Goal: Task Accomplishment & Management: Manage account settings

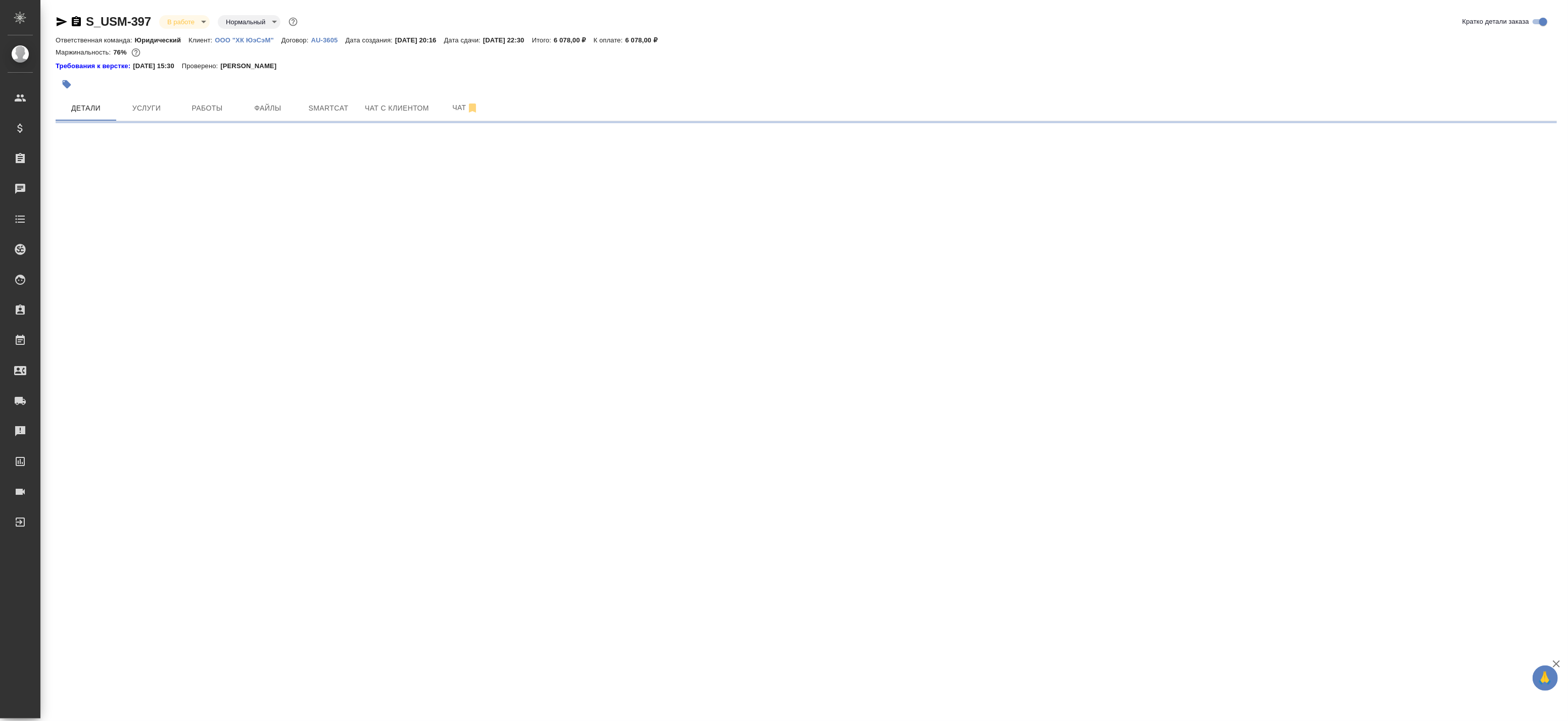
select select "RU"
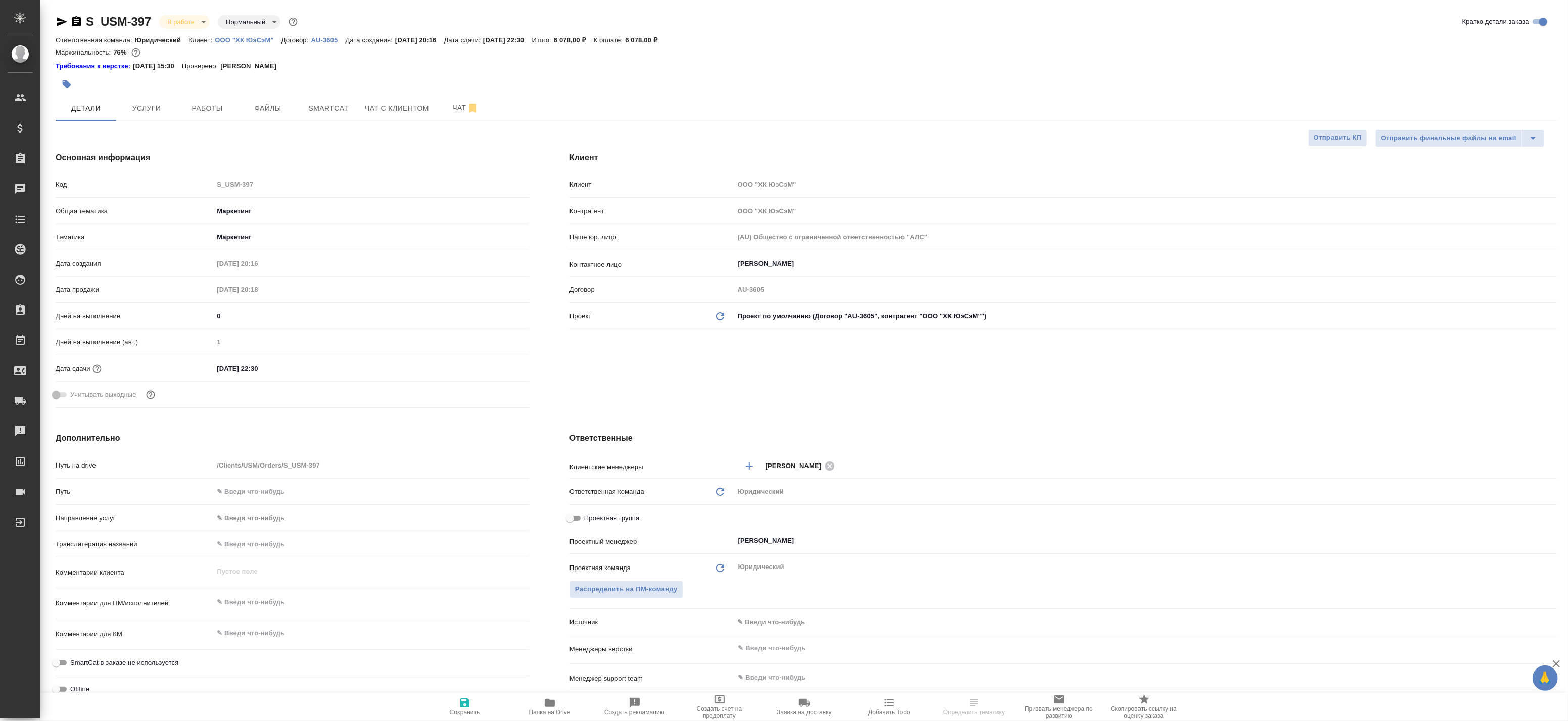
type textarea "x"
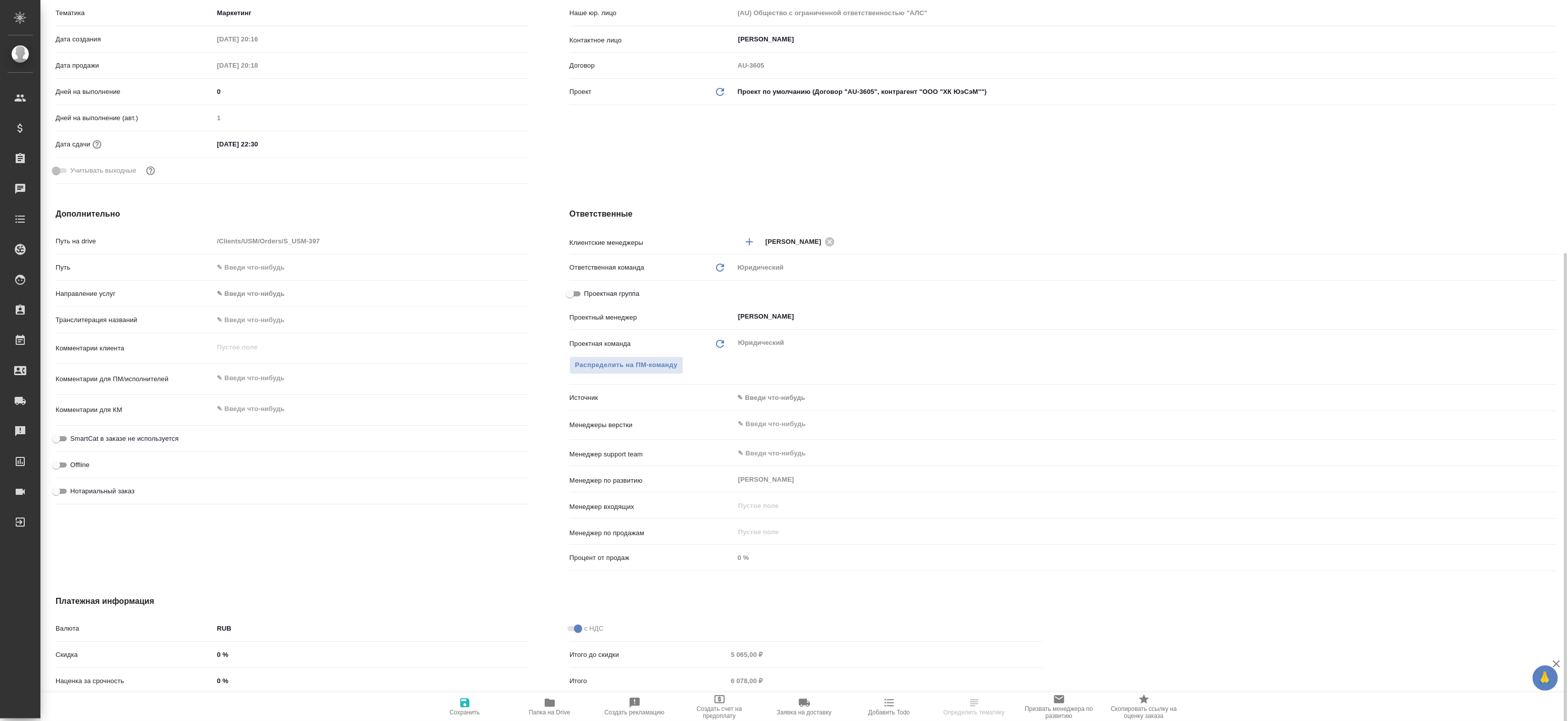
scroll to position [305, 0]
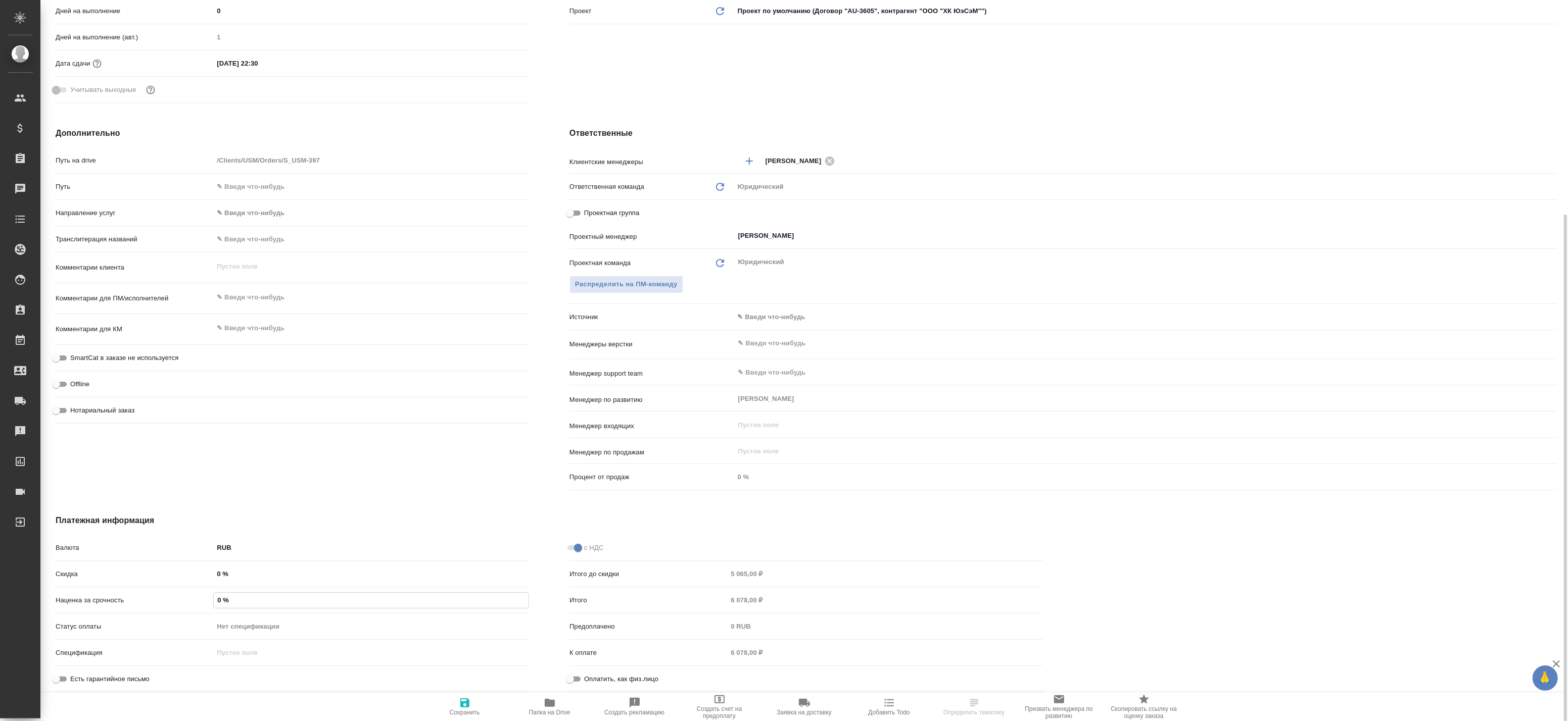
click at [232, 605] on input "0 %" at bounding box center [371, 600] width 315 height 15
drag, startPoint x: 239, startPoint y: 599, endPoint x: 204, endPoint y: 598, distance: 35.0
click at [204, 598] on div "Наценка за срочность 0 %" at bounding box center [292, 600] width 473 height 18
type textarea "x"
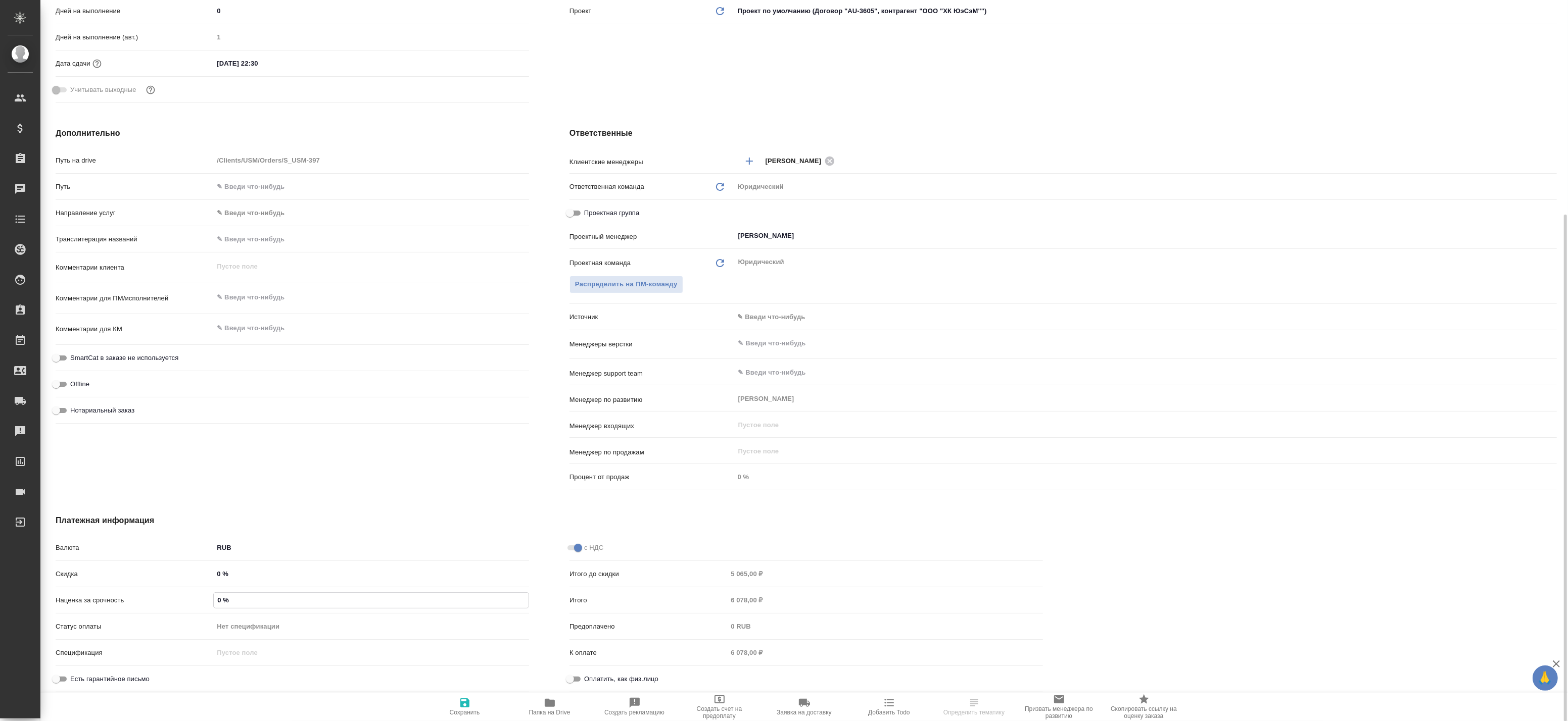
type textarea "x"
type input "1 %"
type textarea "x"
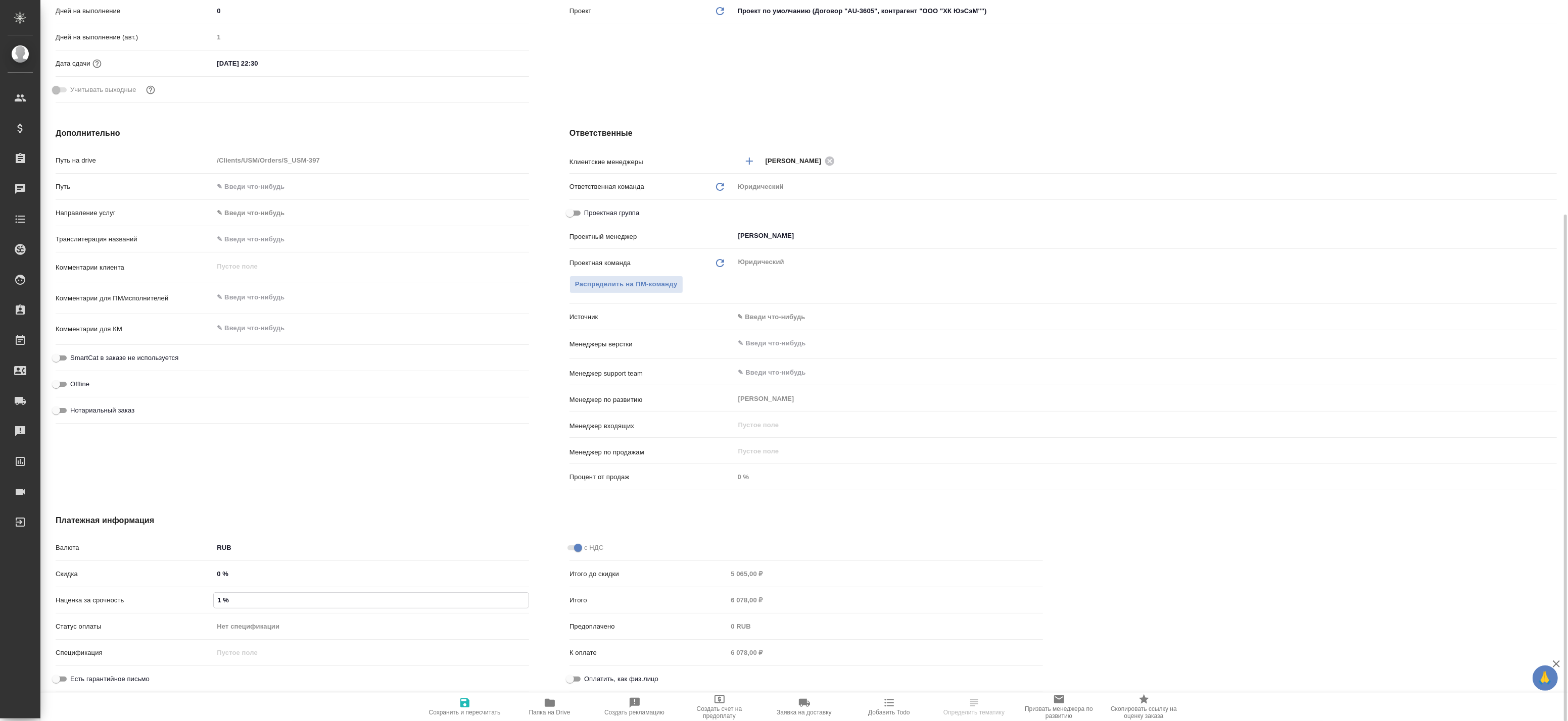
type input "10 %"
type textarea "x"
type input "100 %"
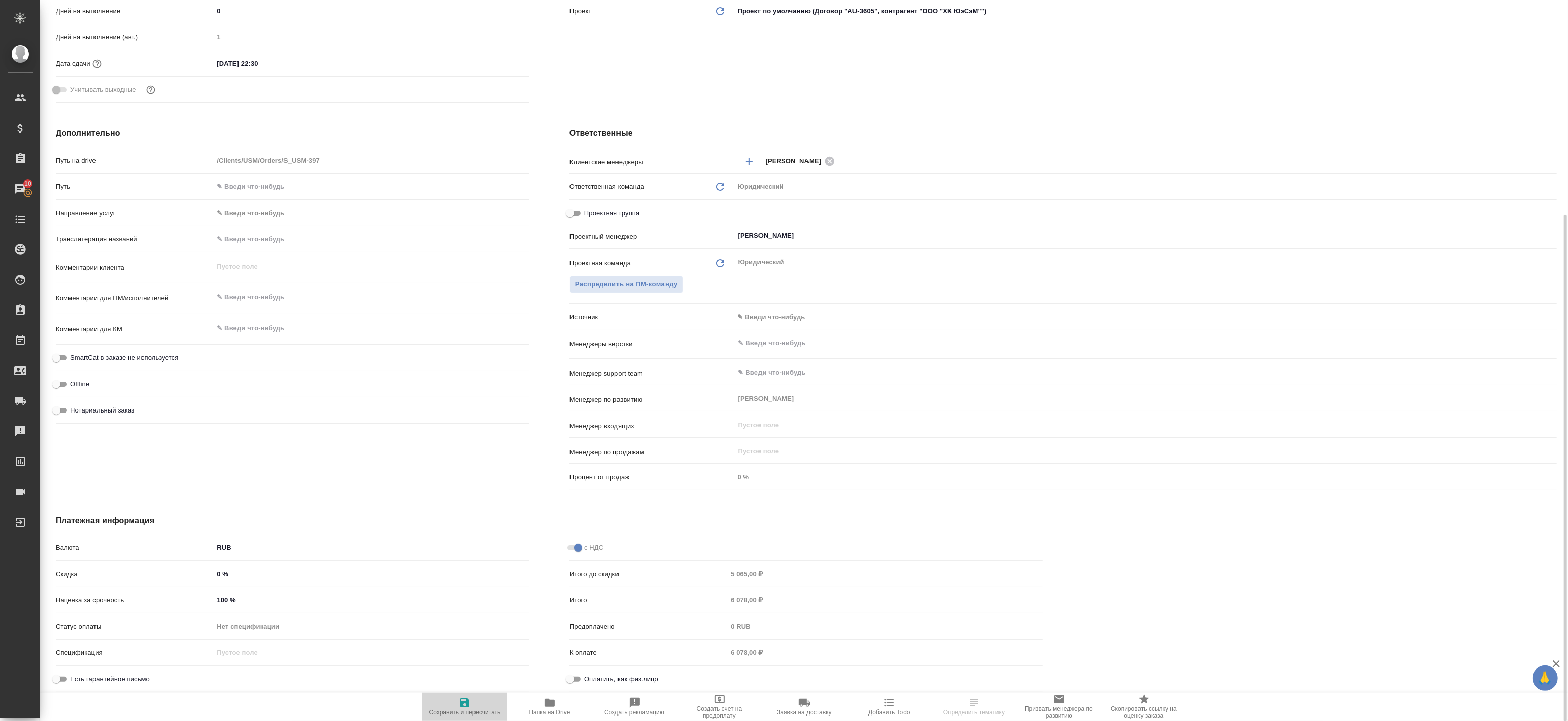
click at [448, 707] on span "Сохранить и пересчитать" at bounding box center [464, 706] width 73 height 19
type textarea "x"
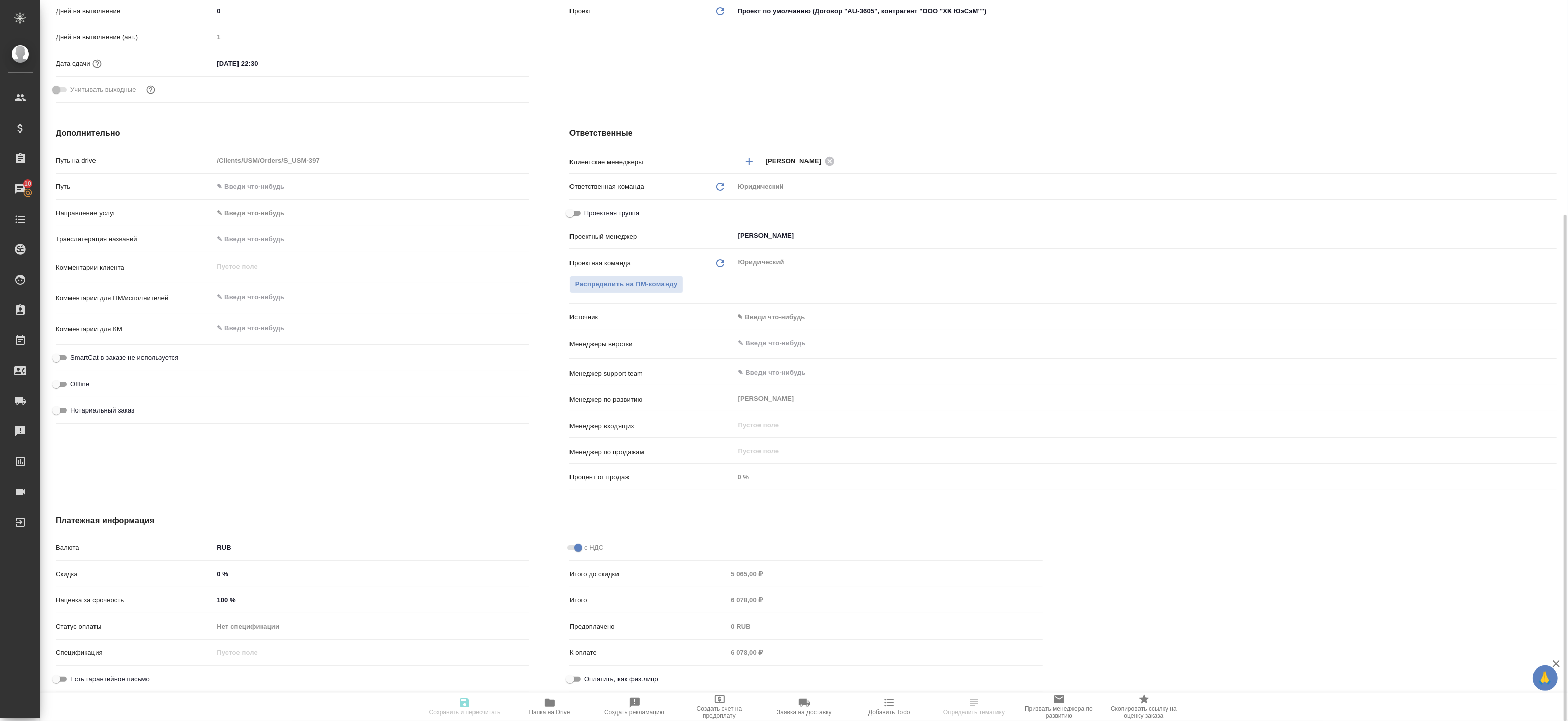
type textarea "x"
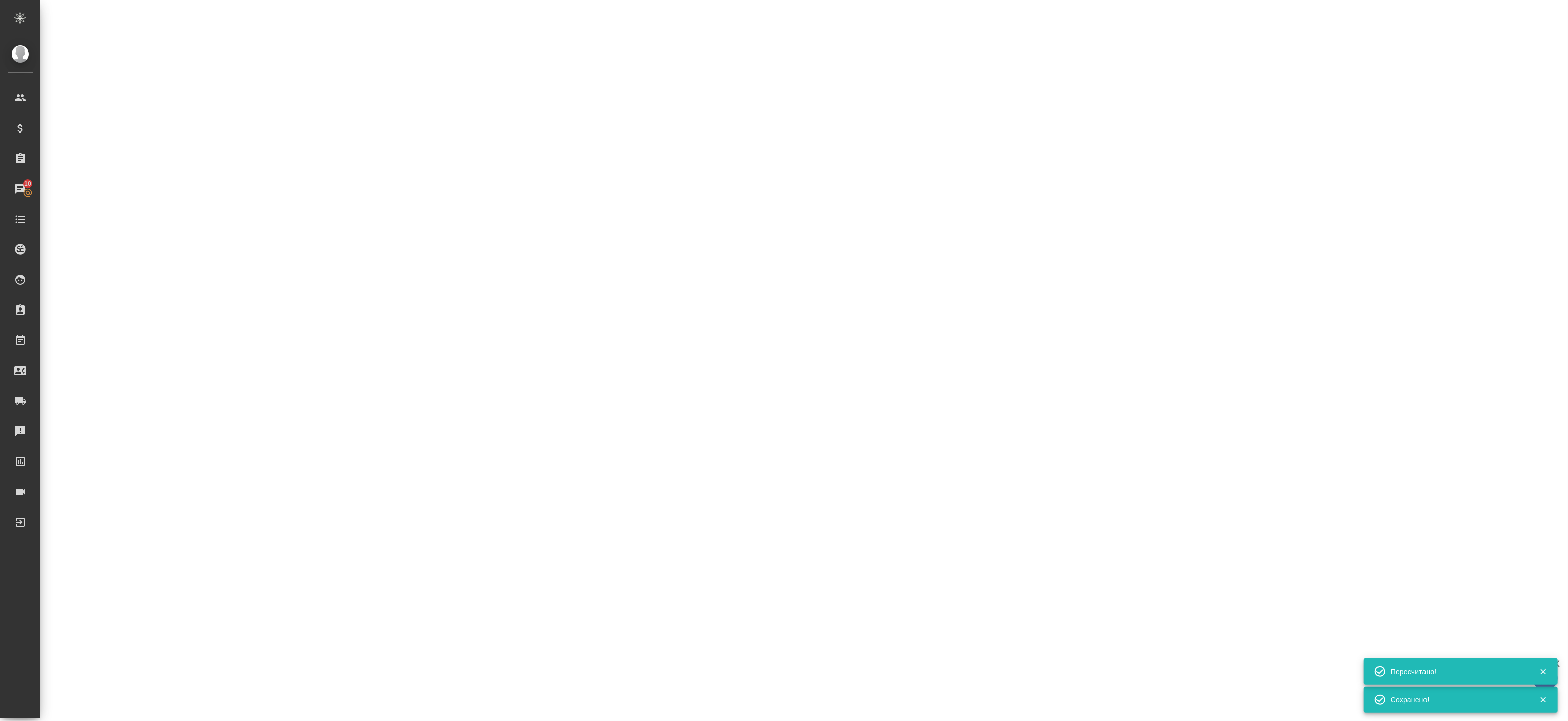
select select "RU"
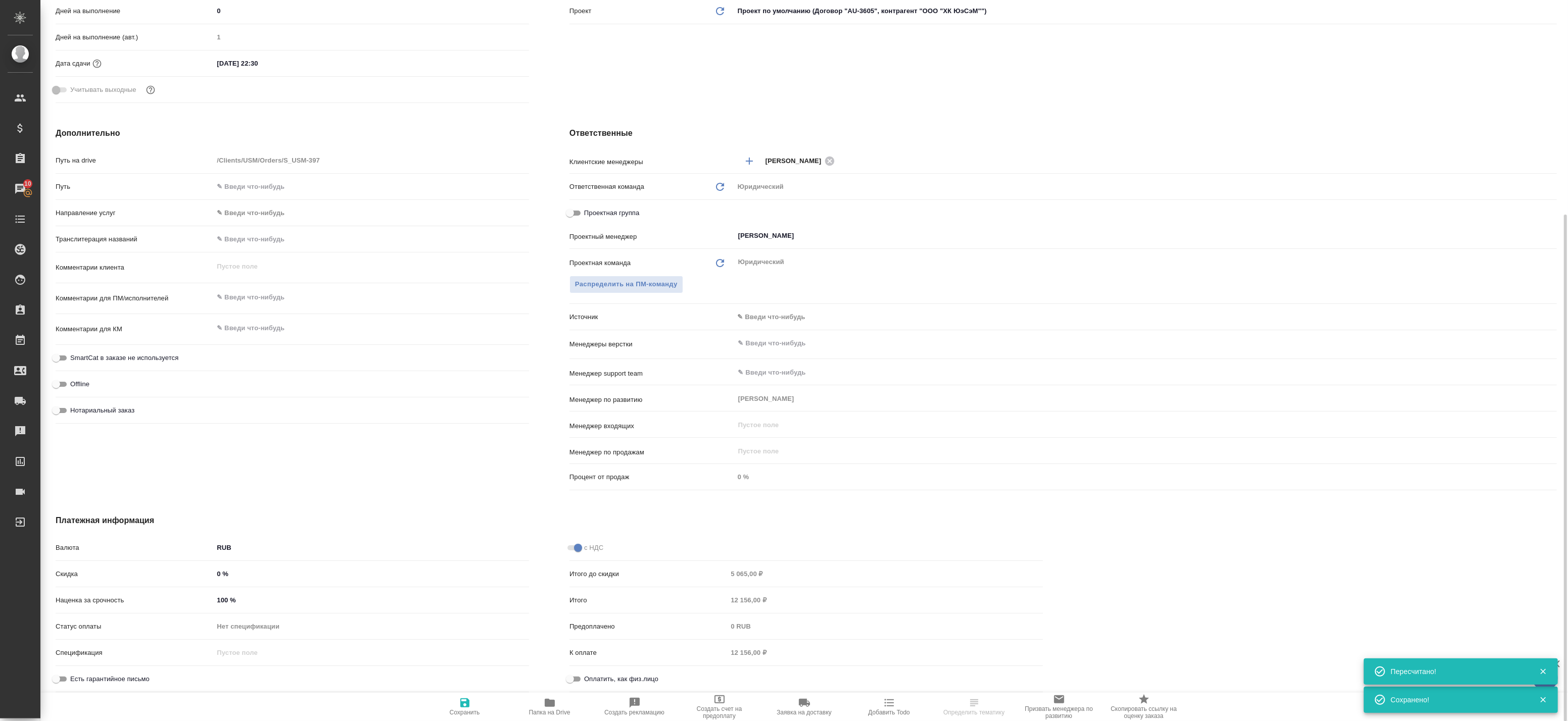
type textarea "x"
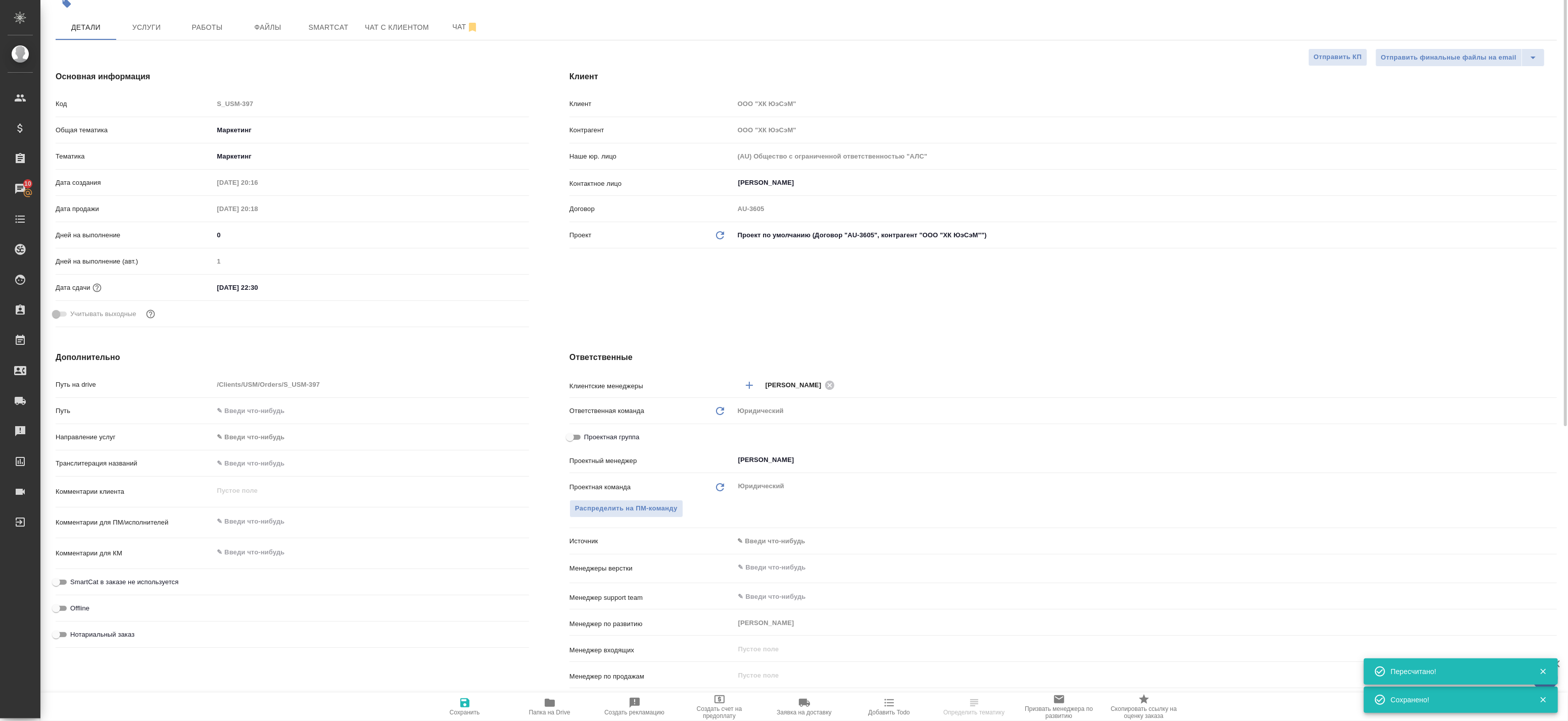
scroll to position [0, 0]
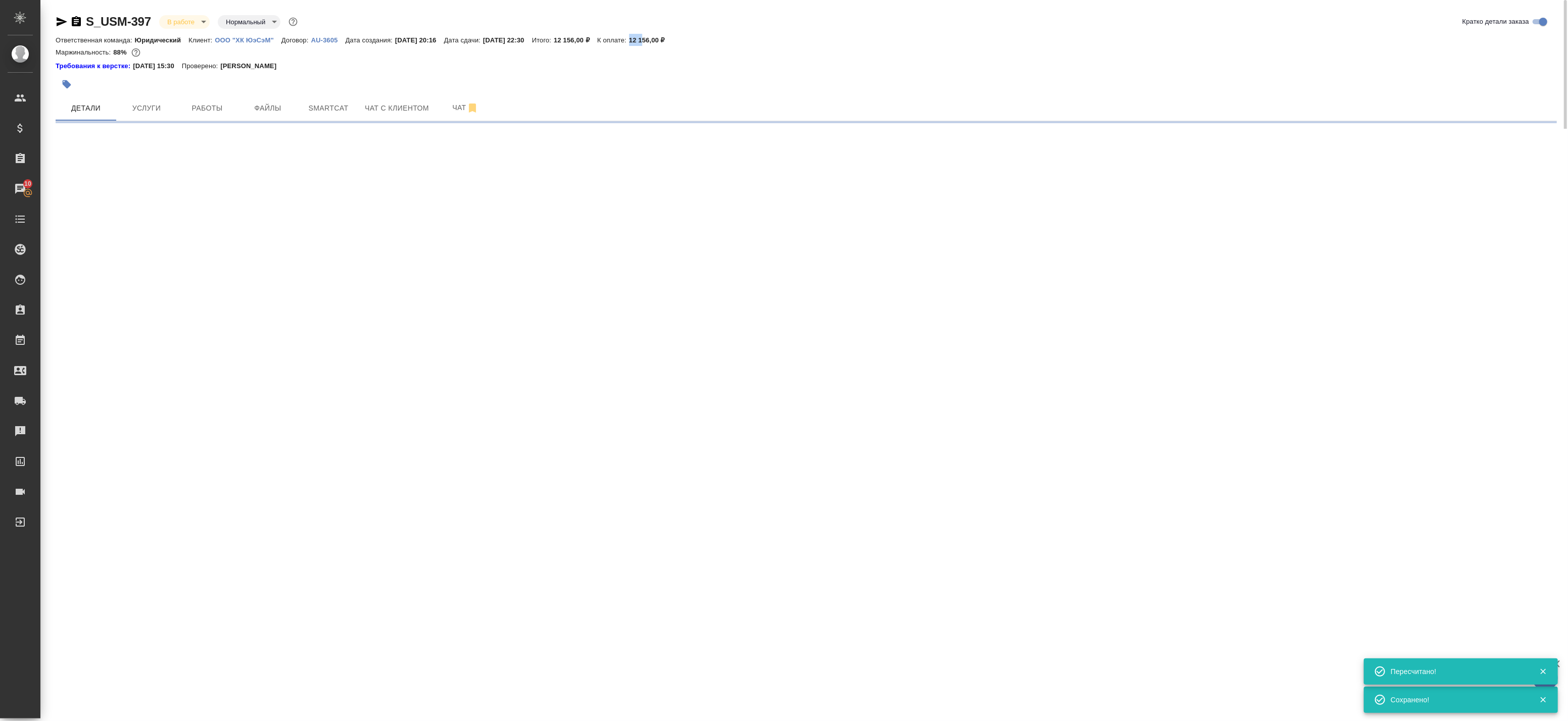
select select "RU"
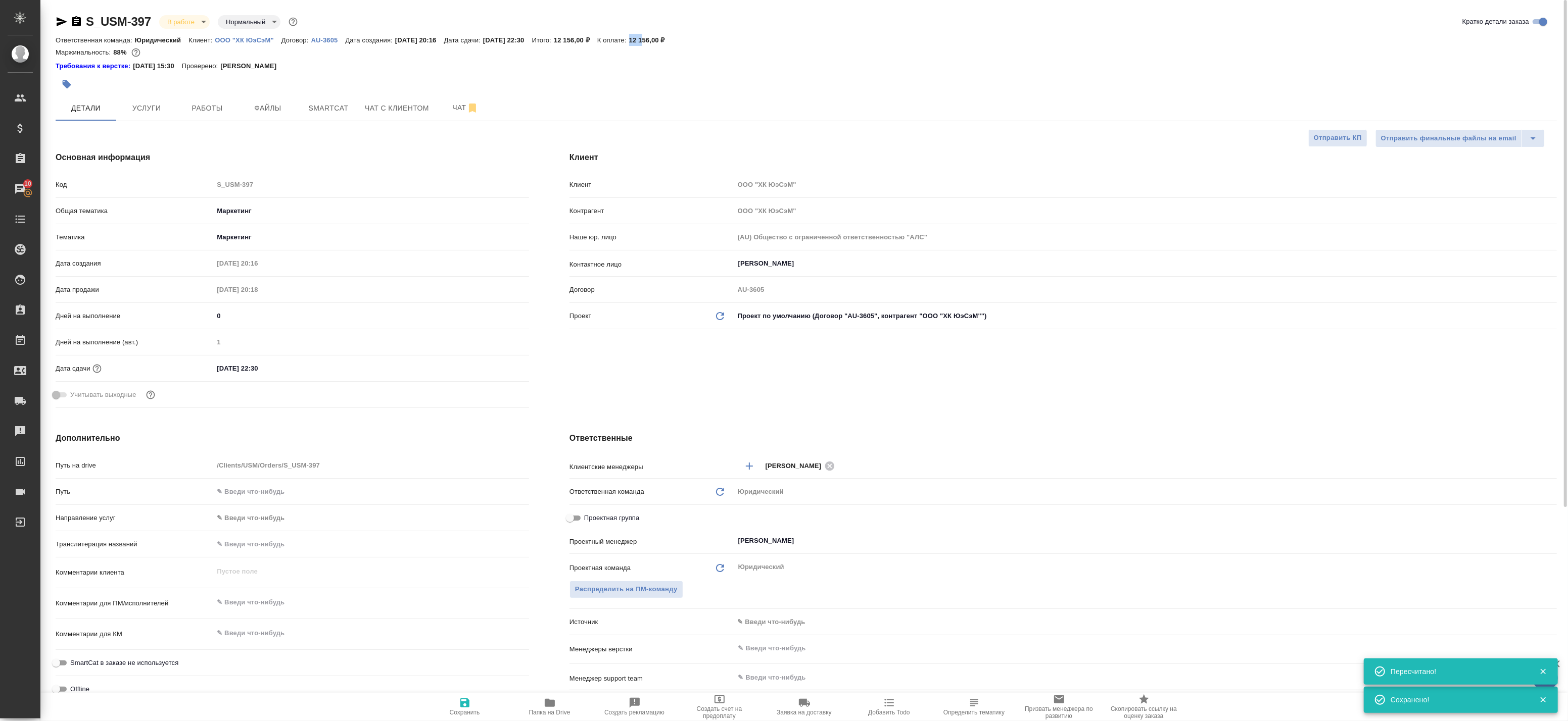
type textarea "x"
drag, startPoint x: 658, startPoint y: 37, endPoint x: 685, endPoint y: 41, distance: 27.3
click at [673, 41] on p "12 156,00 ₽" at bounding box center [651, 40] width 44 height 8
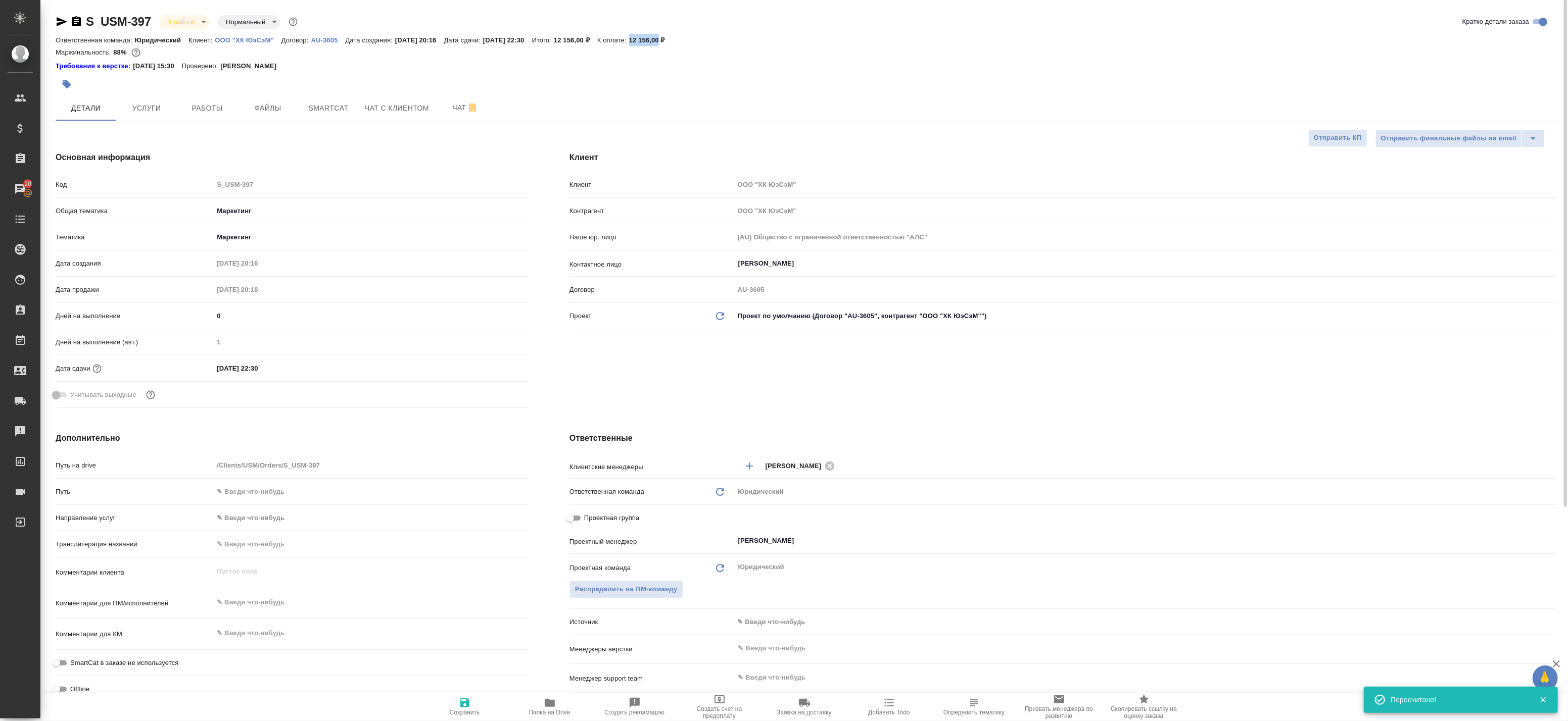
click at [663, 42] on p "12 156,00 ₽" at bounding box center [651, 40] width 44 height 8
drag, startPoint x: 655, startPoint y: 37, endPoint x: 675, endPoint y: 40, distance: 20.2
click at [673, 40] on p "12 156,00 ₽" at bounding box center [651, 40] width 44 height 8
copy p "12 156"
type textarea "x"
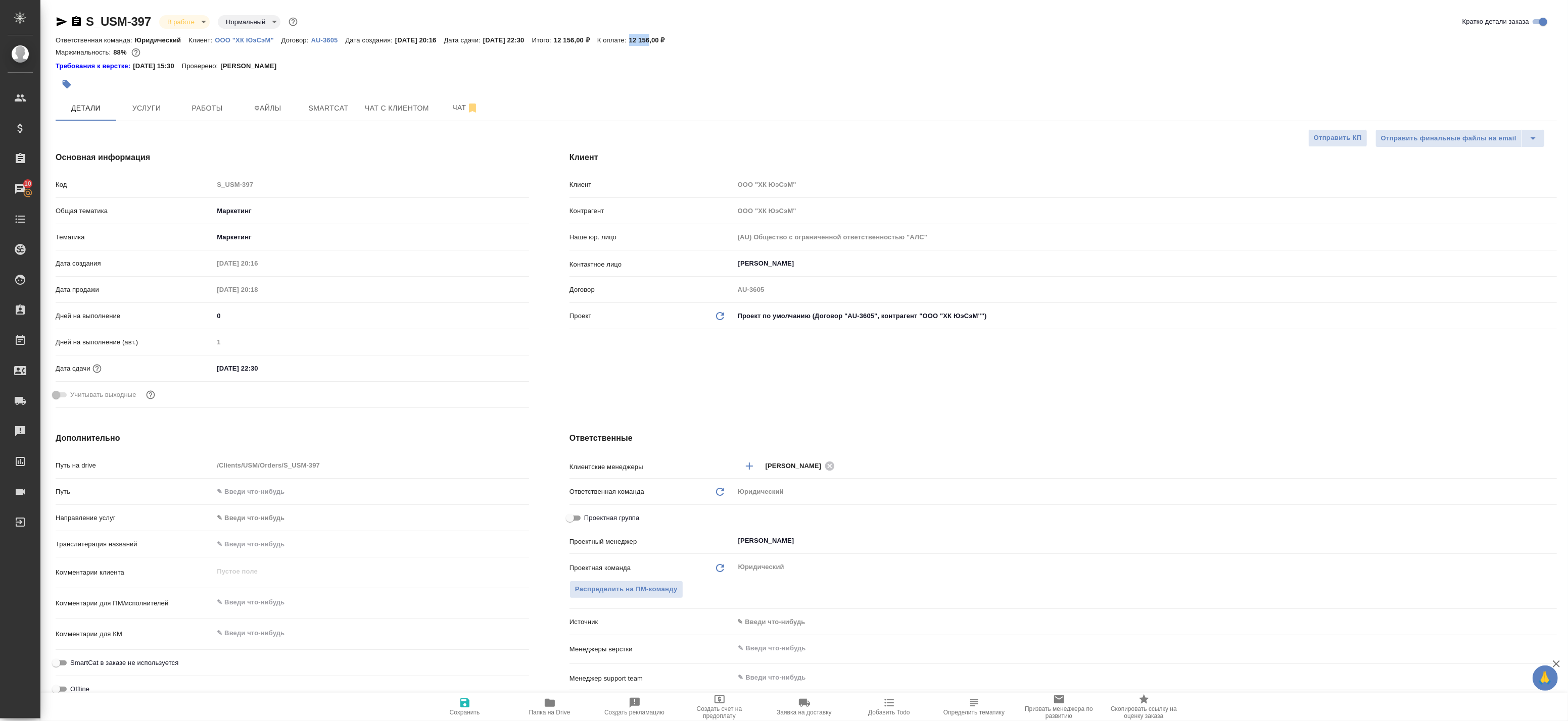
type textarea "x"
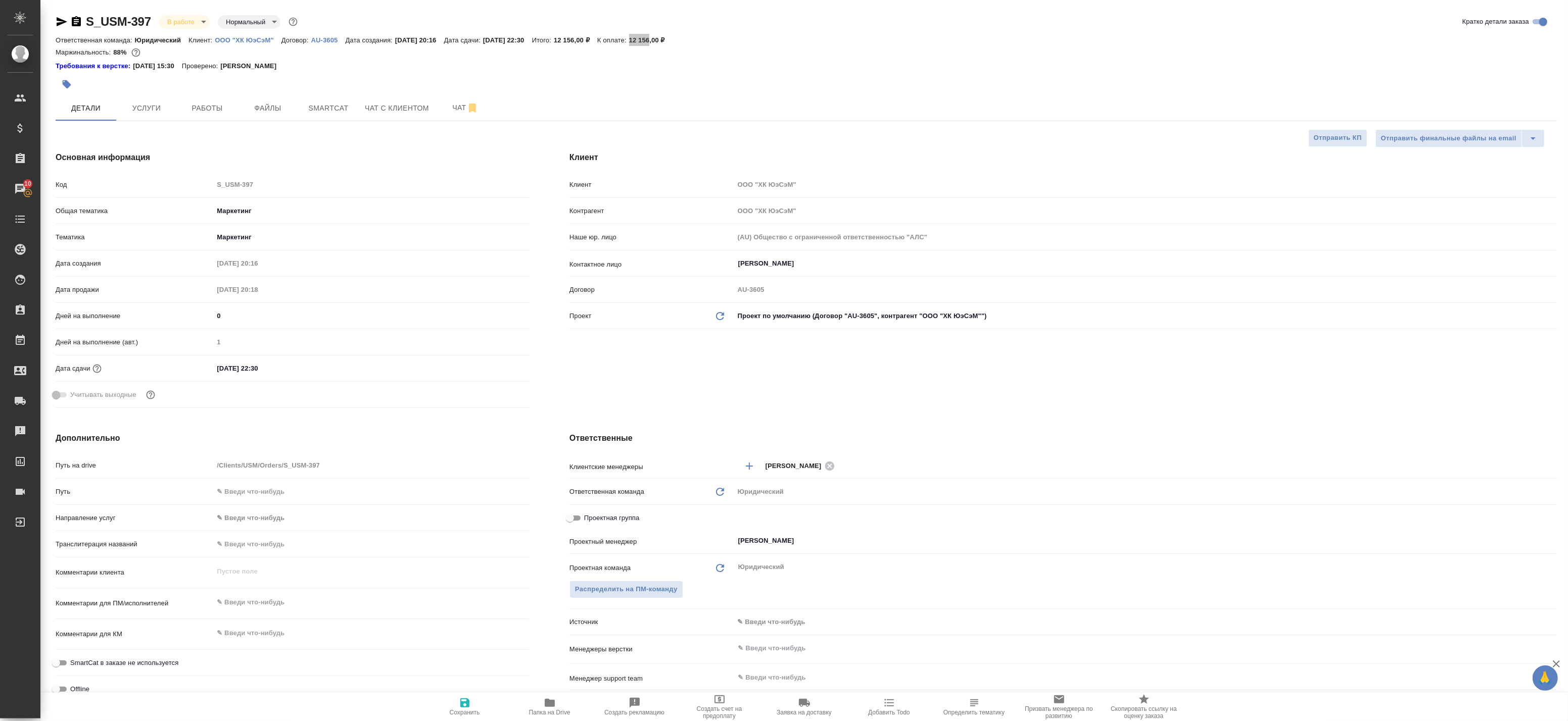
type textarea "x"
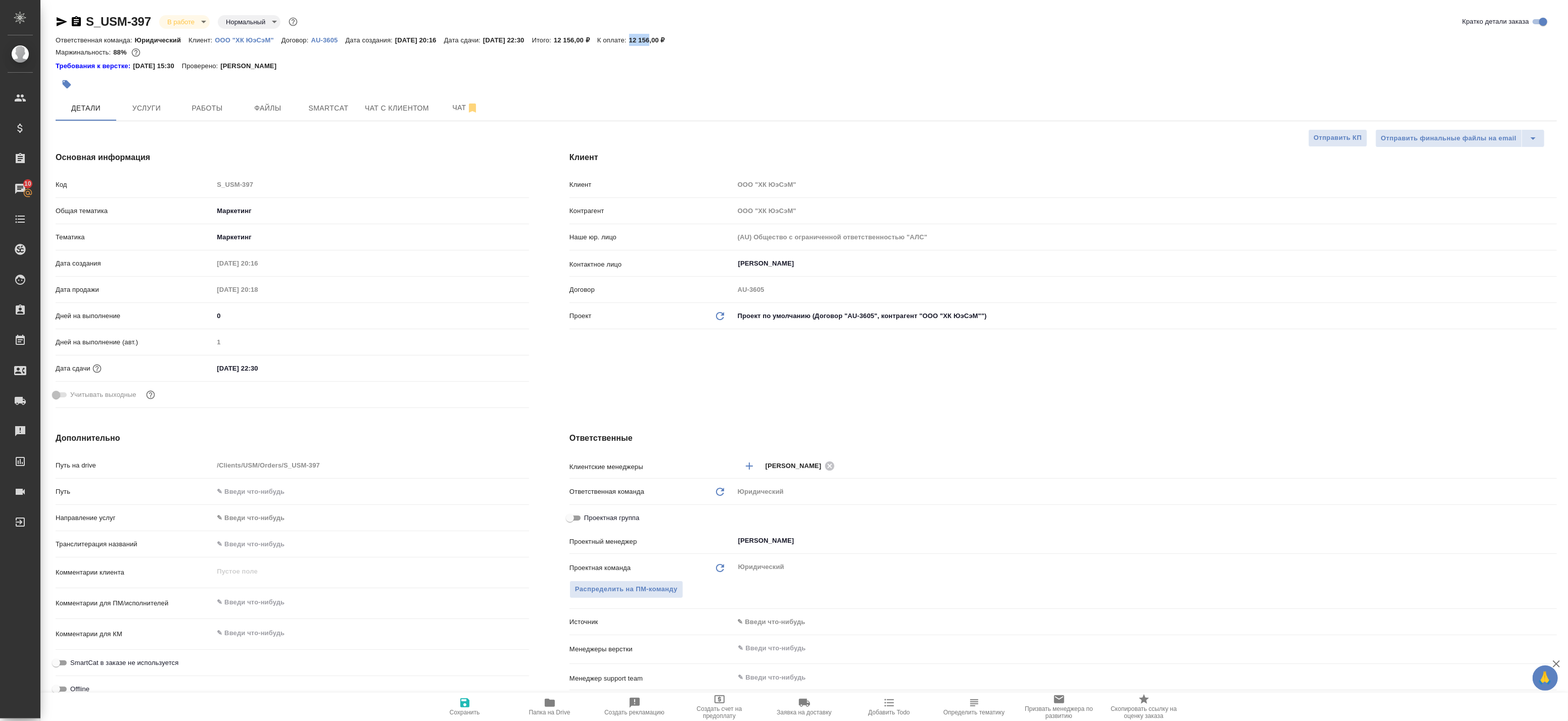
type textarea "x"
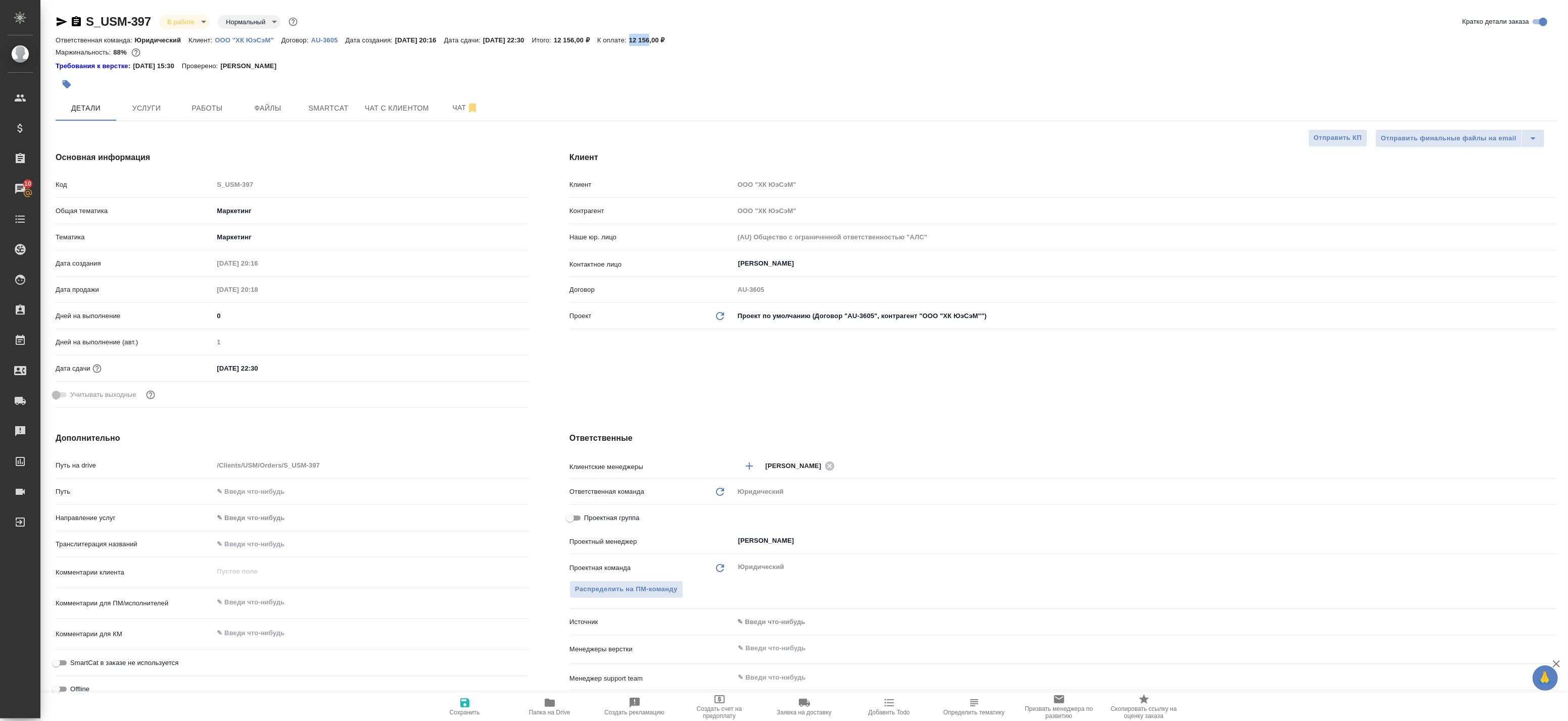
type textarea "x"
click at [656, 42] on p "12 156,00 ₽" at bounding box center [651, 40] width 44 height 8
drag, startPoint x: 655, startPoint y: 38, endPoint x: 667, endPoint y: 44, distance: 13.4
click at [673, 42] on p "12 156,00 ₽" at bounding box center [651, 40] width 44 height 8
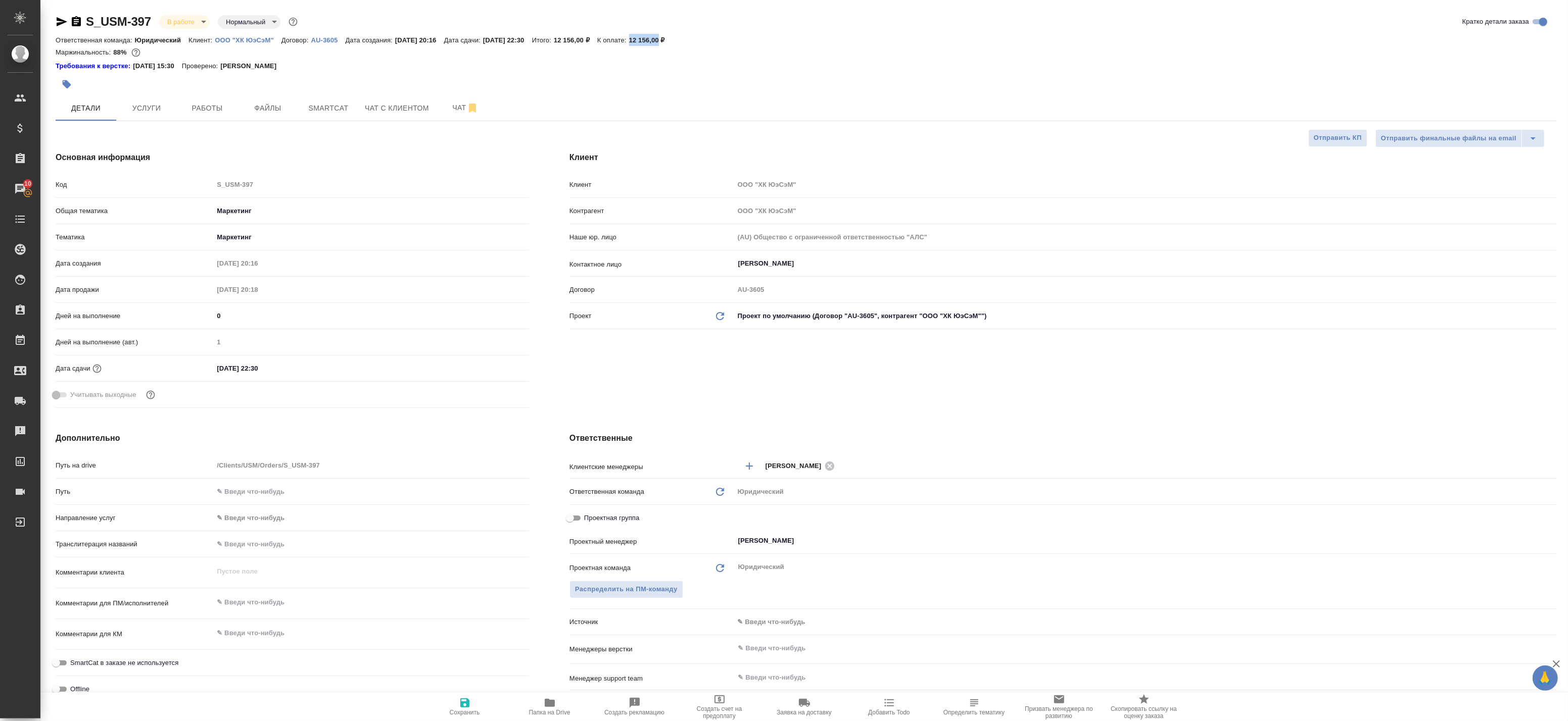
copy p "12 156,00"
type textarea "x"
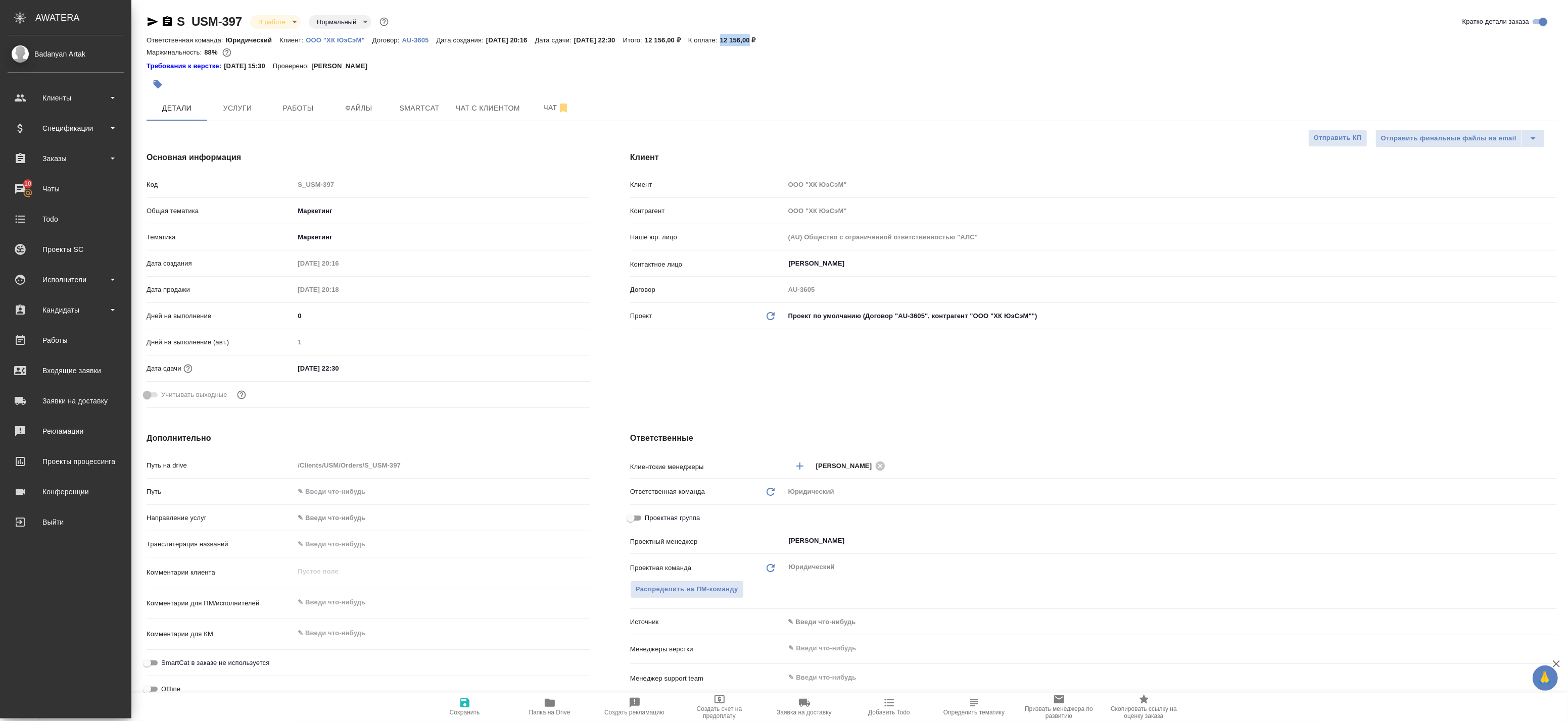
type textarea "x"
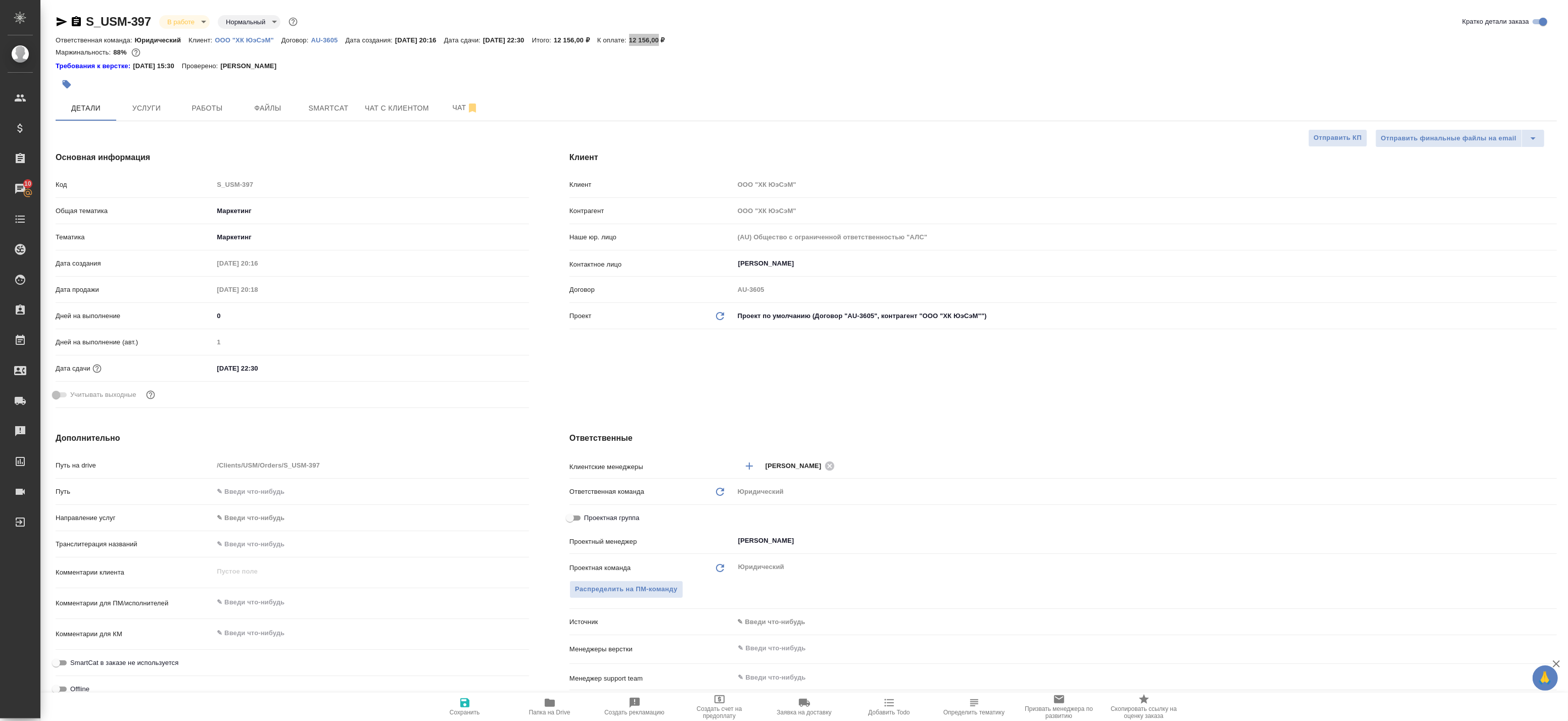
type textarea "x"
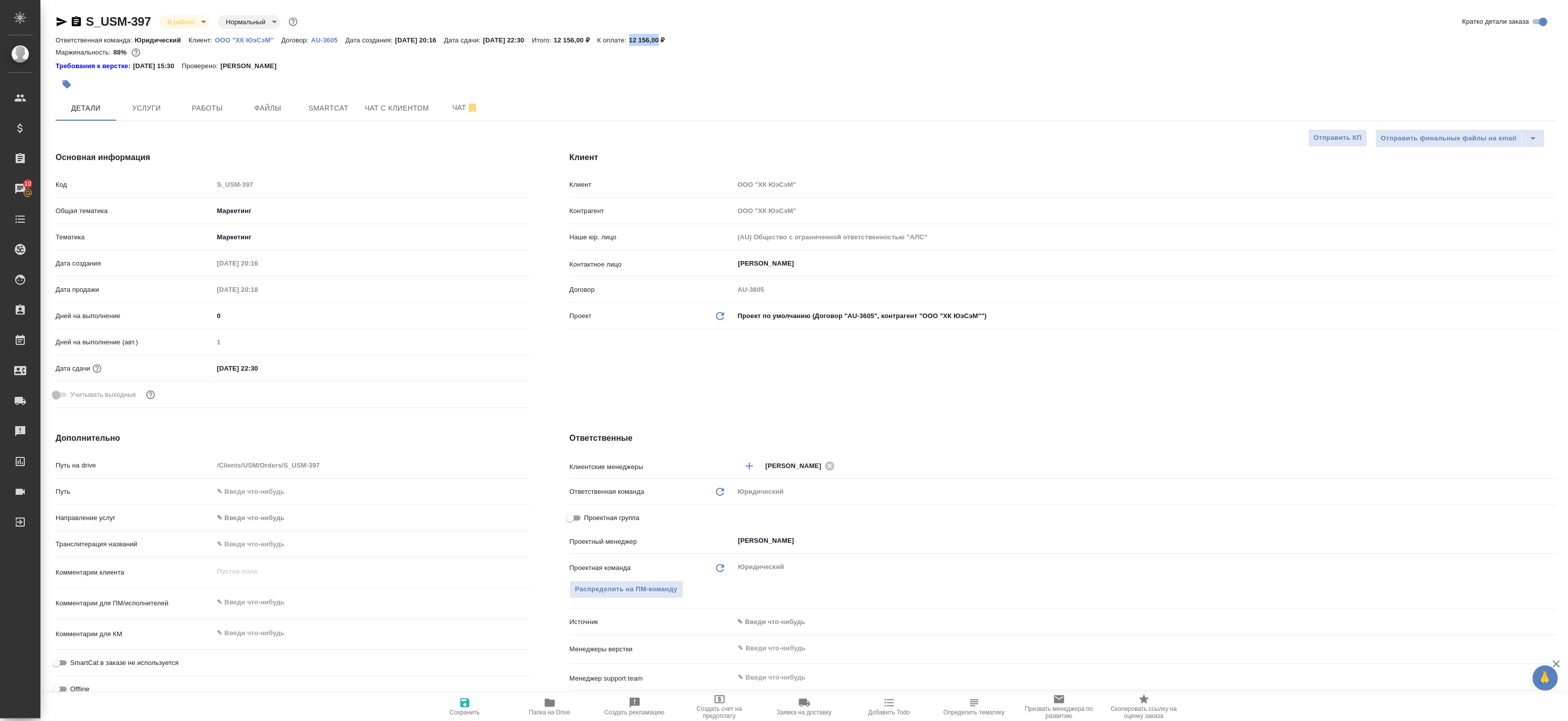
type textarea "x"
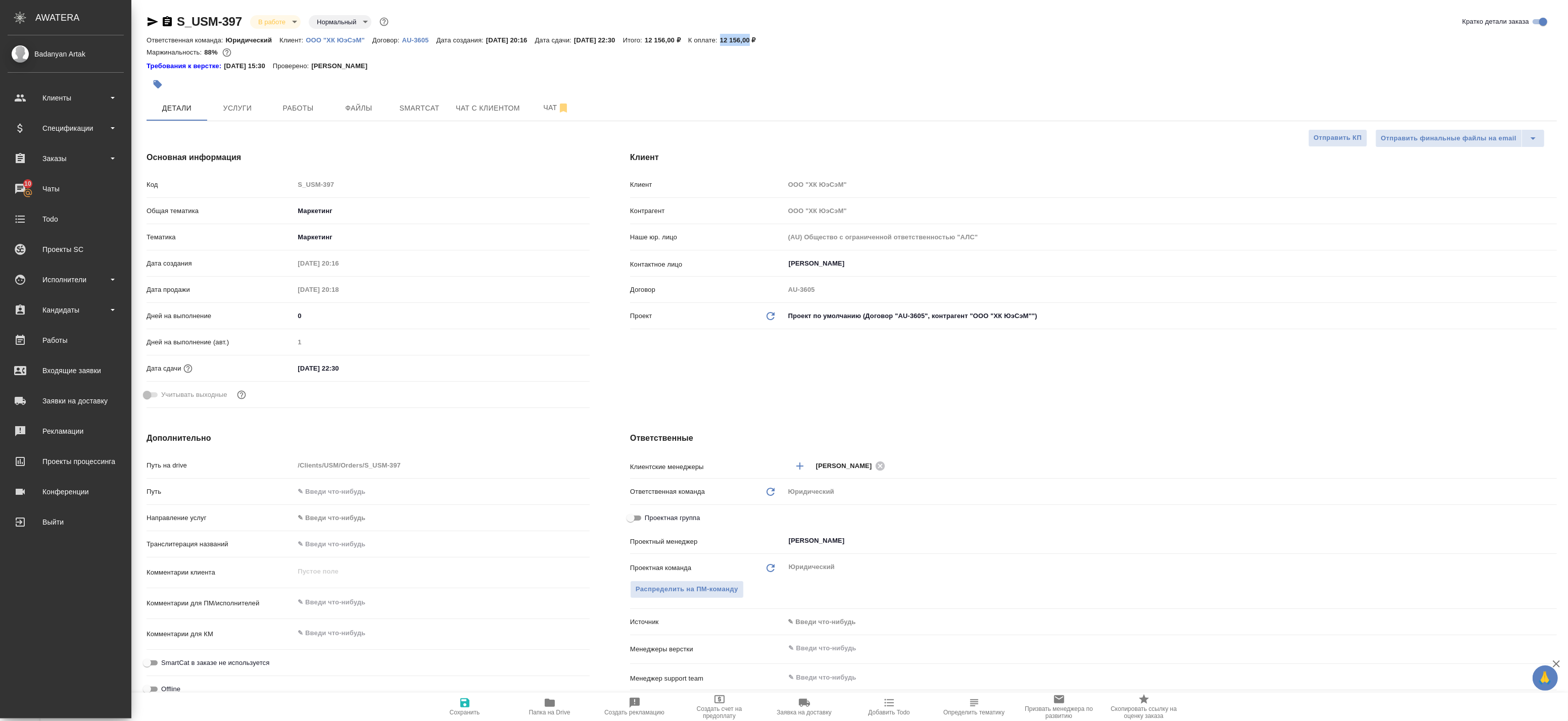
type textarea "x"
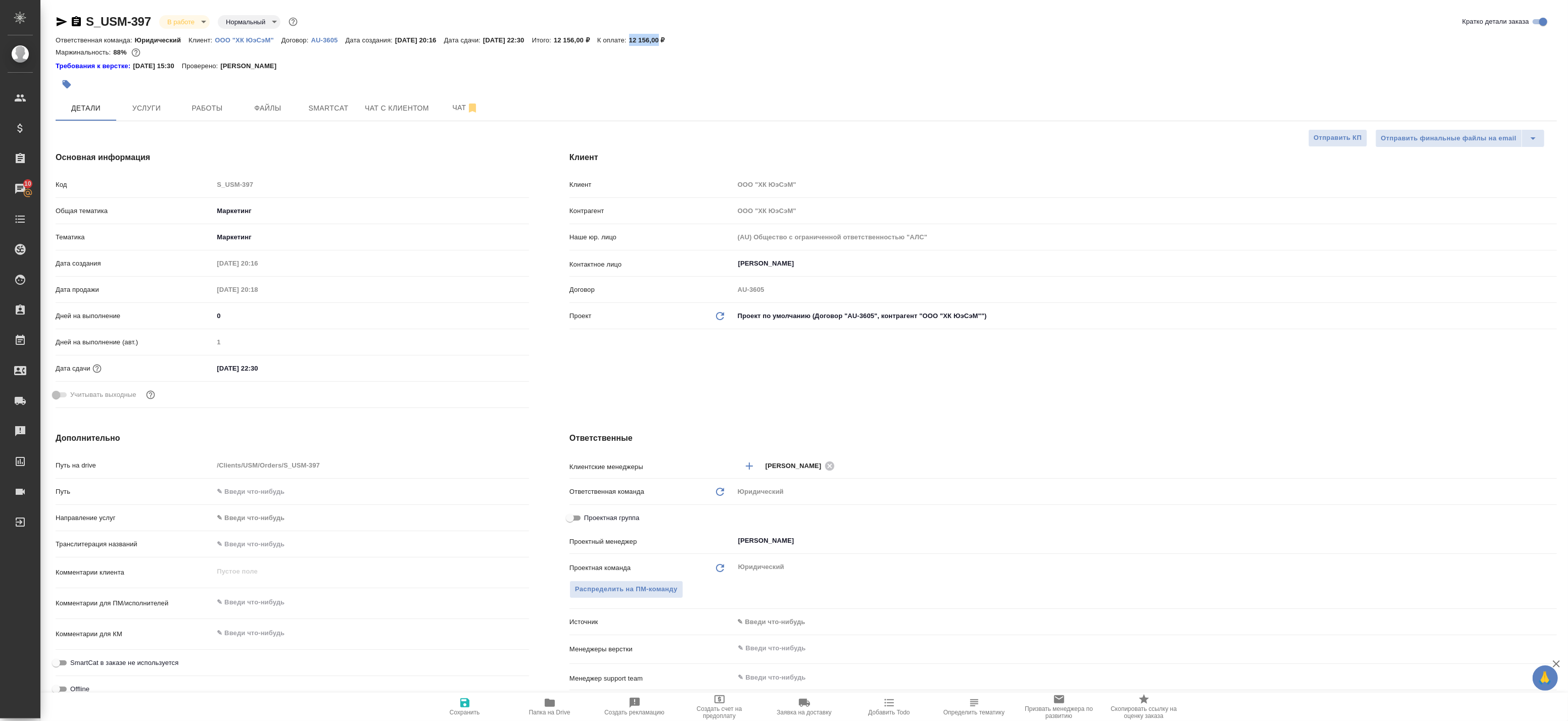
click at [461, 706] on icon "button" at bounding box center [464, 703] width 9 height 9
type textarea "x"
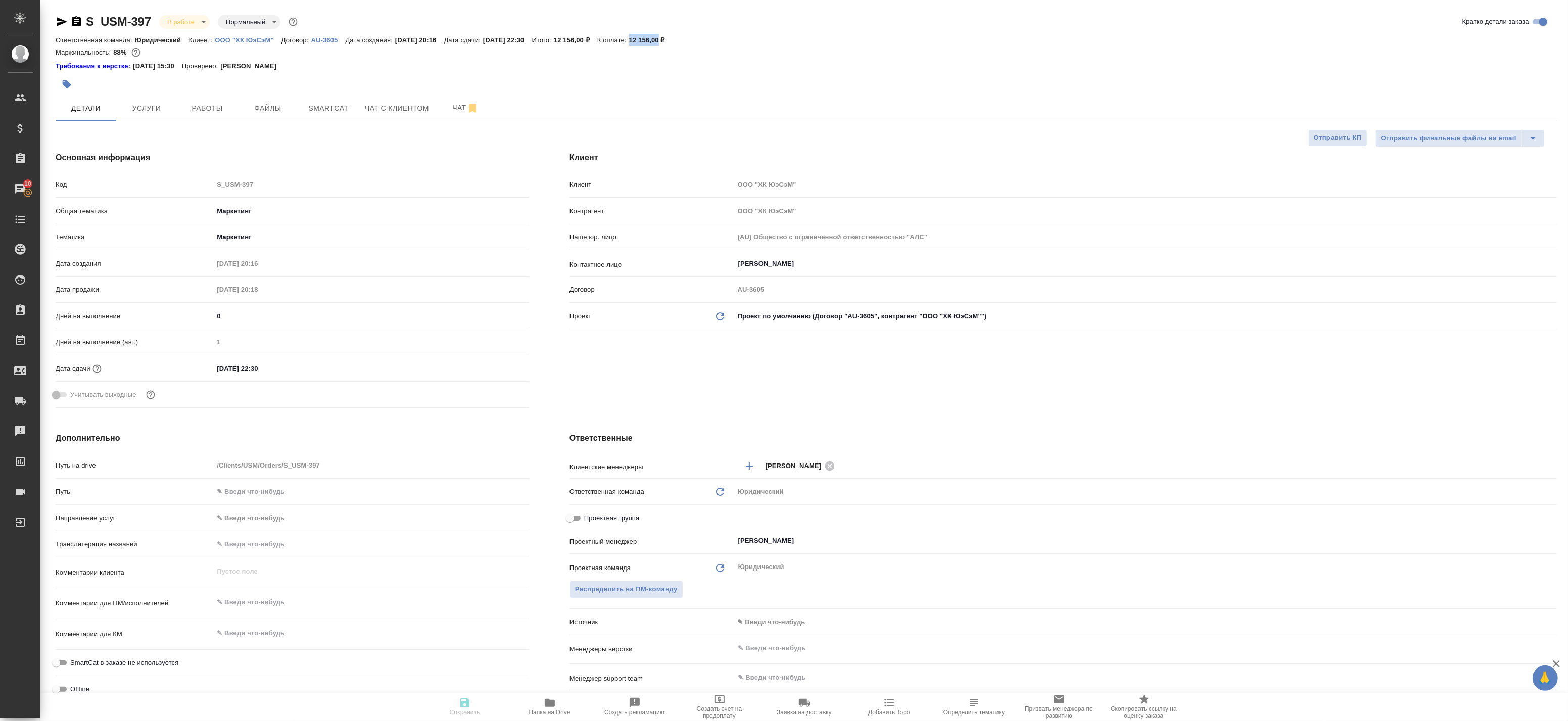
type textarea "x"
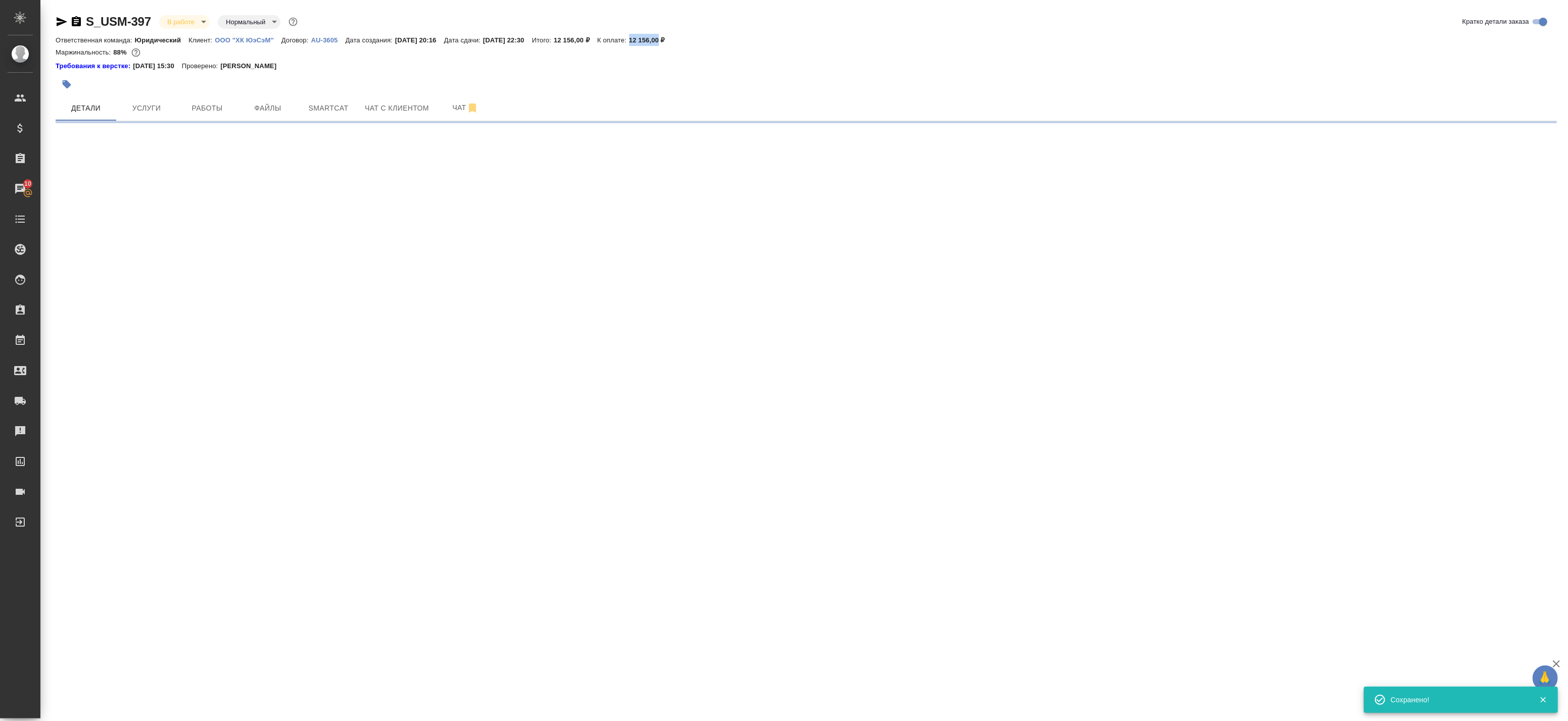
select select "RU"
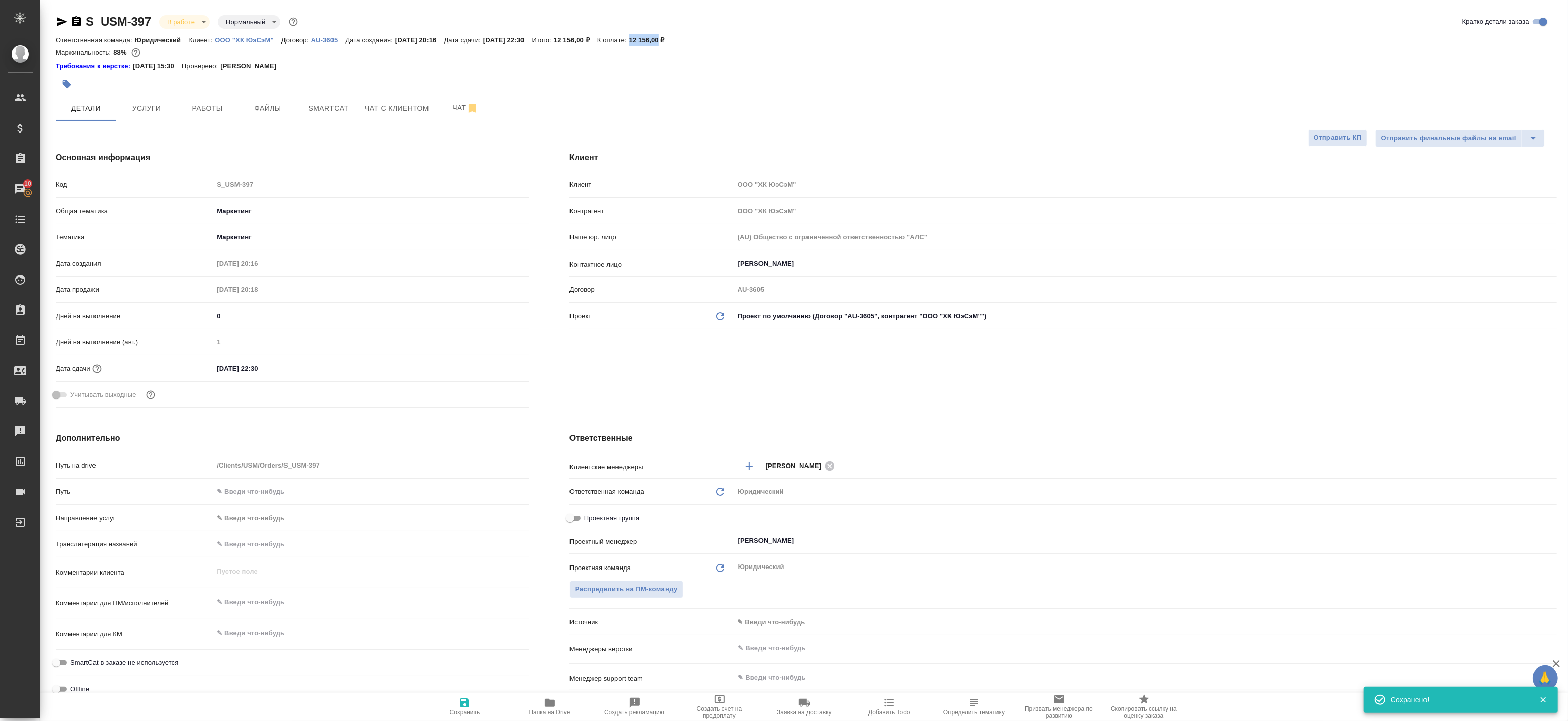
type textarea "x"
click at [144, 104] on span "Услуги" at bounding box center [146, 108] width 49 height 12
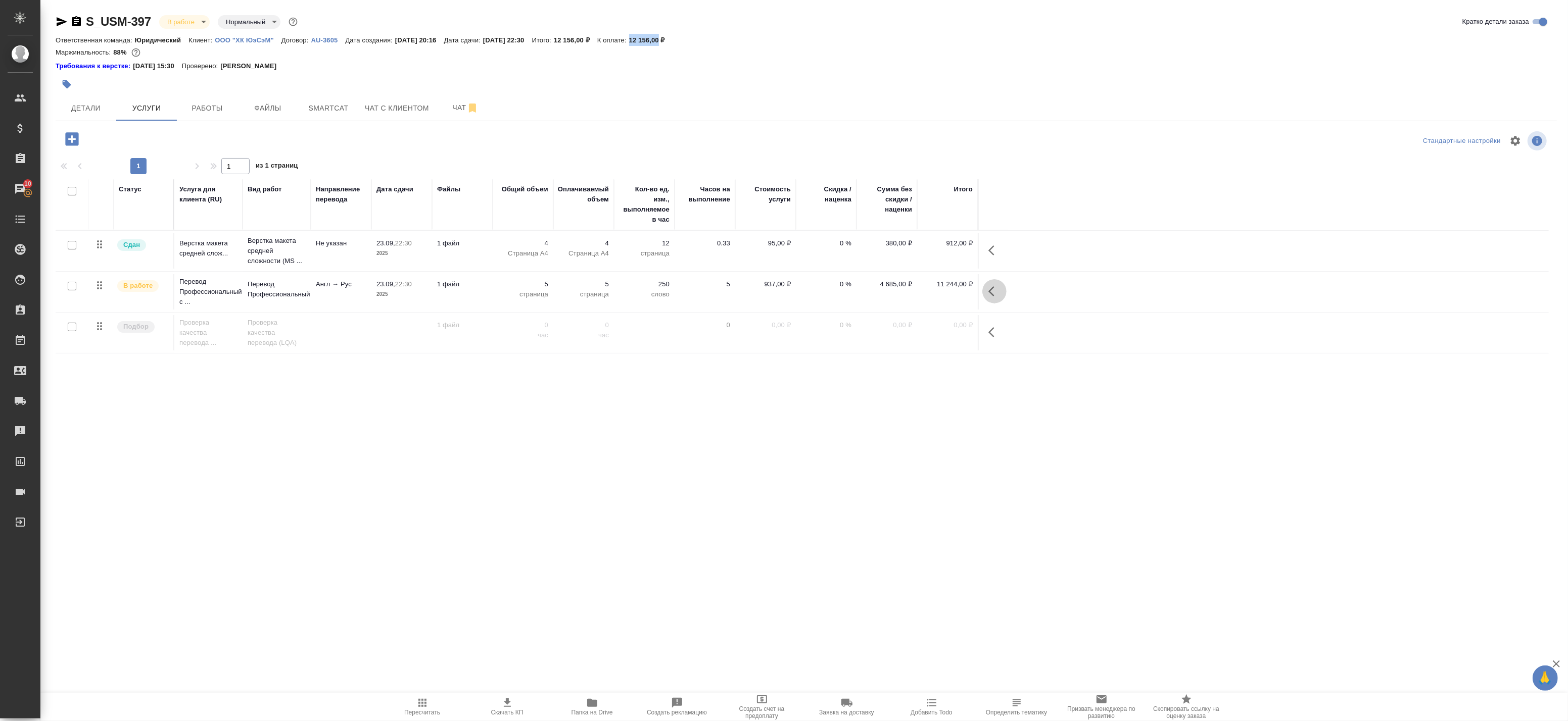
click at [983, 290] on button "button" at bounding box center [994, 291] width 24 height 24
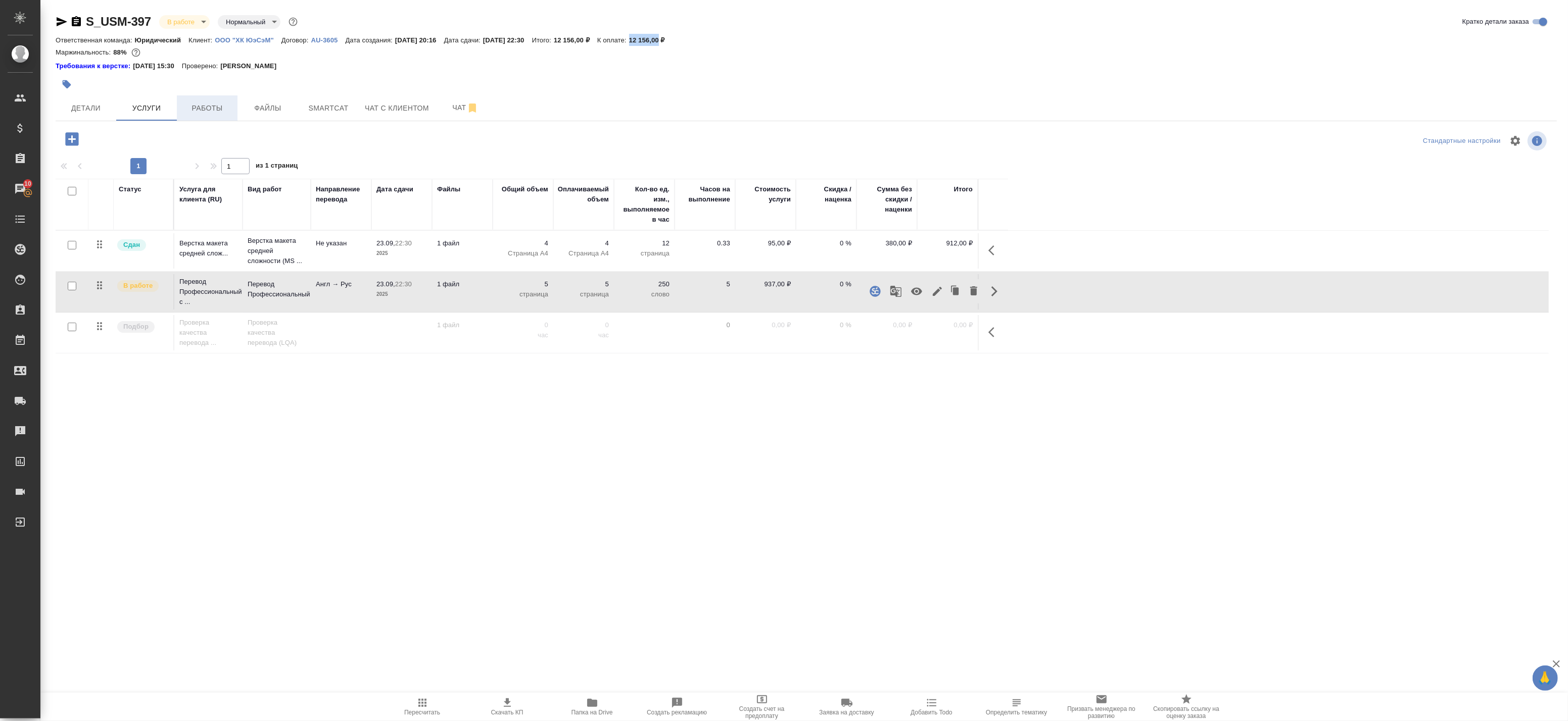
click at [192, 110] on span "Работы" at bounding box center [207, 108] width 49 height 12
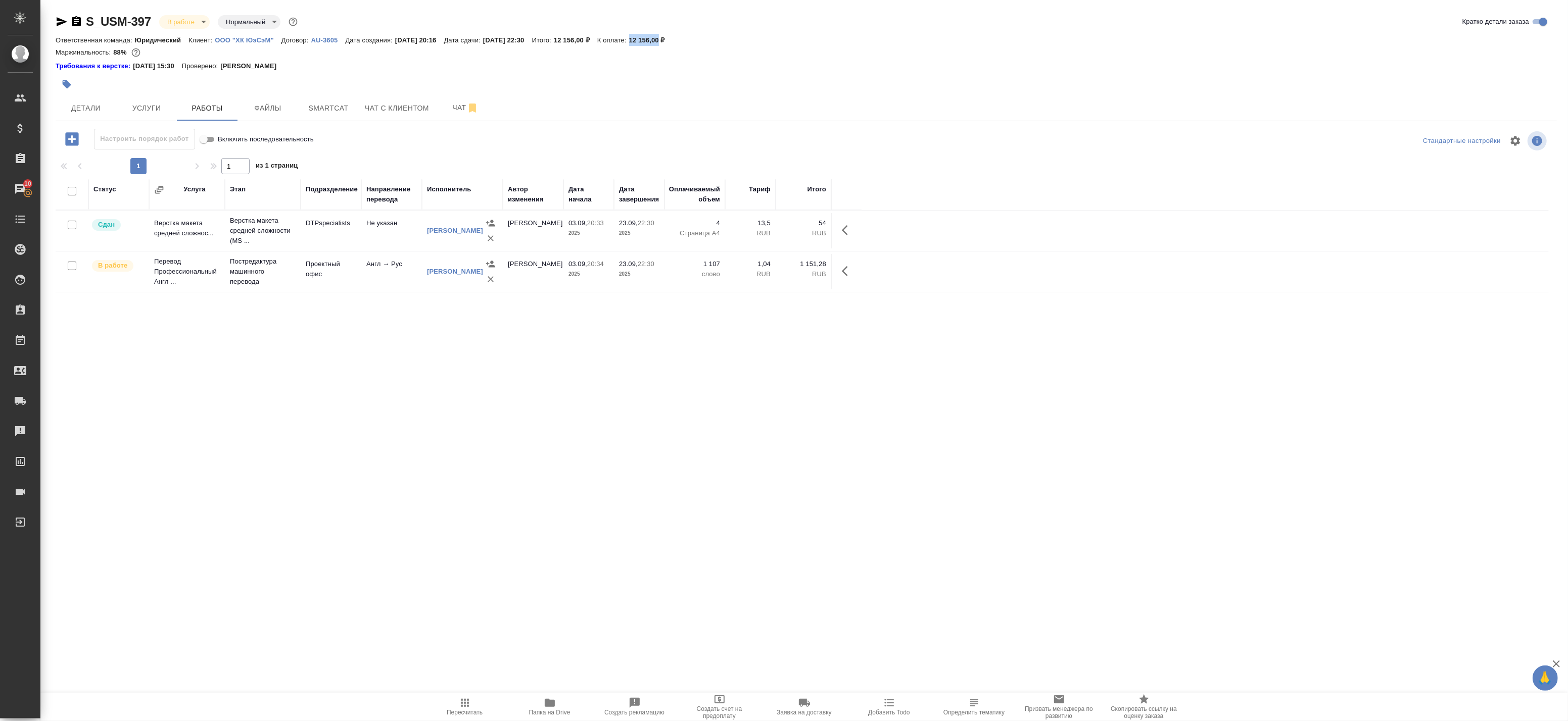
click at [844, 272] on icon "button" at bounding box center [845, 271] width 6 height 10
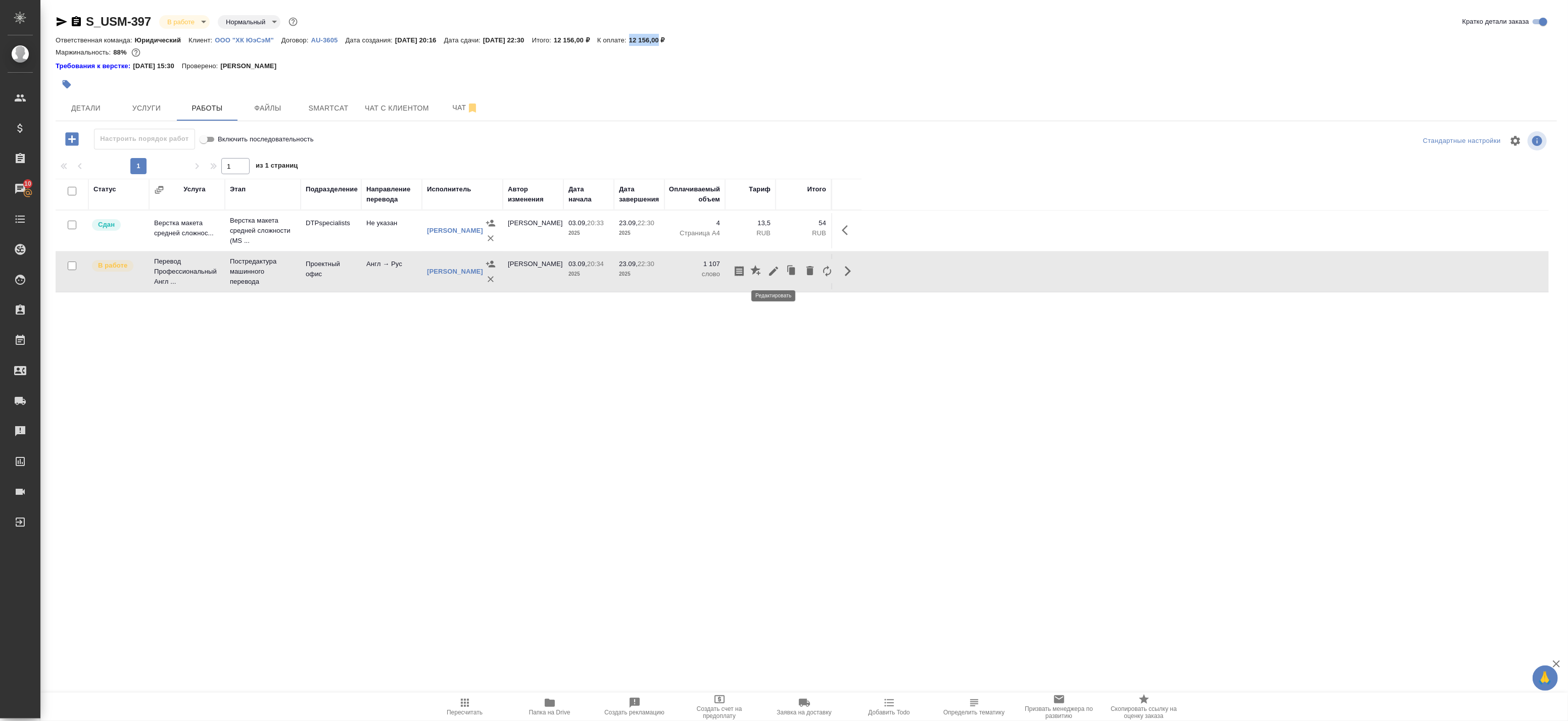
click at [774, 272] on icon "button" at bounding box center [773, 271] width 9 height 9
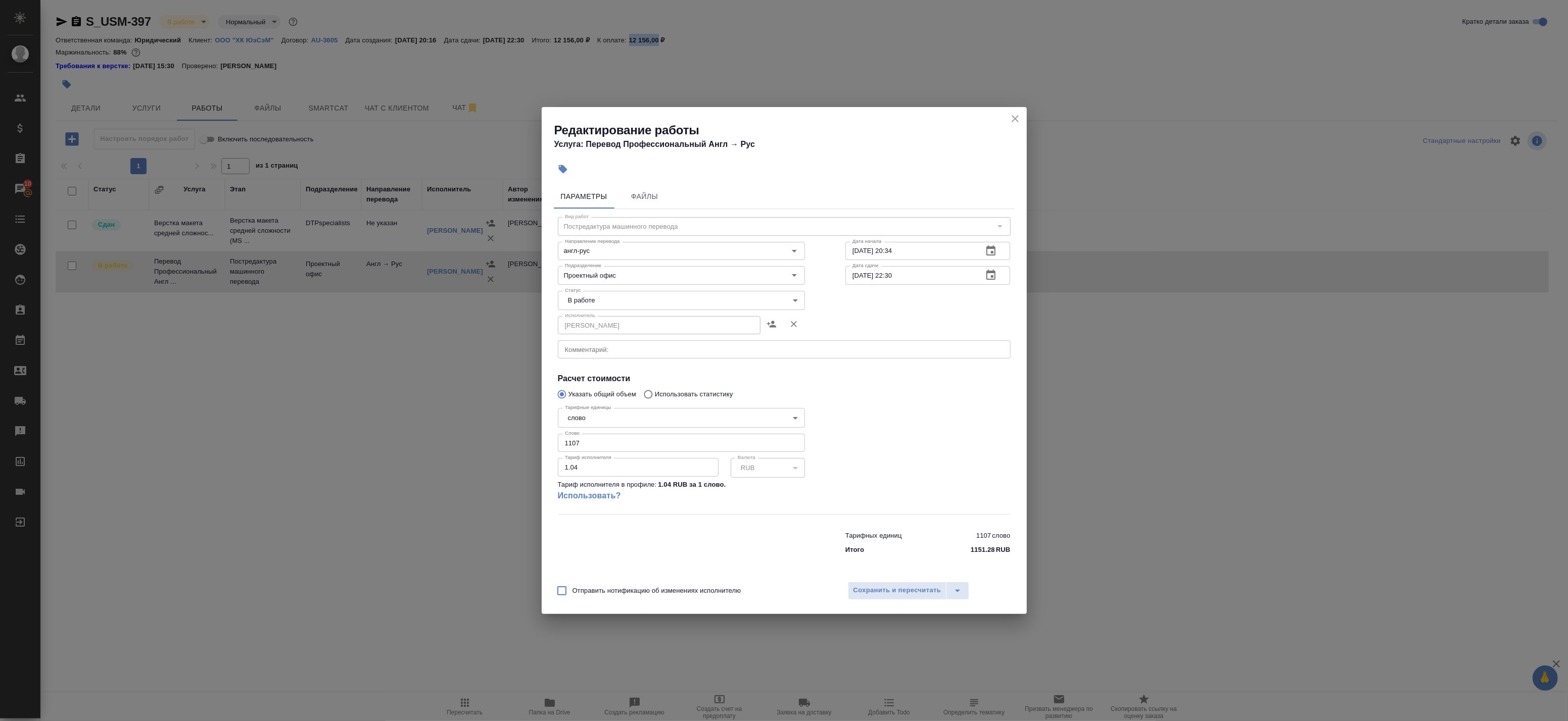
click at [651, 303] on body "🙏 .cls-1 fill:#fff; AWATERA Badanyan Artak Клиенты Спецификации Заказы 10 Чаты …" at bounding box center [784, 360] width 1568 height 721
click at [625, 334] on li "Сдан" at bounding box center [681, 335] width 247 height 17
type input "closed"
click at [884, 591] on span "Сохранить и пересчитать" at bounding box center [897, 591] width 88 height 12
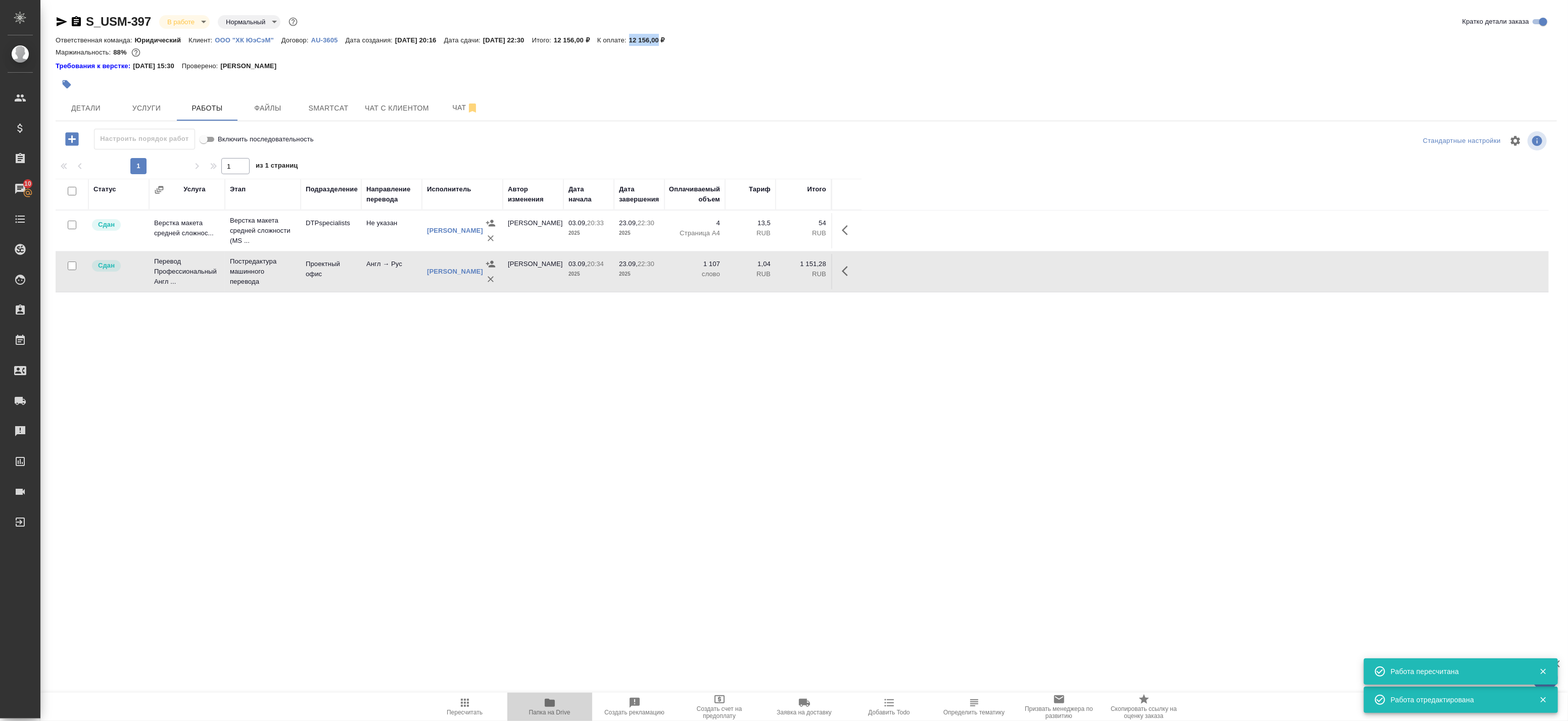
click at [547, 703] on icon "button" at bounding box center [549, 703] width 10 height 8
click at [193, 19] on body "🙏 .cls-1 fill:#fff; AWATERA Badanyan Artak Клиенты Спецификации Заказы 10 Чаты …" at bounding box center [784, 360] width 1568 height 721
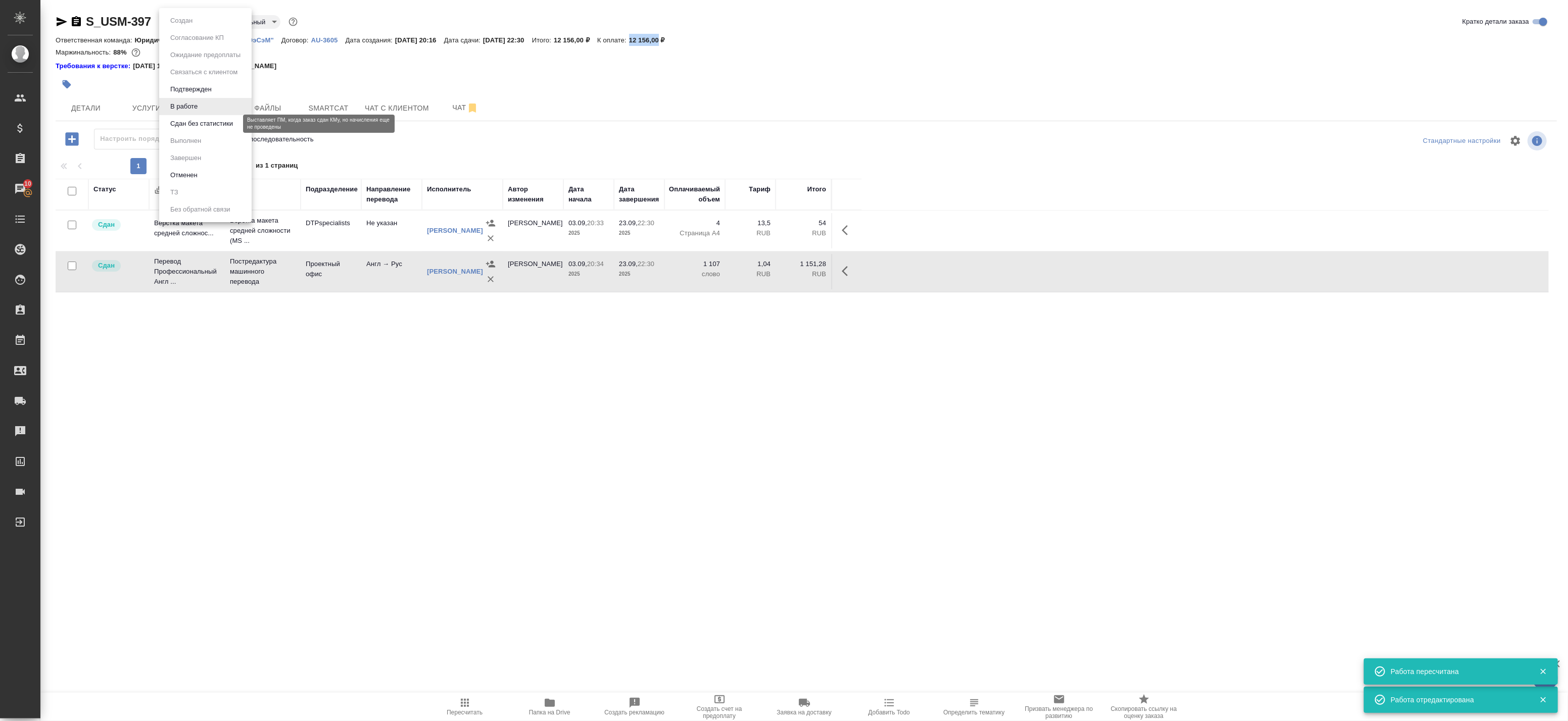
click at [186, 124] on button "Сдан без статистики" at bounding box center [201, 124] width 69 height 11
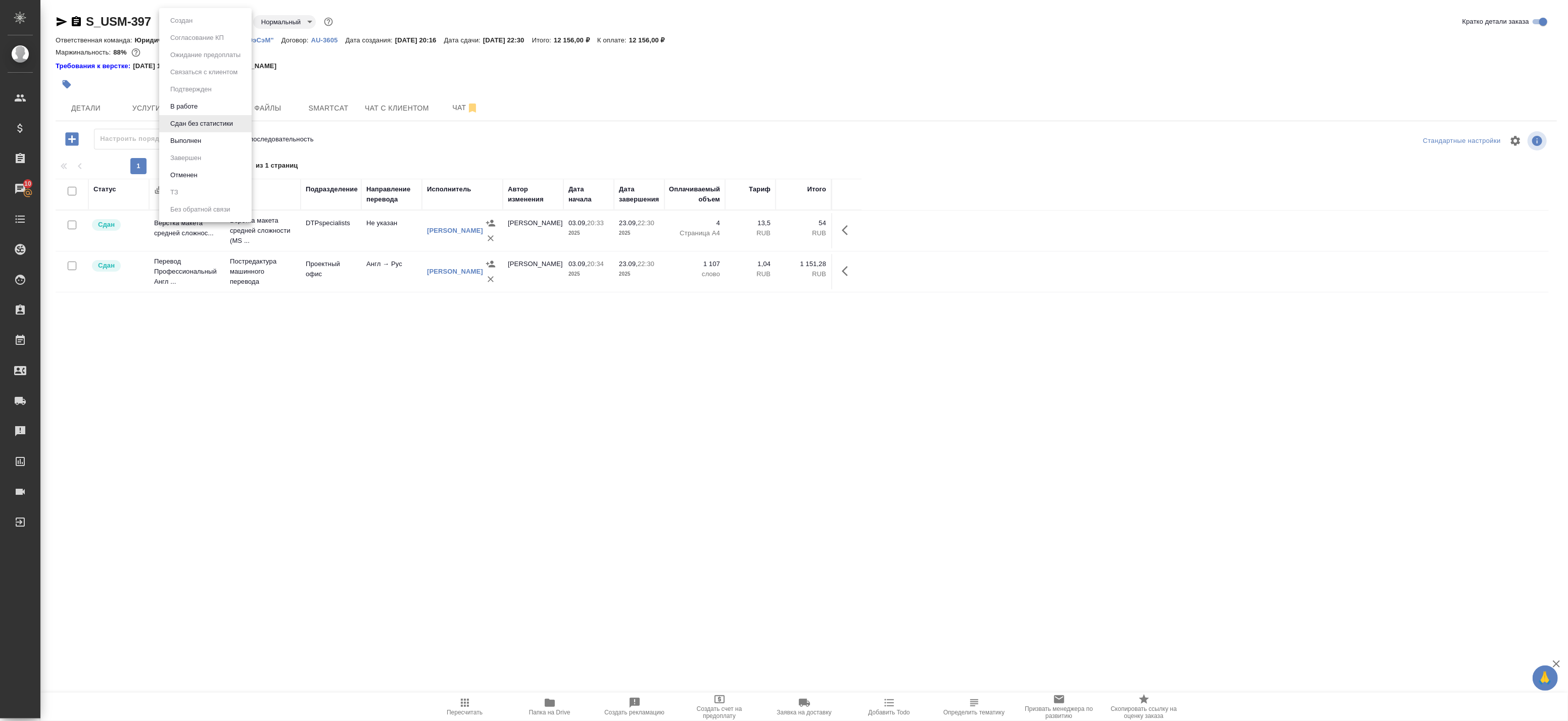
click at [195, 27] on body "🙏 .cls-1 fill:#fff; AWATERA Badanyan Artak Клиенты Спецификации Заказы 10 Чаты …" at bounding box center [784, 360] width 1568 height 721
click at [182, 137] on button "Выполнен" at bounding box center [185, 141] width 37 height 11
click at [473, 709] on span "Пересчитать" at bounding box center [464, 706] width 73 height 19
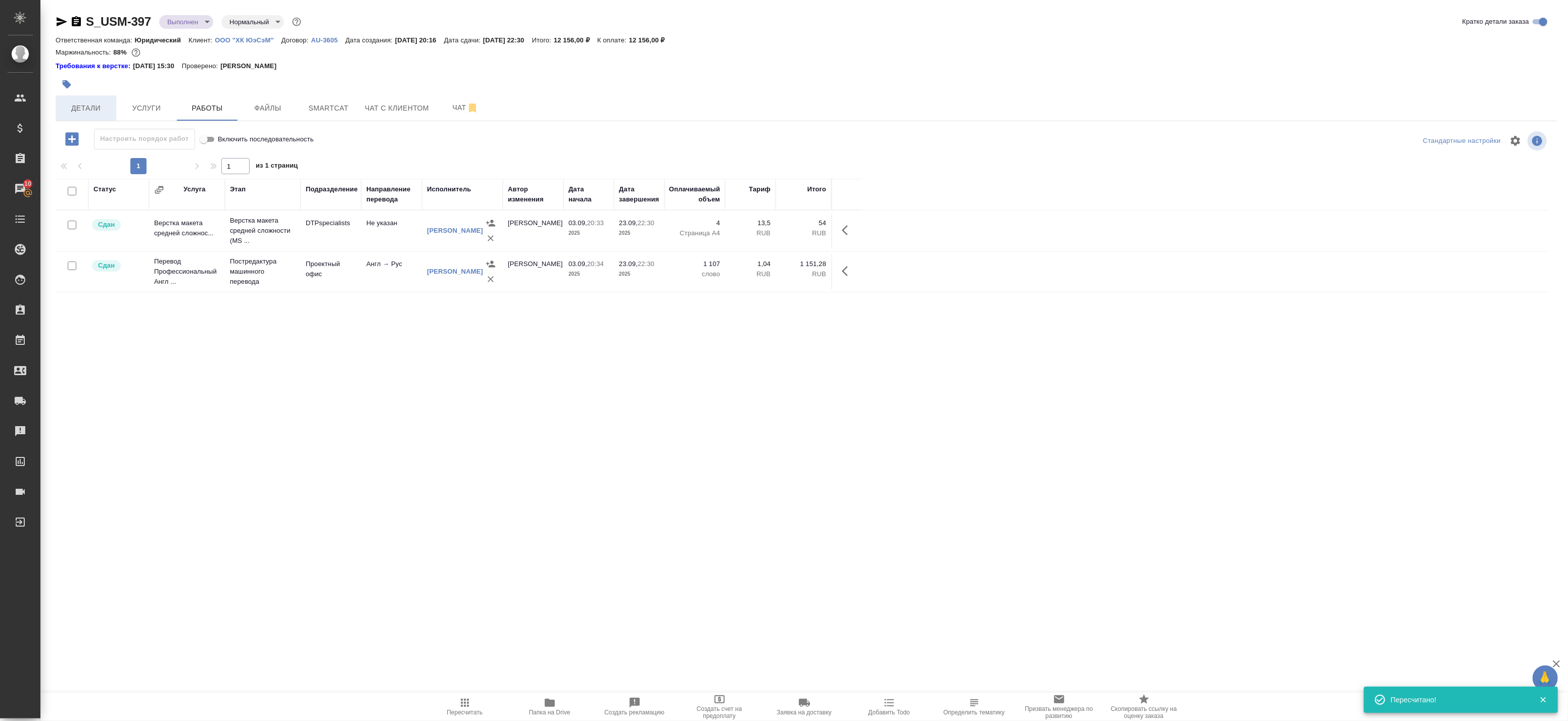
click at [73, 98] on button "Детали" at bounding box center [86, 108] width 61 height 25
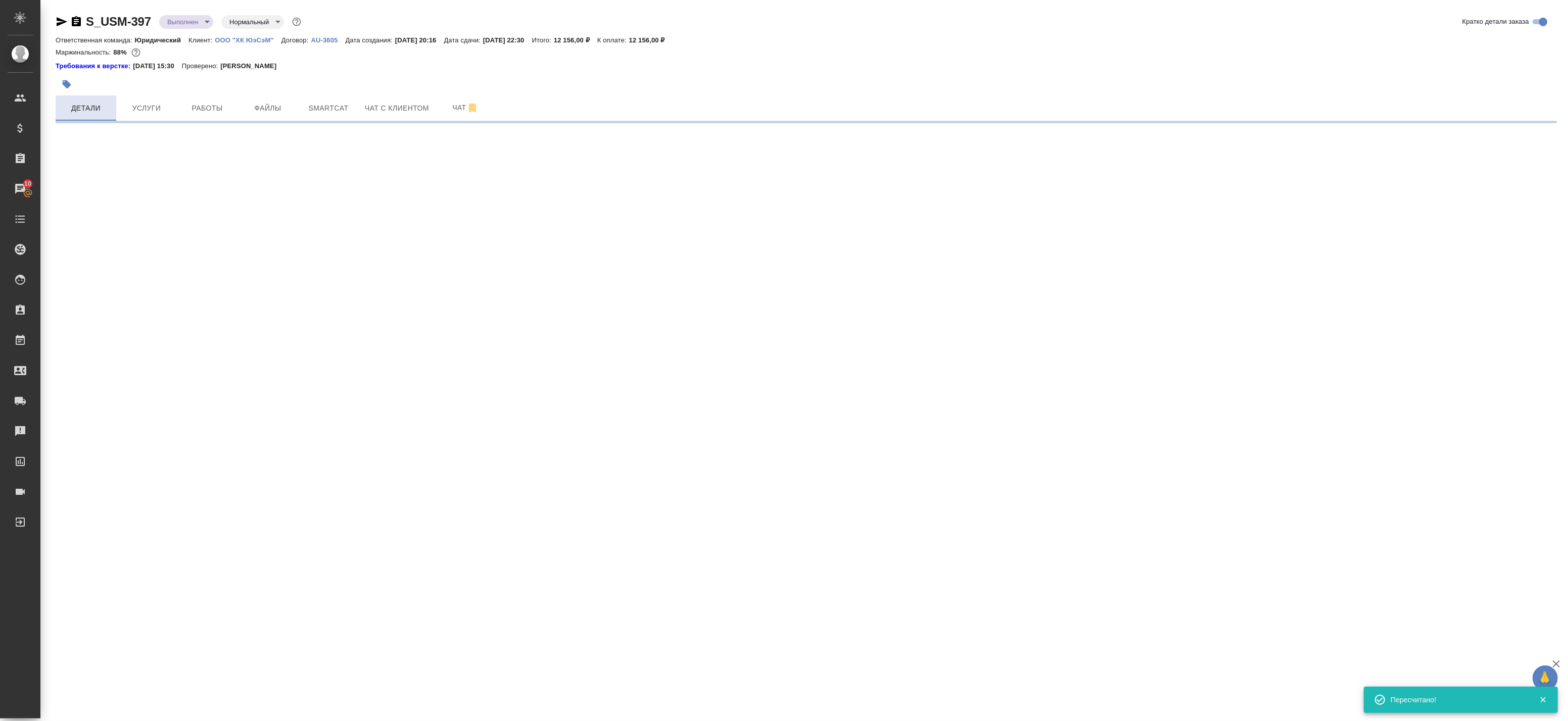
select select "RU"
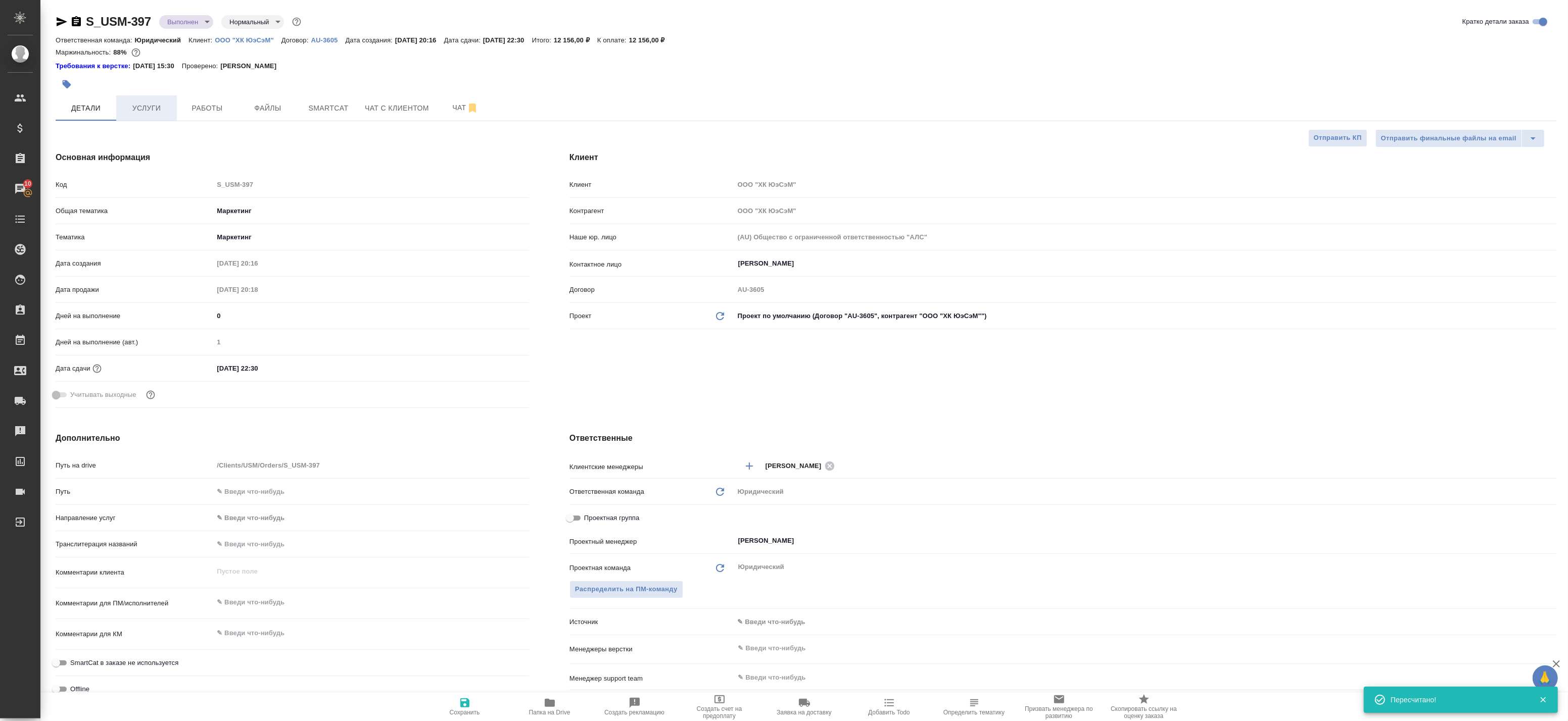
type textarea "x"
click at [204, 104] on span "Работы" at bounding box center [207, 108] width 49 height 12
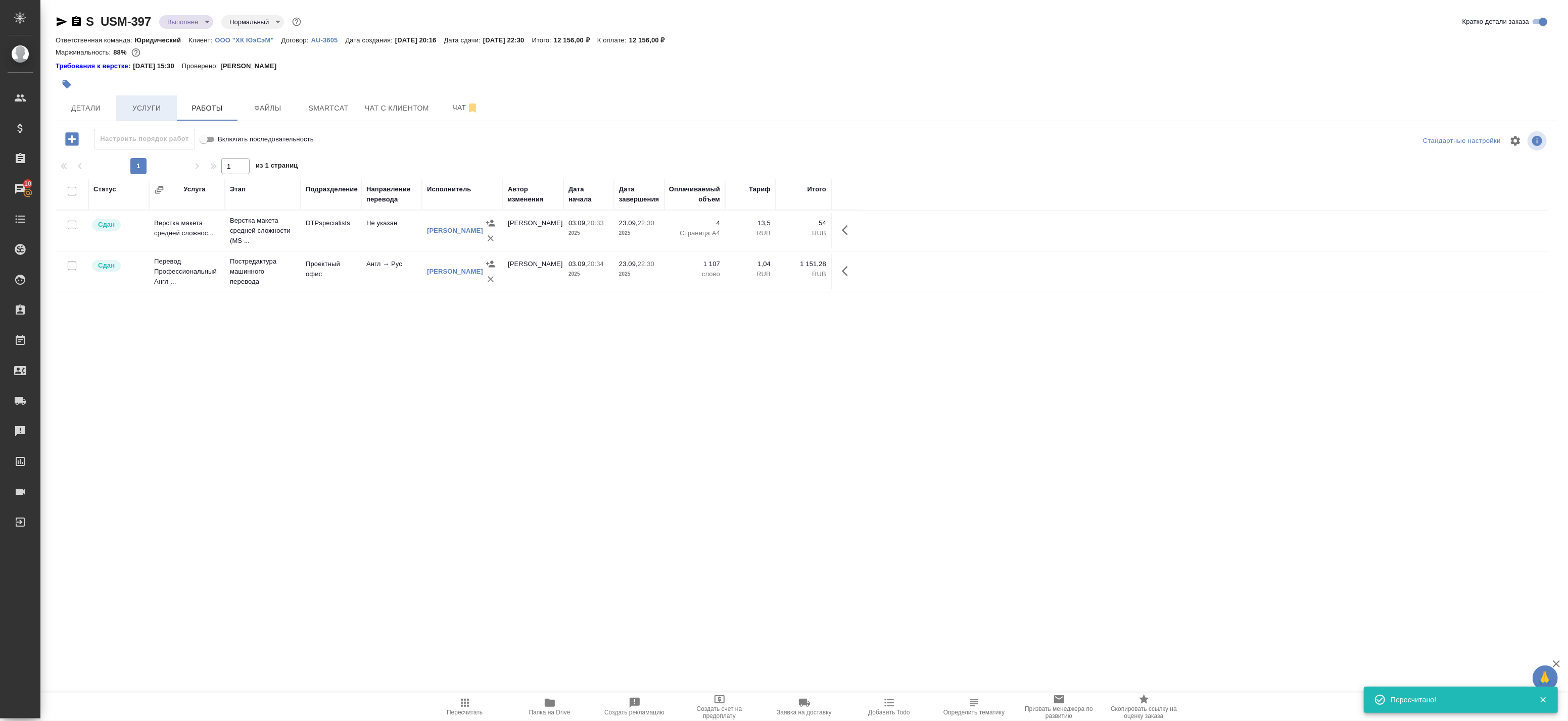
click at [149, 109] on span "Услуги" at bounding box center [146, 108] width 49 height 12
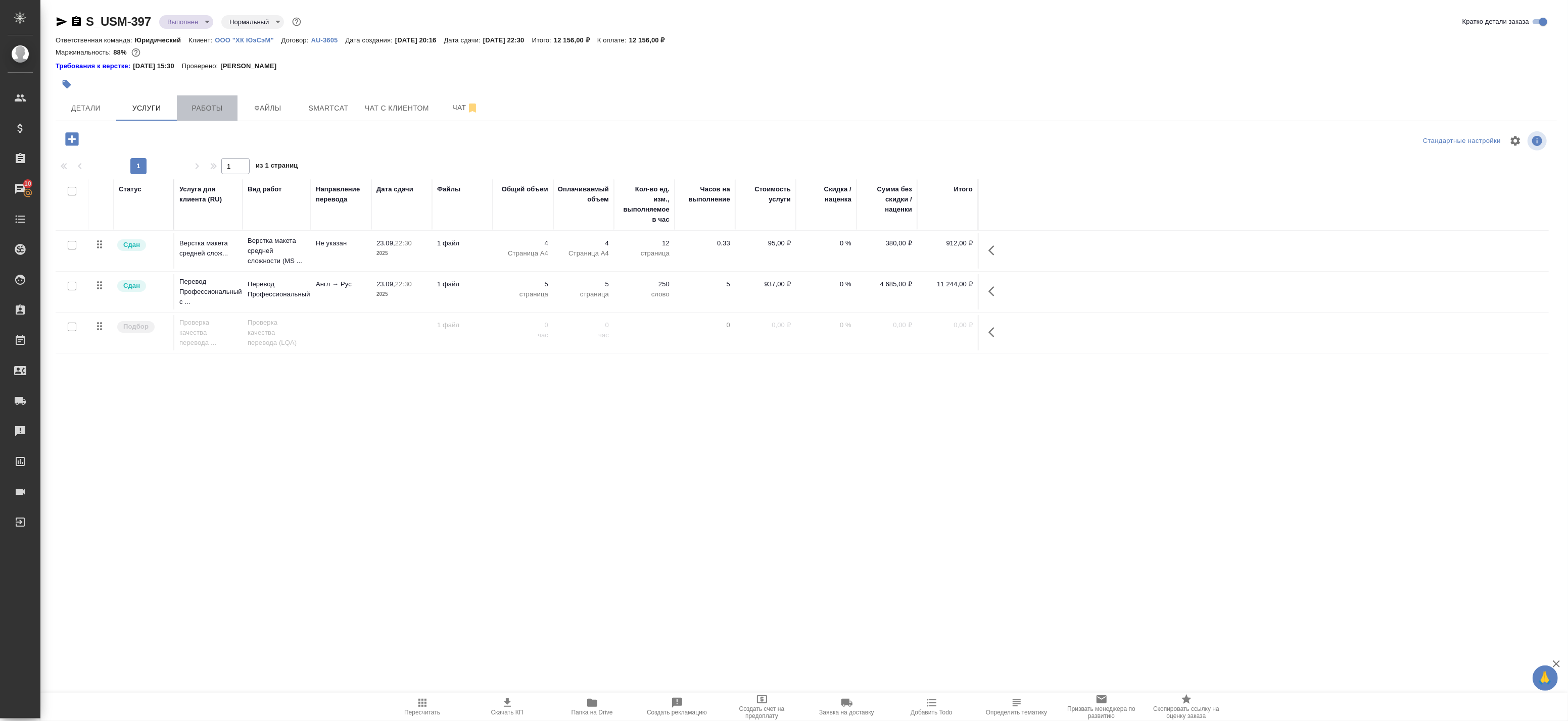
click at [207, 109] on span "Работы" at bounding box center [207, 108] width 49 height 12
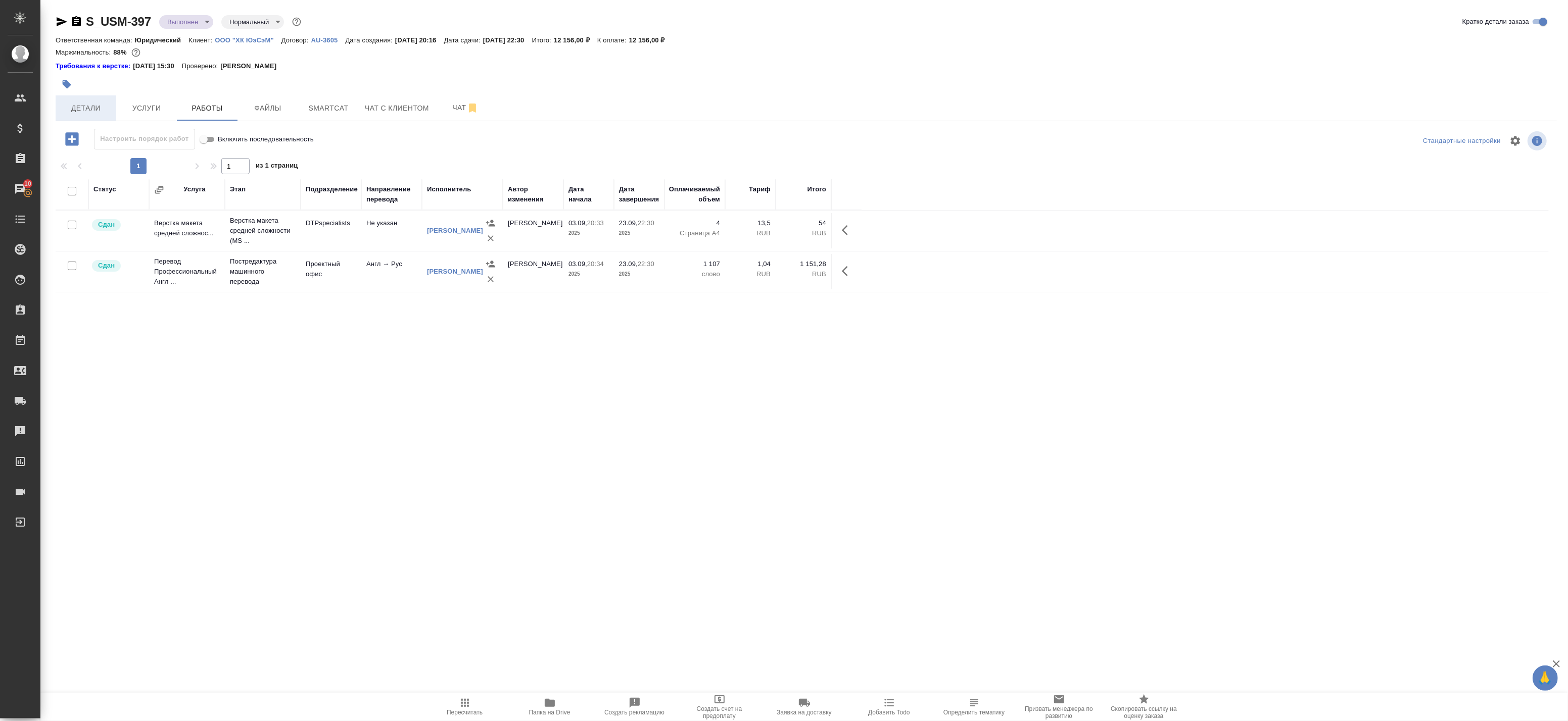
click at [88, 107] on span "Детали" at bounding box center [86, 108] width 49 height 12
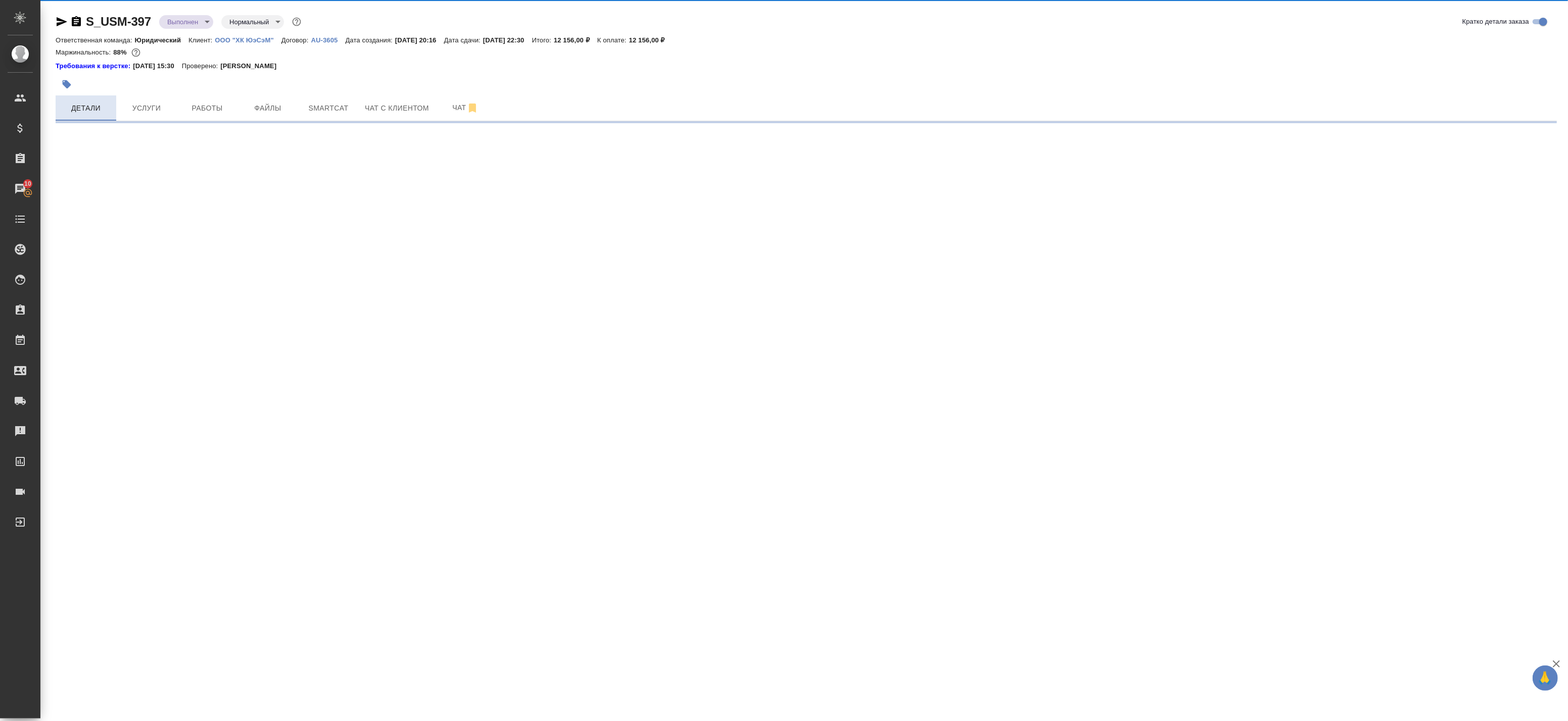
select select "RU"
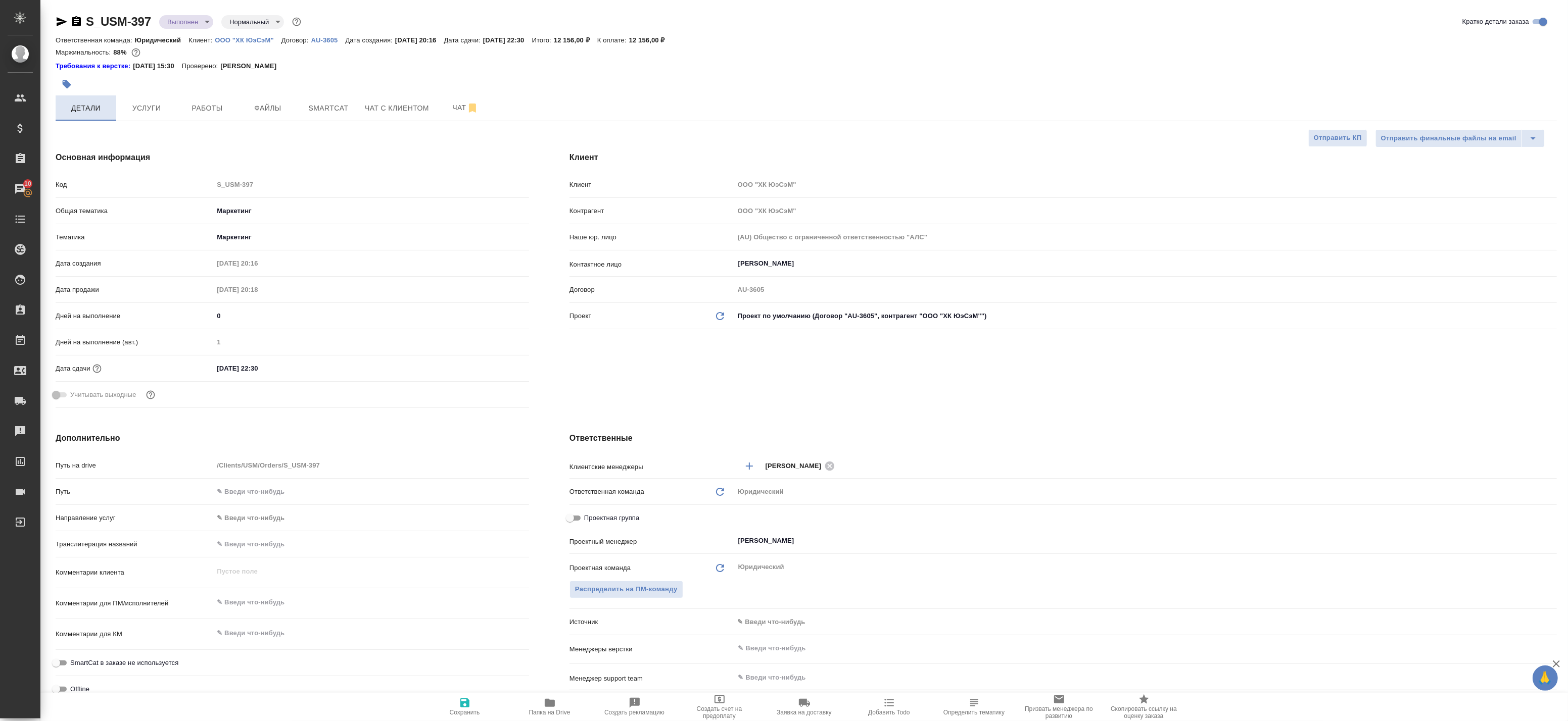
type textarea "x"
click at [153, 105] on span "Услуги" at bounding box center [146, 108] width 49 height 12
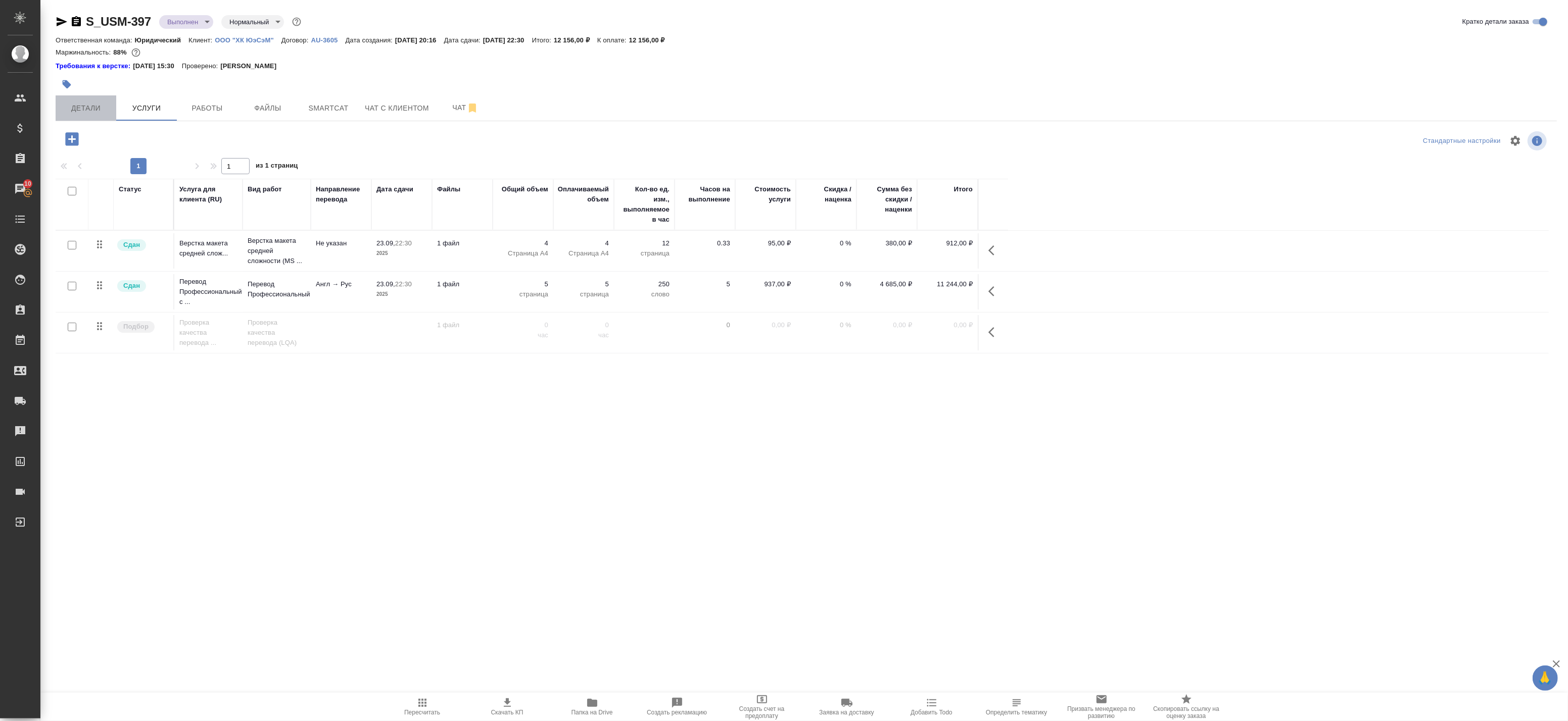
click at [89, 109] on span "Детали" at bounding box center [86, 108] width 49 height 12
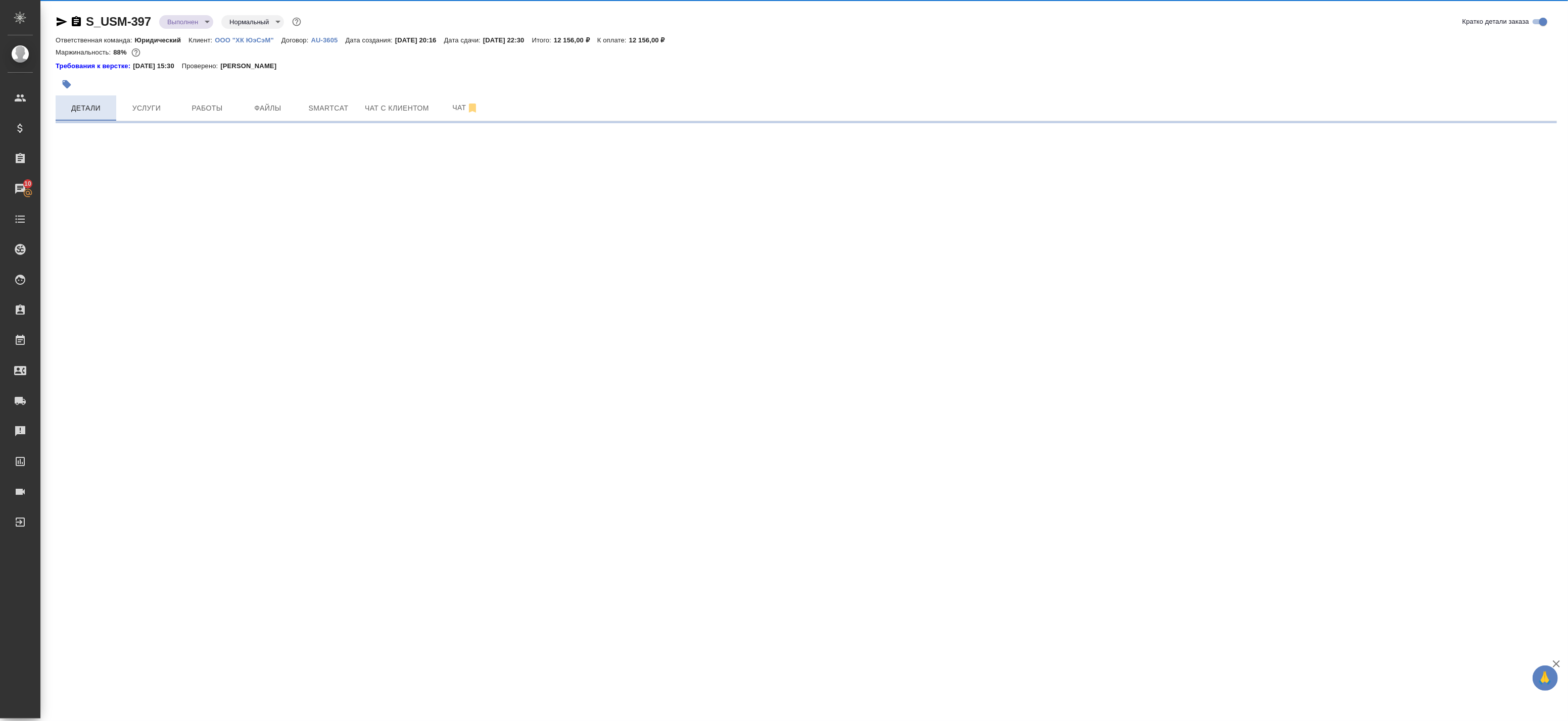
select select "RU"
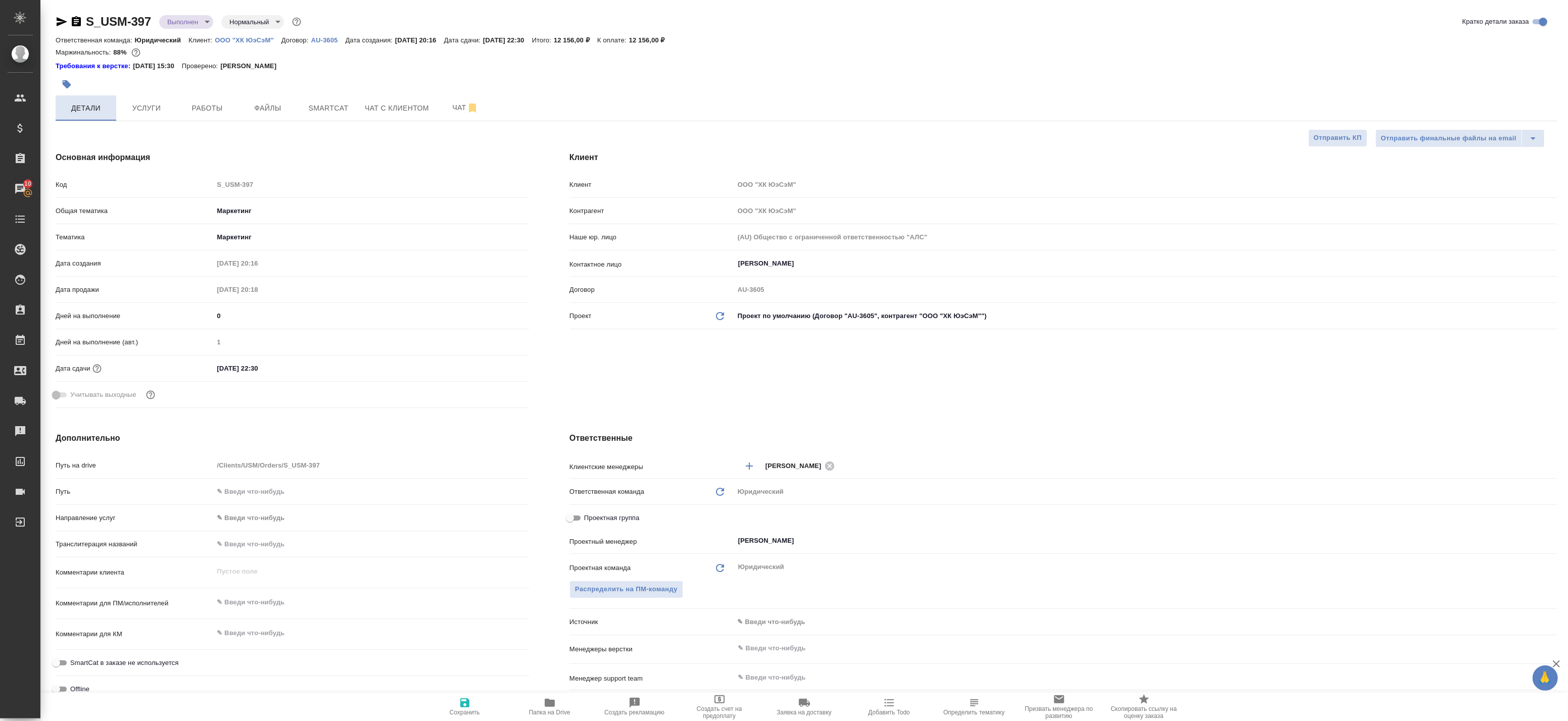
type textarea "x"
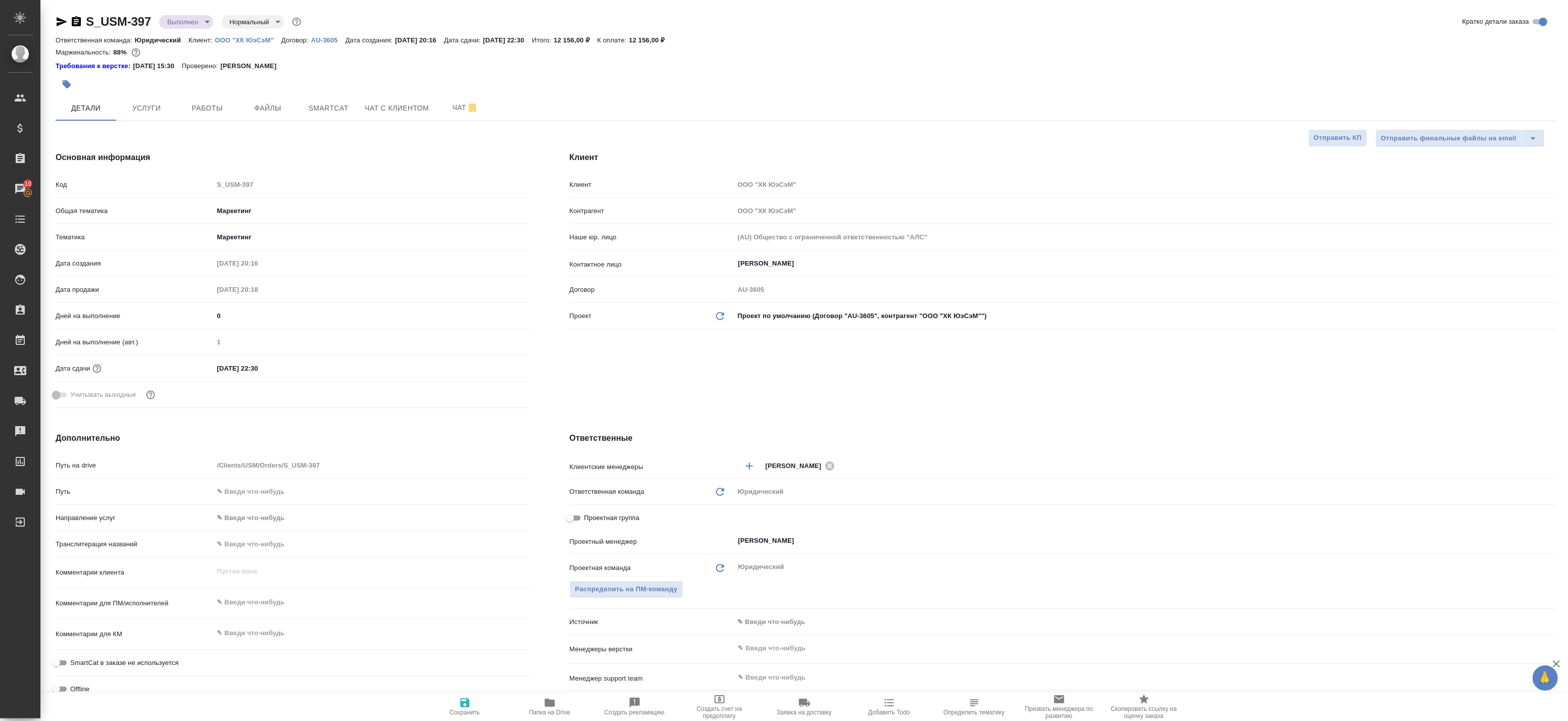
type textarea "x"
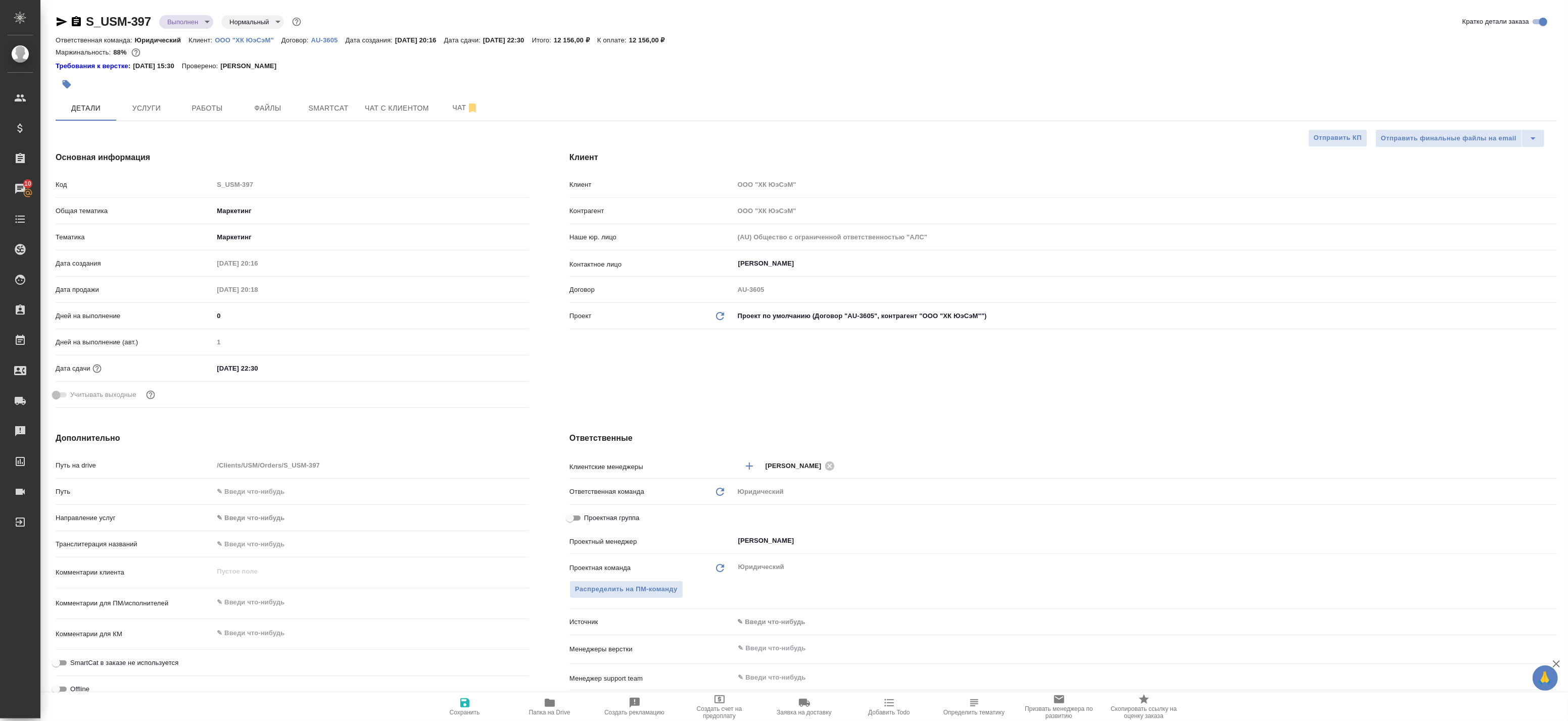
type textarea "x"
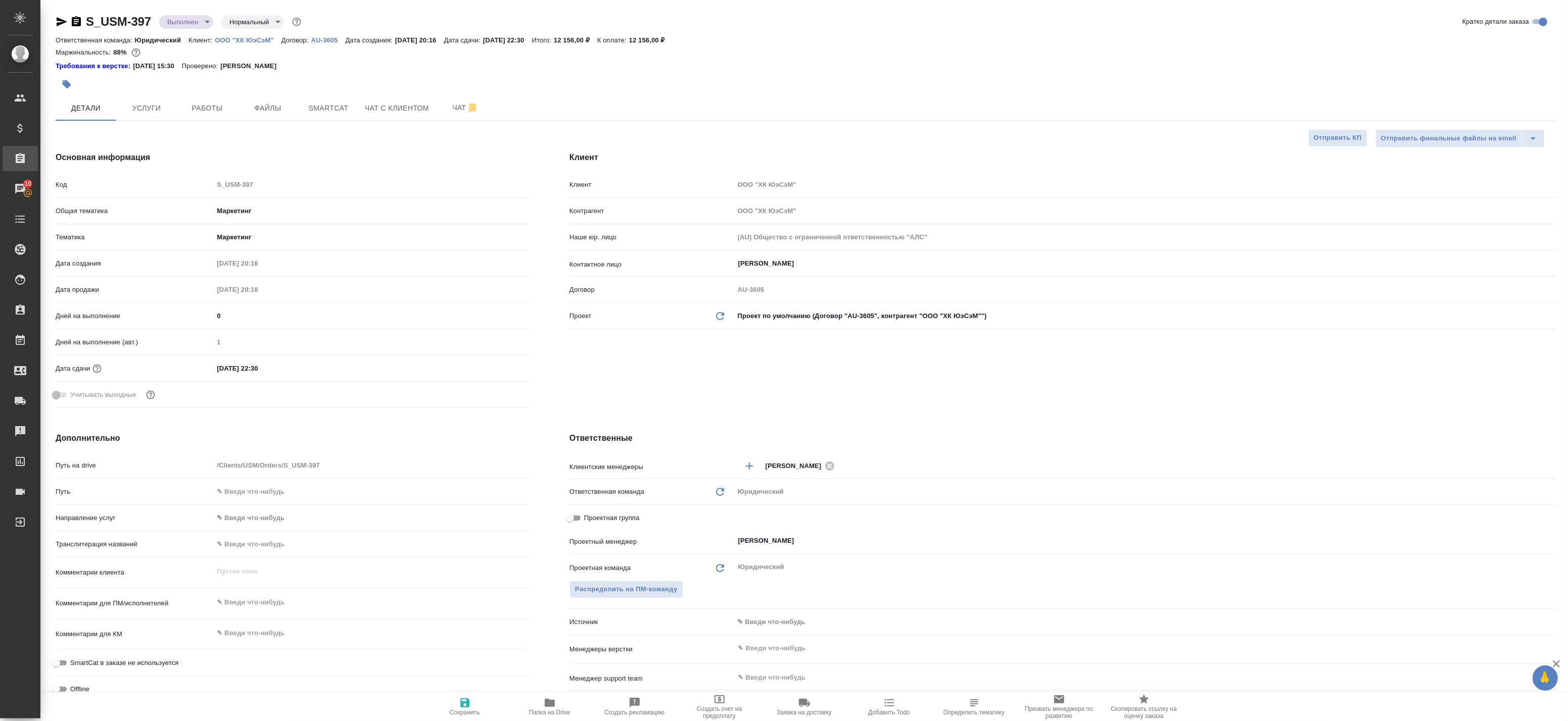
type textarea "x"
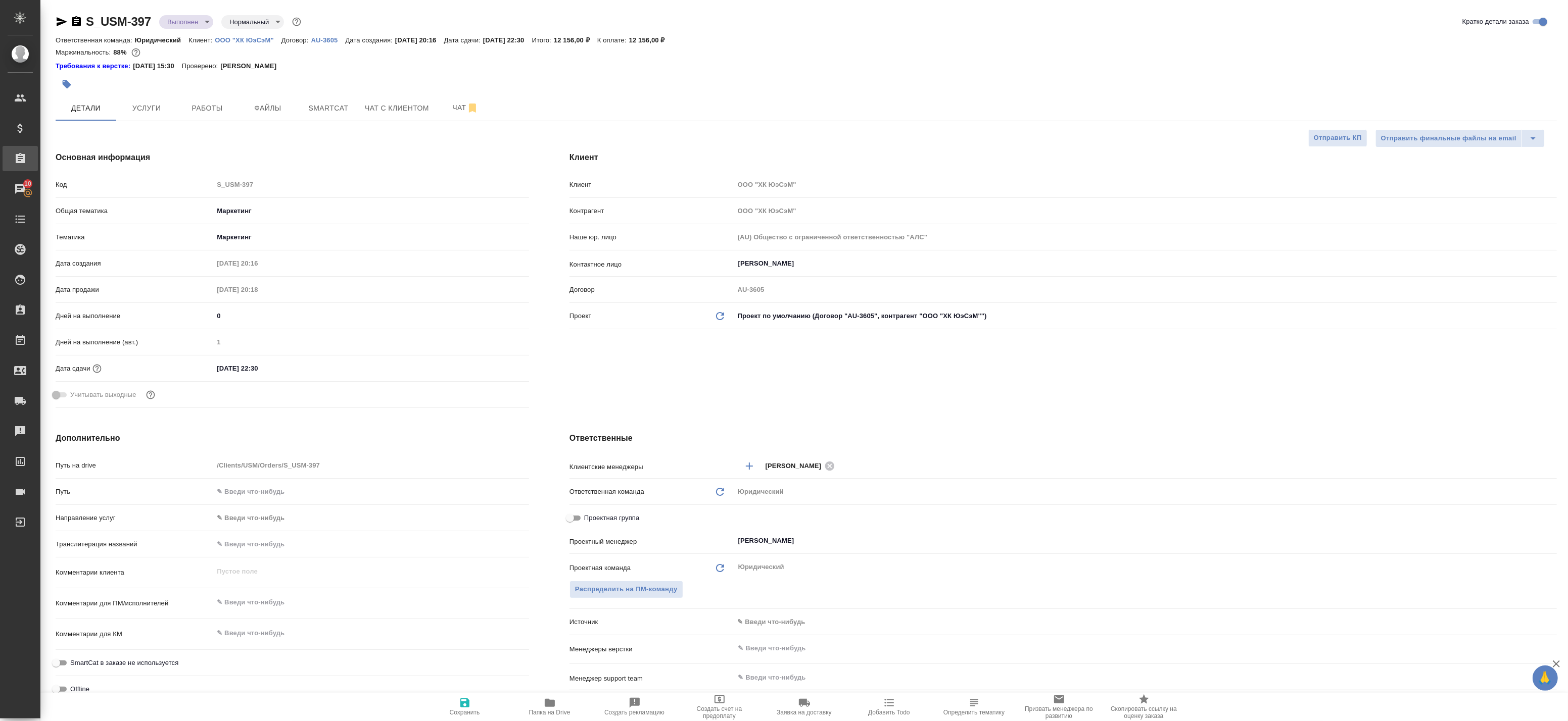
type textarea "x"
click at [178, 18] on body "🙏 .cls-1 fill:#fff; AWATERA Badanyan Artak Клиенты Спецификации Заказы 10 Чаты …" at bounding box center [784, 360] width 1568 height 721
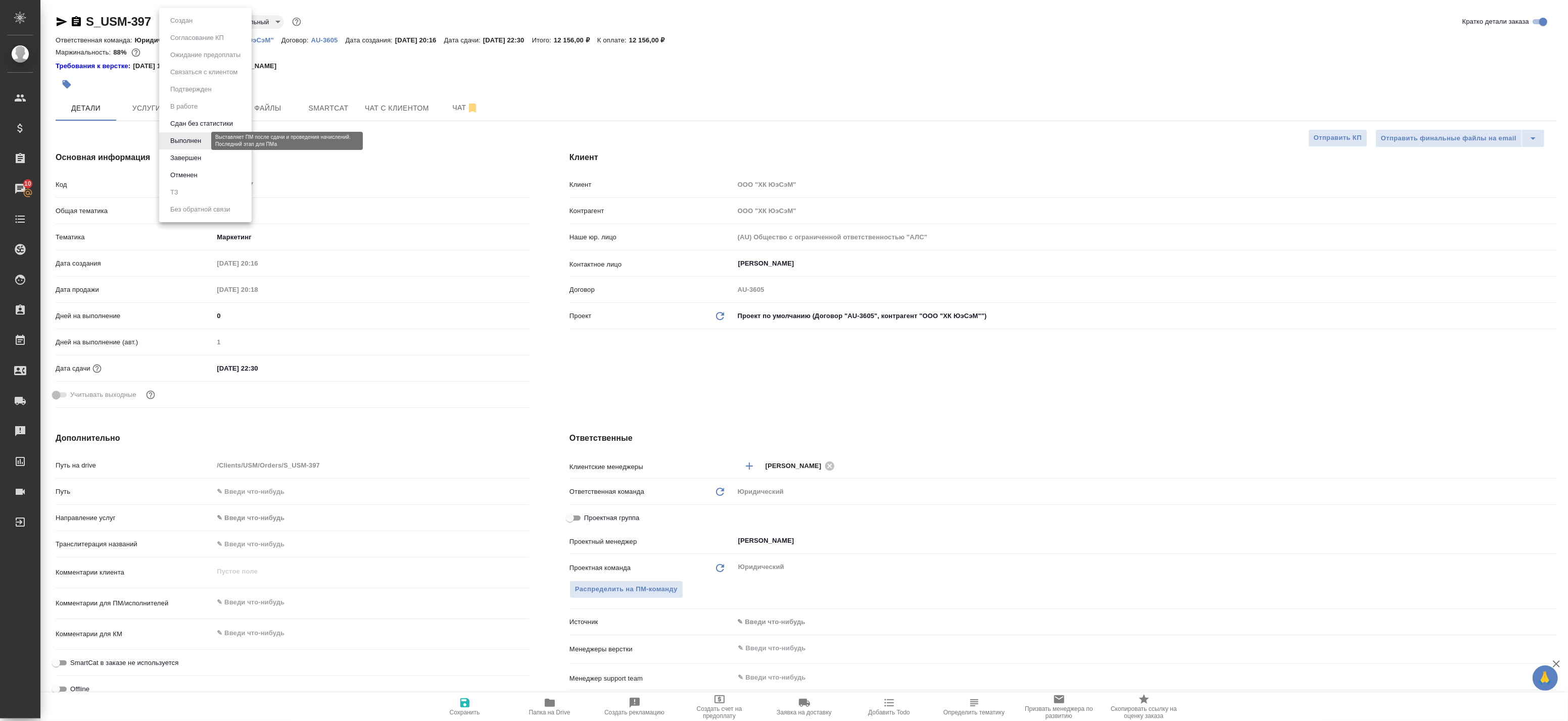
click at [189, 137] on button "Выполнен" at bounding box center [185, 141] width 37 height 11
type textarea "x"
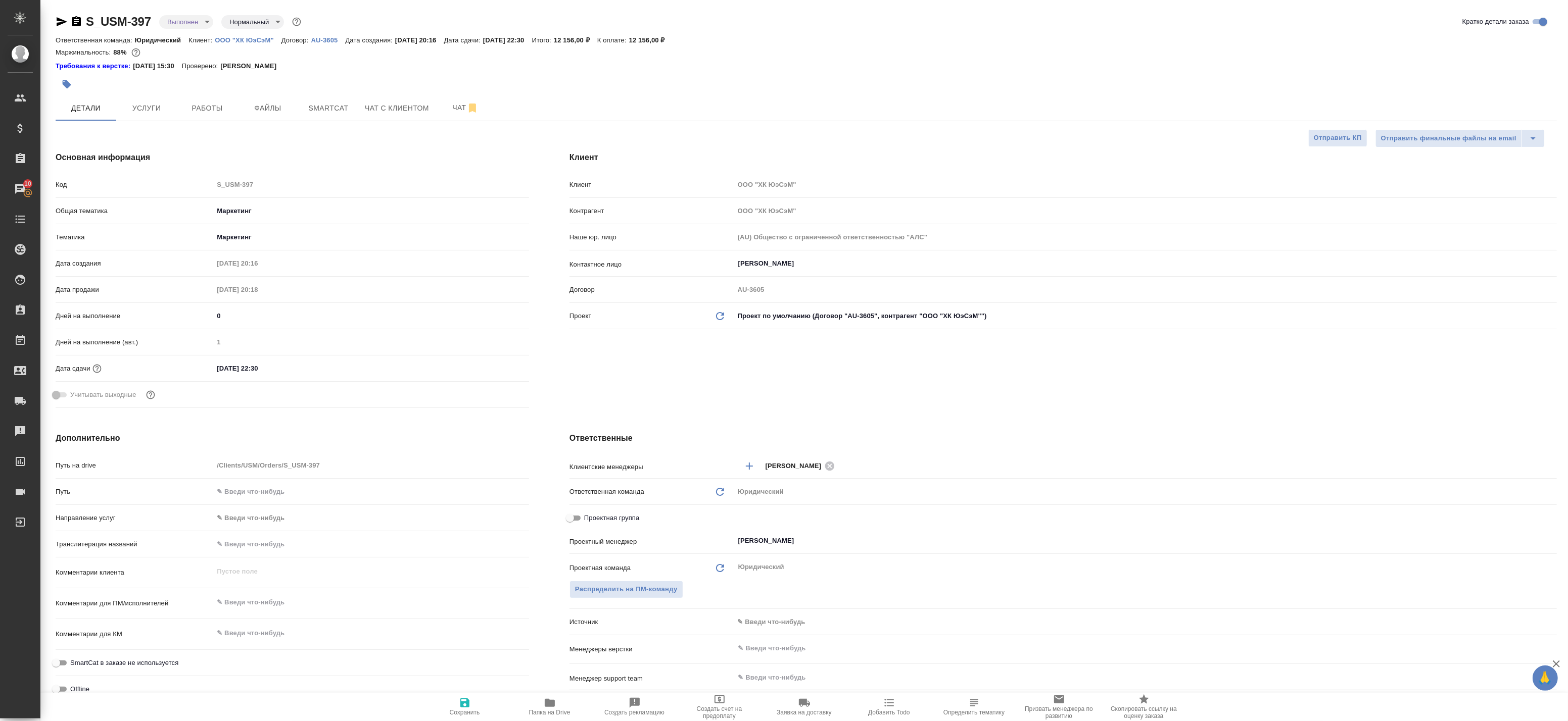
type textarea "x"
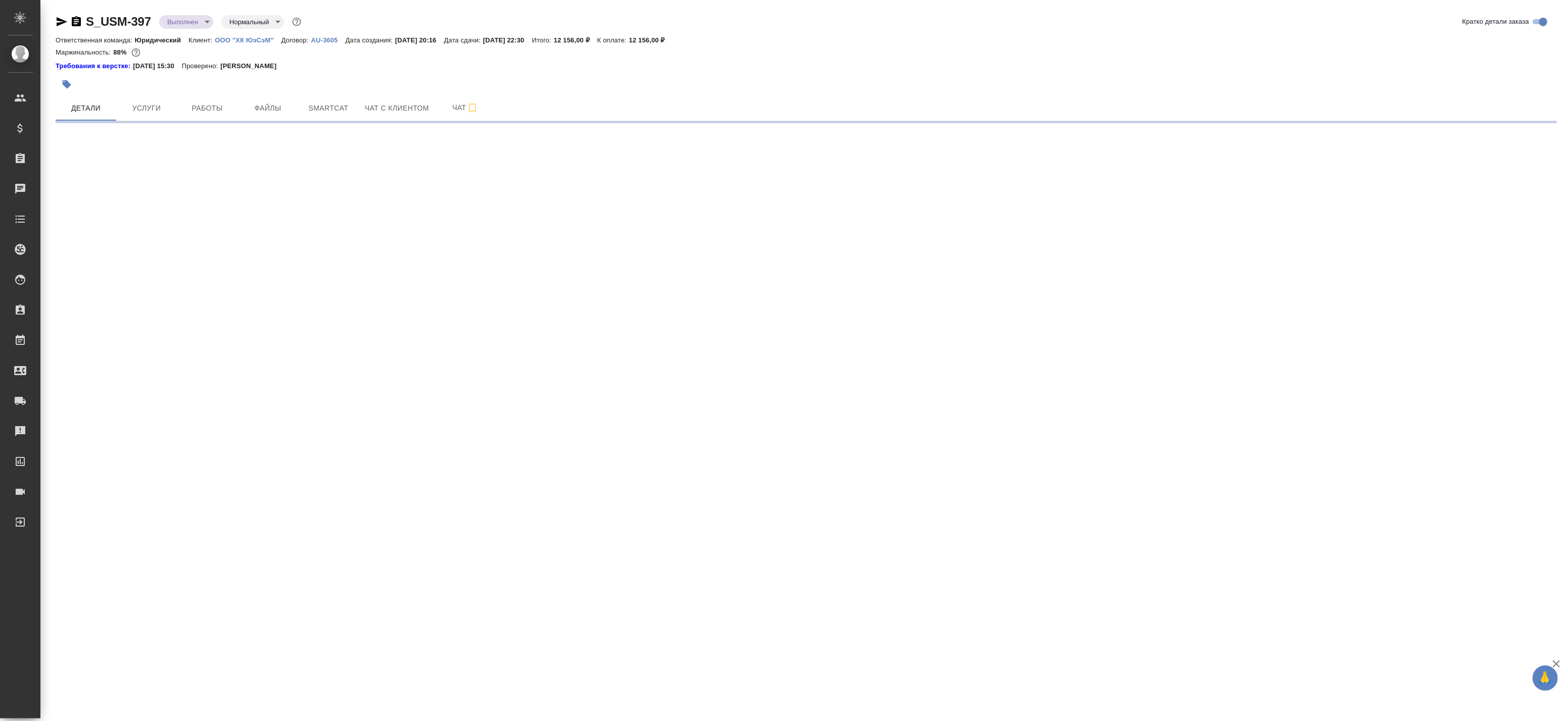
select select "RU"
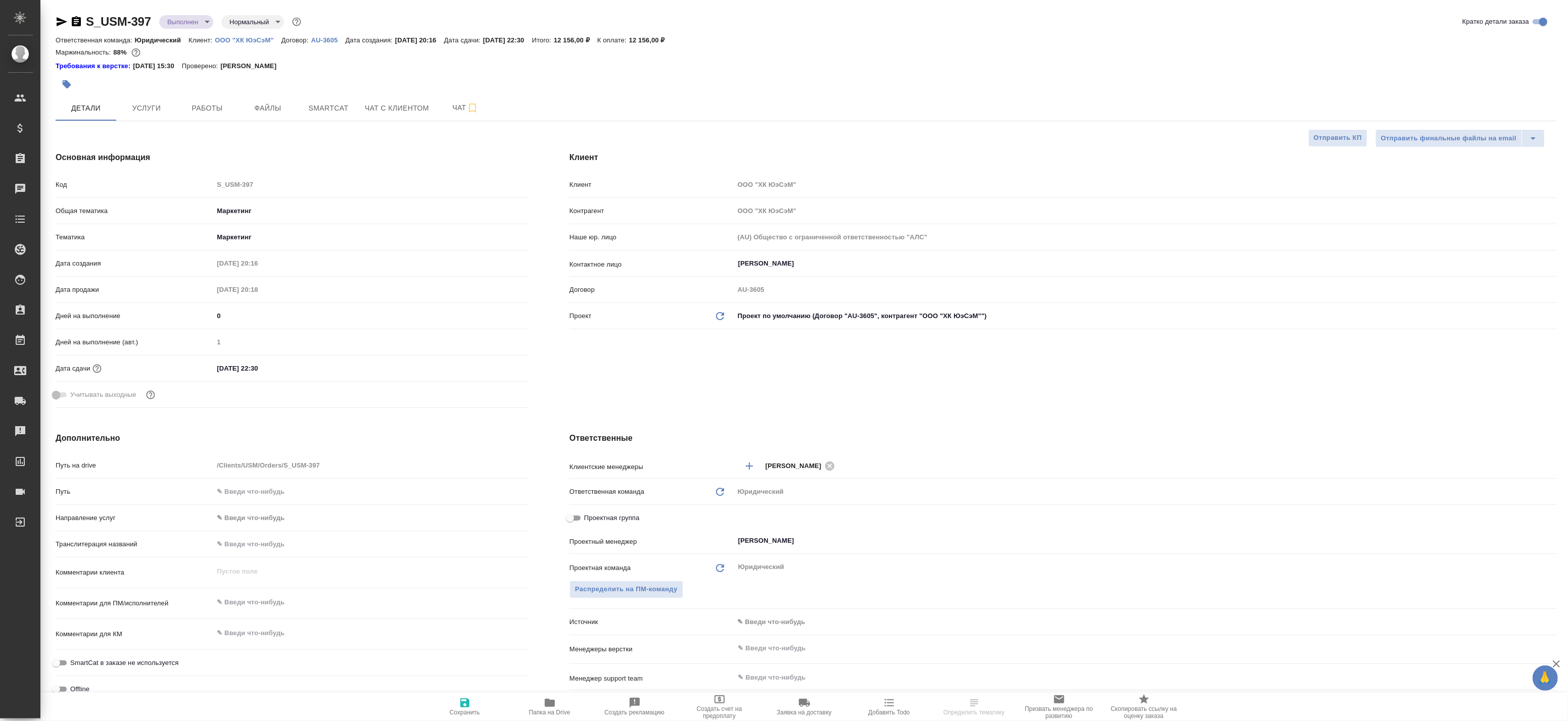
type textarea "x"
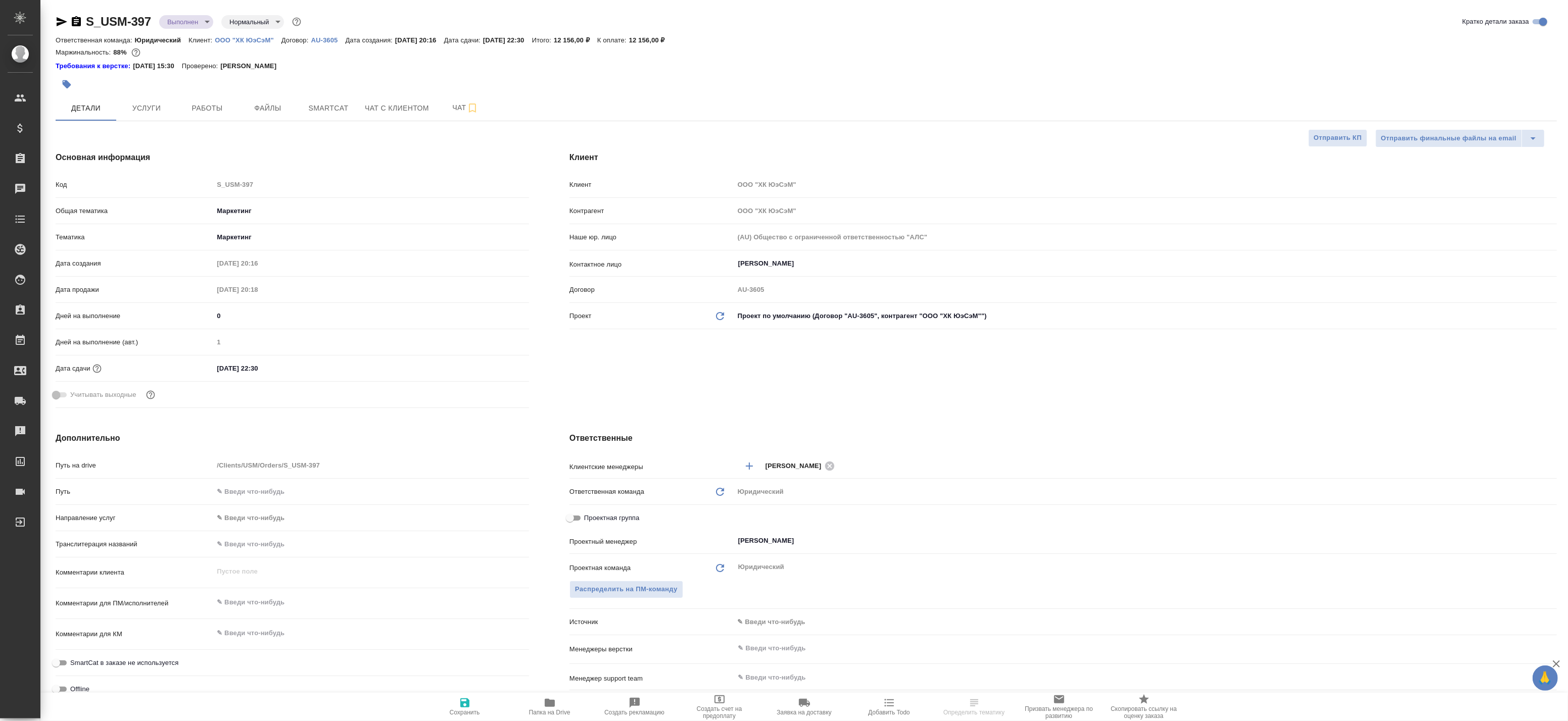
type textarea "x"
click at [139, 104] on span "Услуги" at bounding box center [146, 108] width 49 height 12
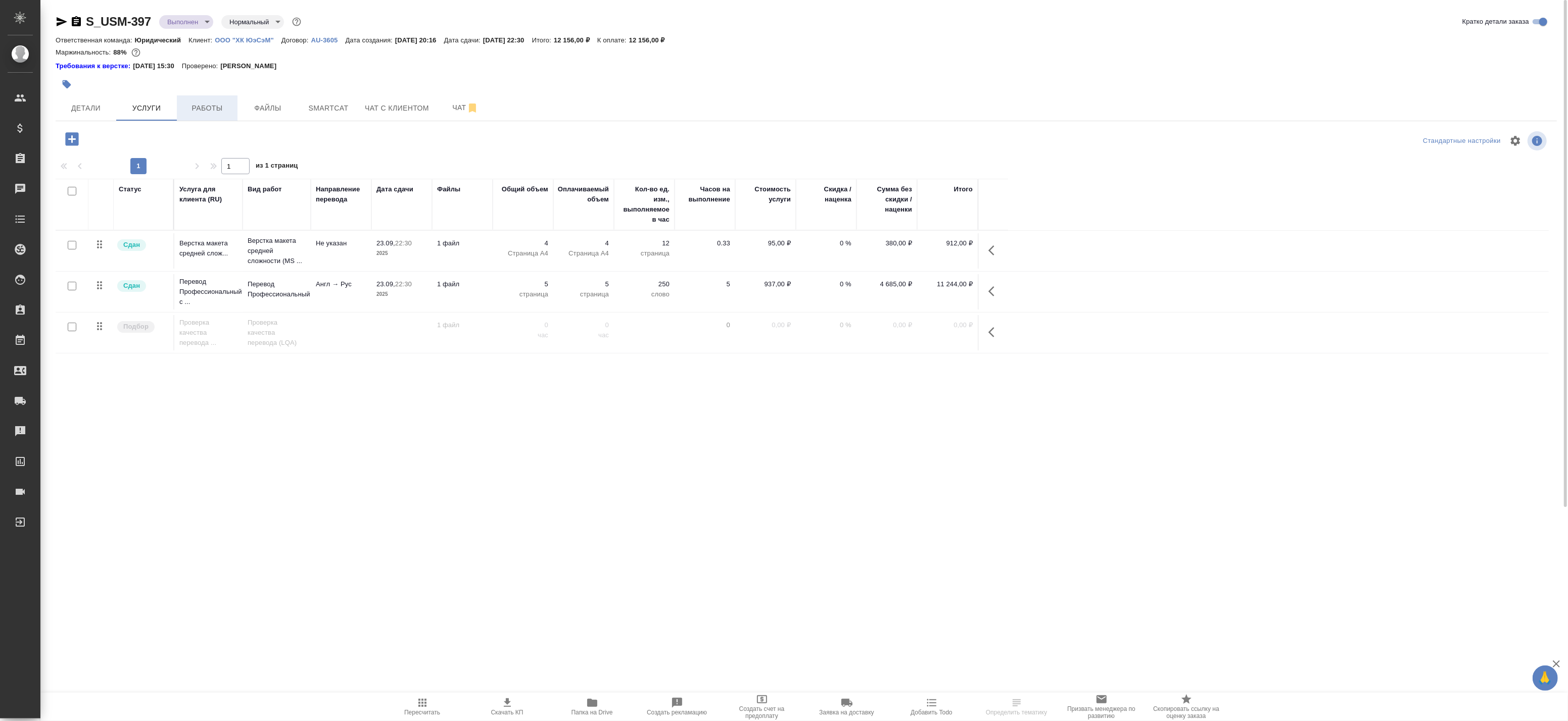
click at [191, 109] on span "Работы" at bounding box center [207, 108] width 49 height 12
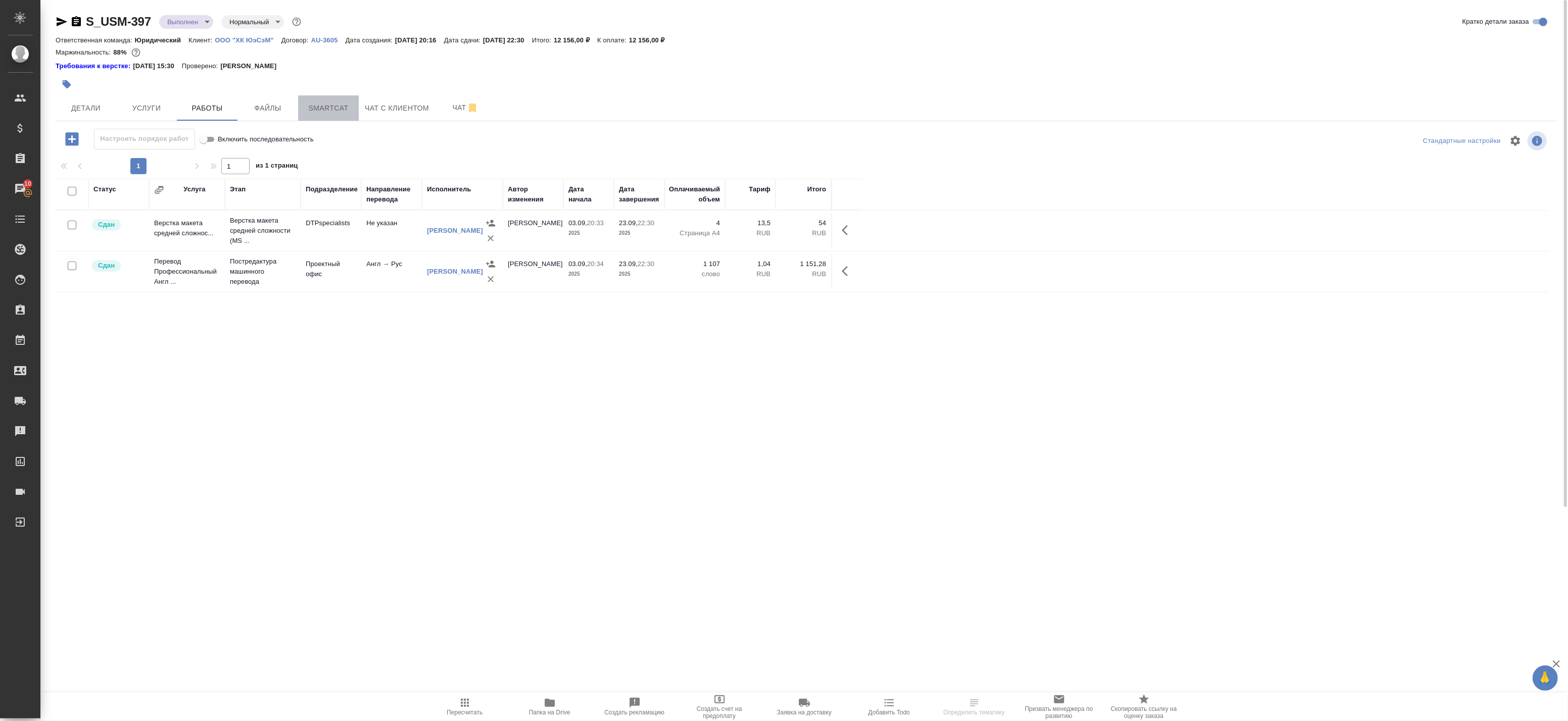
click at [320, 111] on span "Smartcat" at bounding box center [328, 108] width 49 height 12
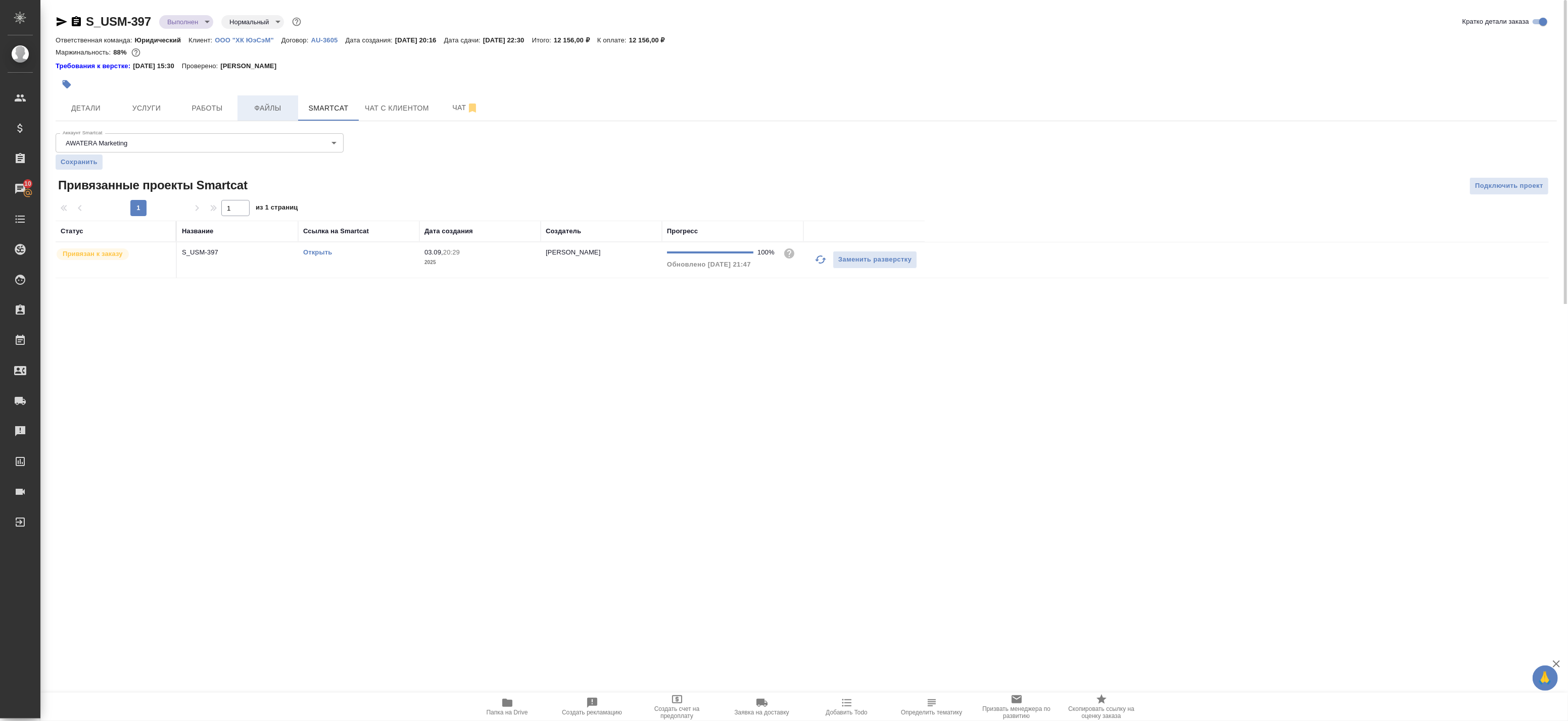
click at [263, 104] on span "Файлы" at bounding box center [268, 108] width 49 height 12
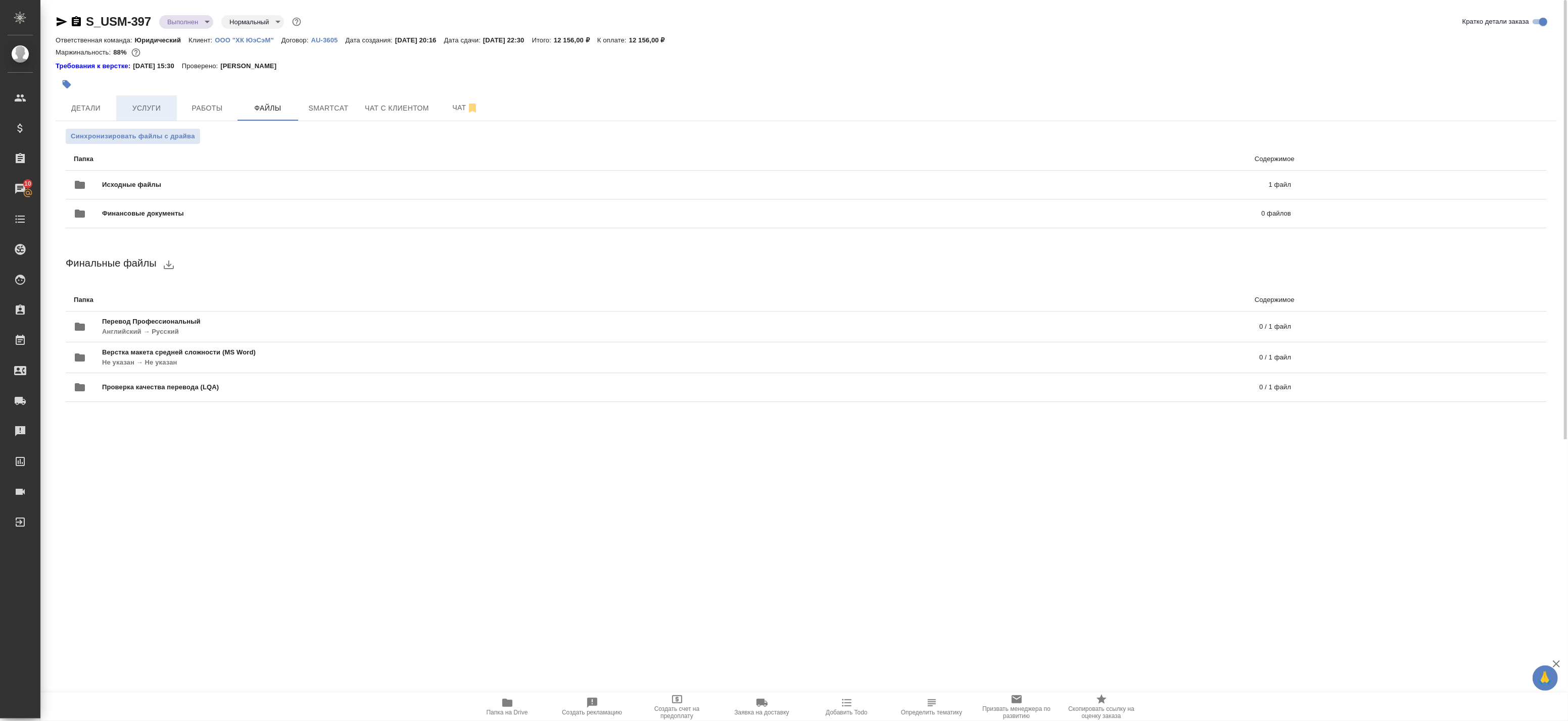
click at [171, 96] on button "Услуги" at bounding box center [147, 108] width 61 height 25
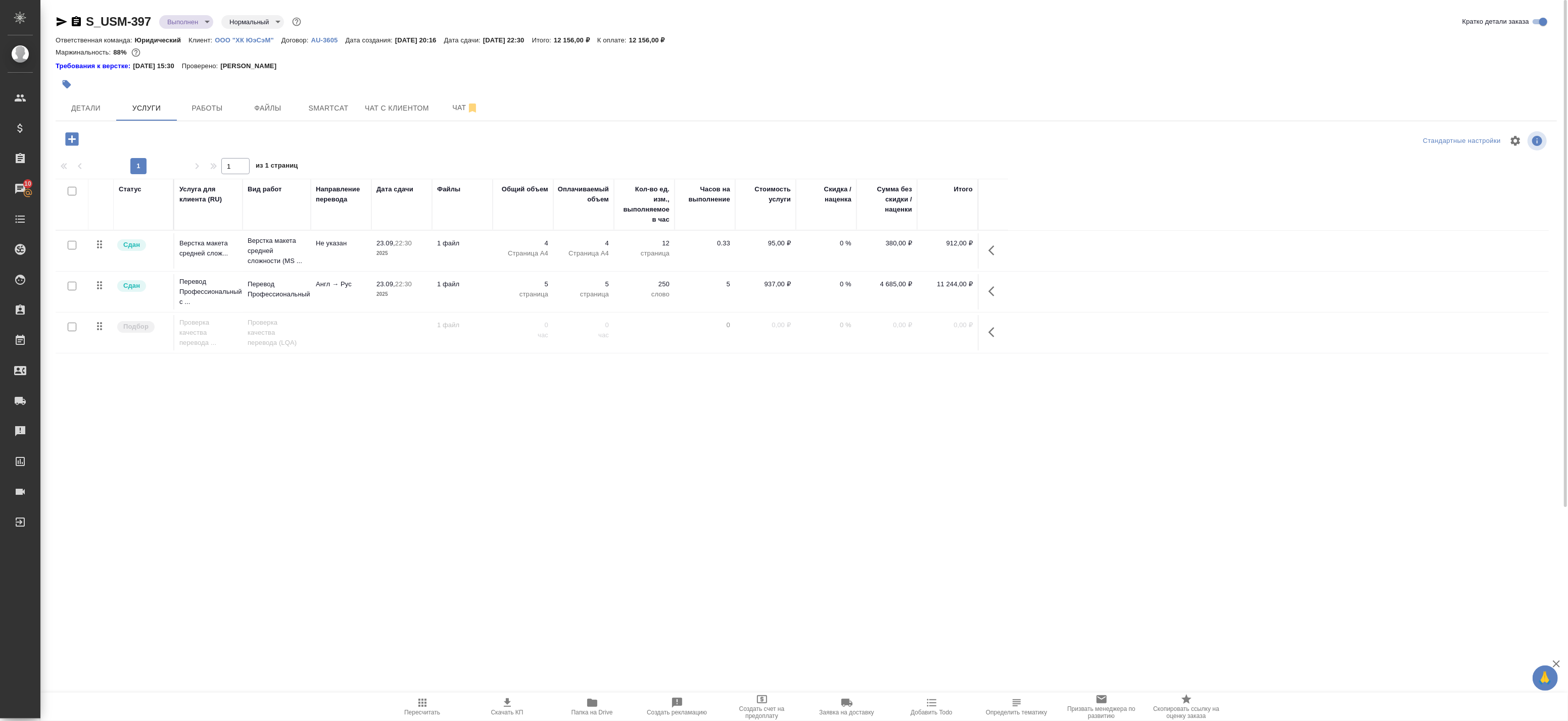
click at [188, 94] on div at bounding box center [556, 84] width 1001 height 22
click at [193, 103] on span "Работы" at bounding box center [207, 108] width 49 height 12
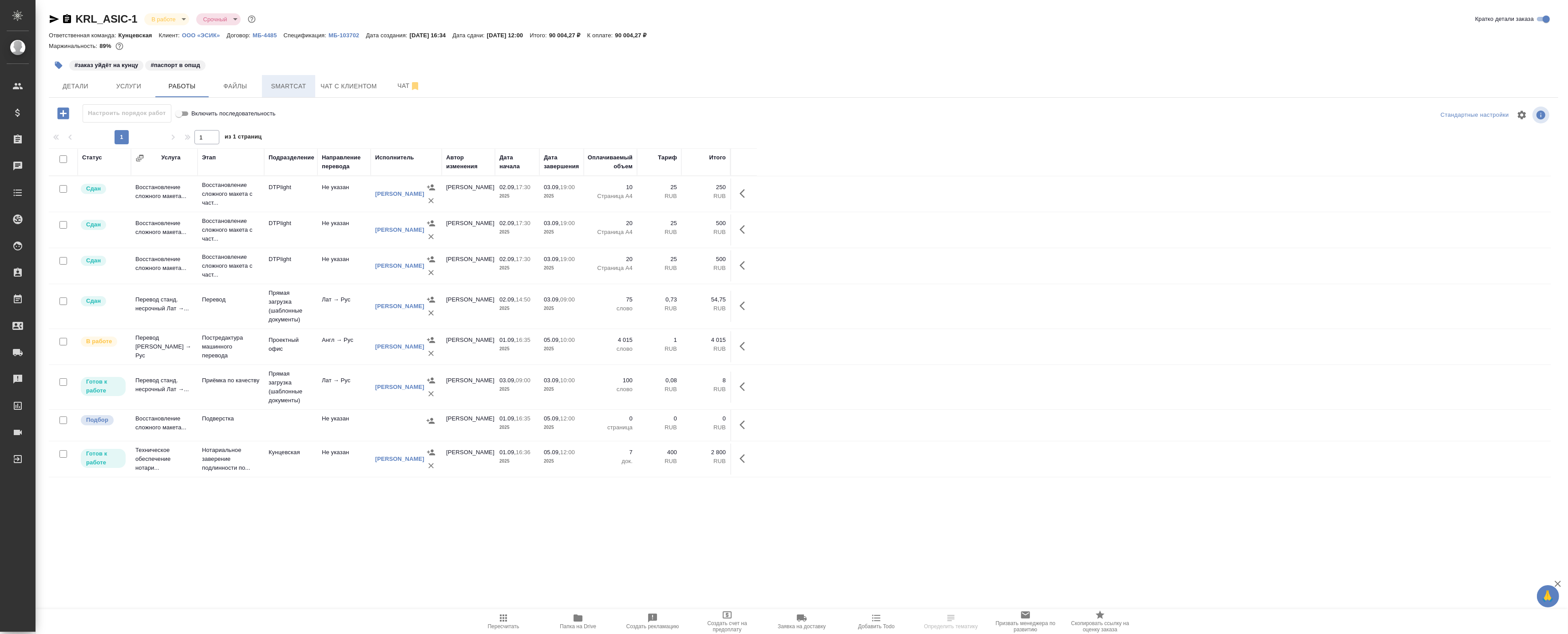
click at [285, 74] on div "#заказ уйдёт на кунцу #паспорт в [GEOGRAPHIC_DATA]" at bounding box center [551, 65] width 1006 height 19
click at [285, 83] on span "Smartcat" at bounding box center [289, 86] width 43 height 11
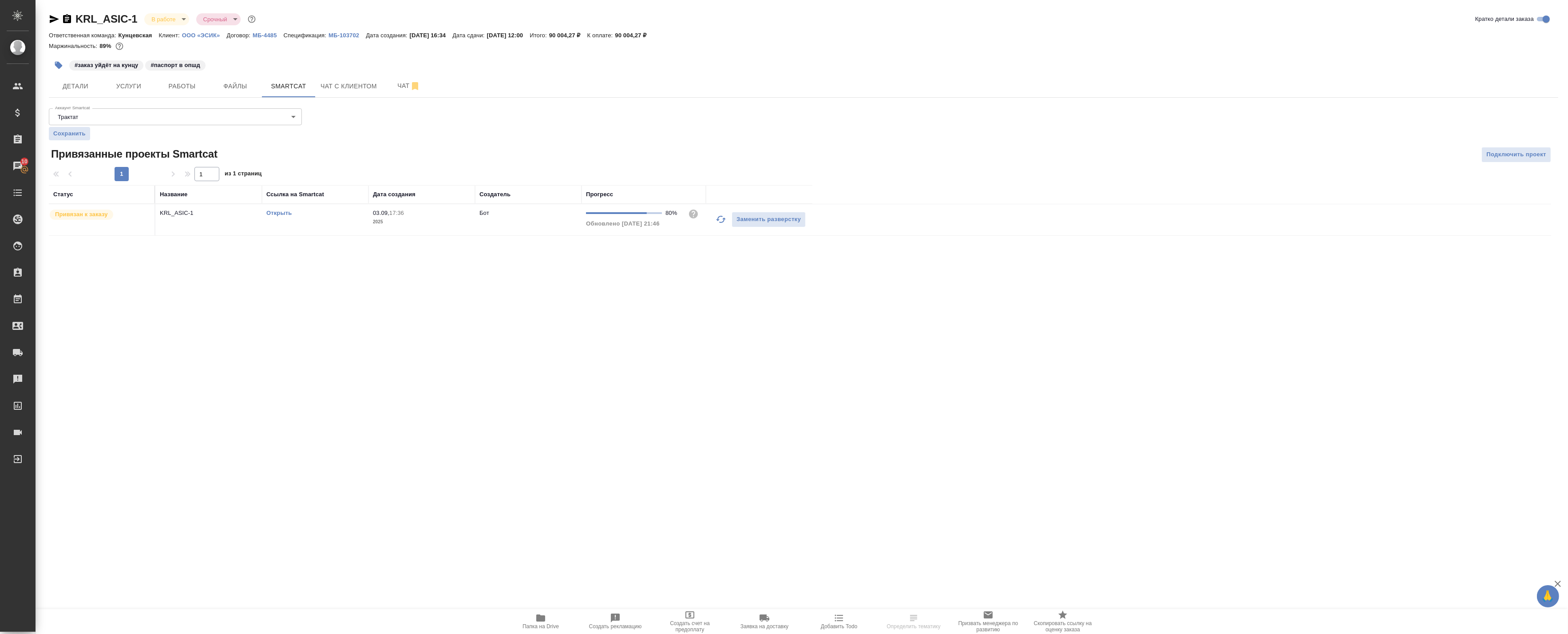
click at [723, 220] on icon "button" at bounding box center [721, 220] width 11 height 11
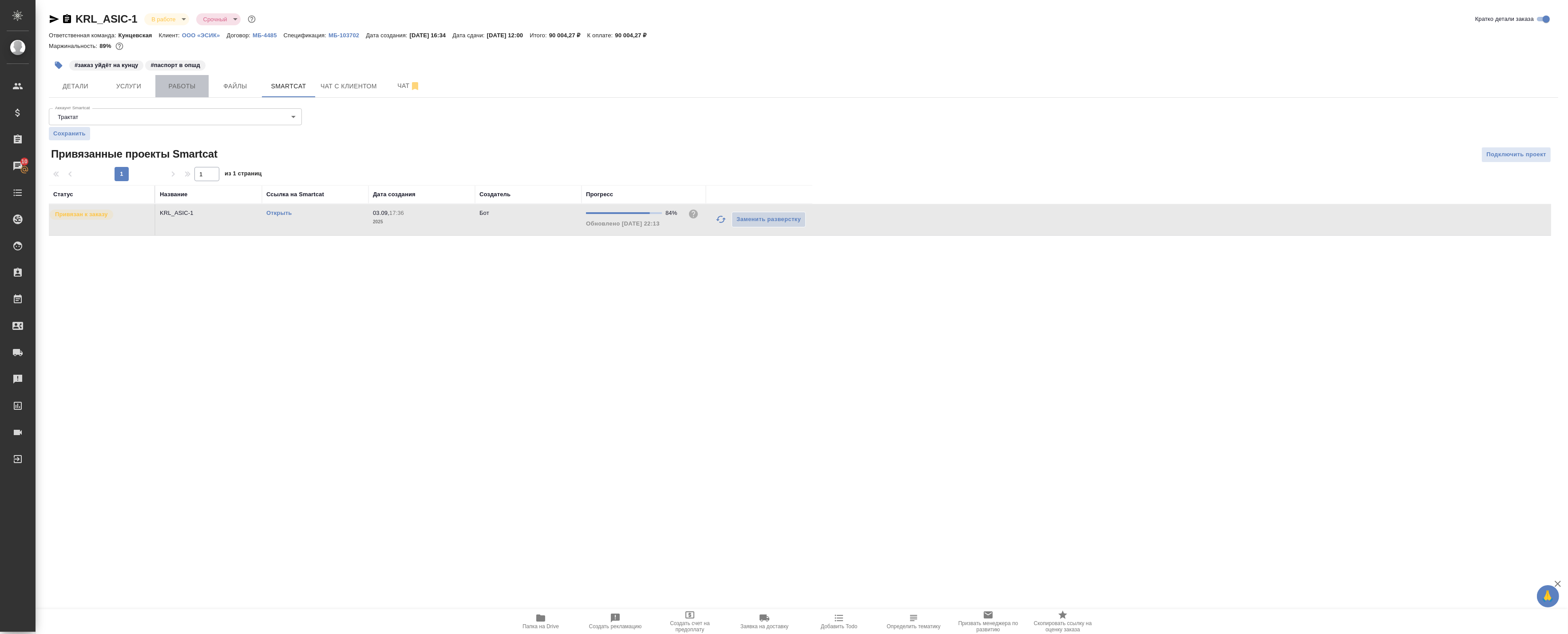
click at [182, 90] on span "Работы" at bounding box center [182, 86] width 43 height 11
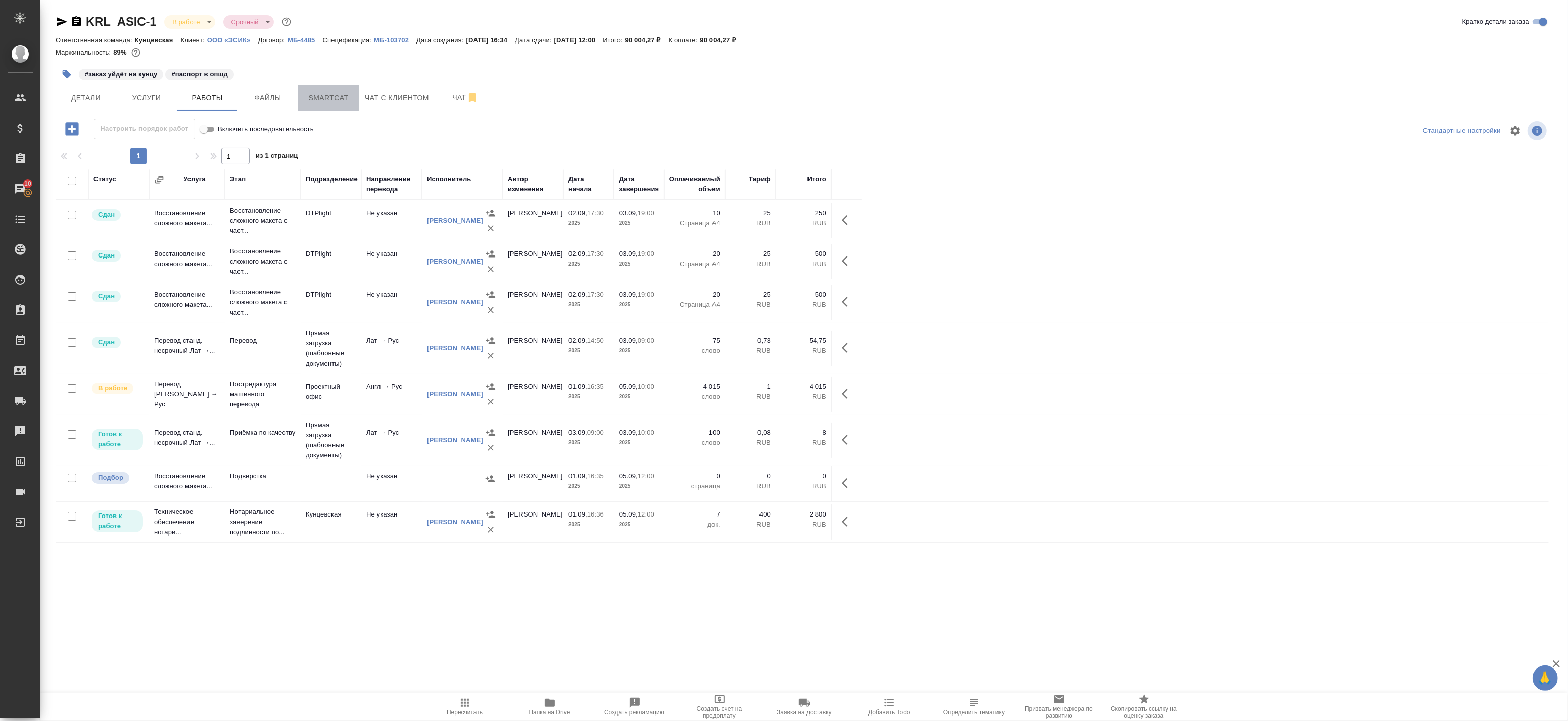
click at [337, 103] on span "Smartcat" at bounding box center [328, 98] width 49 height 12
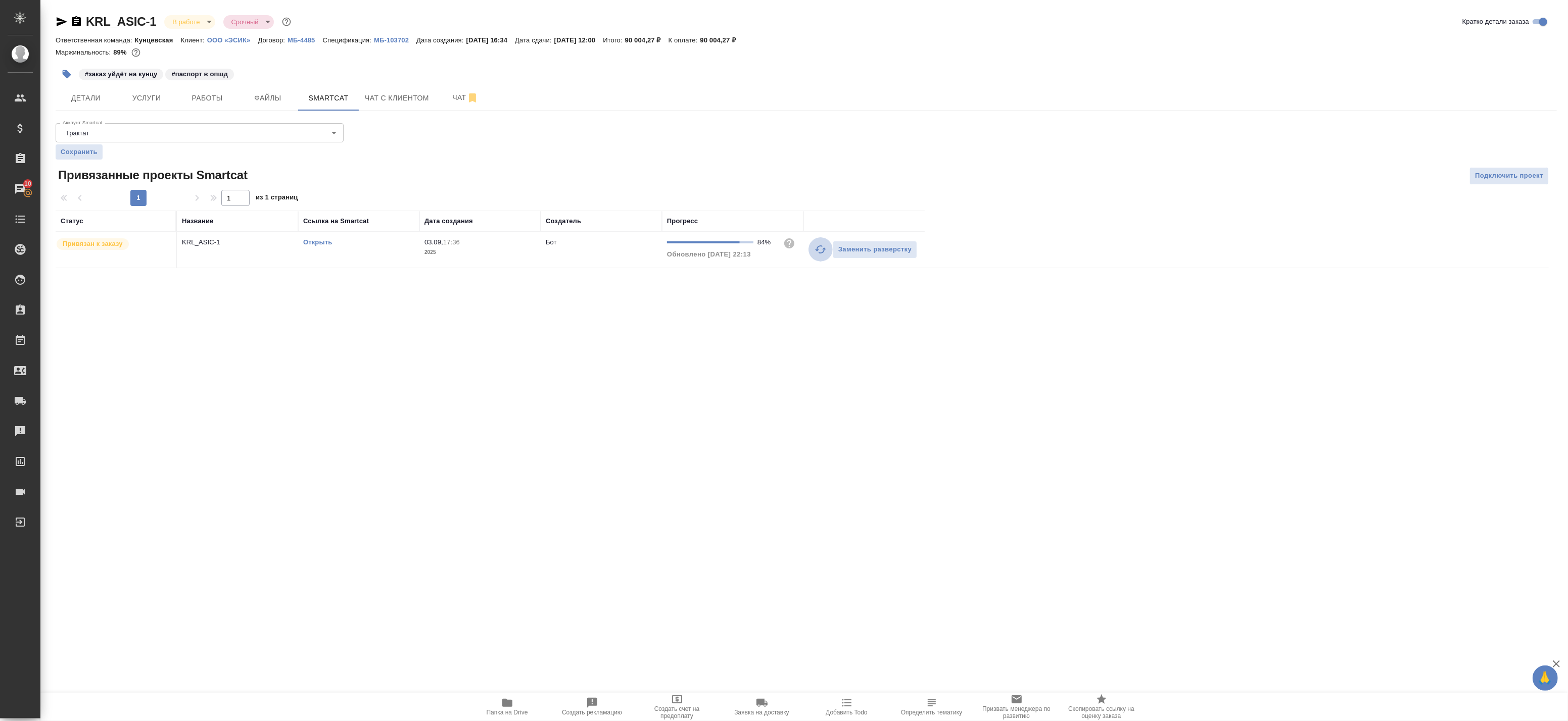
click at [815, 247] on icon "button" at bounding box center [821, 250] width 12 height 12
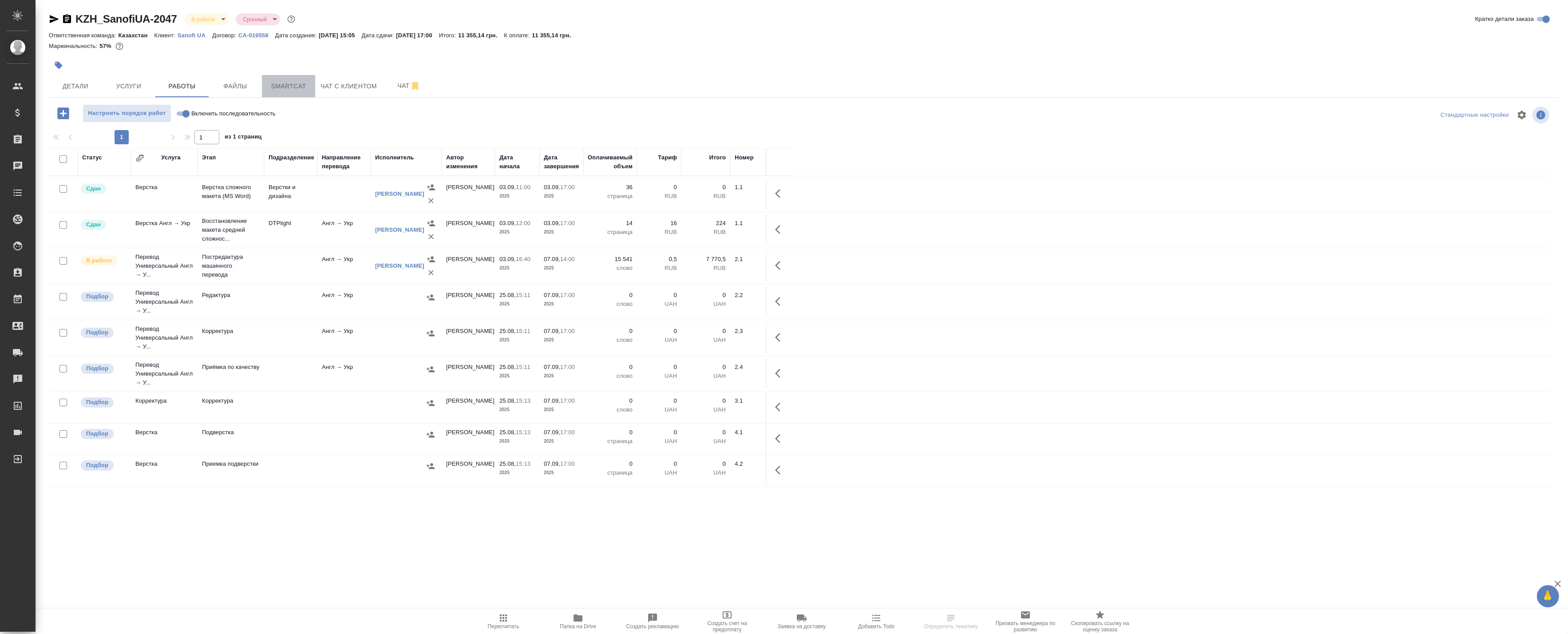
click at [304, 88] on span "Smartcat" at bounding box center [289, 86] width 43 height 11
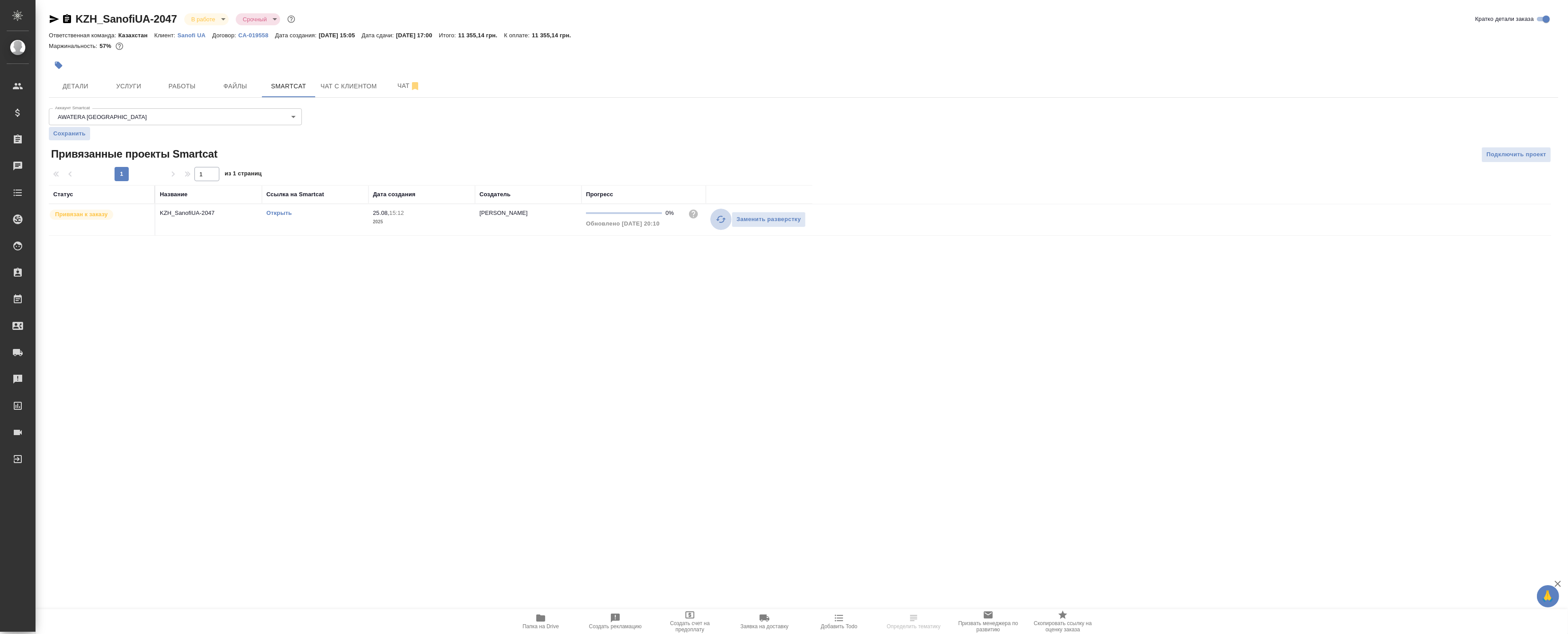
click at [718, 219] on icon "button" at bounding box center [721, 219] width 10 height 7
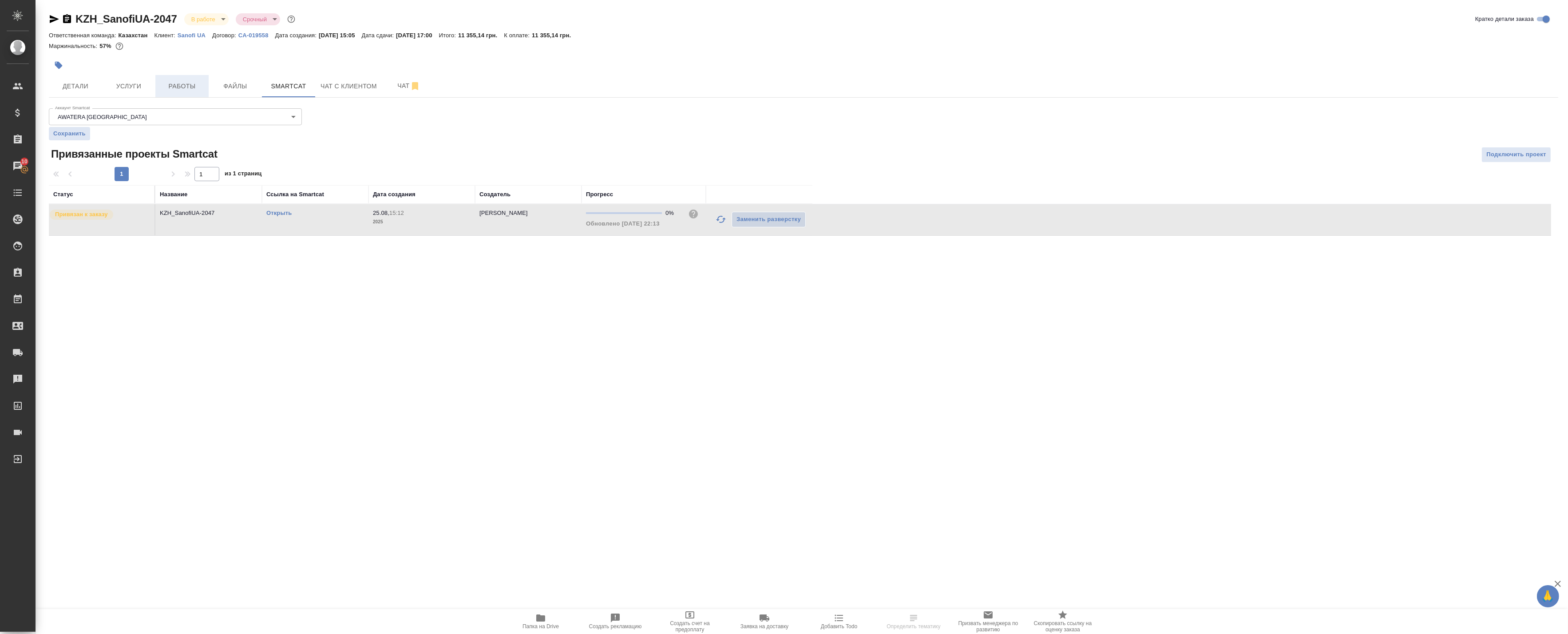
click at [184, 86] on span "Работы" at bounding box center [182, 86] width 43 height 11
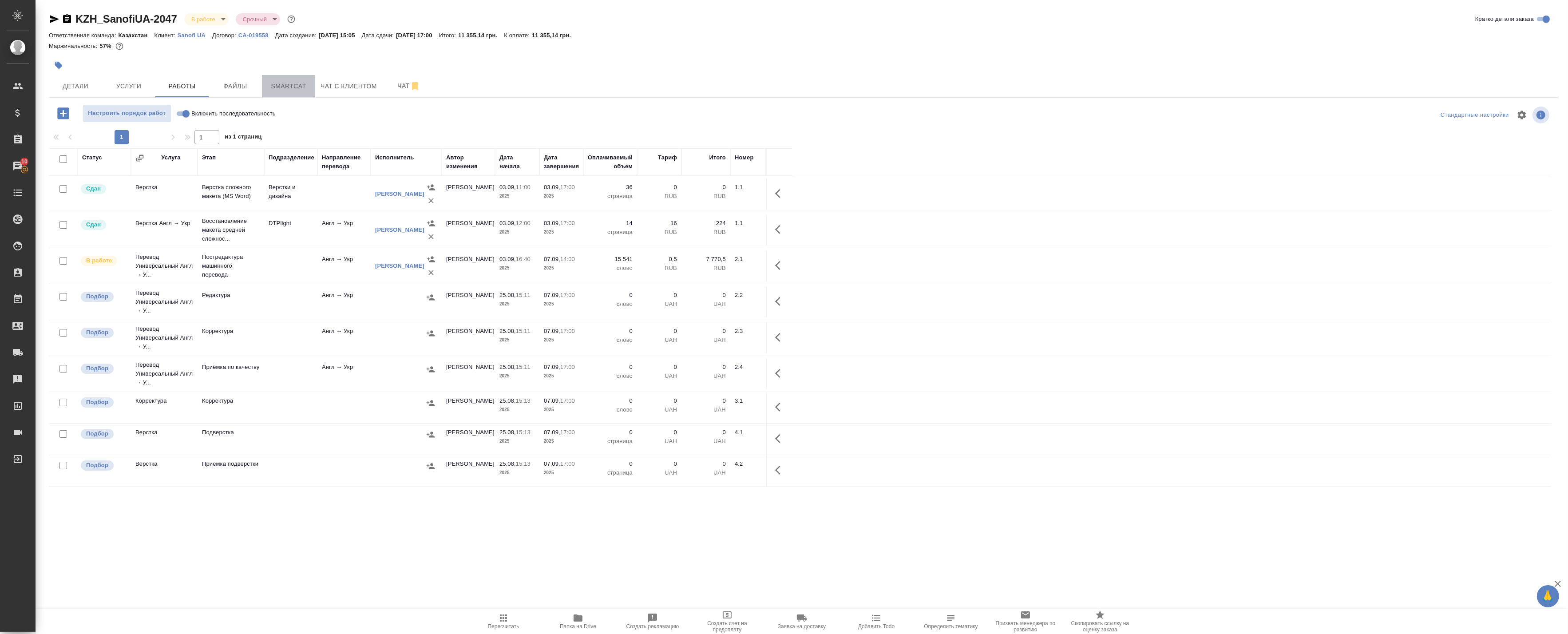
click at [276, 91] on span "Smartcat" at bounding box center [289, 86] width 43 height 11
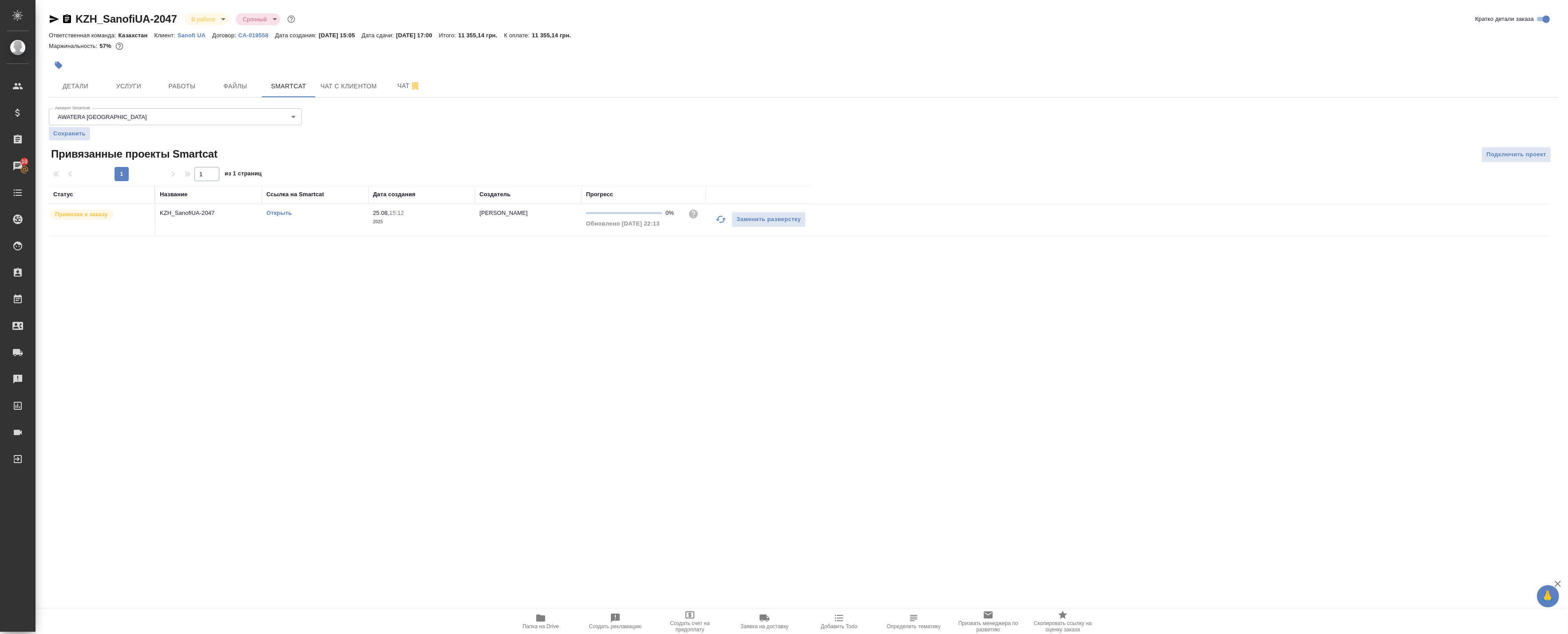
click at [280, 211] on link "Открыть" at bounding box center [279, 213] width 26 height 7
click at [200, 222] on td "KZH_SanofiUA-2047" at bounding box center [208, 219] width 107 height 31
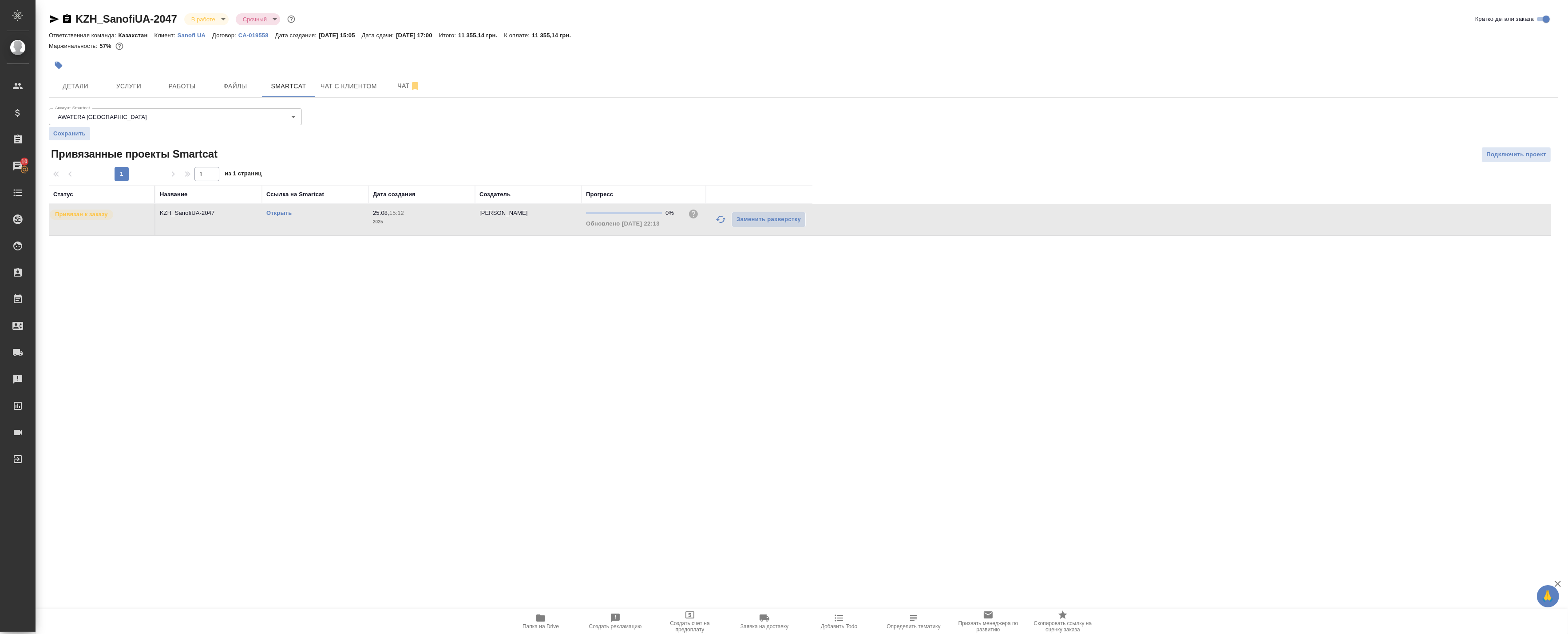
click at [273, 210] on link "Открыть" at bounding box center [279, 213] width 26 height 7
click at [722, 220] on icon "button" at bounding box center [721, 220] width 11 height 11
click at [285, 212] on link "Открыть" at bounding box center [279, 213] width 26 height 7
click at [184, 94] on button "Работы" at bounding box center [182, 86] width 54 height 22
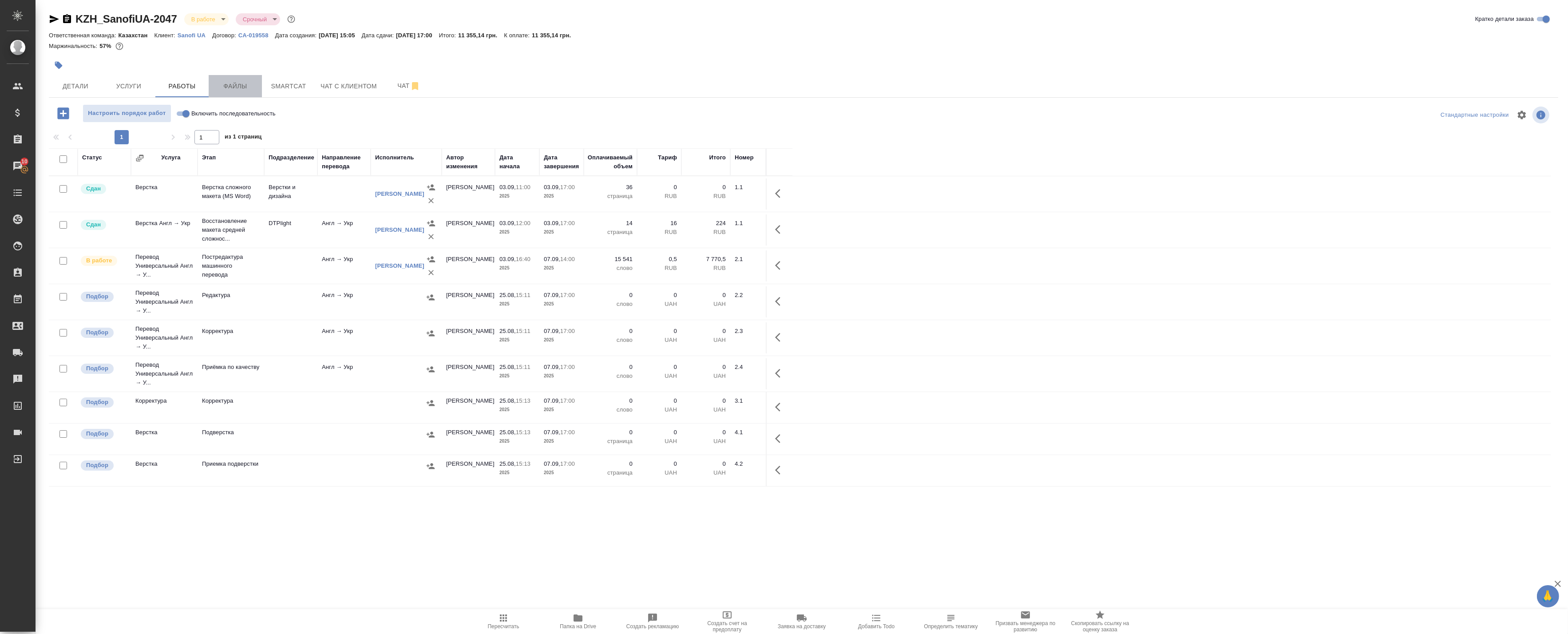
click at [238, 86] on span "Файлы" at bounding box center [236, 86] width 43 height 11
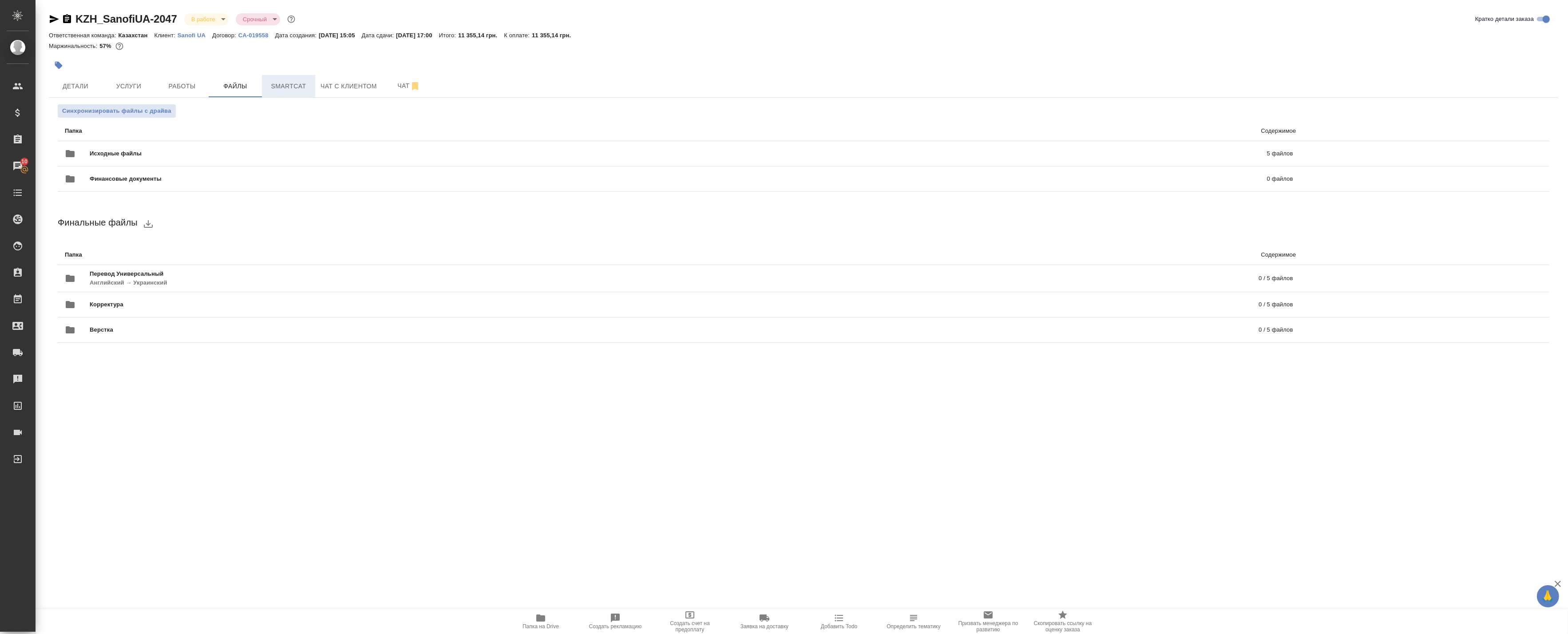
click at [303, 86] on span "Smartcat" at bounding box center [289, 86] width 43 height 11
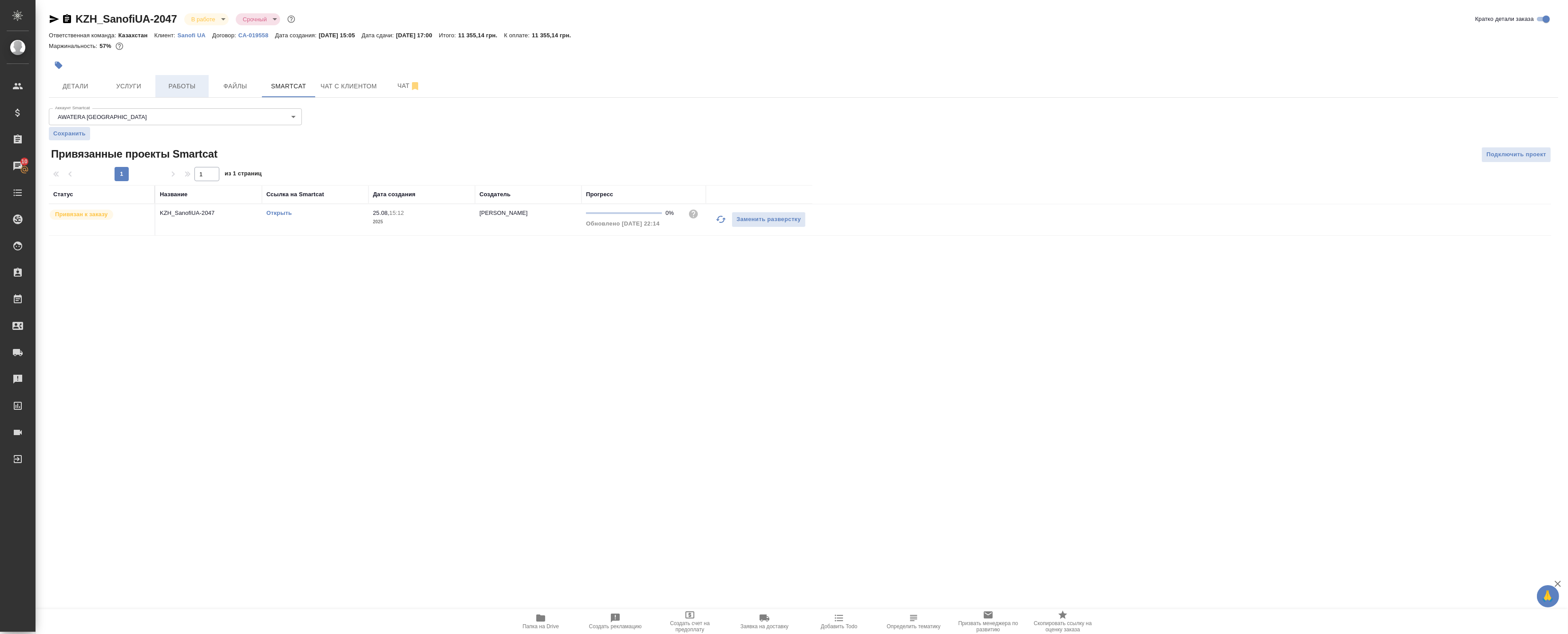
click at [180, 89] on span "Работы" at bounding box center [182, 86] width 43 height 11
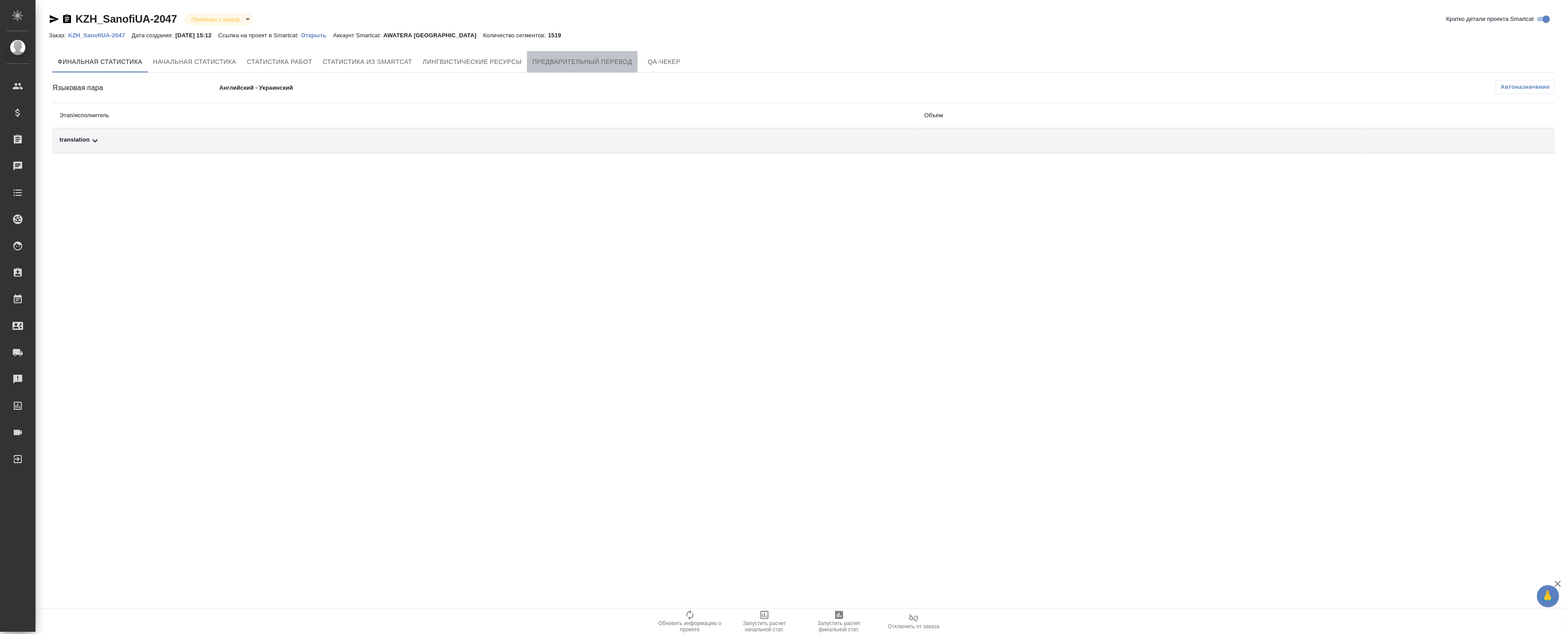
click at [565, 68] on button "Предварительный перевод" at bounding box center [583, 62] width 111 height 21
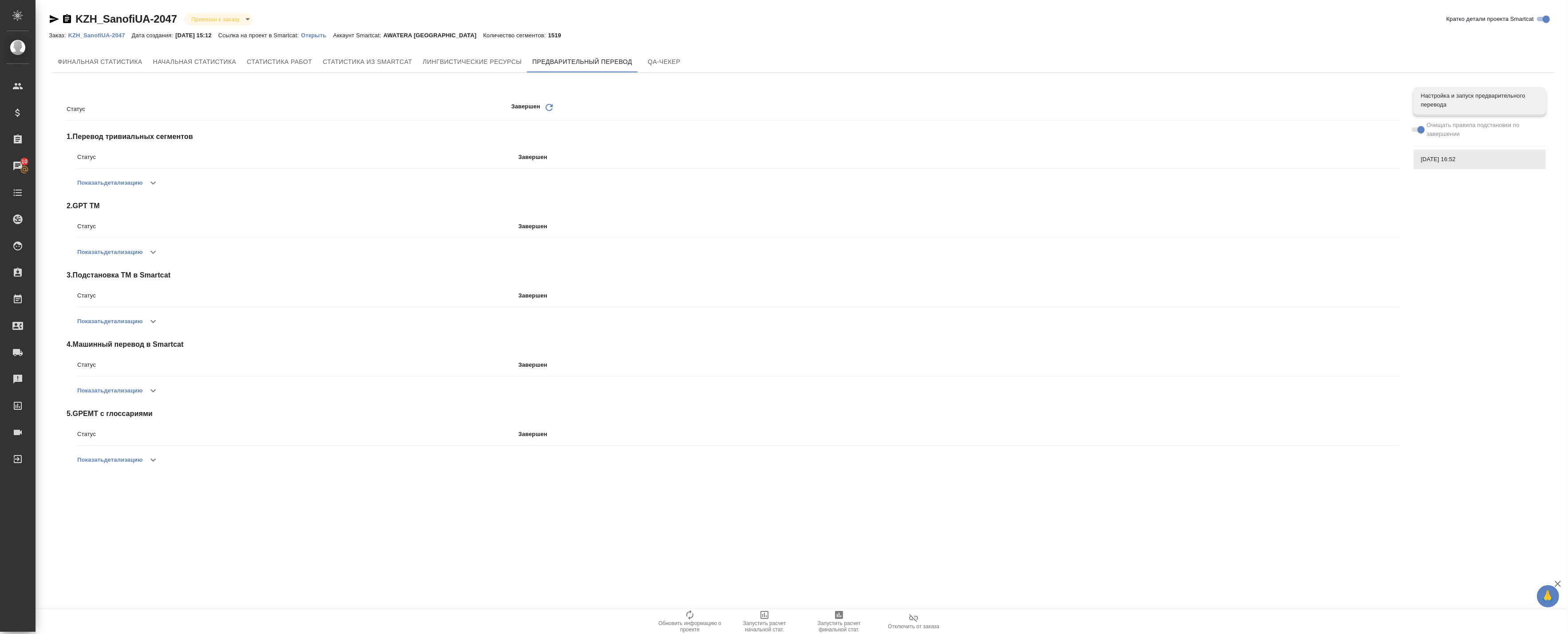
click at [152, 459] on icon "button" at bounding box center [153, 460] width 11 height 11
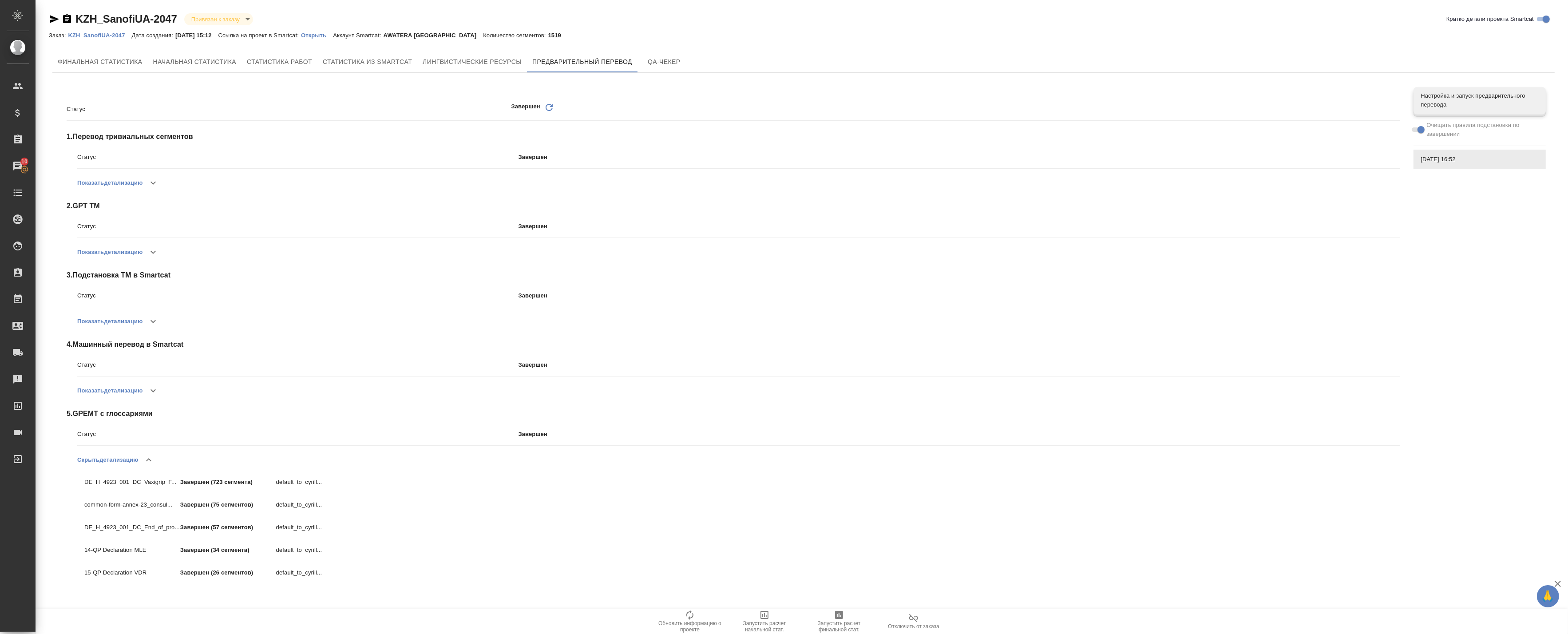
click at [150, 460] on icon "button" at bounding box center [149, 460] width 11 height 11
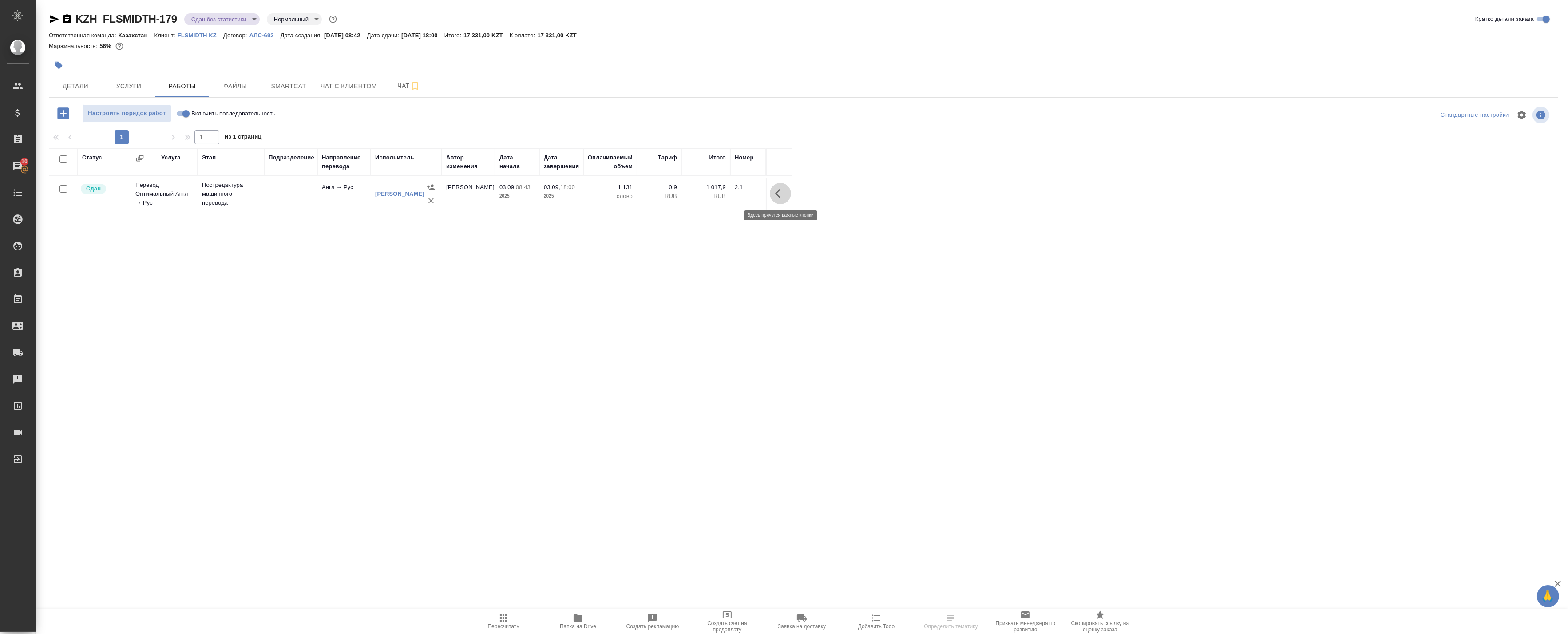
click at [779, 193] on icon "button" at bounding box center [780, 194] width 11 height 11
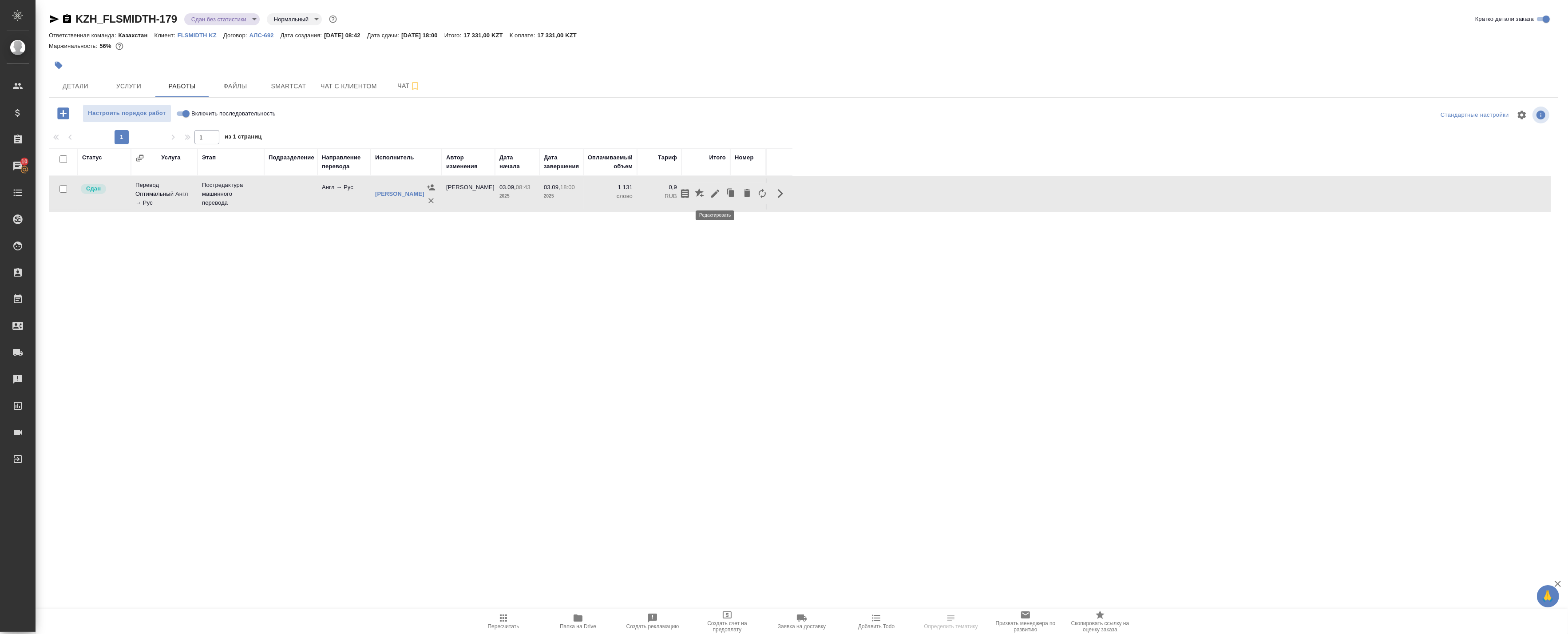
click at [713, 194] on icon "button" at bounding box center [715, 193] width 8 height 8
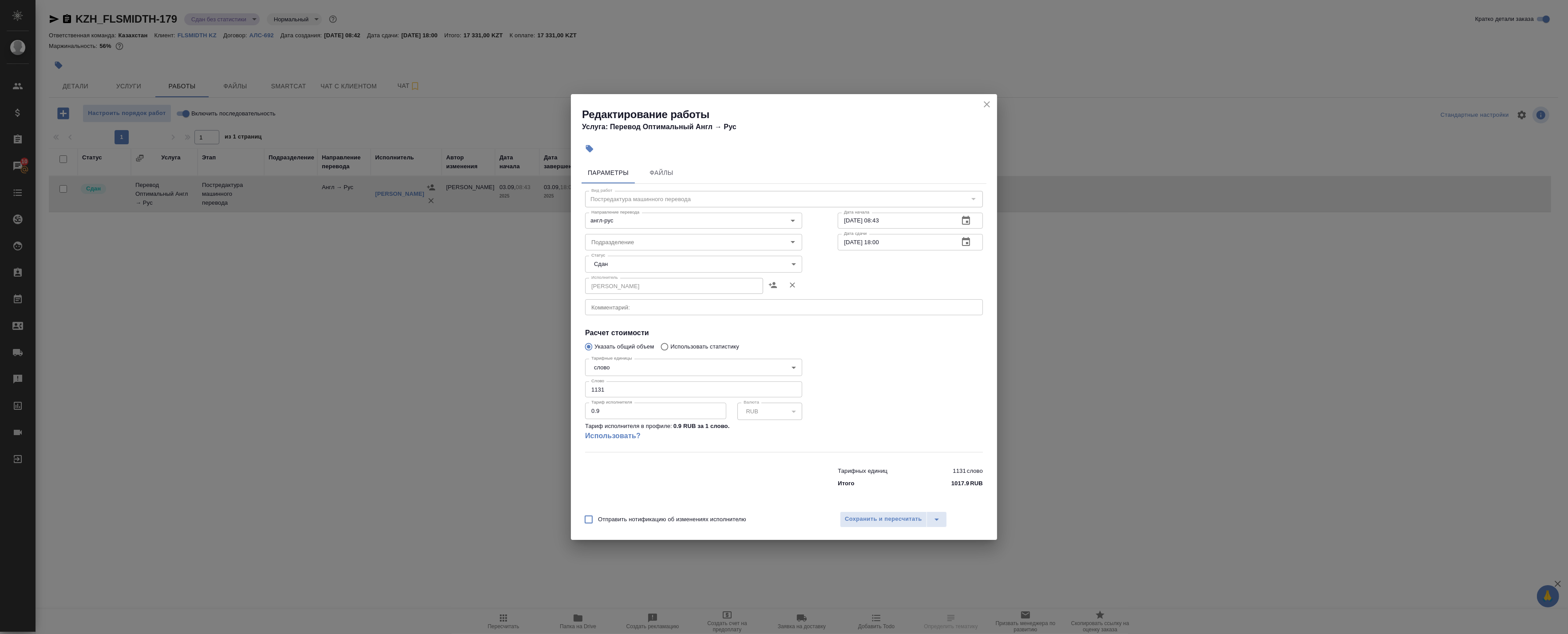
click at [632, 264] on body "🙏 .cls-1 fill:#fff; AWATERA Badanyan [PERSON_NAME] Спецификации Заказы 10 Чаты …" at bounding box center [784, 317] width 1568 height 634
click at [831, 321] on div at bounding box center [784, 317] width 1568 height 634
click at [645, 239] on input "Подразделение" at bounding box center [679, 242] width 182 height 11
click at [650, 273] on li "Проектный офис" at bounding box center [693, 278] width 217 height 16
type input "Проектный офис"
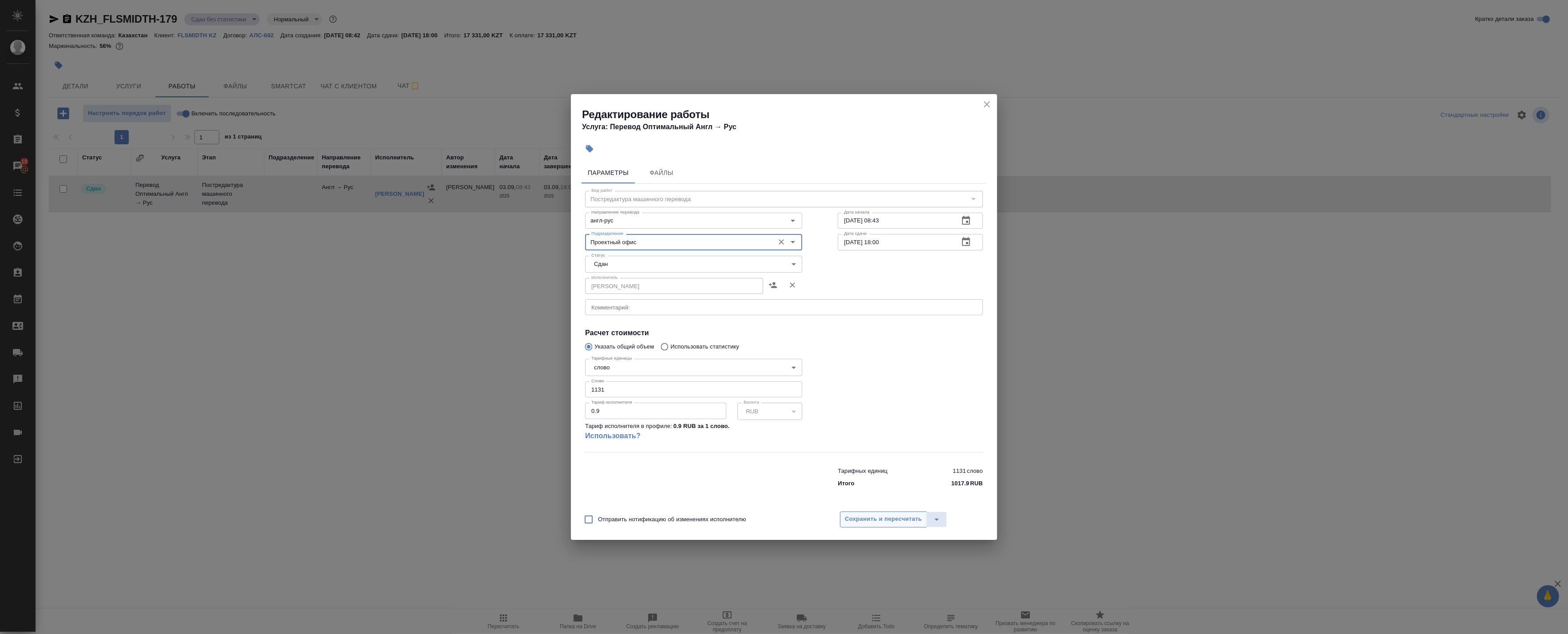
click at [872, 526] on button "Сохранить и пересчитать" at bounding box center [883, 520] width 87 height 16
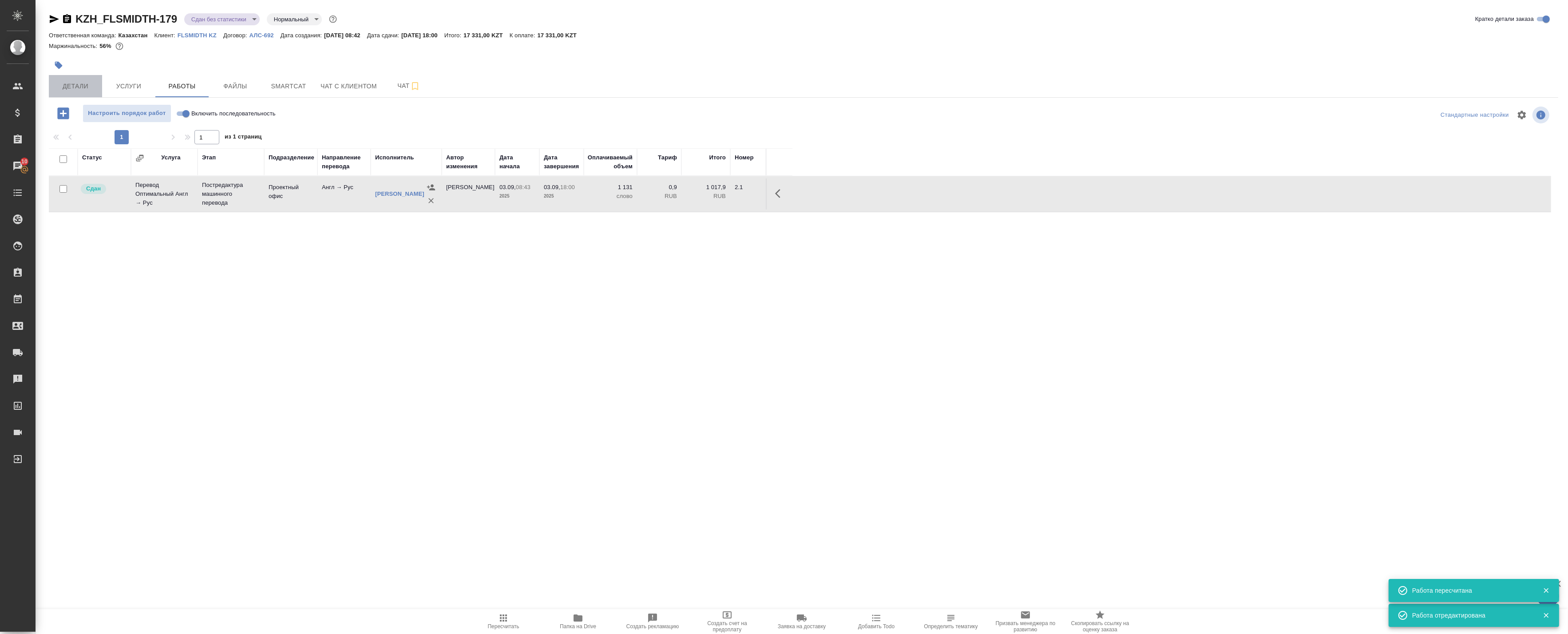
click at [63, 87] on span "Детали" at bounding box center [75, 86] width 43 height 11
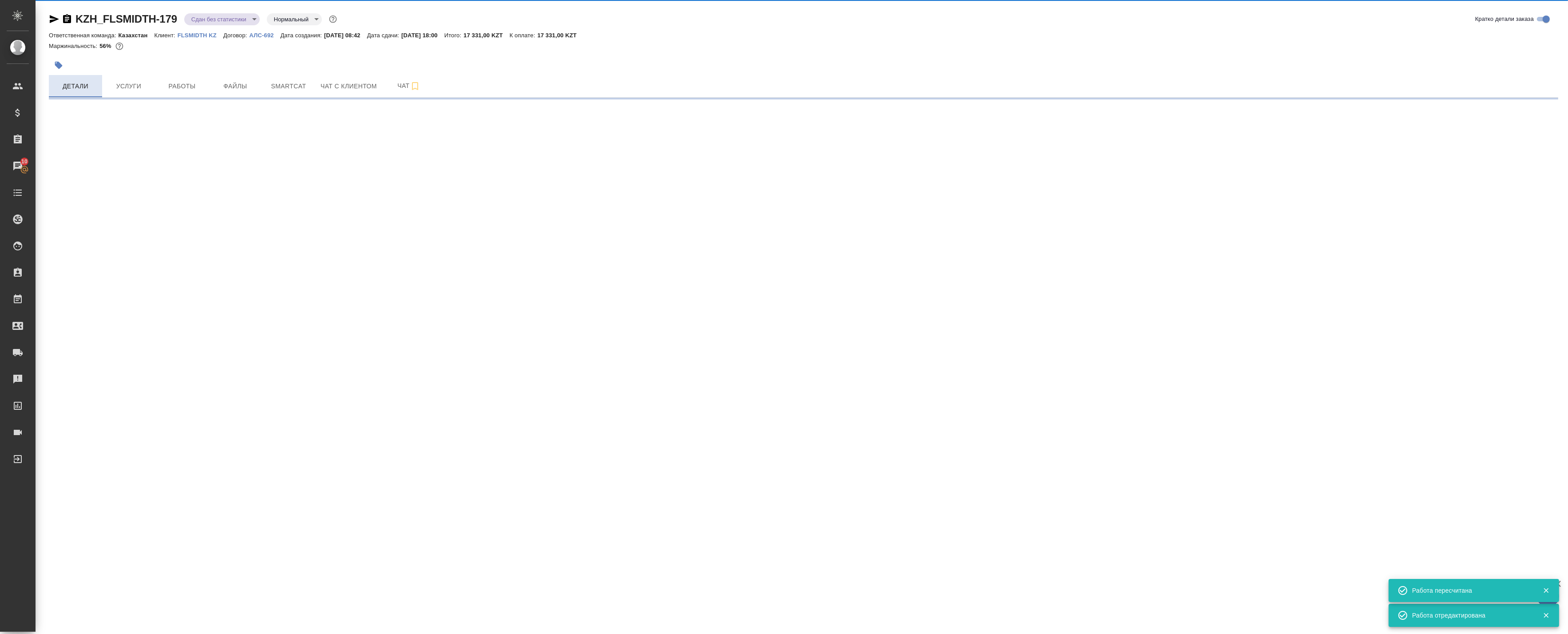
select select "RU"
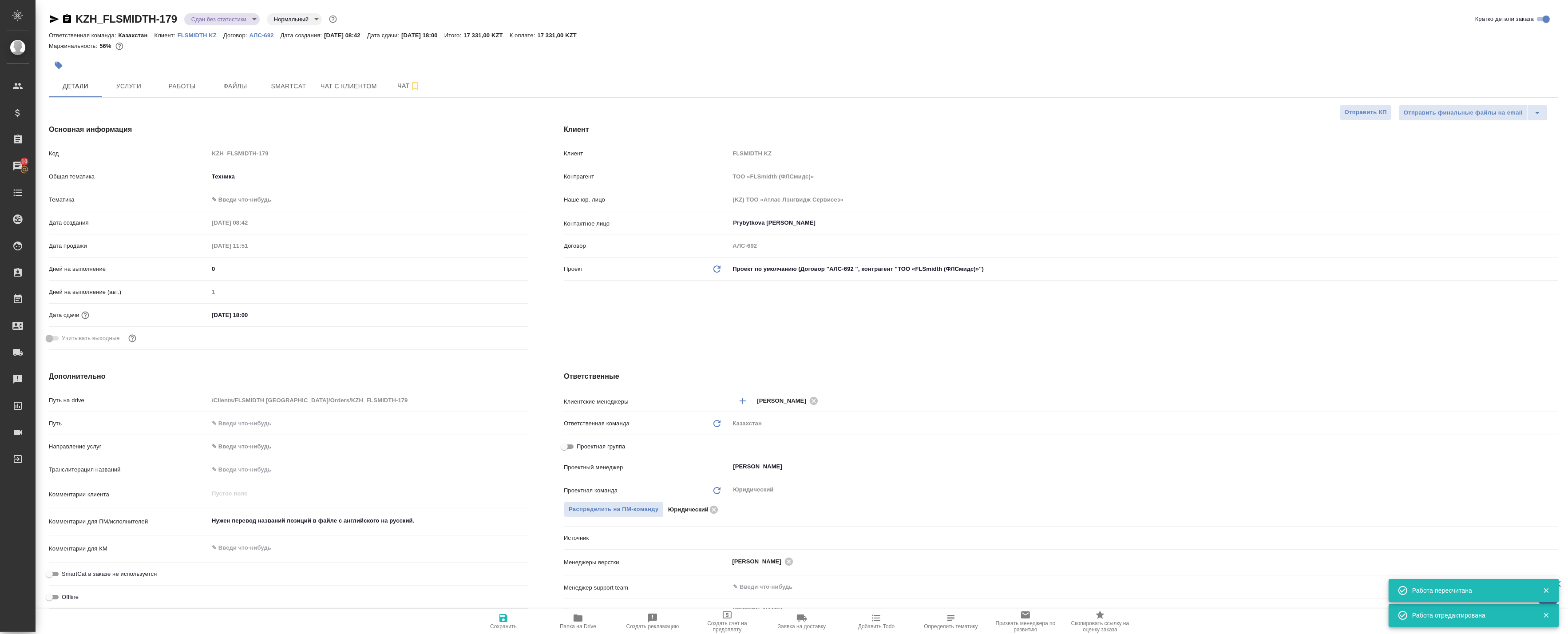
type textarea "x"
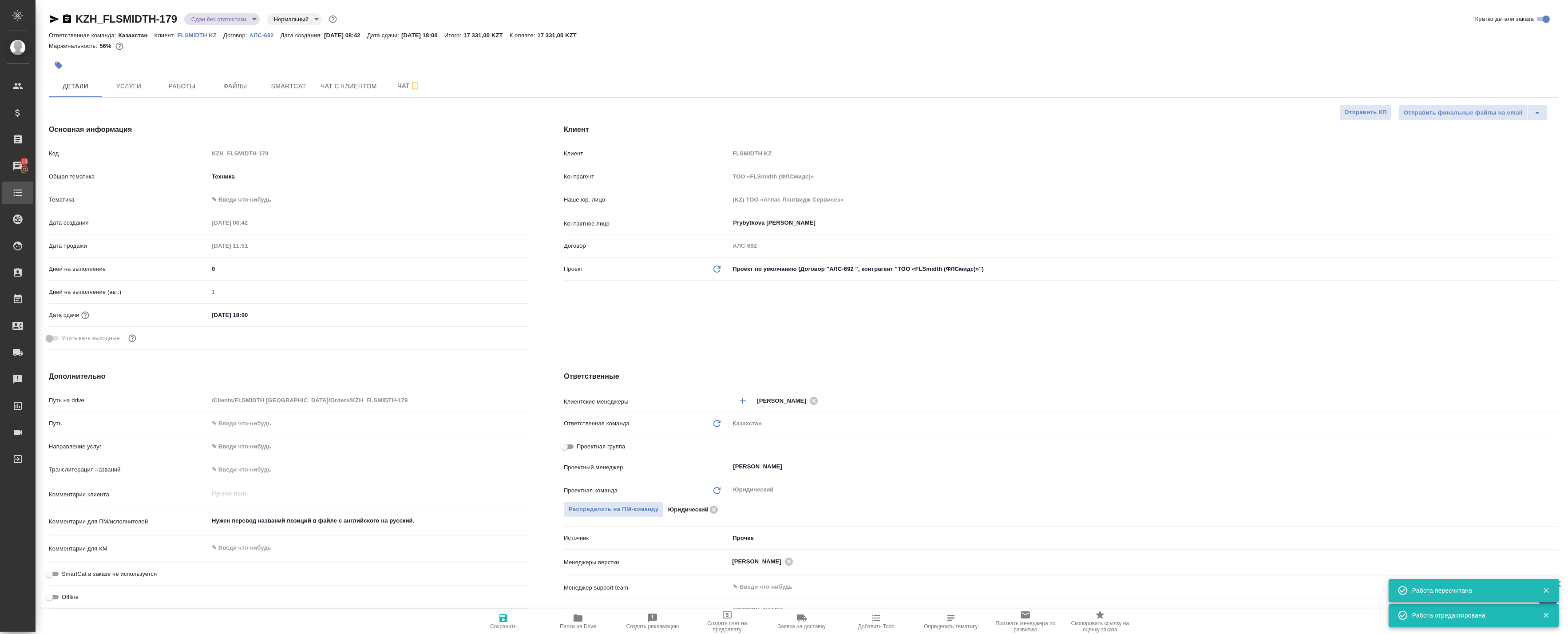
type textarea "x"
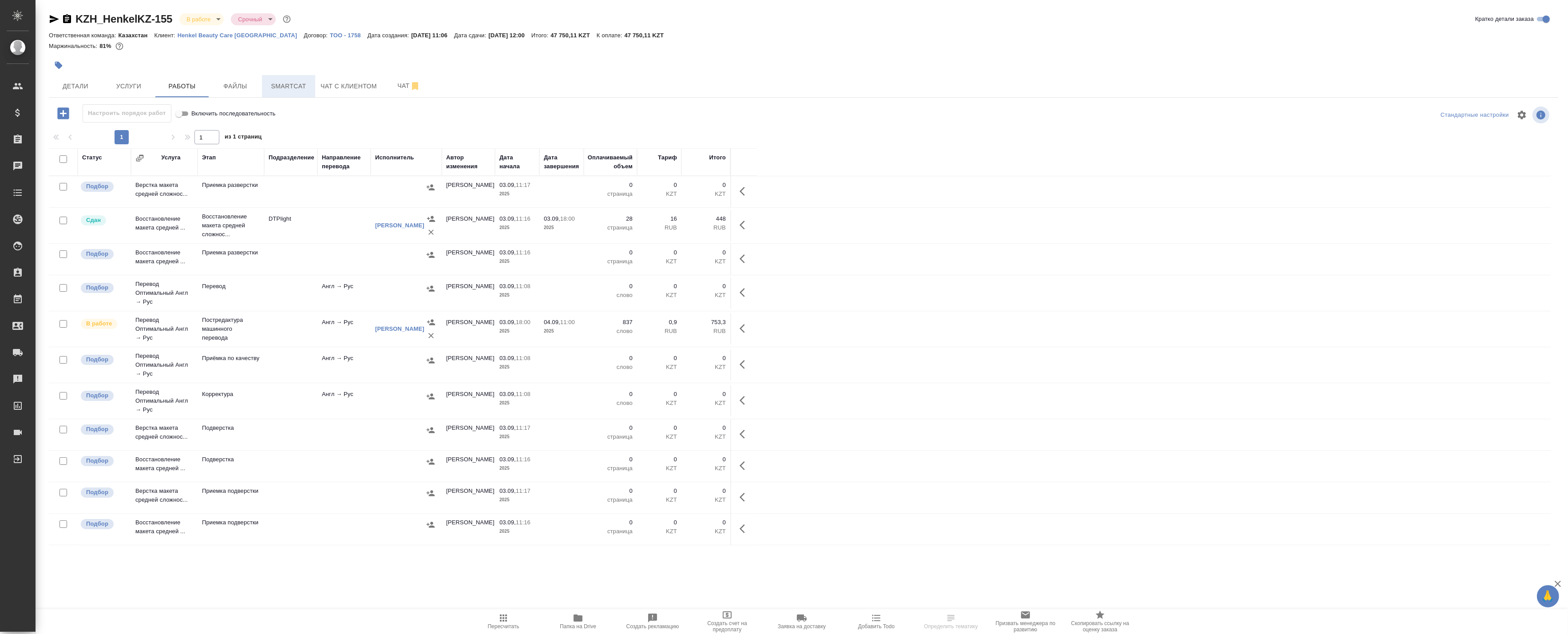
click at [278, 83] on span "Smartcat" at bounding box center [289, 86] width 43 height 11
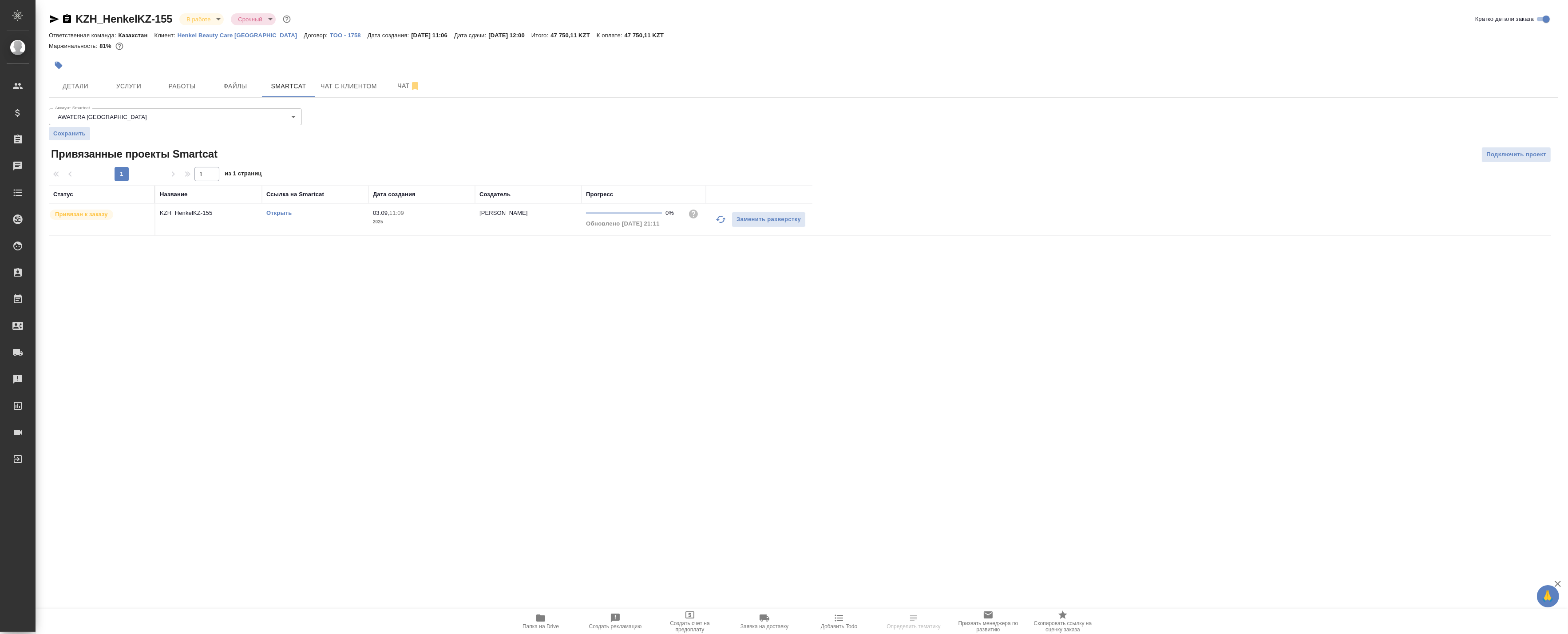
click at [721, 219] on icon "button" at bounding box center [721, 220] width 11 height 11
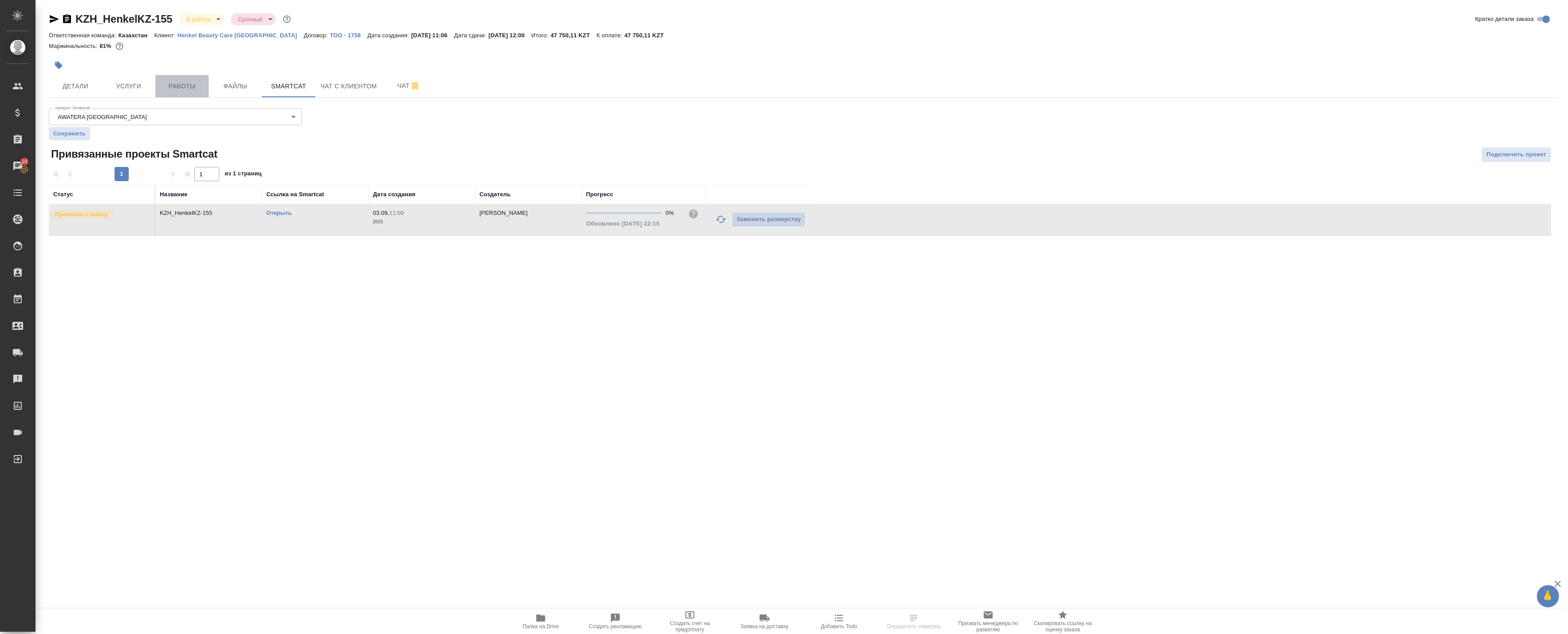
click at [188, 81] on span "Работы" at bounding box center [182, 86] width 43 height 11
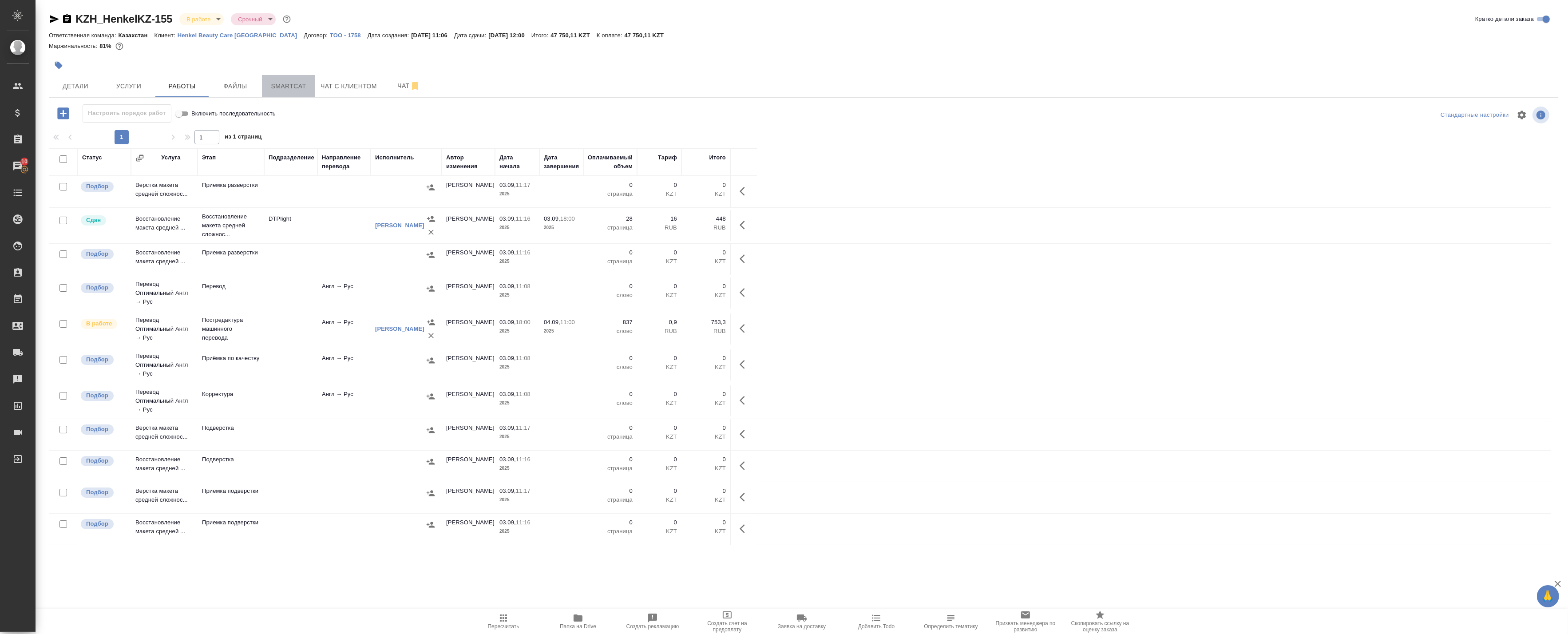
click at [267, 83] on button "Smartcat" at bounding box center [289, 86] width 54 height 22
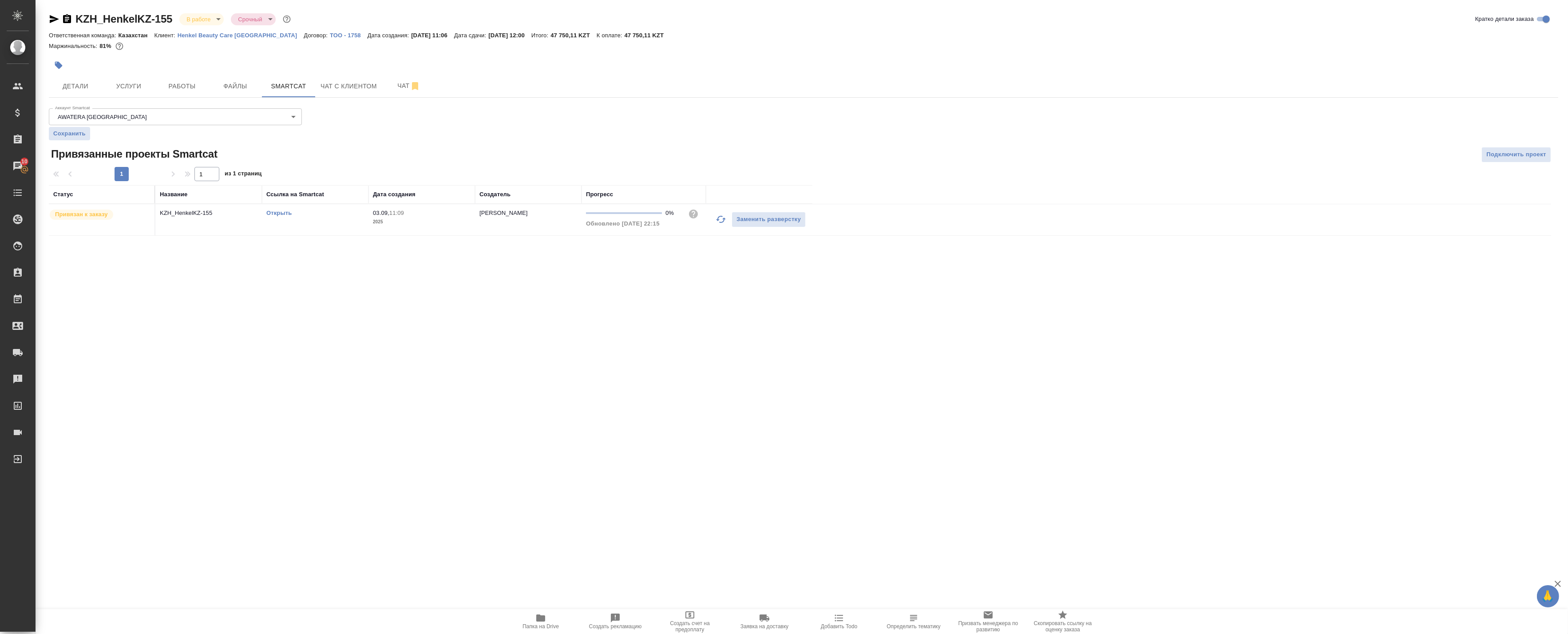
click at [282, 215] on link "Открыть" at bounding box center [279, 213] width 26 height 7
click at [194, 86] on span "Работы" at bounding box center [182, 86] width 43 height 11
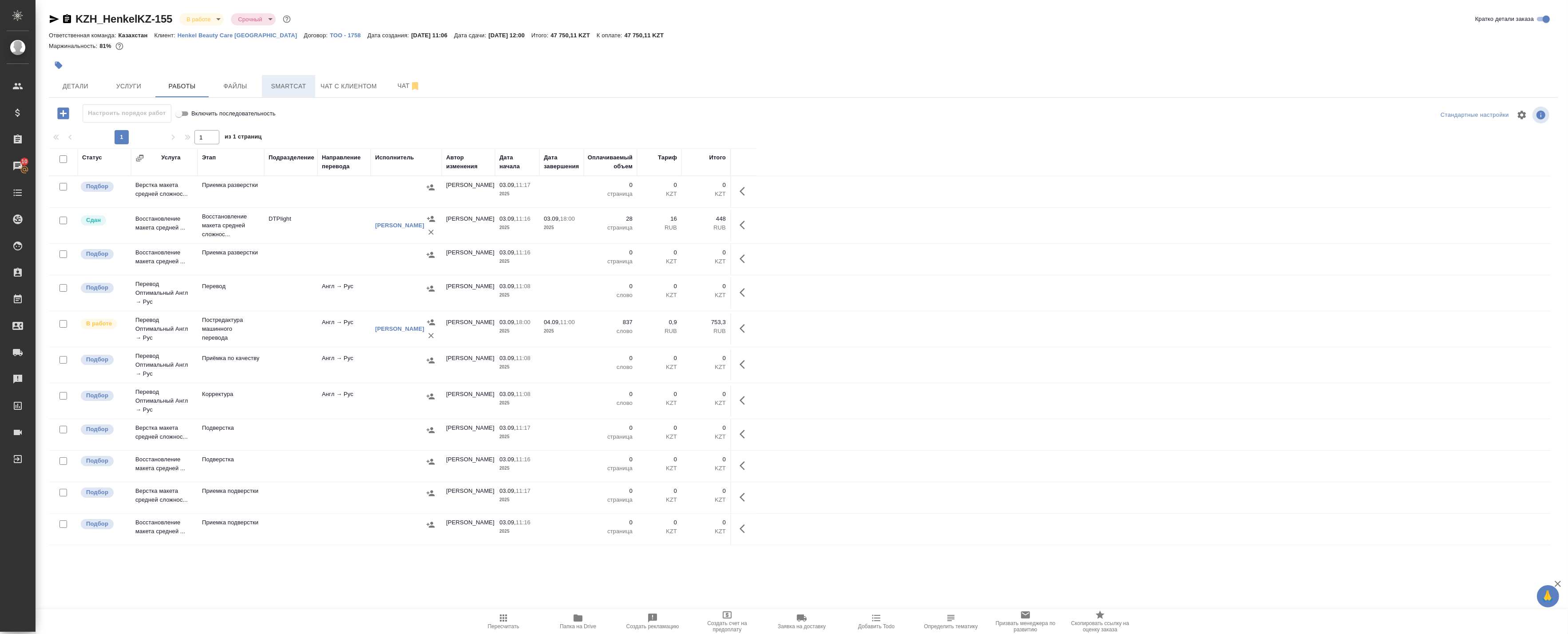
click at [286, 90] on span "Smartcat" at bounding box center [289, 86] width 43 height 11
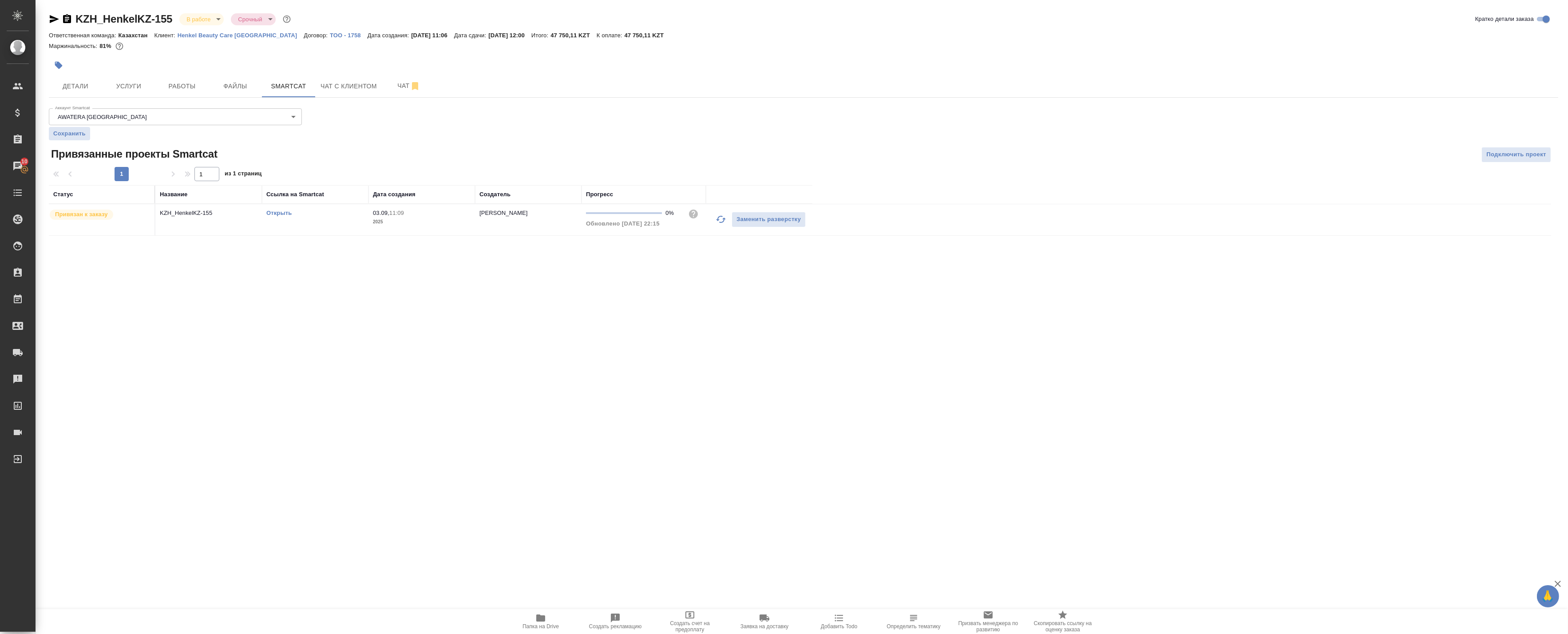
click at [716, 219] on icon "button" at bounding box center [721, 220] width 11 height 11
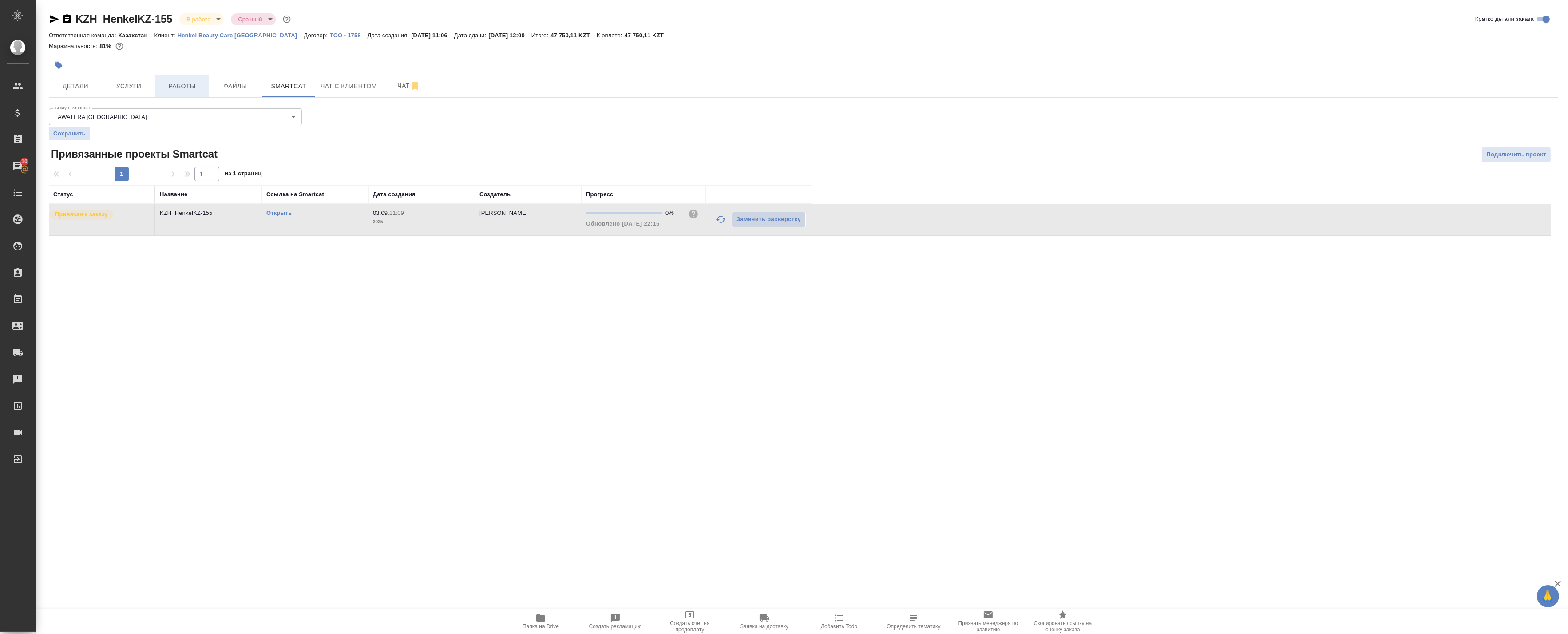
click at [180, 83] on span "Работы" at bounding box center [182, 86] width 43 height 11
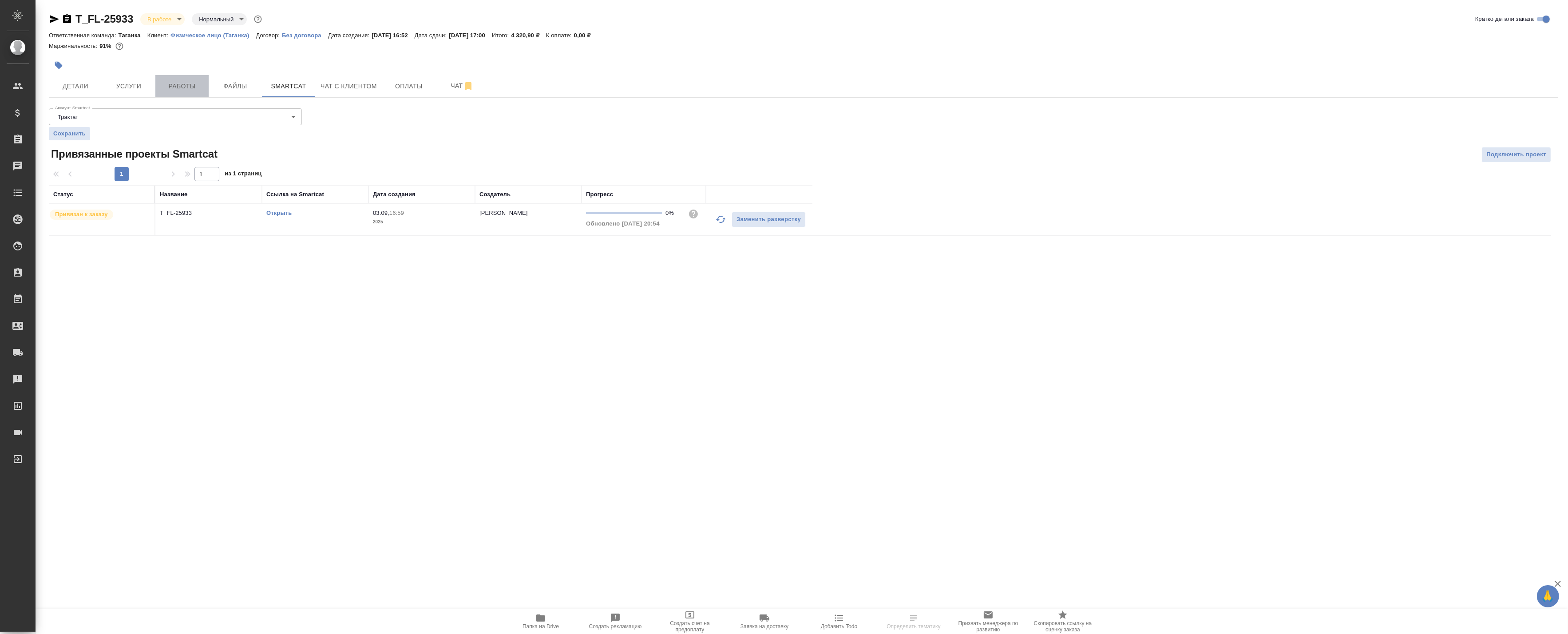
click at [204, 86] on button "Работы" at bounding box center [182, 86] width 54 height 22
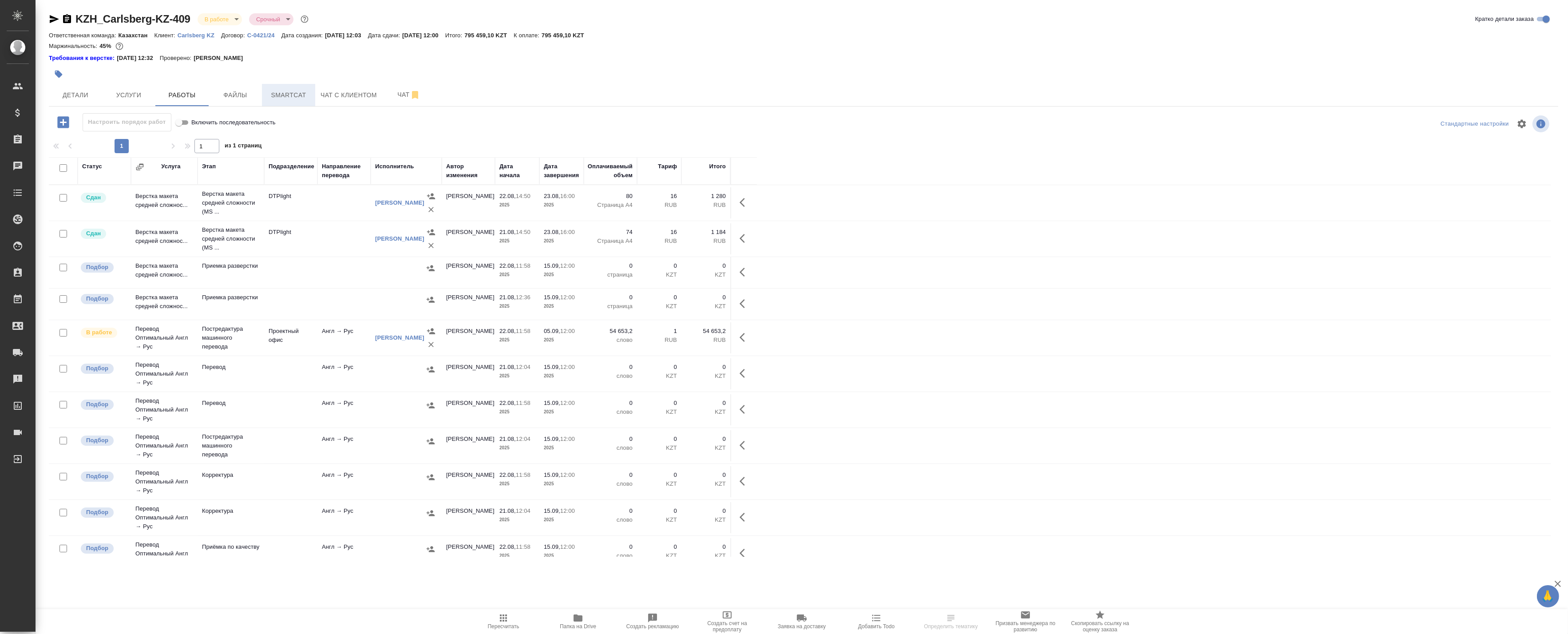
click at [310, 99] on button "Smartcat" at bounding box center [289, 95] width 54 height 22
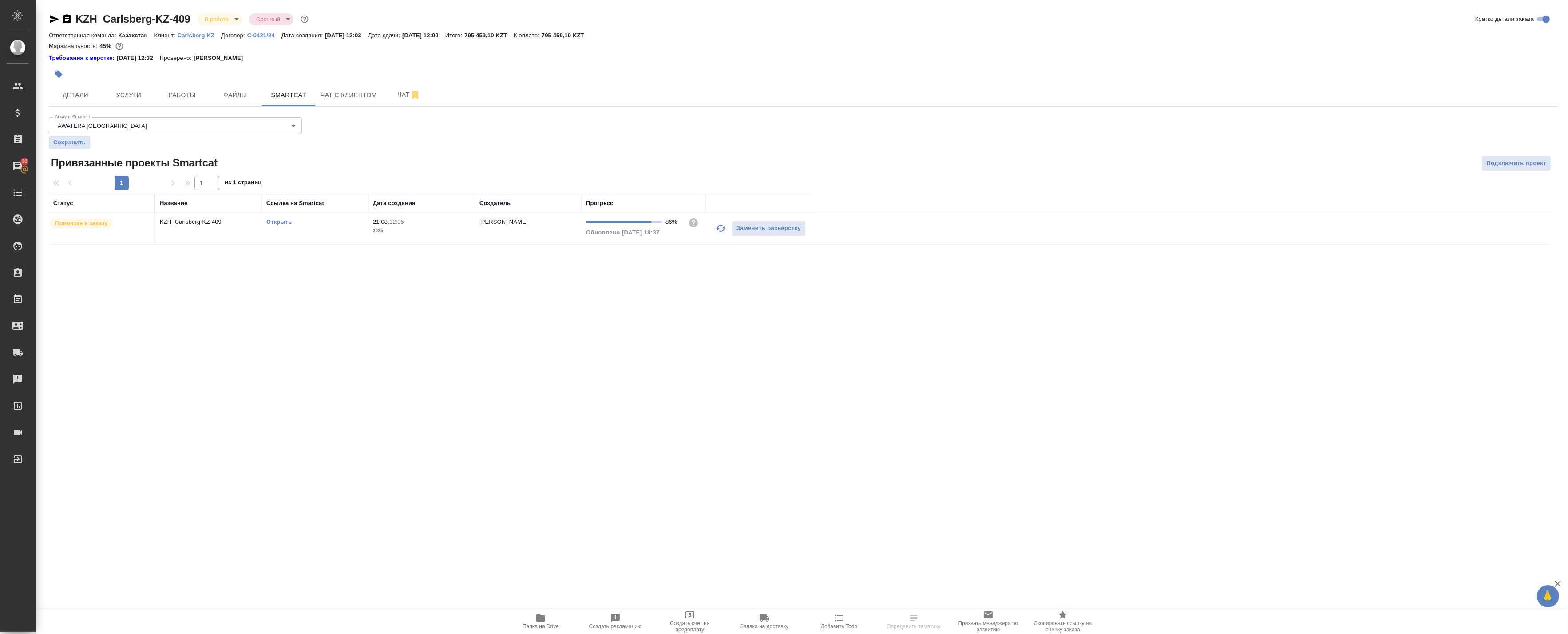
click at [719, 227] on icon "button" at bounding box center [721, 228] width 11 height 11
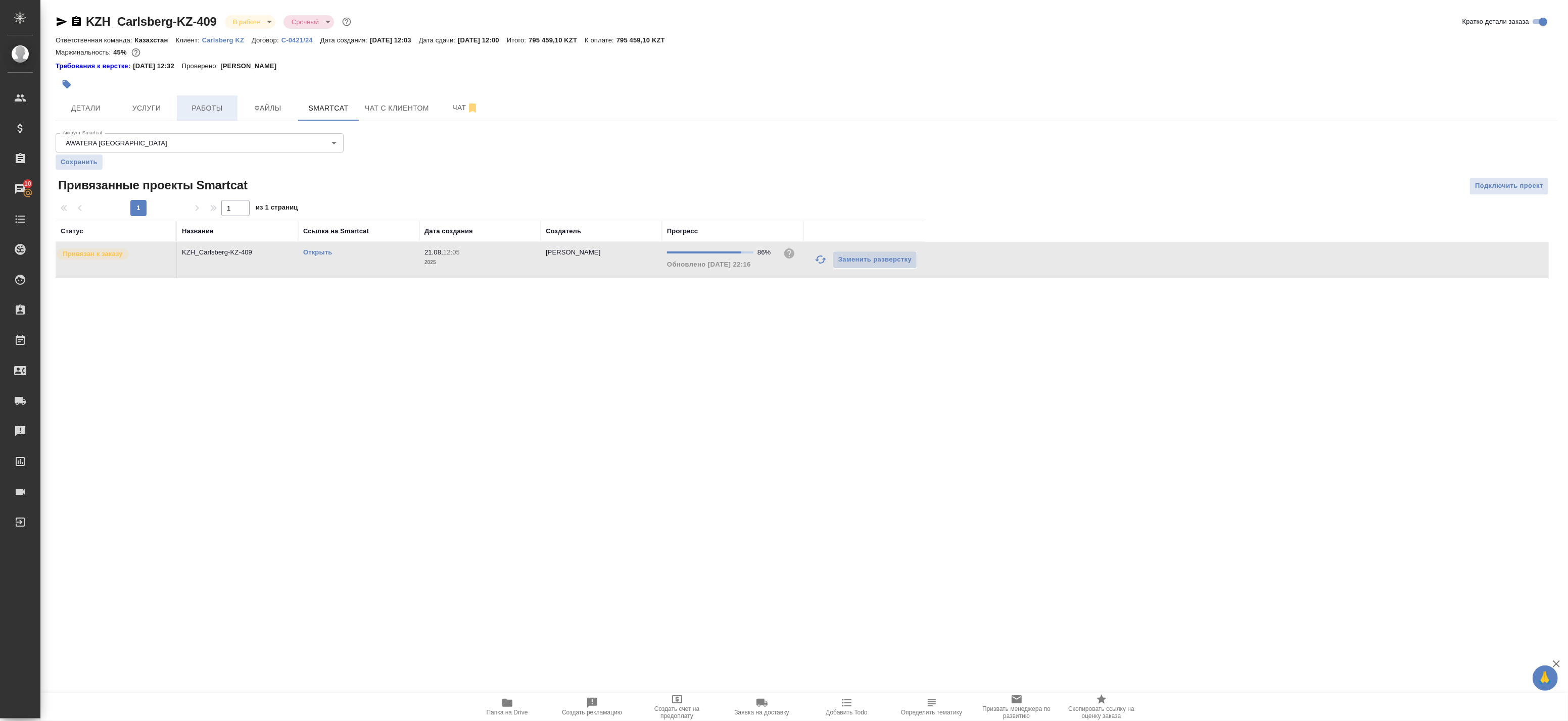
click at [192, 107] on span "Работы" at bounding box center [207, 108] width 49 height 12
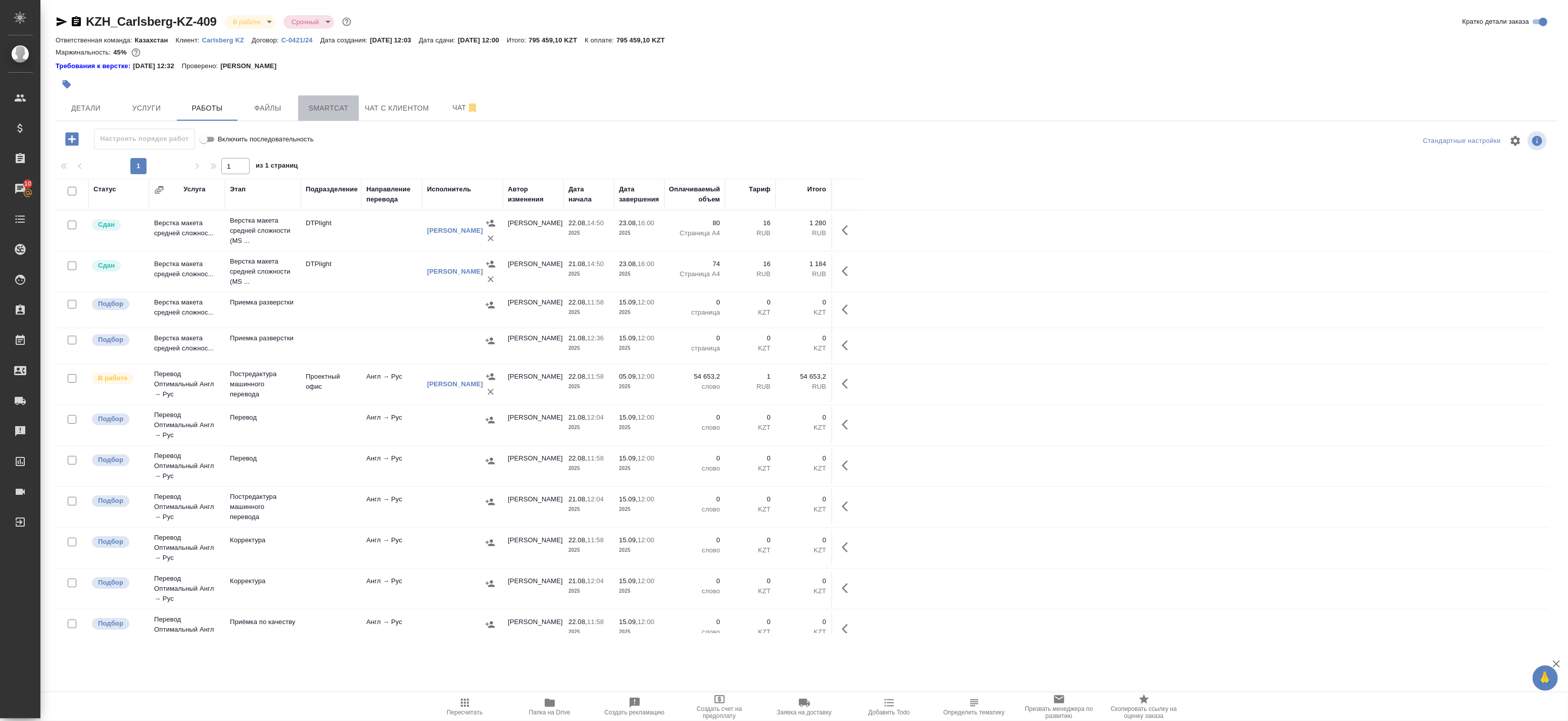
click at [324, 113] on span "Smartcat" at bounding box center [328, 108] width 49 height 12
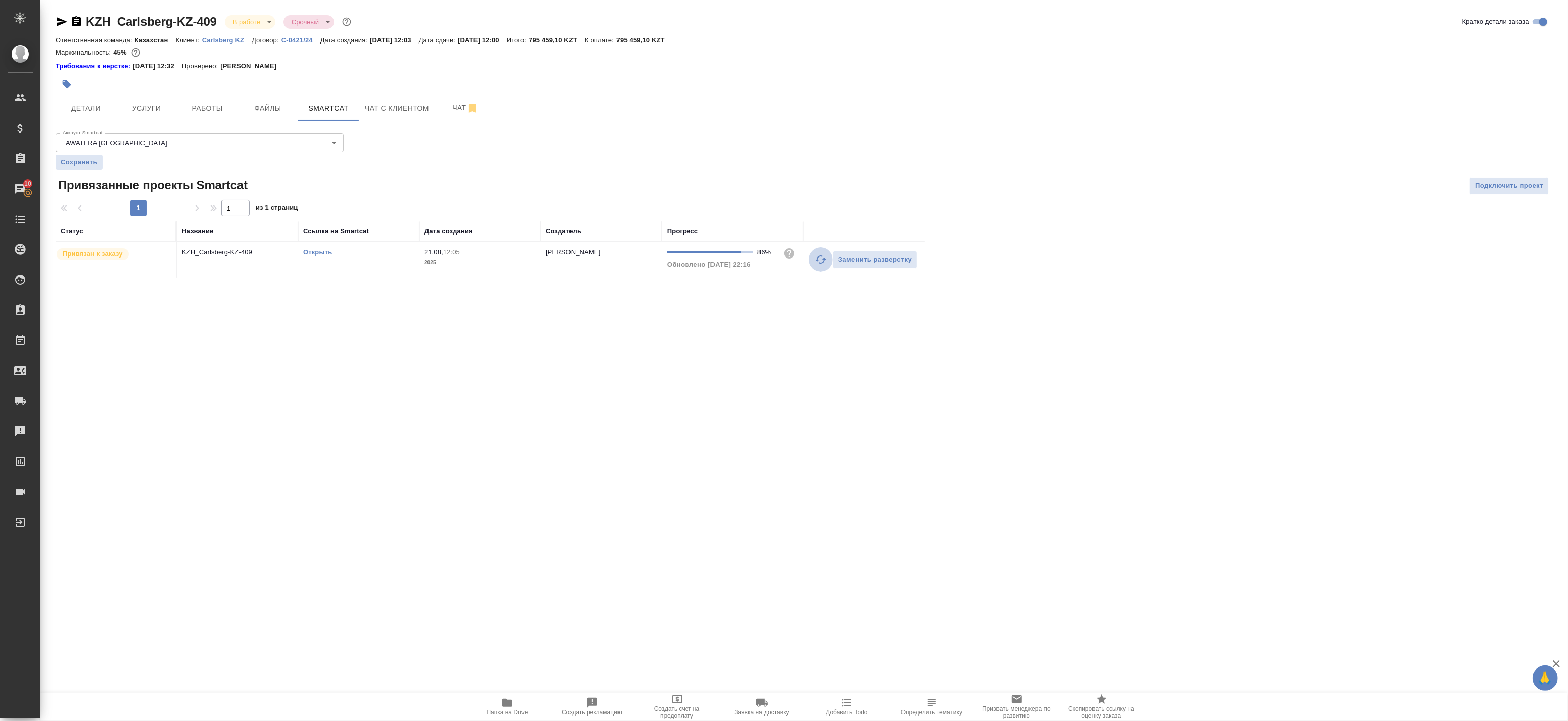
click at [819, 262] on icon "button" at bounding box center [821, 260] width 12 height 12
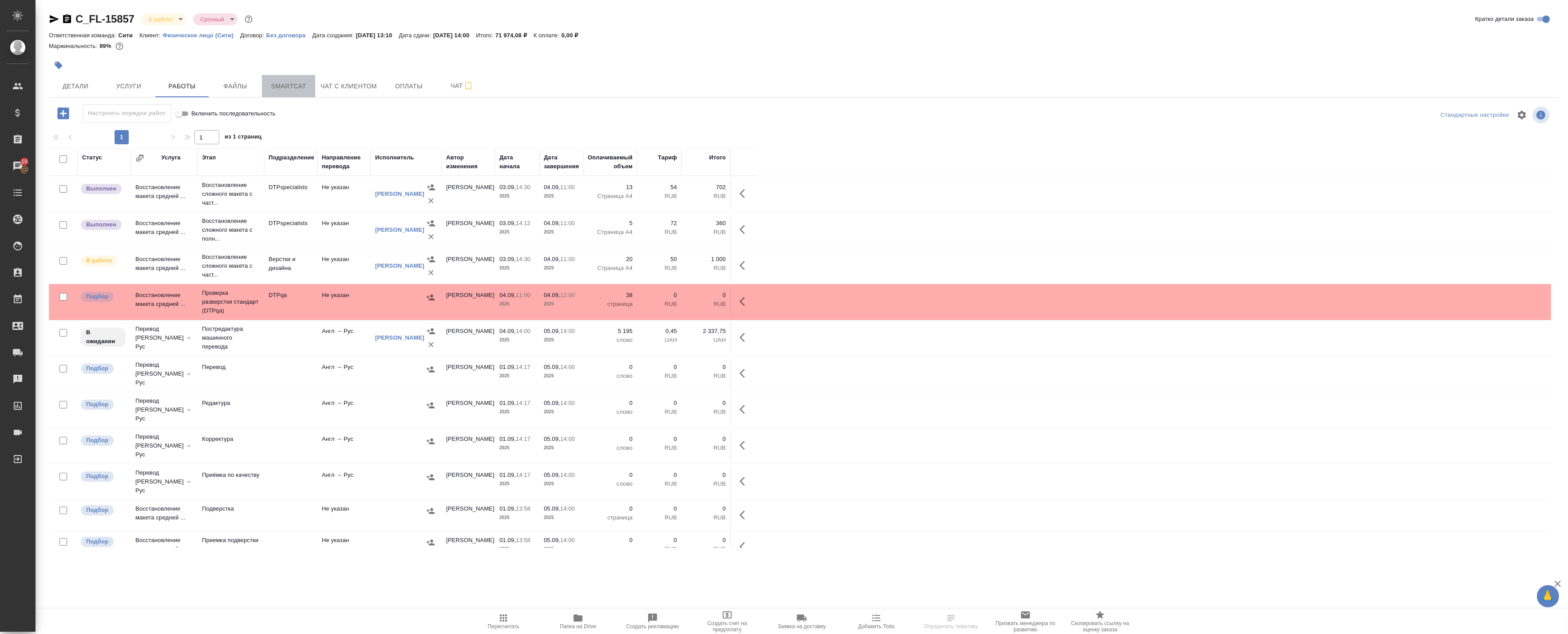
click at [290, 89] on span "Smartcat" at bounding box center [289, 86] width 43 height 11
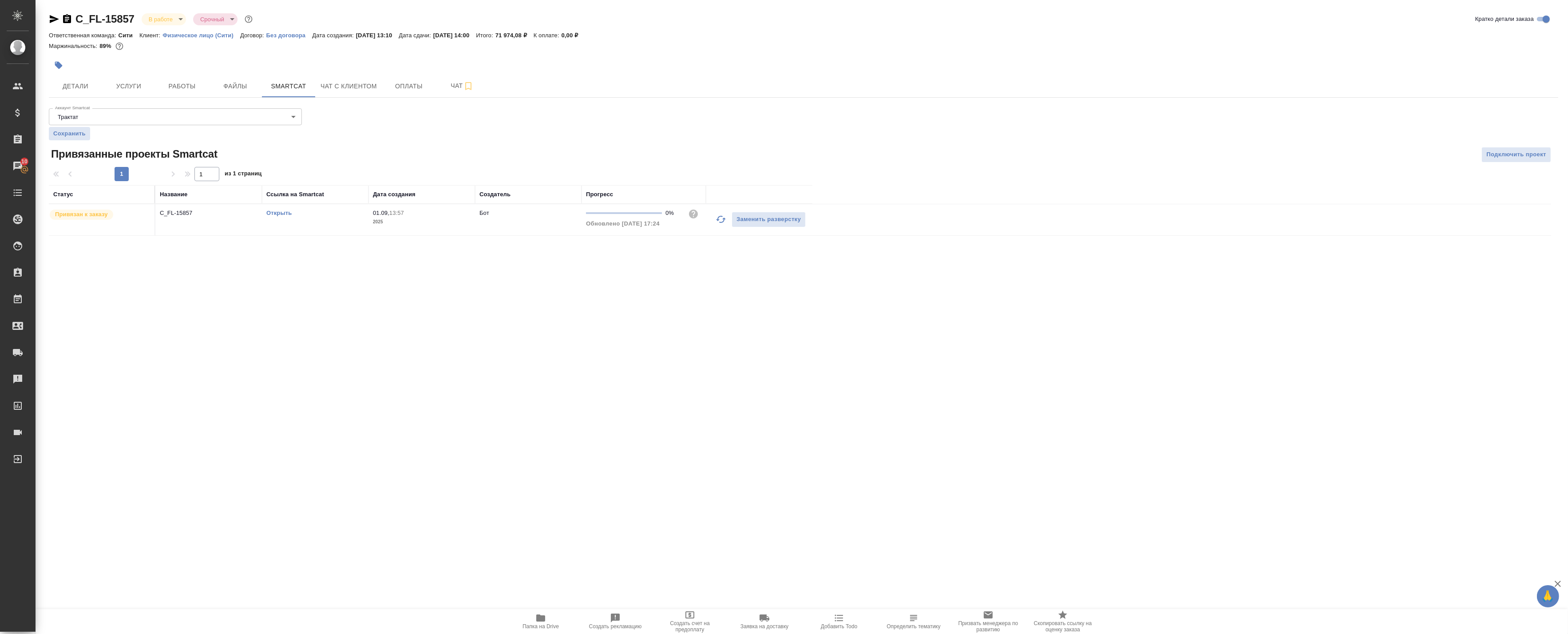
click at [275, 215] on link "Открыть" at bounding box center [279, 213] width 26 height 7
click at [180, 78] on button "Работы" at bounding box center [182, 86] width 54 height 22
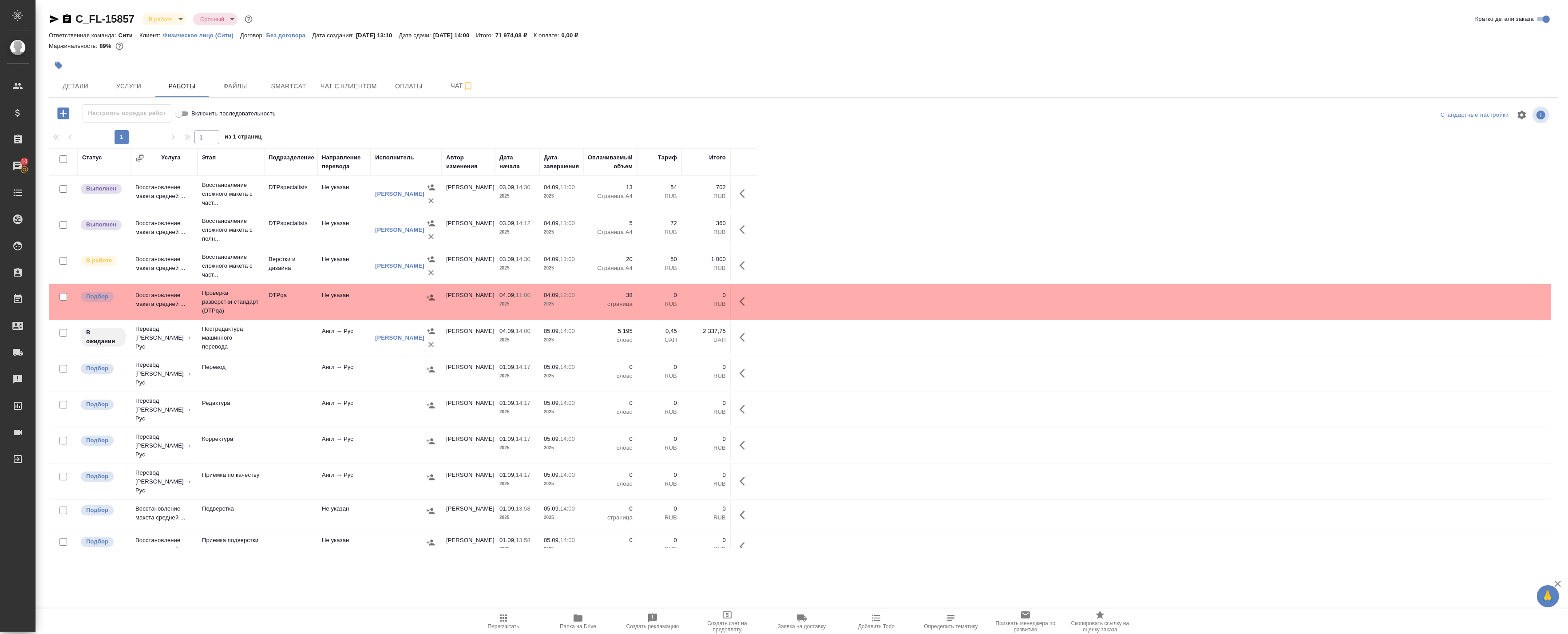
click at [326, 230] on td "Не указан" at bounding box center [344, 230] width 54 height 31
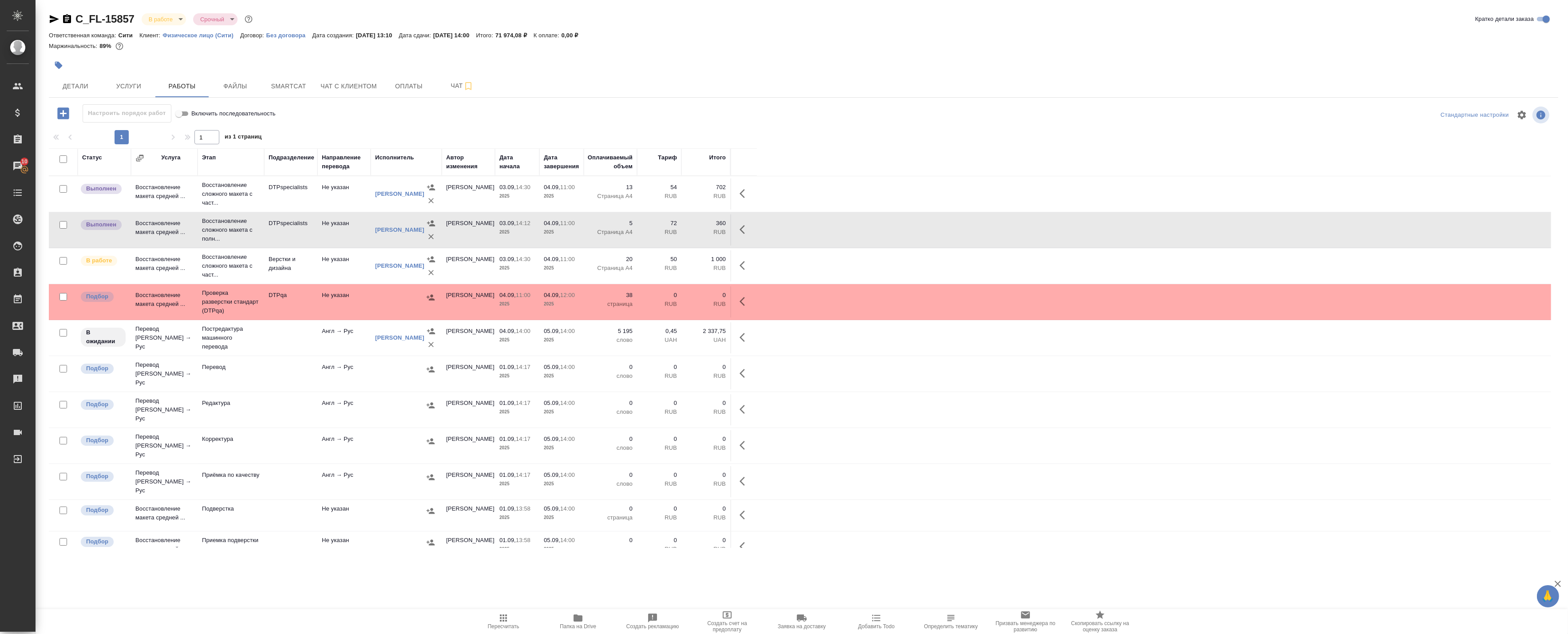
click at [326, 230] on td "Не указан" at bounding box center [344, 230] width 54 height 31
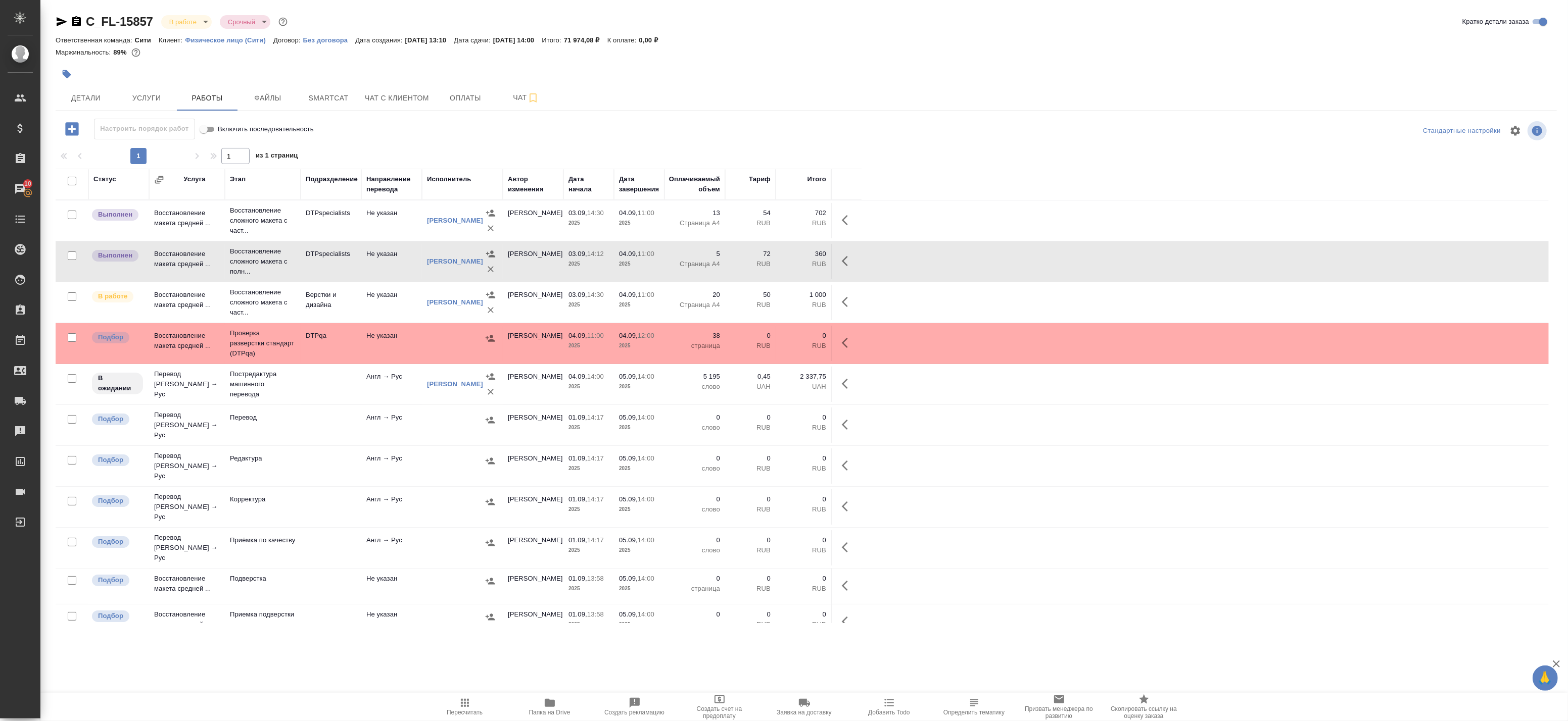
click at [371, 218] on td "Не указан" at bounding box center [391, 220] width 61 height 35
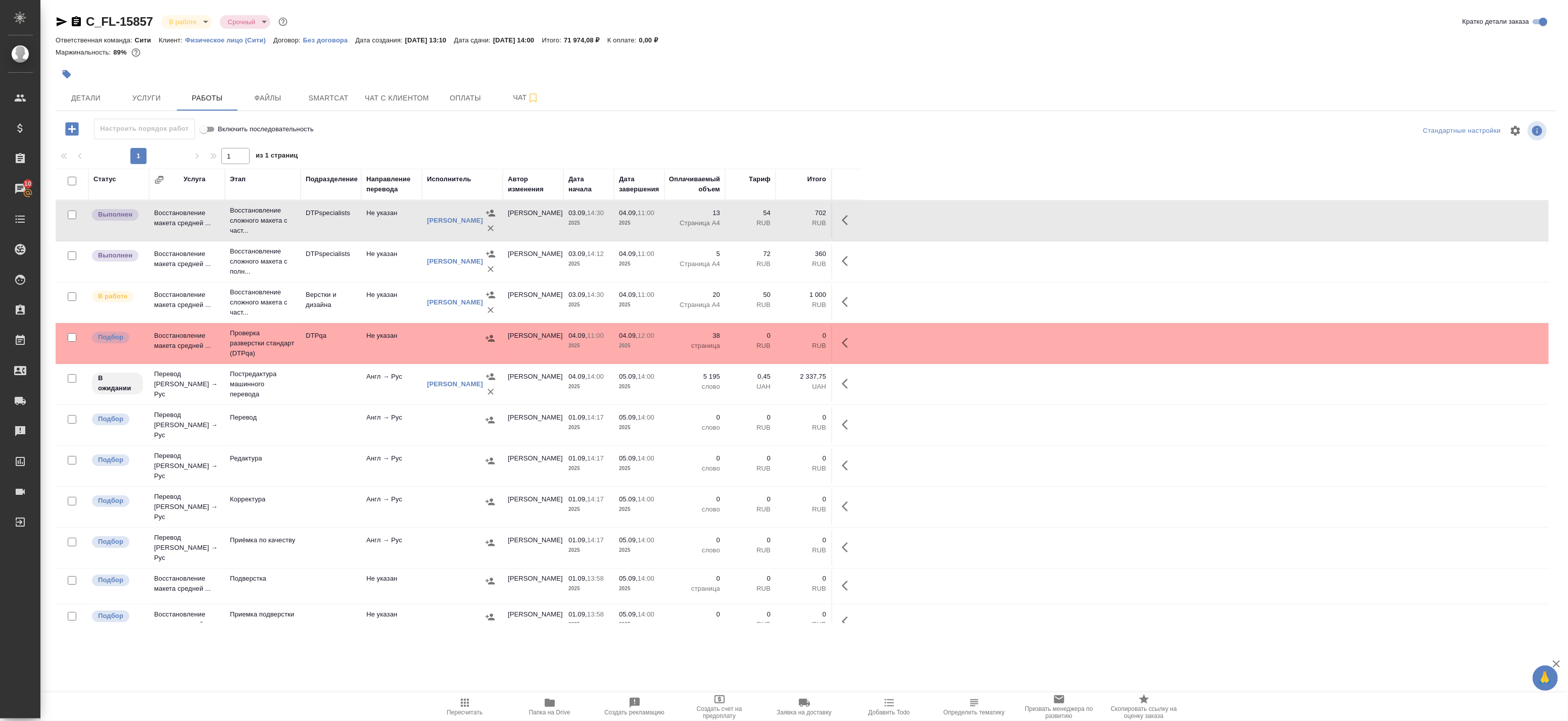
click at [371, 218] on td "Не указан" at bounding box center [391, 220] width 61 height 35
click at [317, 229] on td "DTPspecialists" at bounding box center [331, 220] width 61 height 35
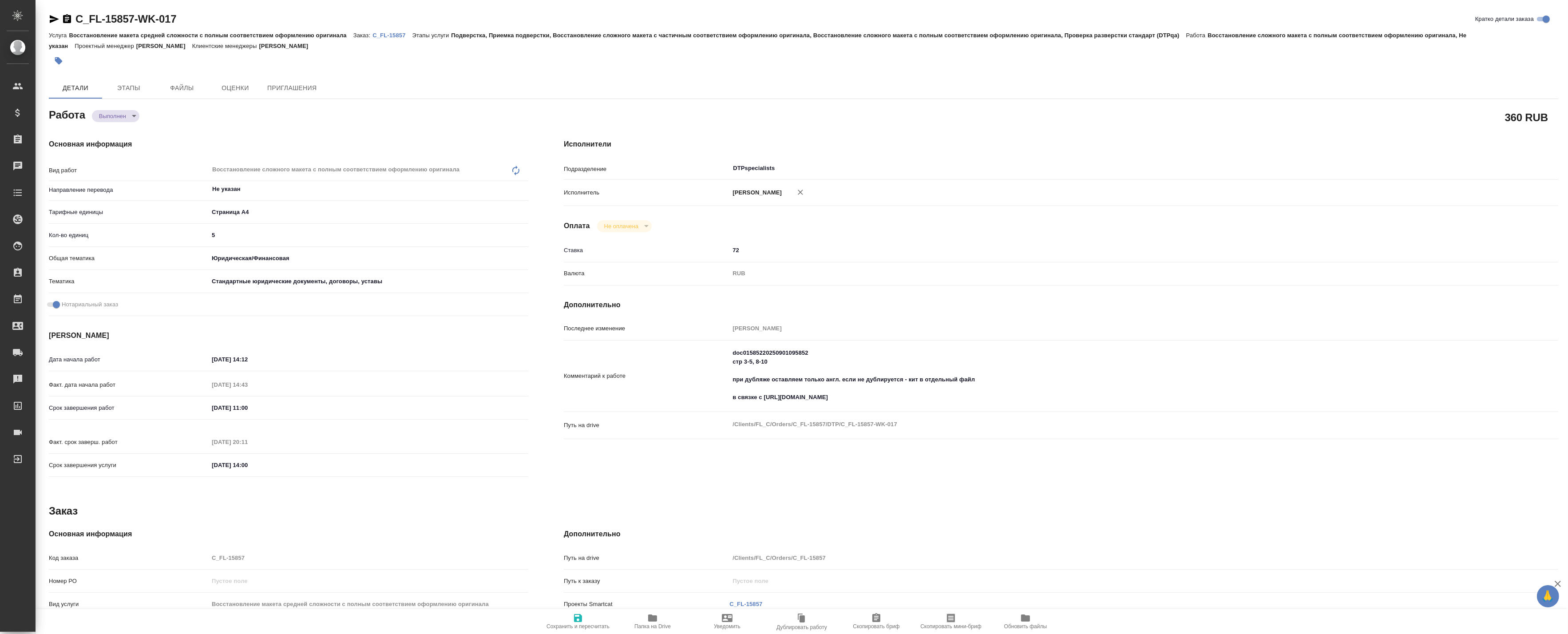
type textarea "x"
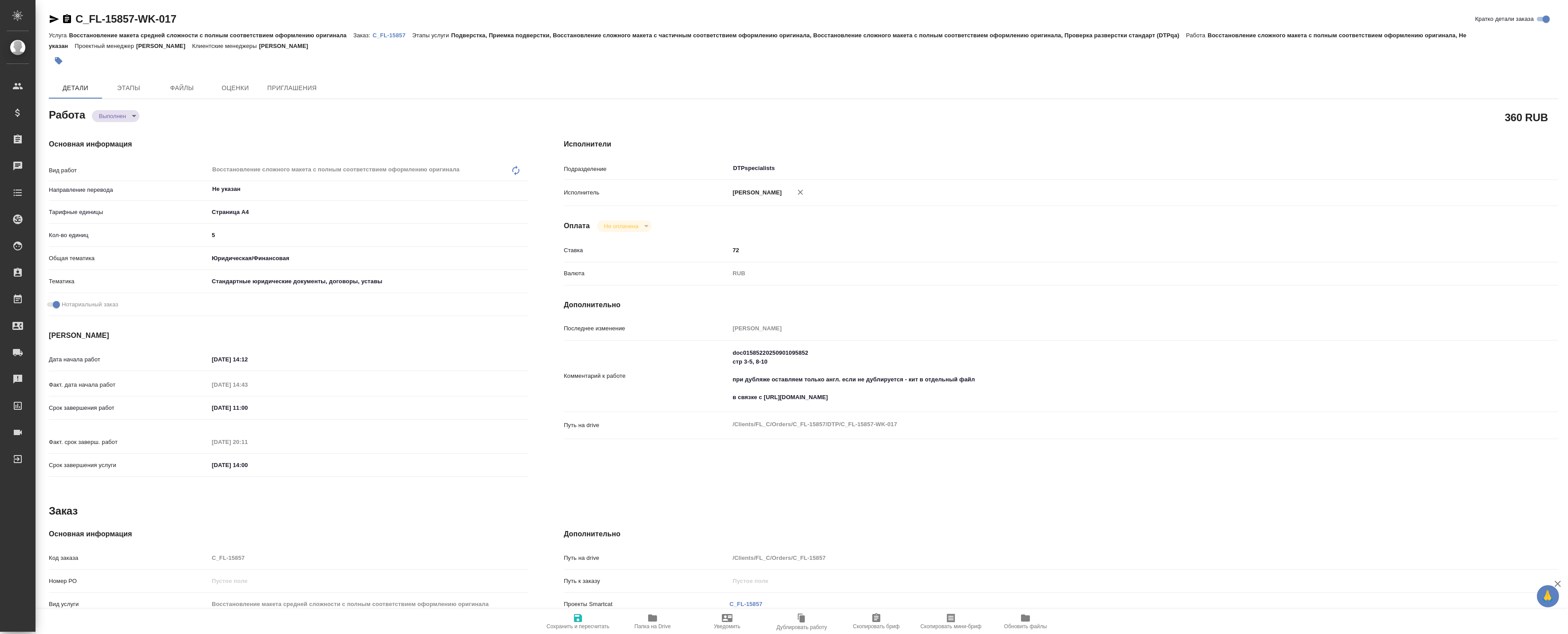
type textarea "x"
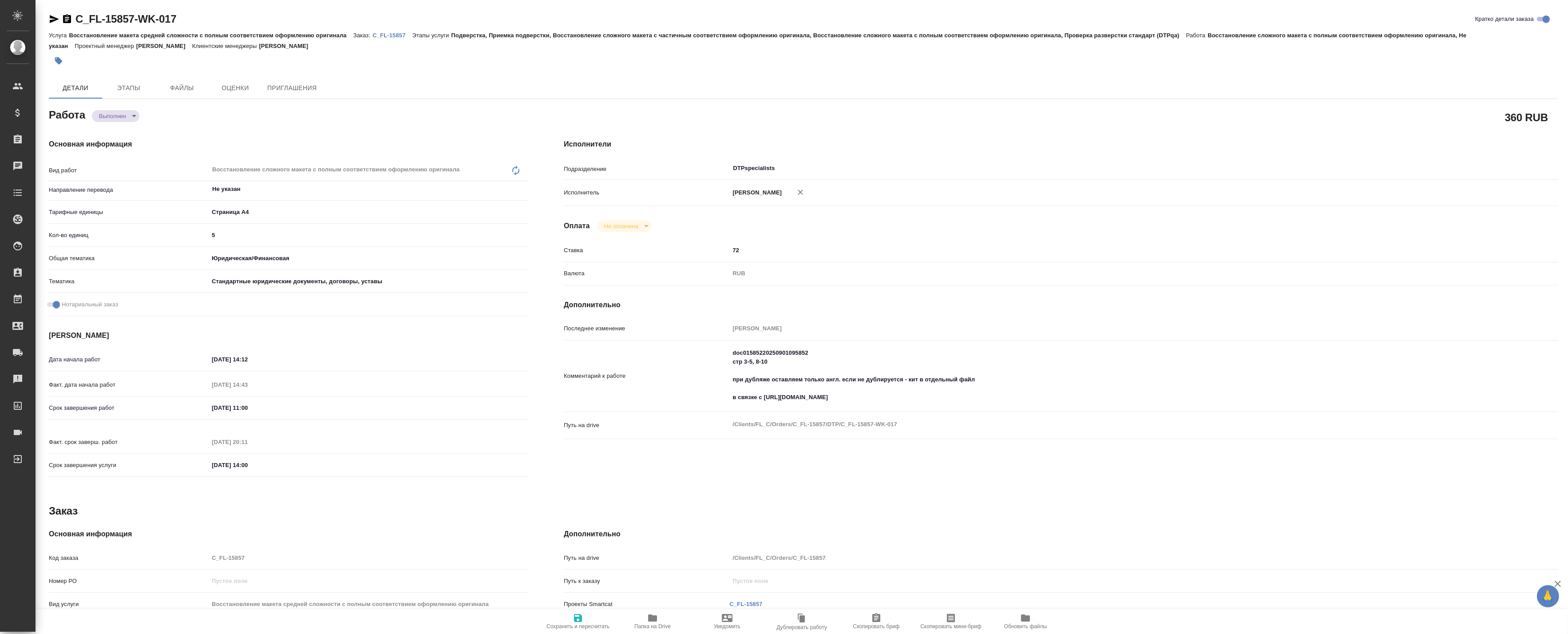
type textarea "x"
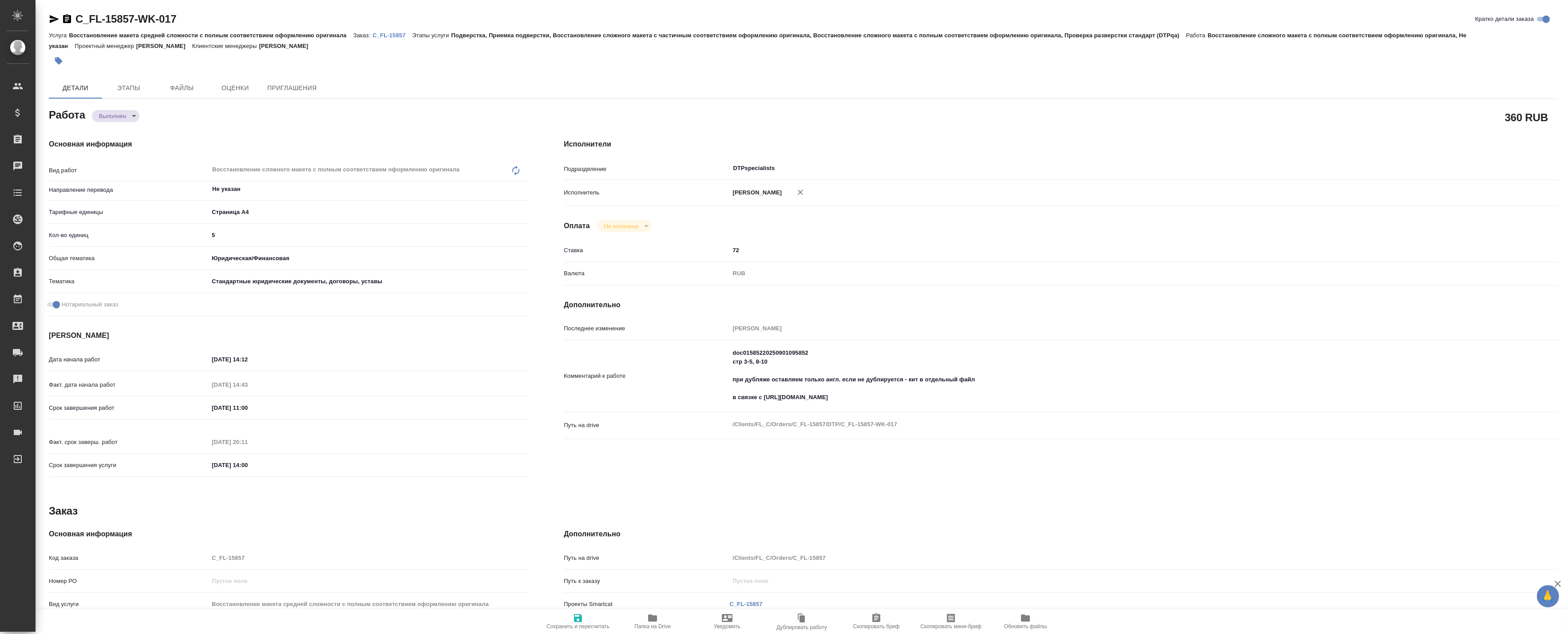
type textarea "x"
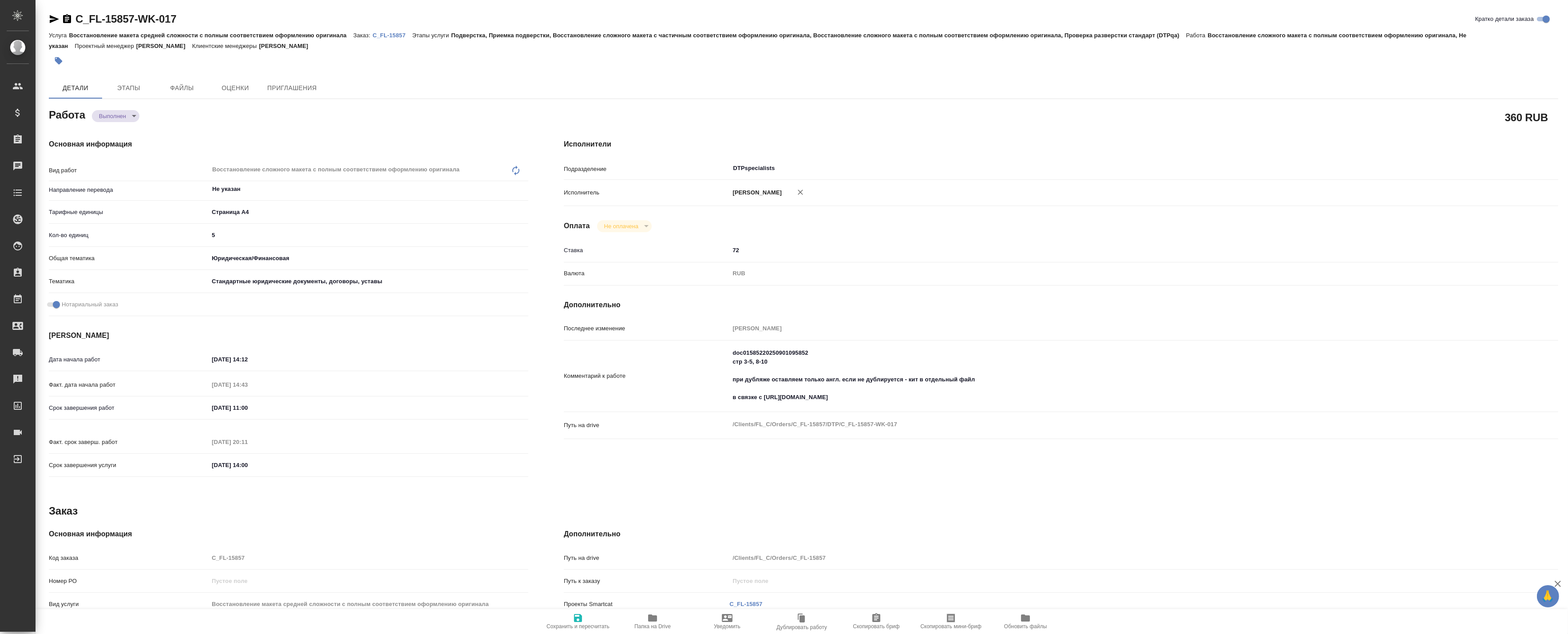
type textarea "x"
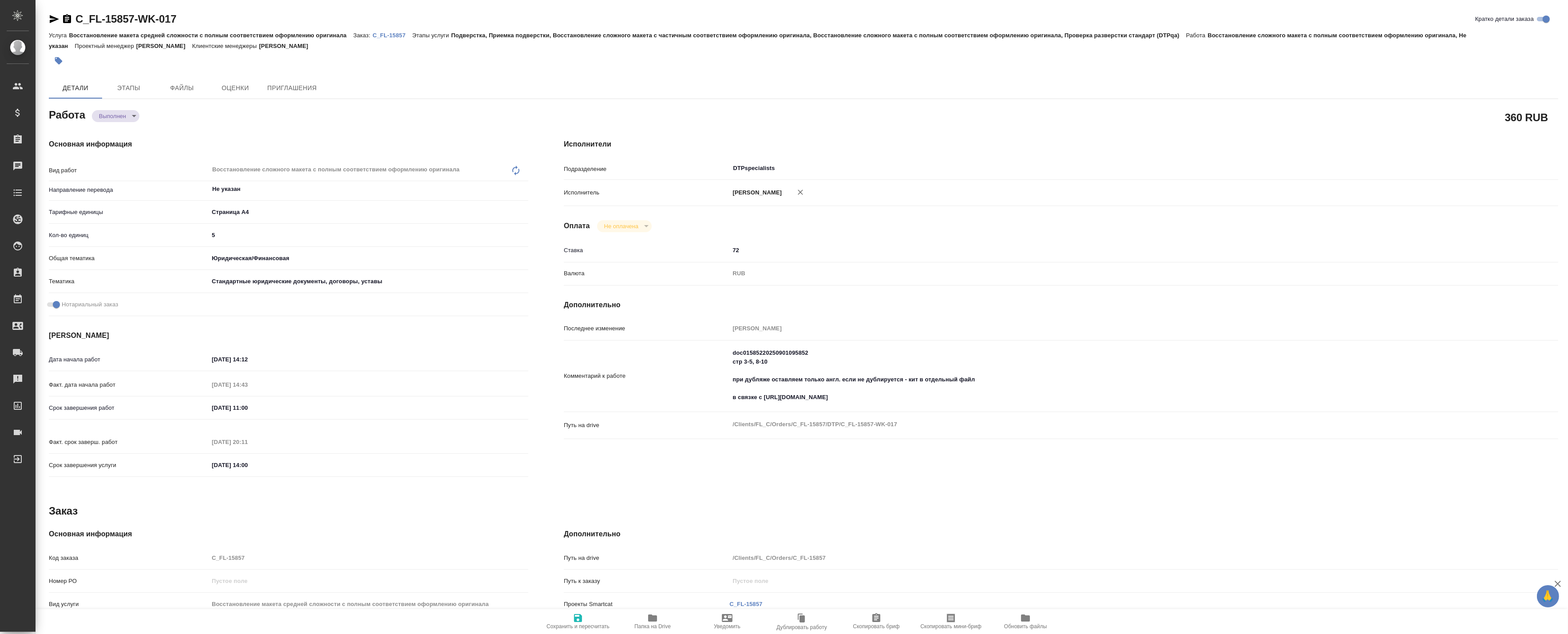
type textarea "x"
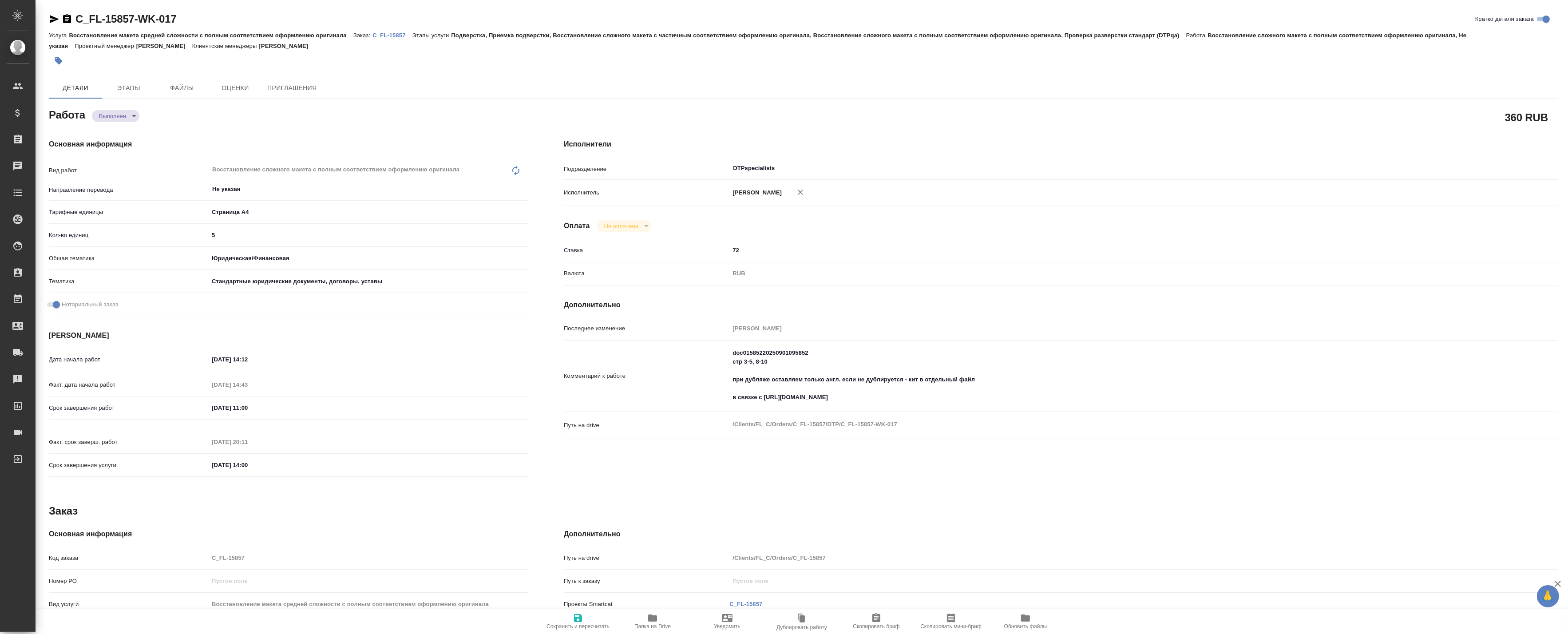
type textarea "x"
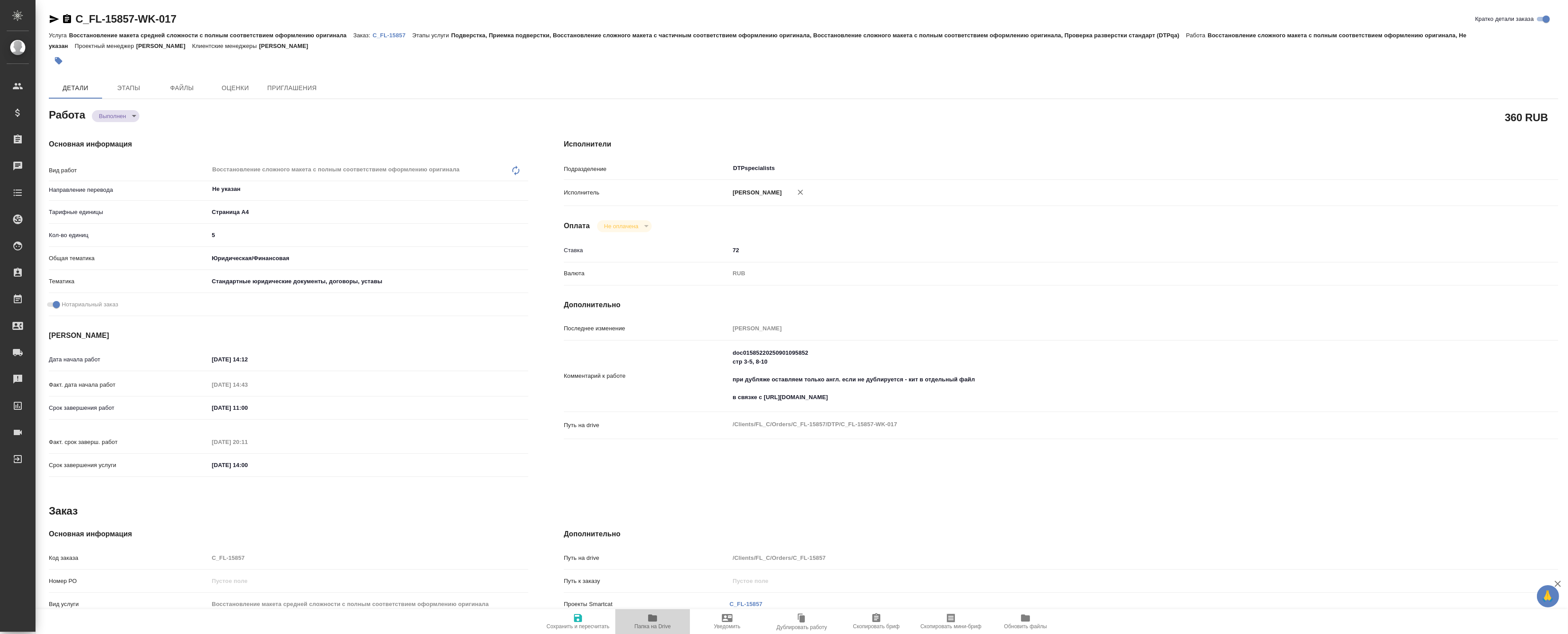
click at [651, 624] on span "Папка на Drive" at bounding box center [653, 627] width 37 height 6
type textarea "x"
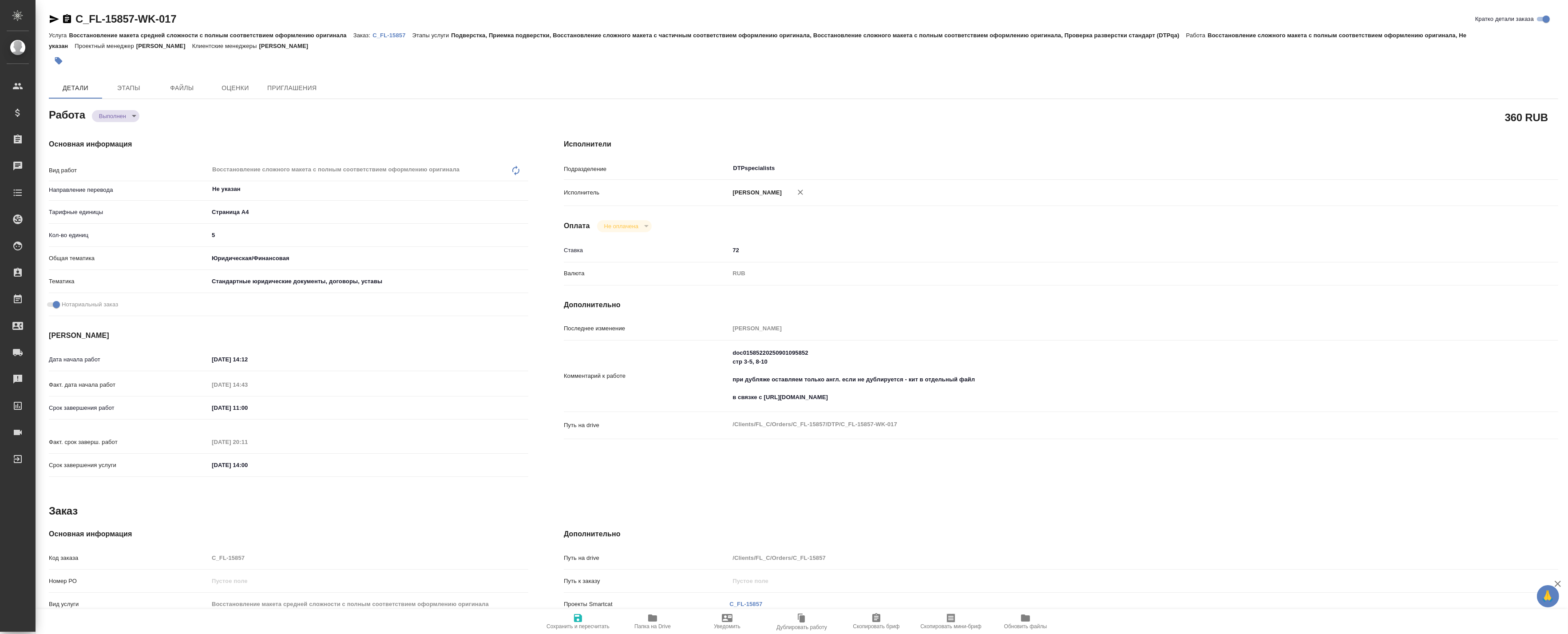
type textarea "x"
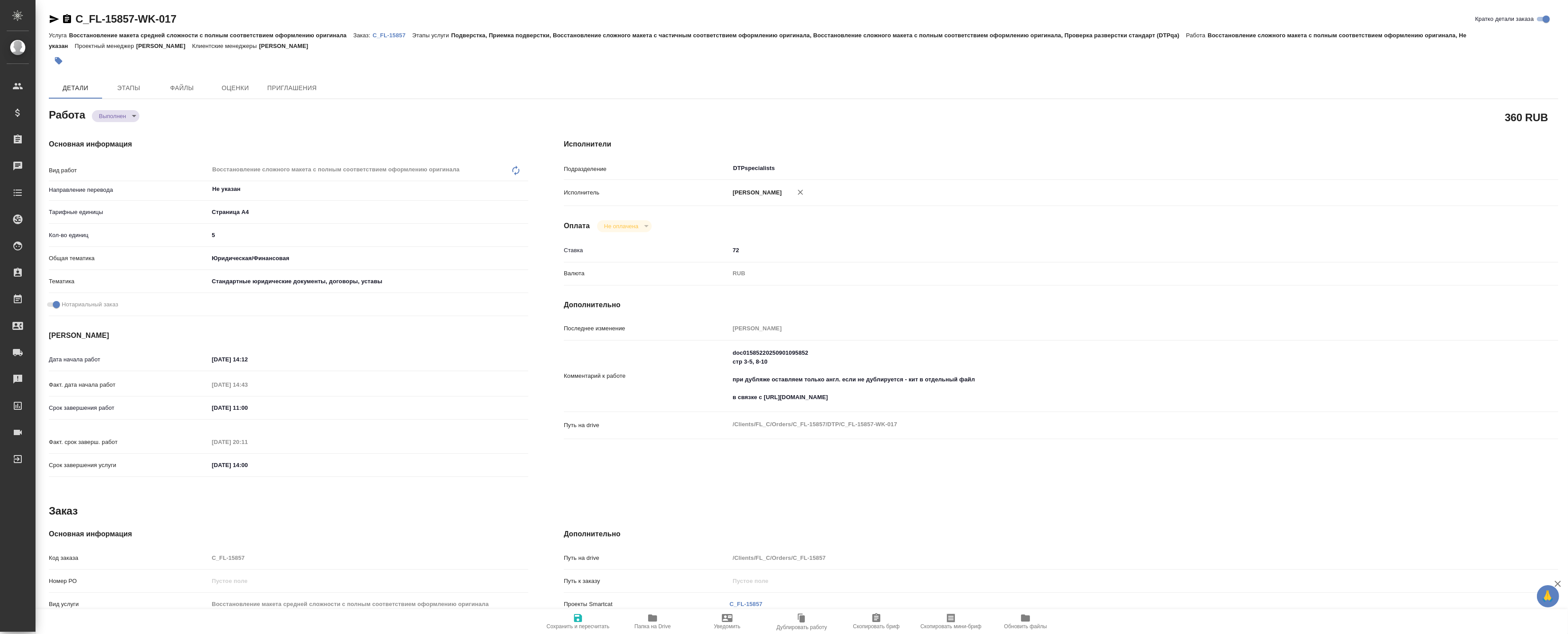
type textarea "x"
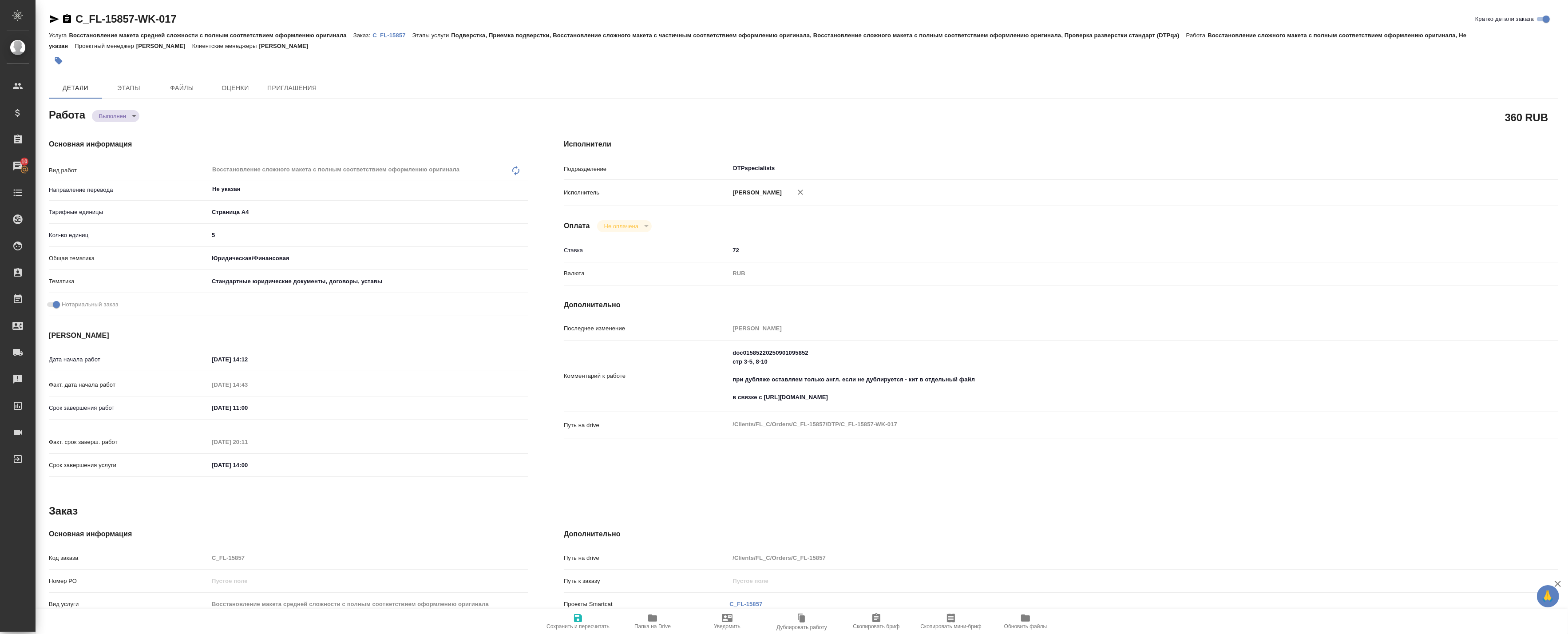
type textarea "x"
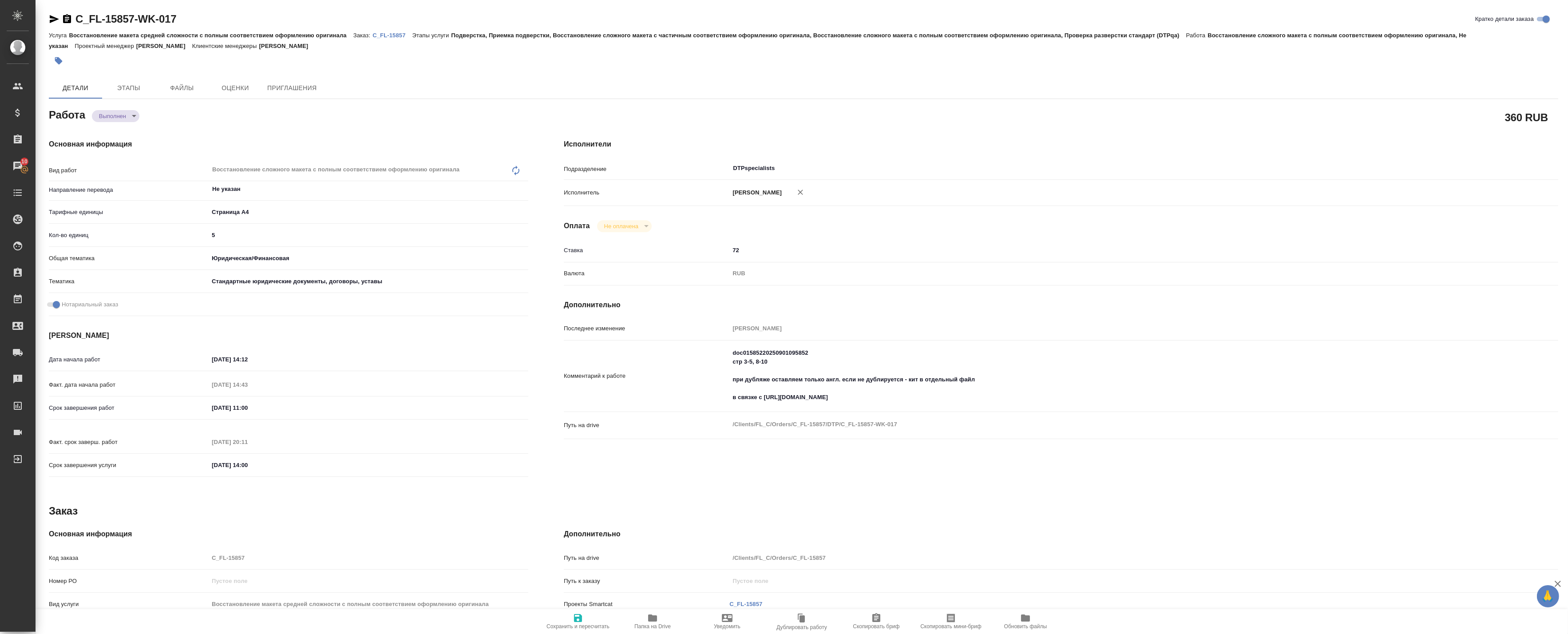
type textarea "x"
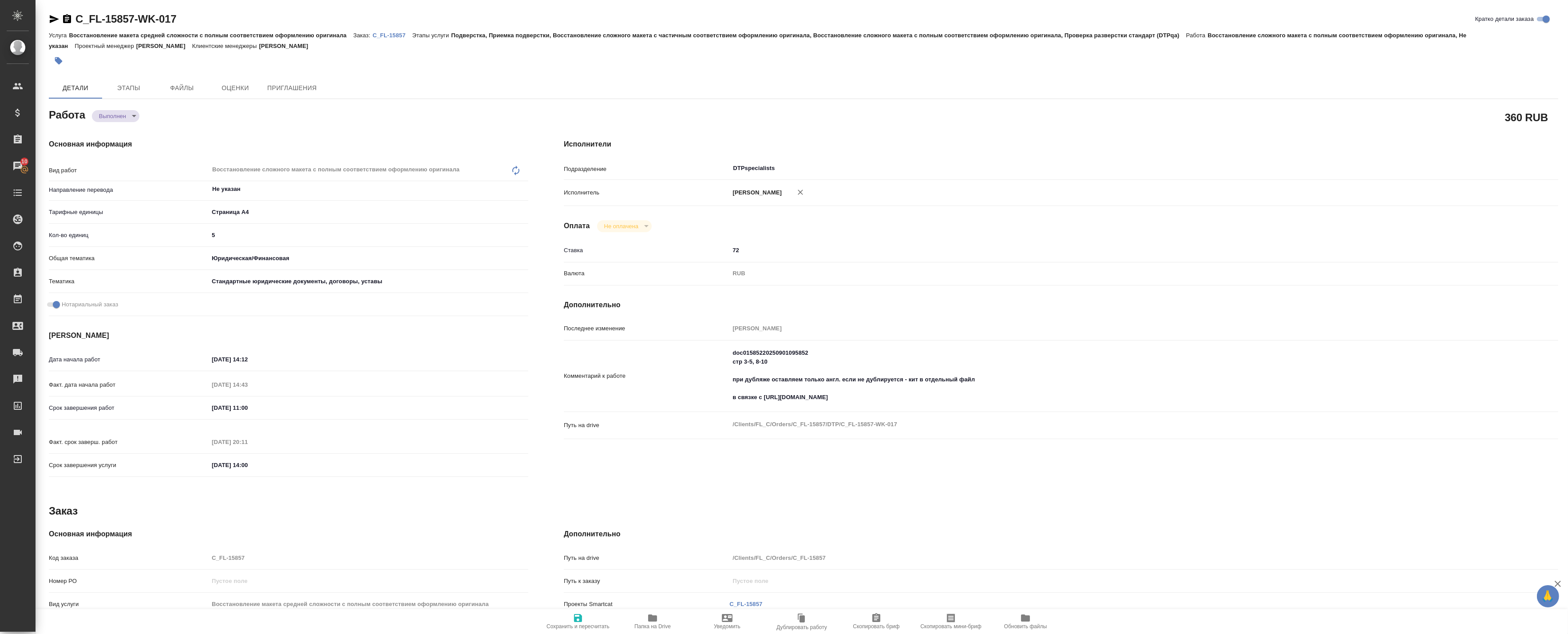
type textarea "x"
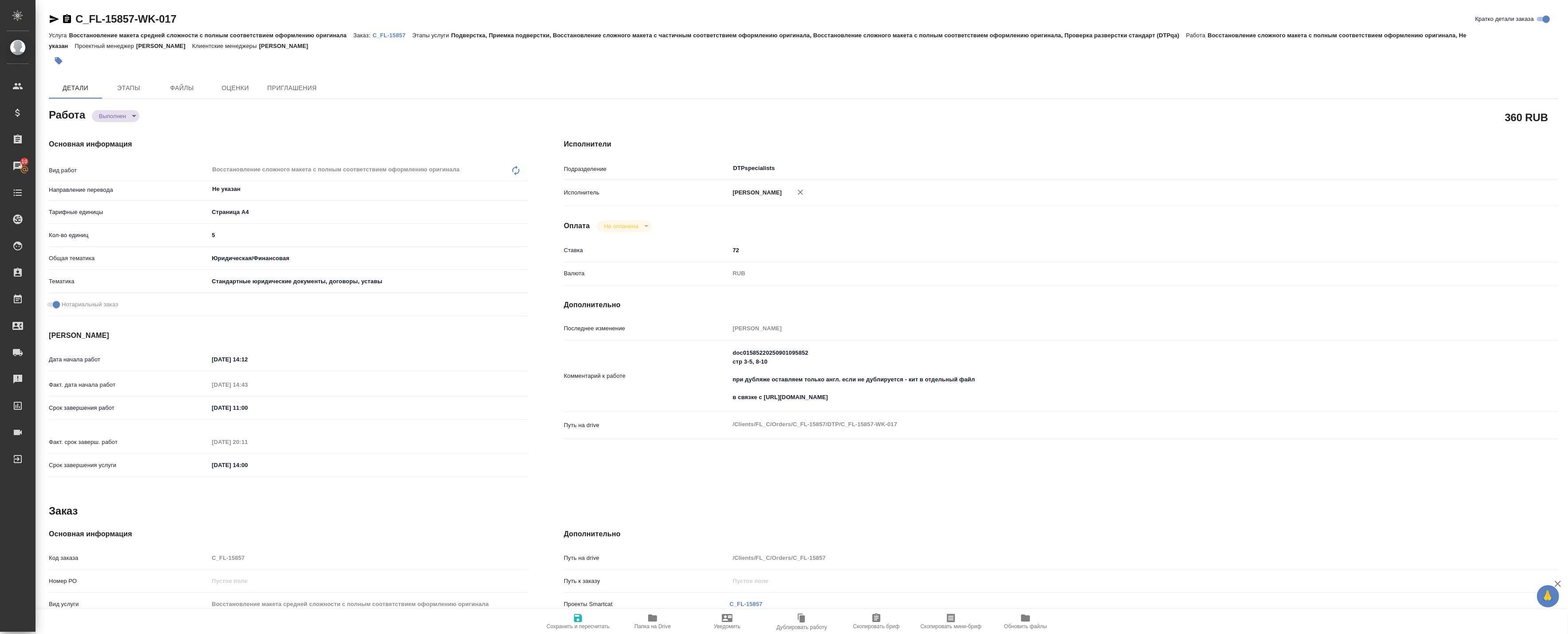
type textarea "x"
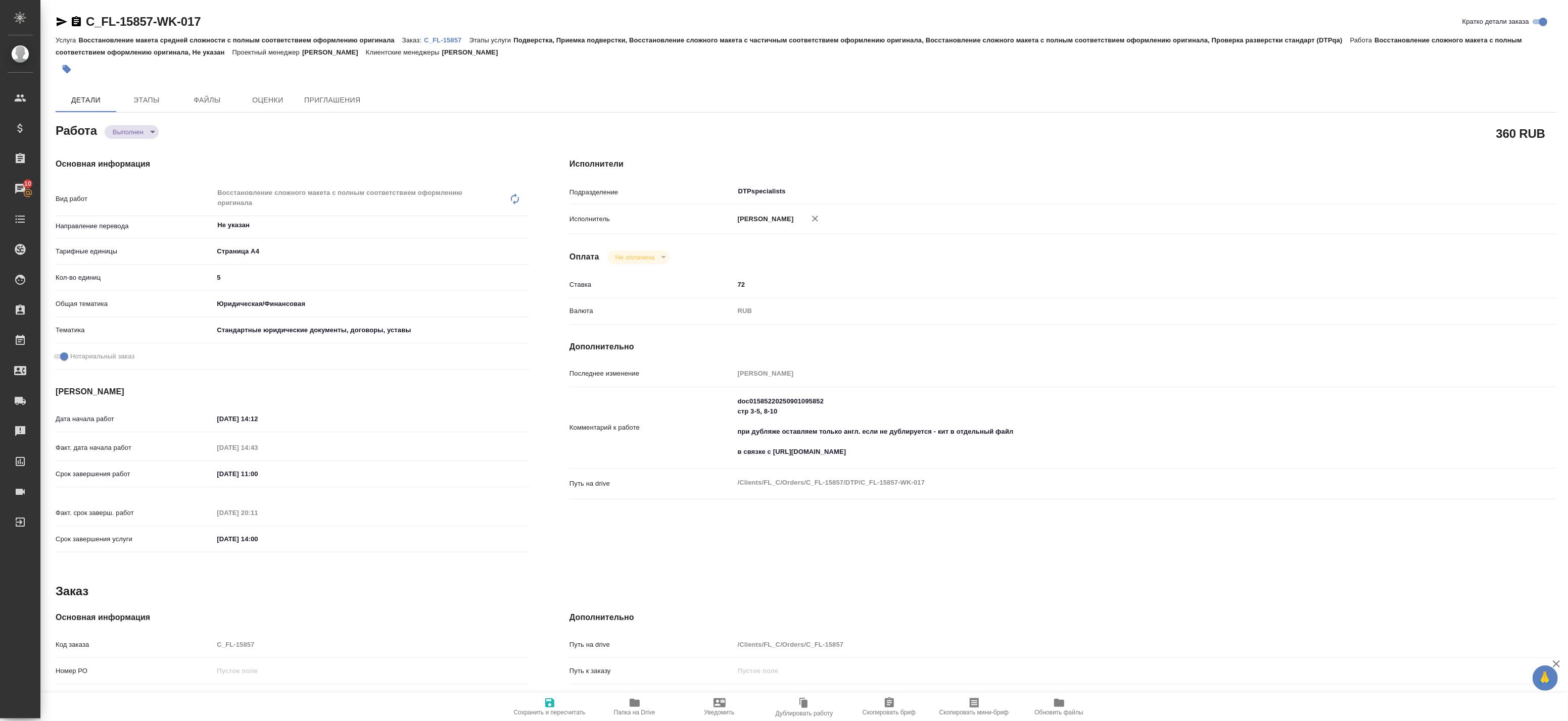
type textarea "x"
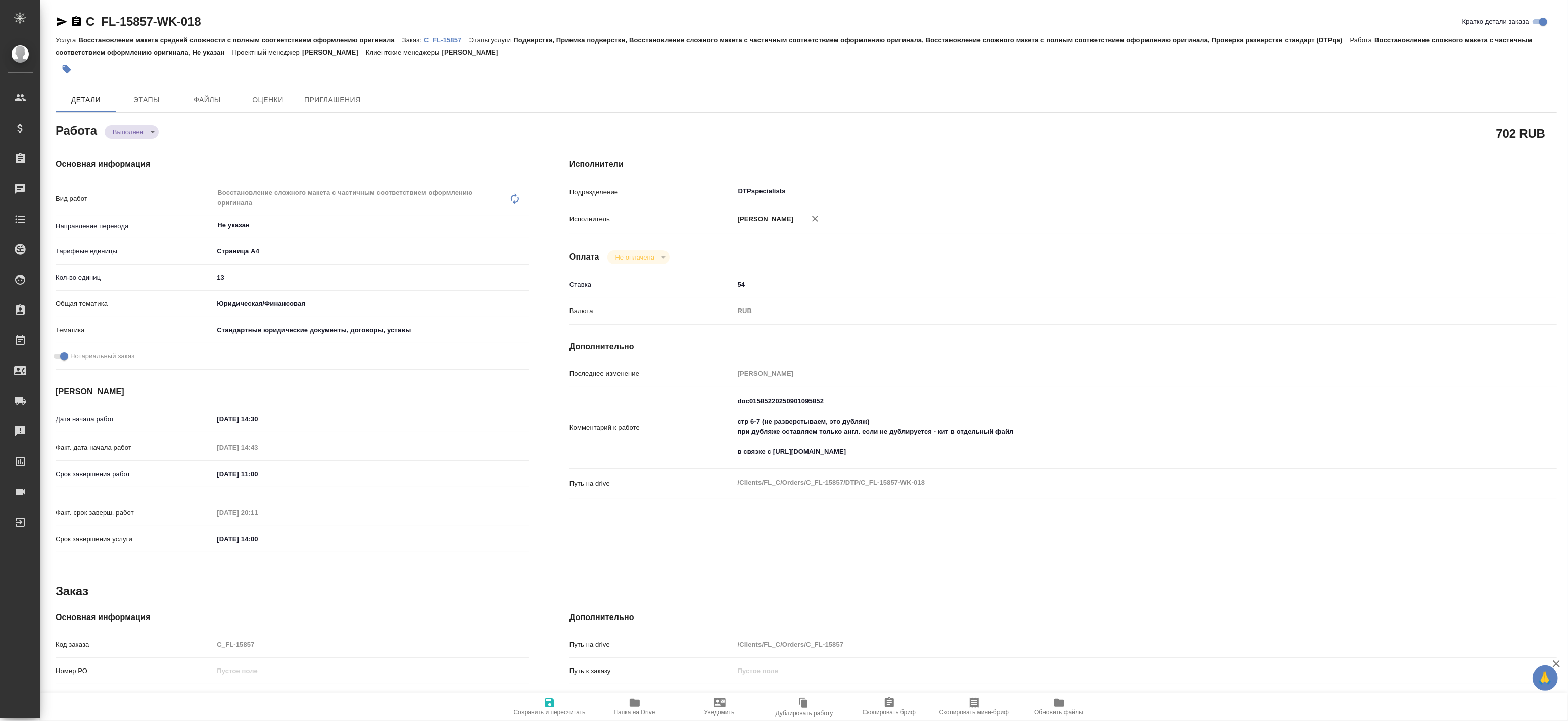
type textarea "x"
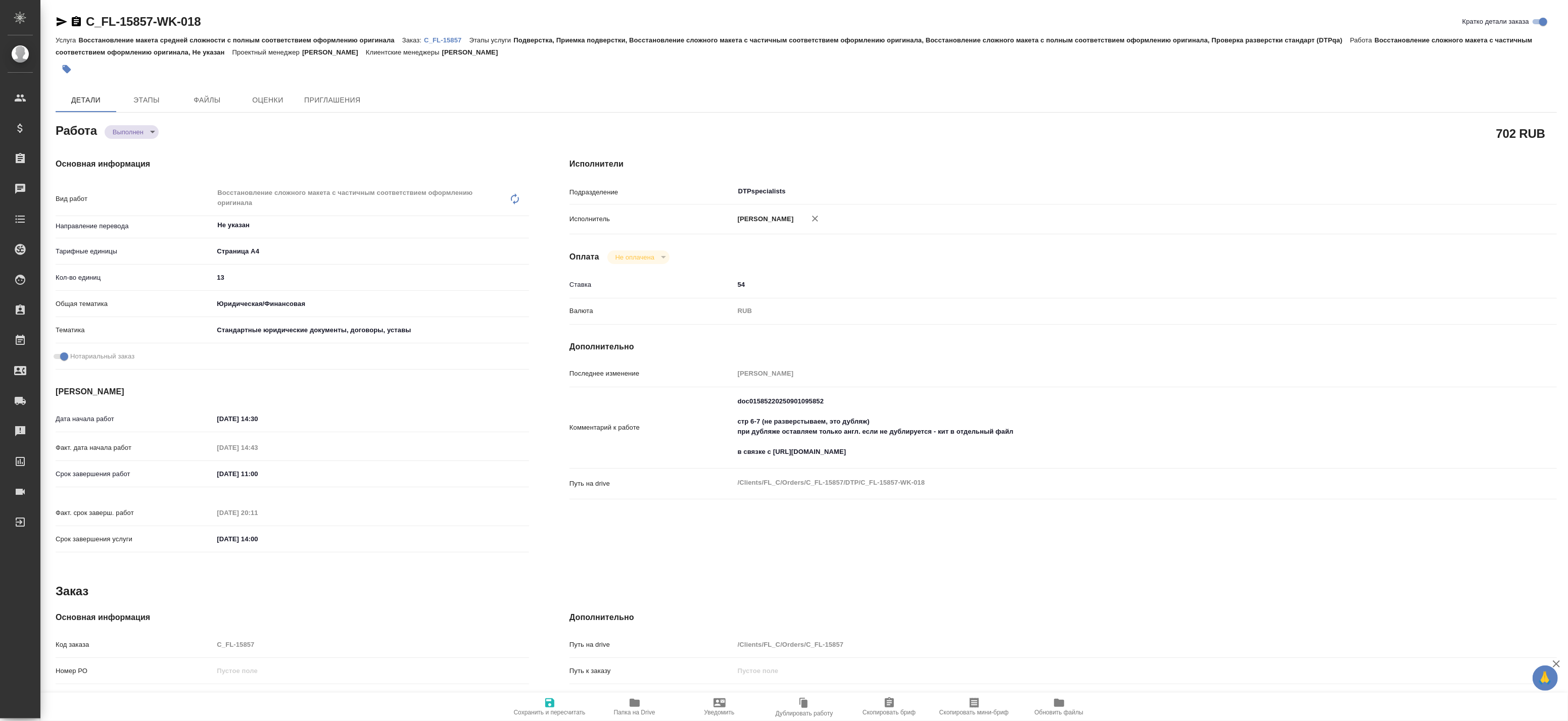
type textarea "x"
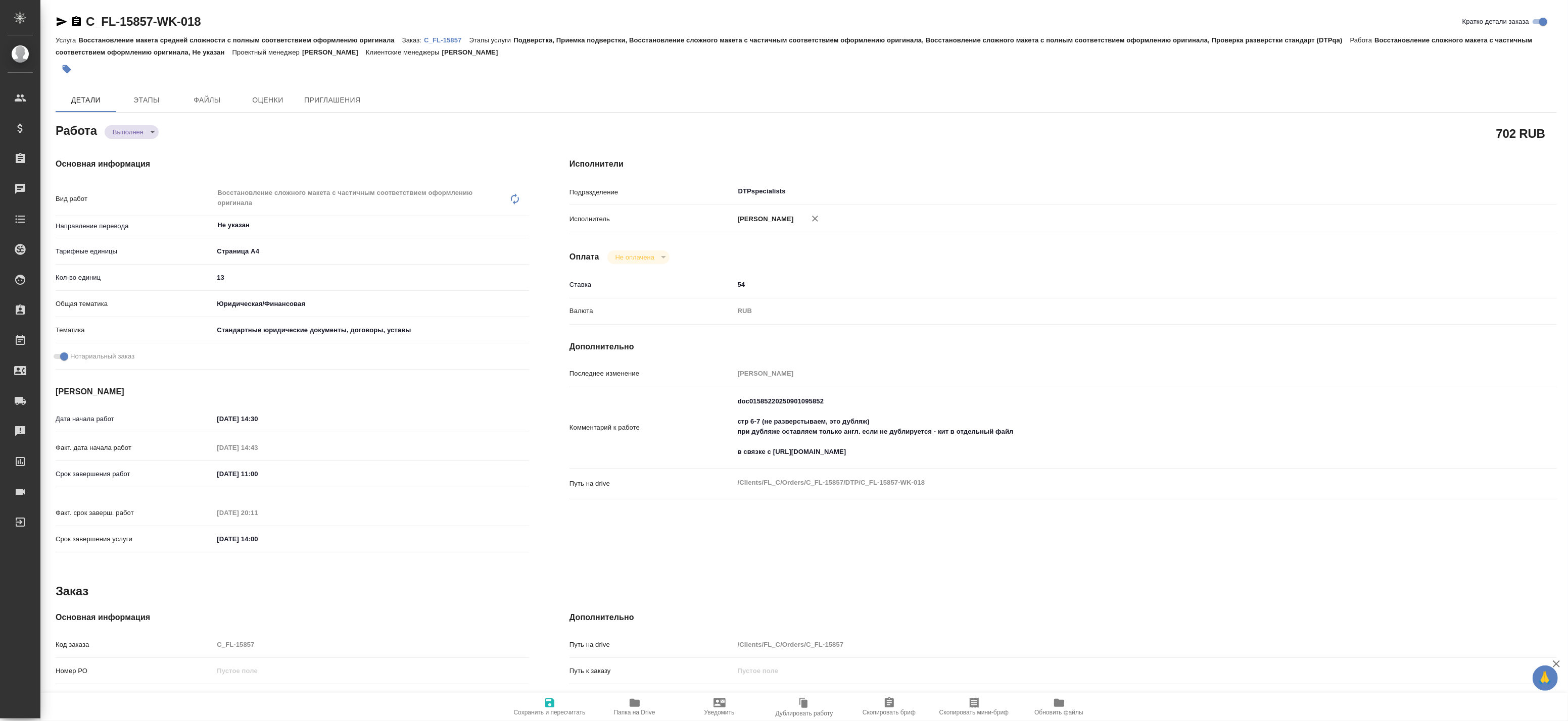
click at [624, 708] on span "Папка на Drive" at bounding box center [635, 706] width 73 height 19
type textarea "x"
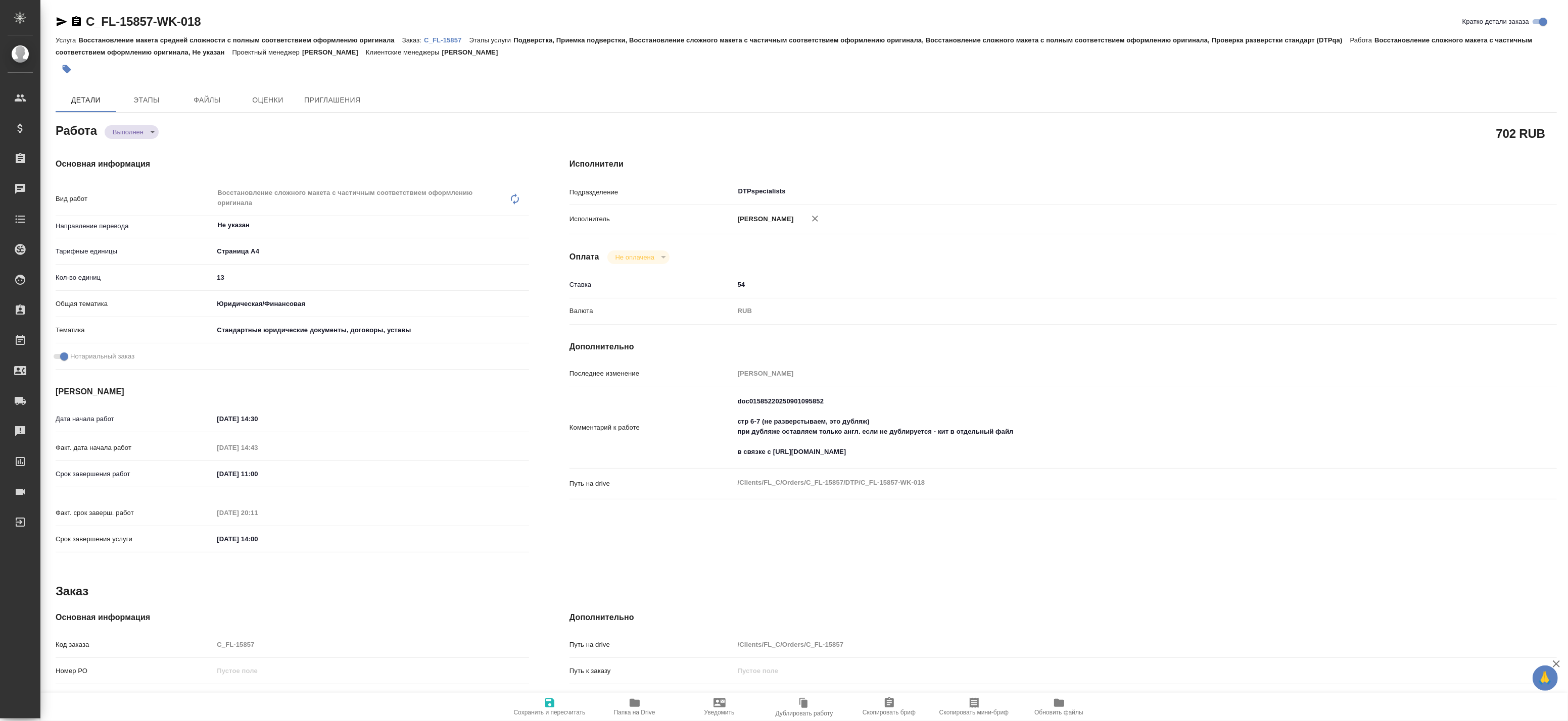
type textarea "x"
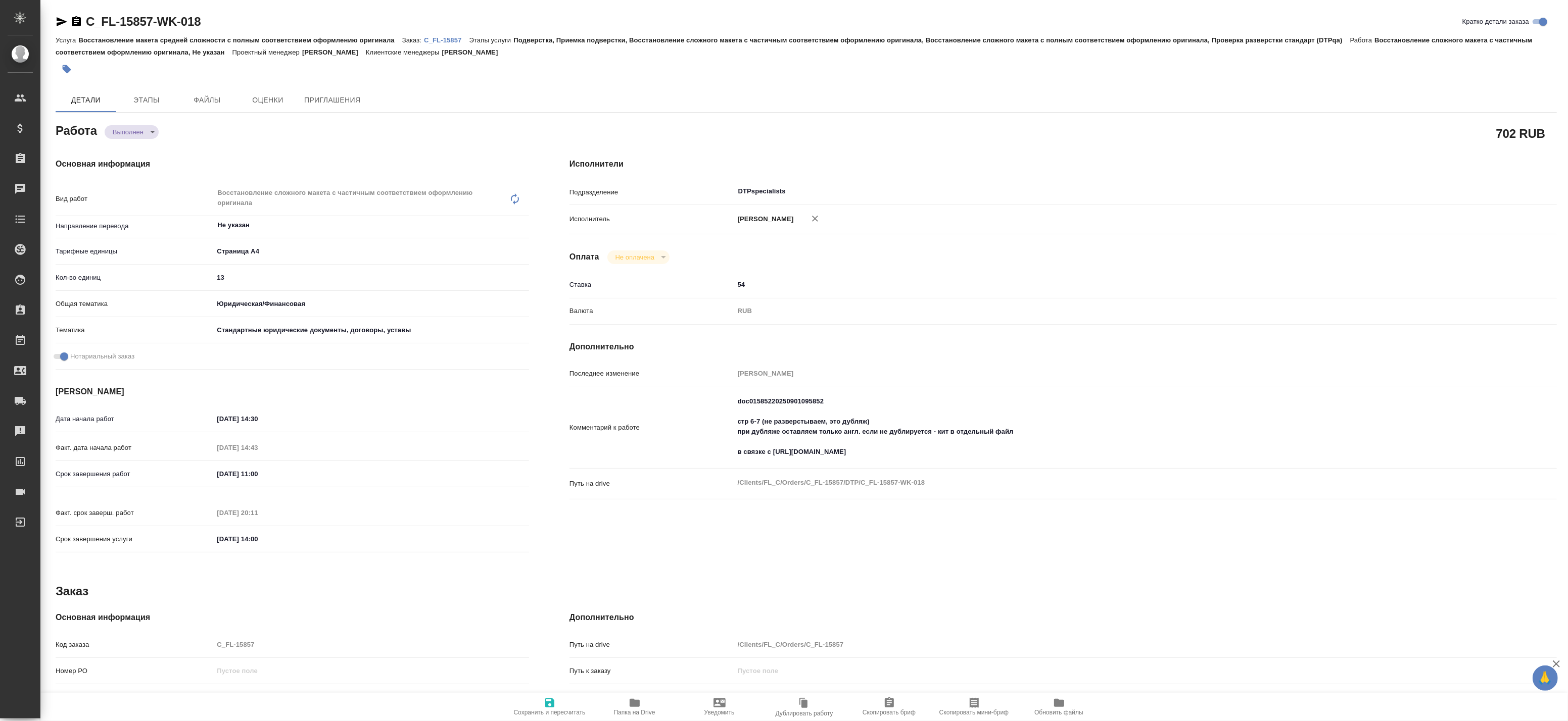
type textarea "x"
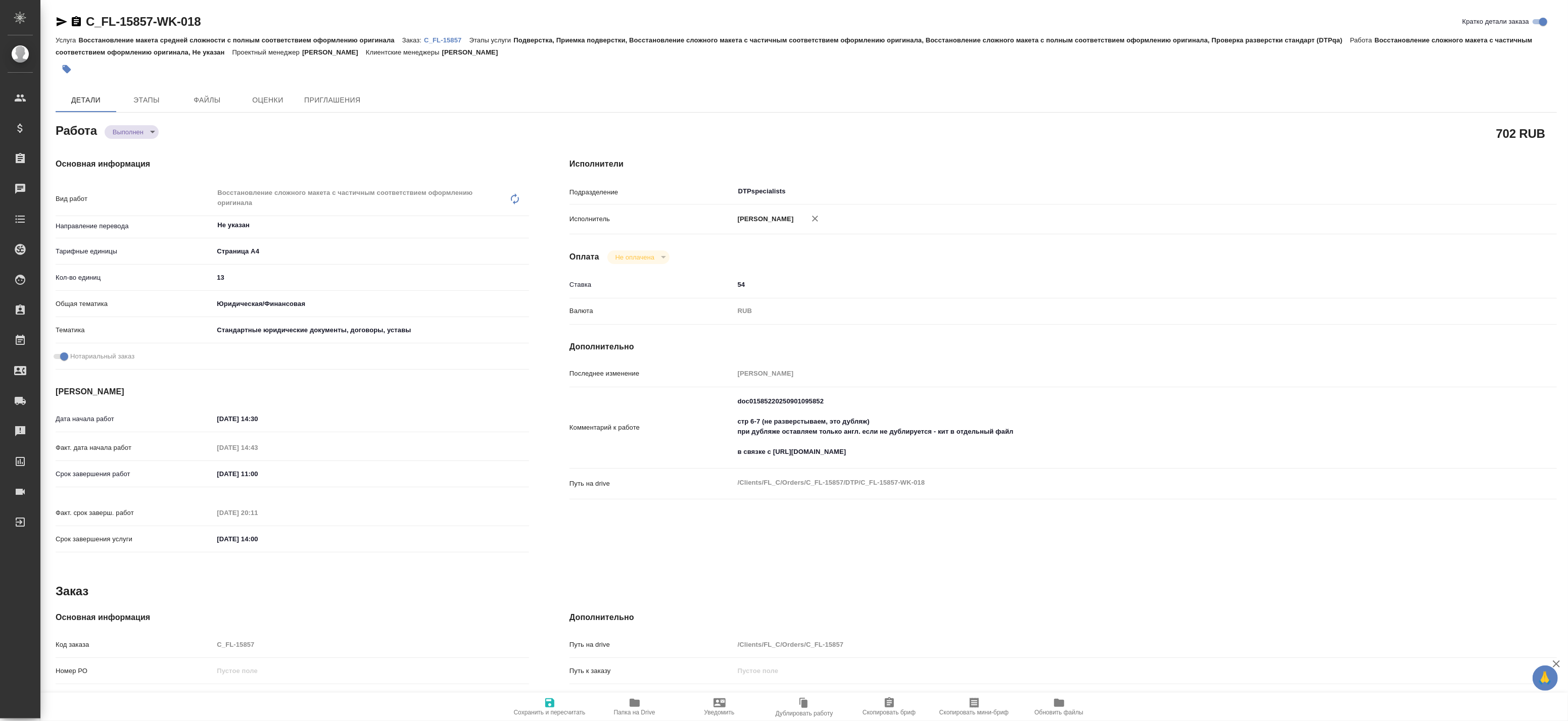
type textarea "x"
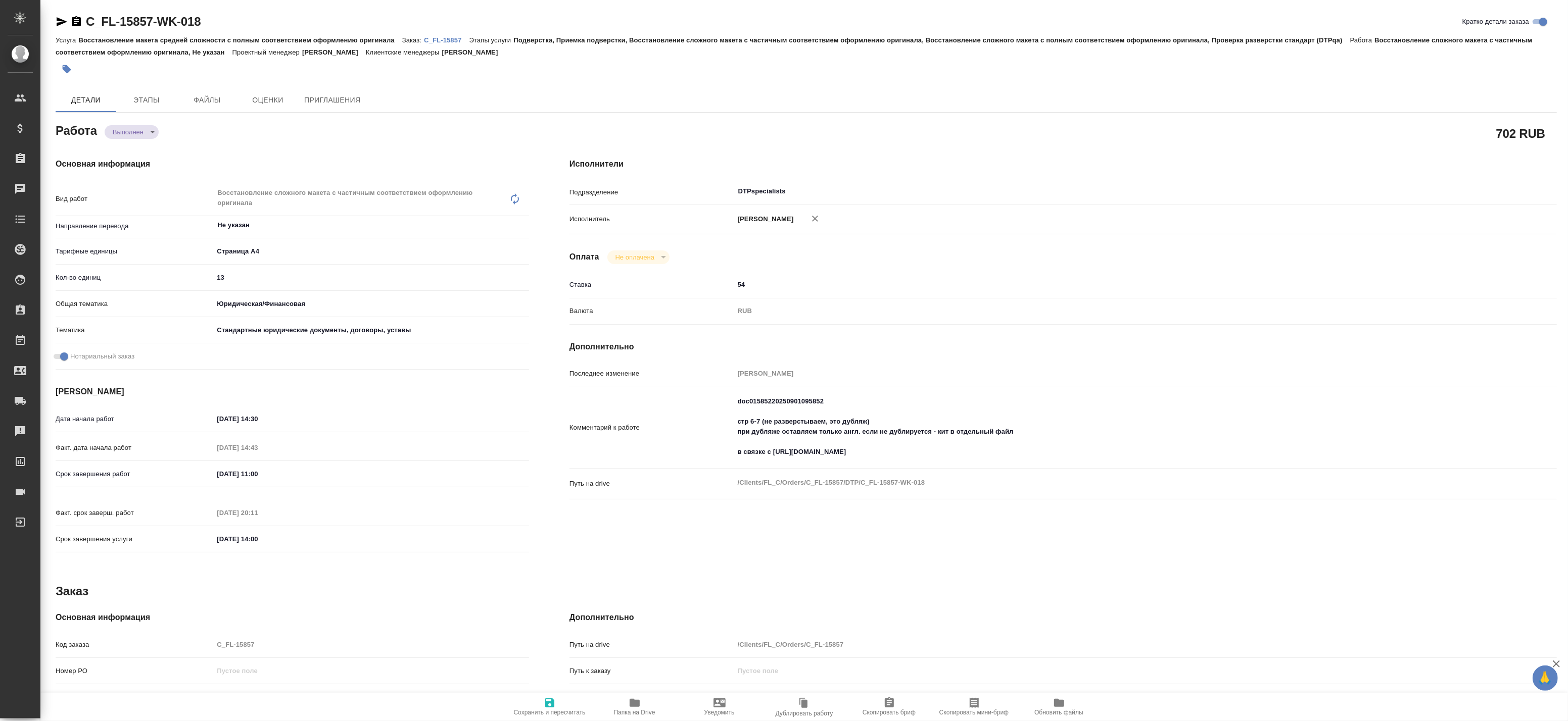
type textarea "x"
click at [644, 703] on span "Папка на Drive" at bounding box center [635, 706] width 73 height 19
type textarea "x"
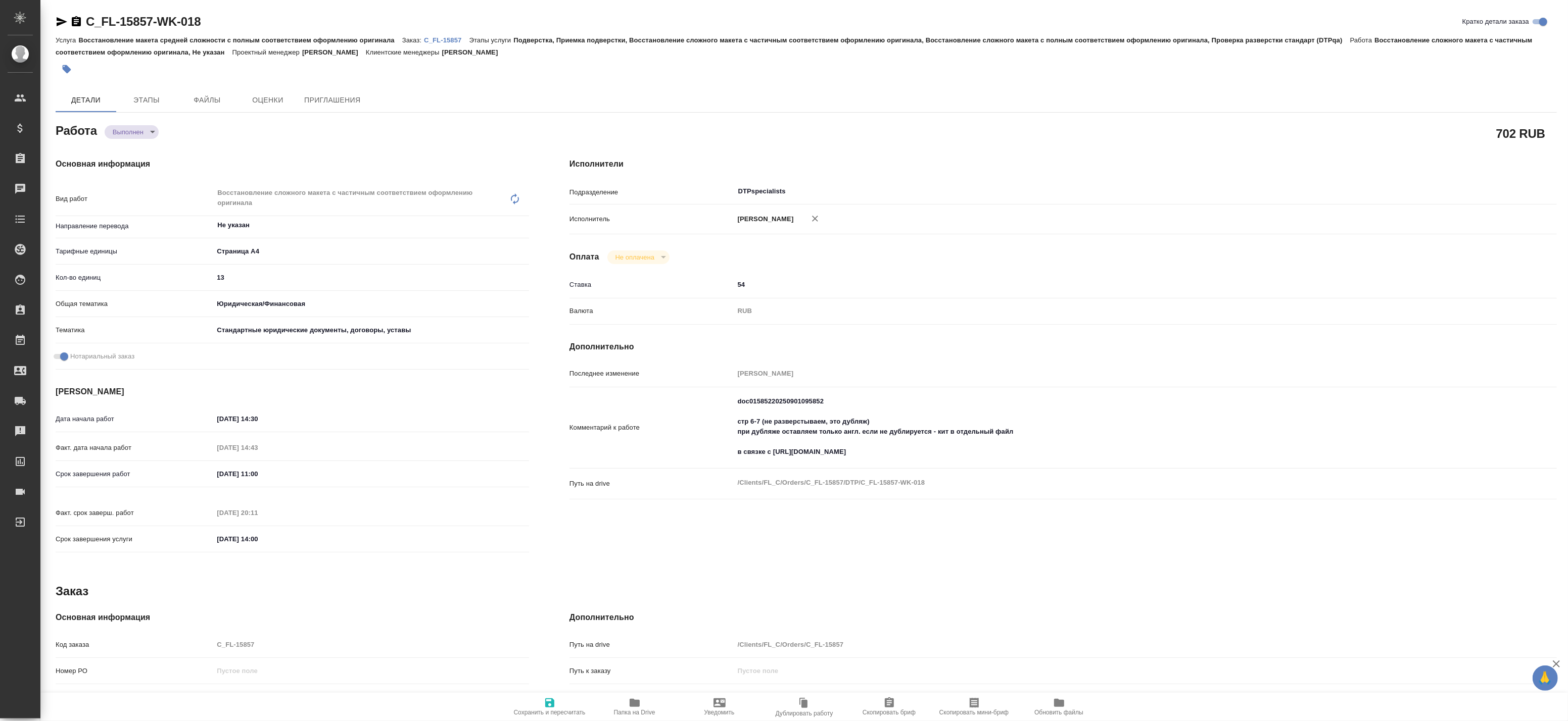
type textarea "x"
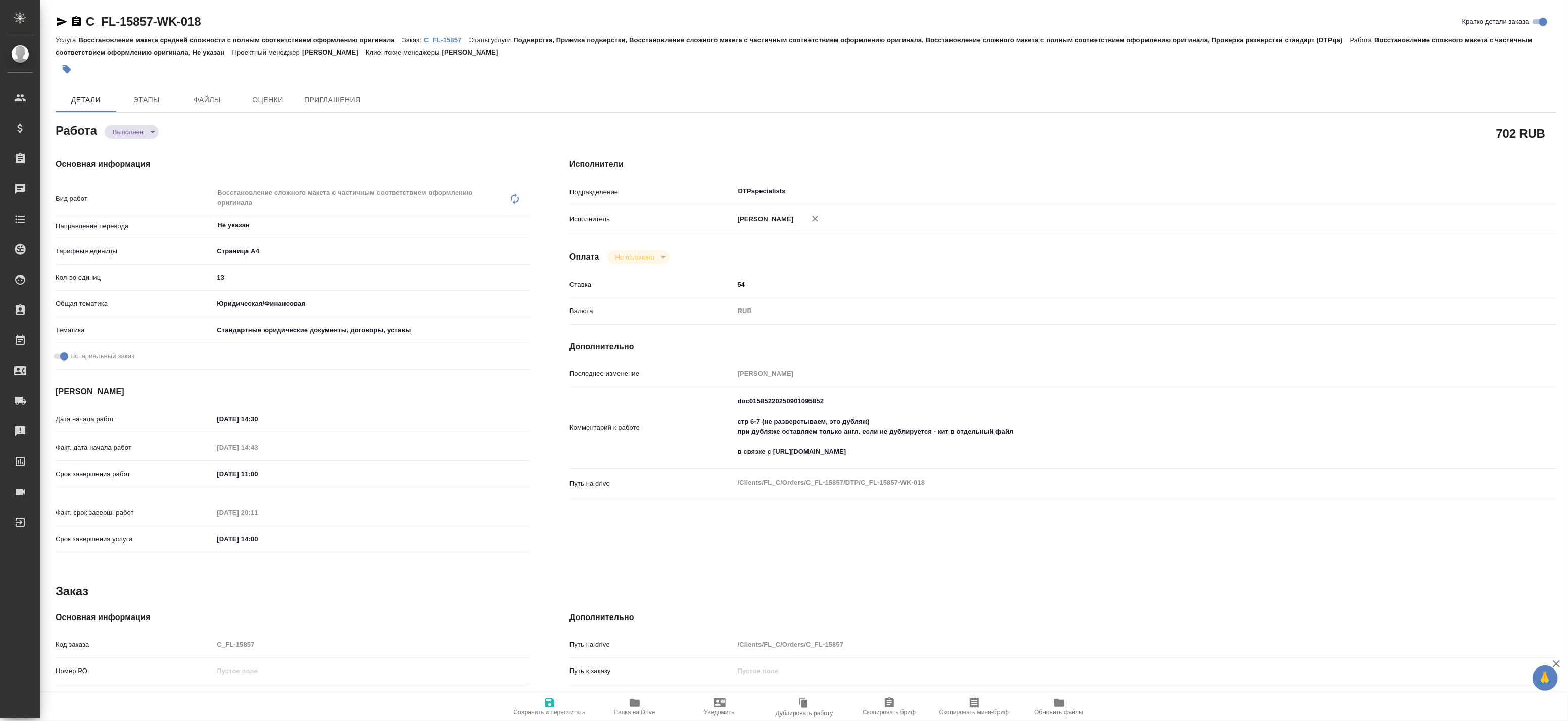
type textarea "x"
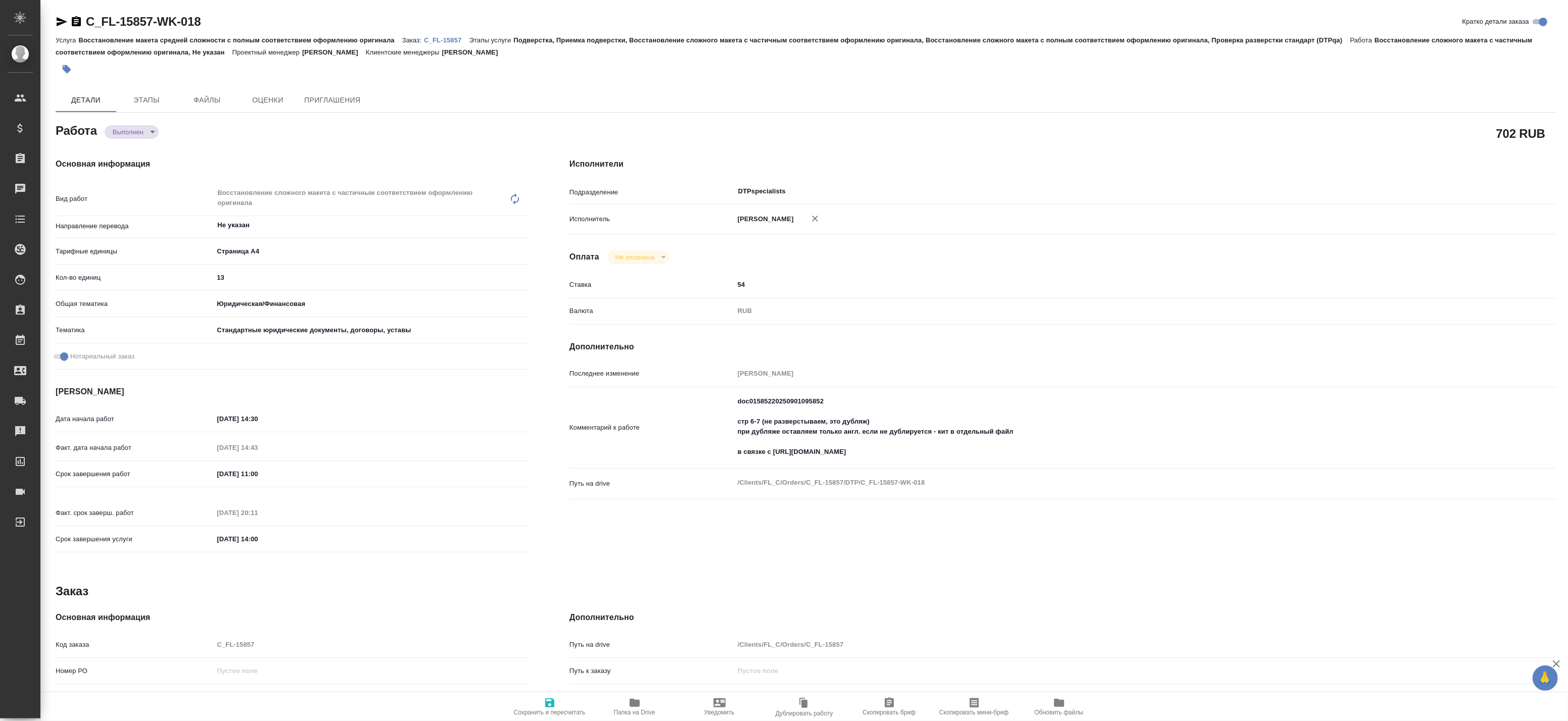
type textarea "x"
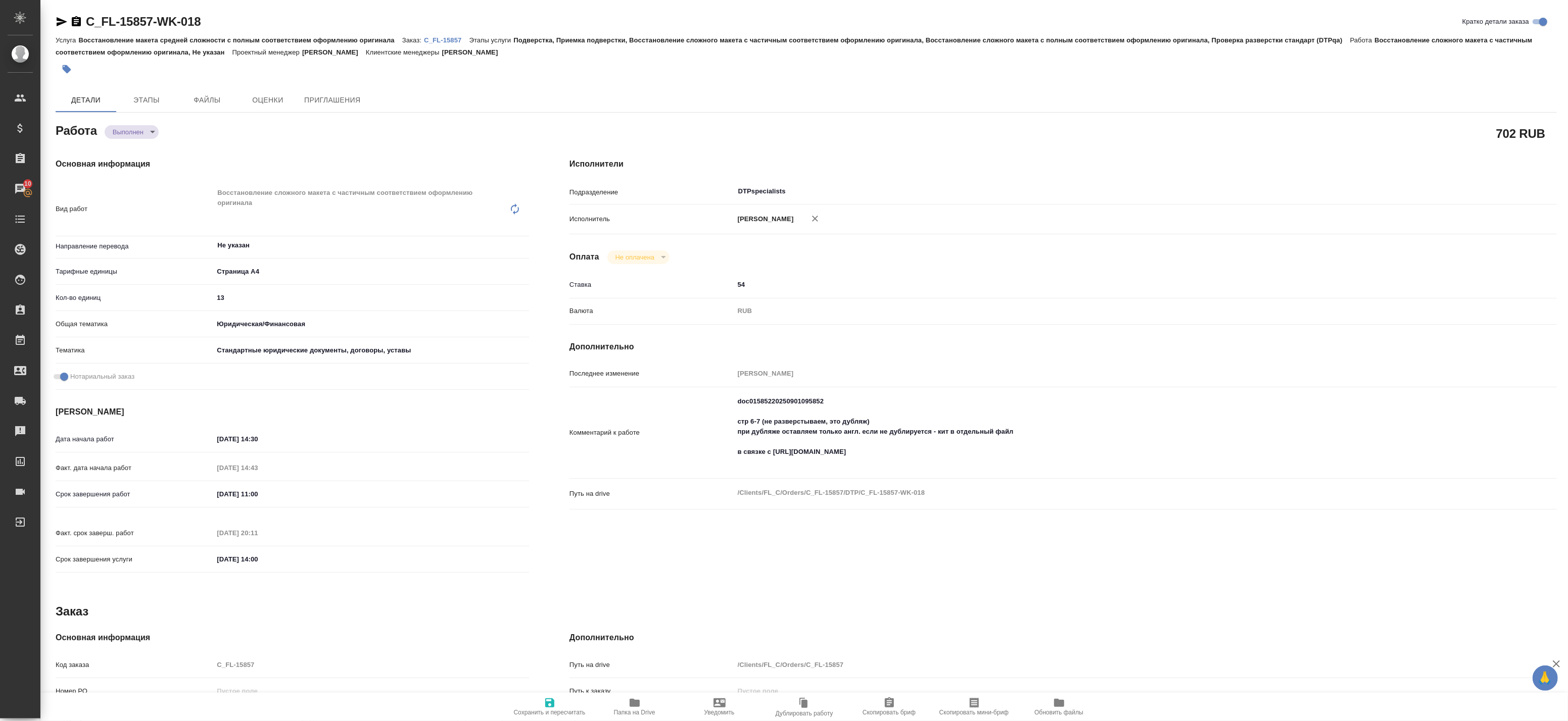
type textarea "x"
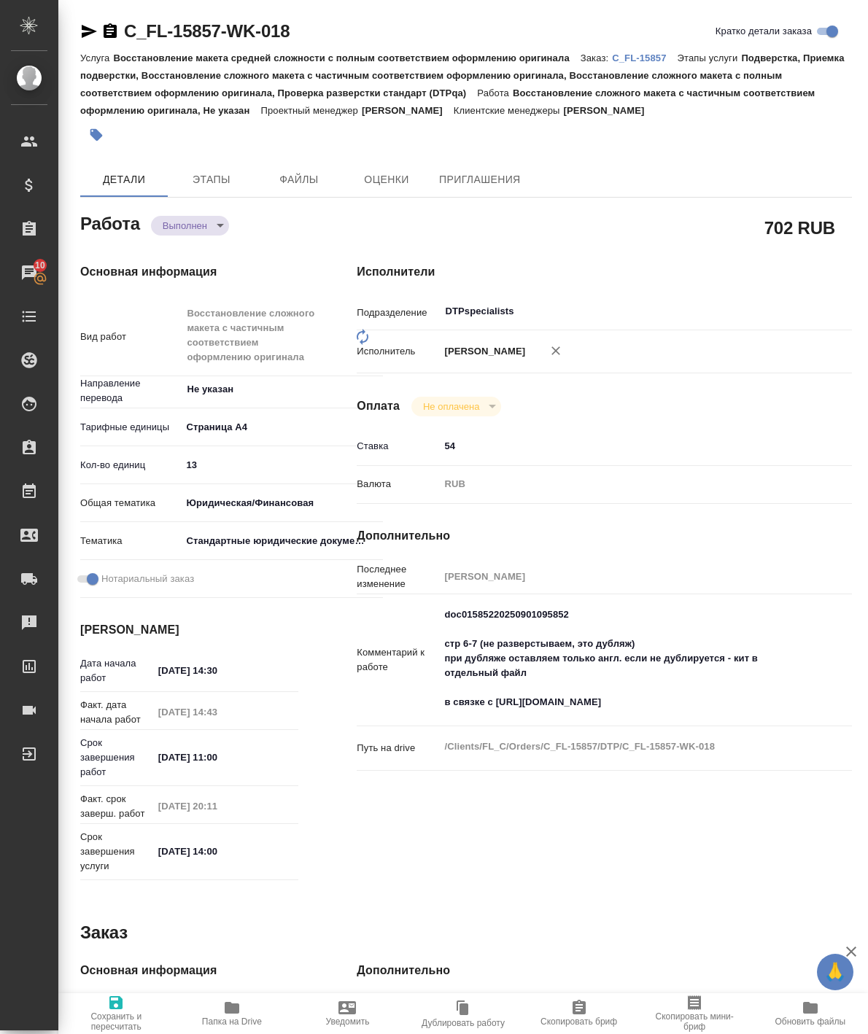
type textarea "x"
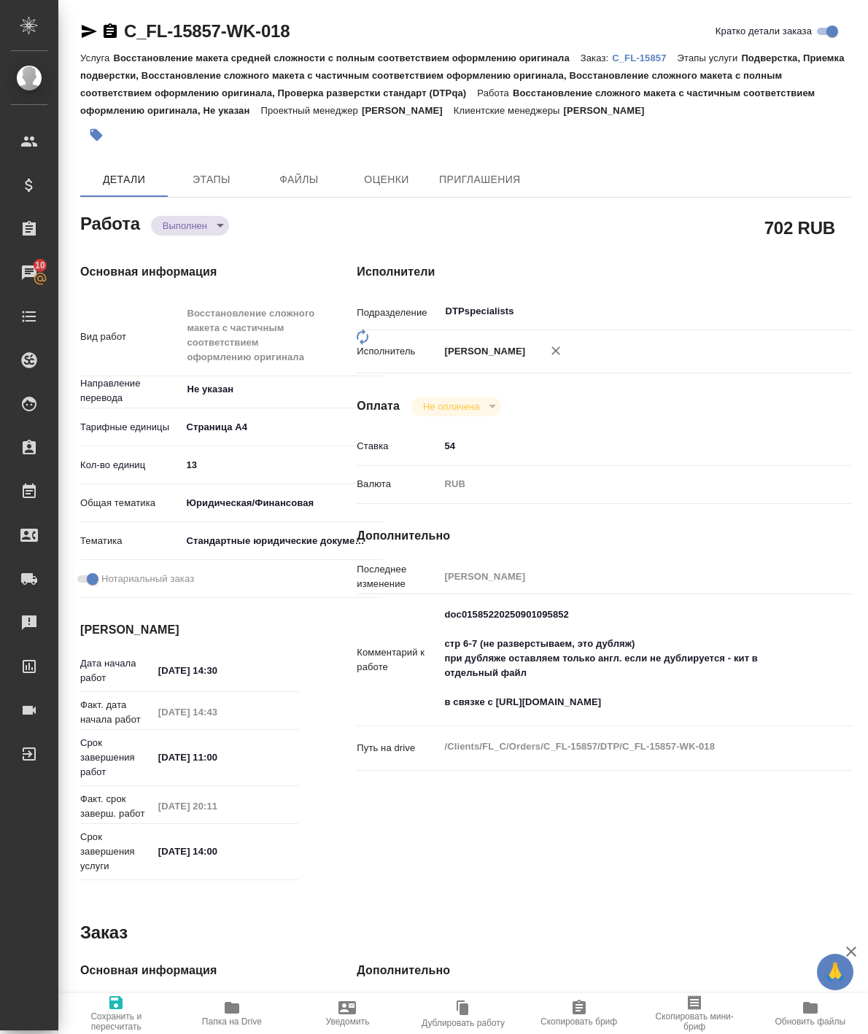
type textarea "x"
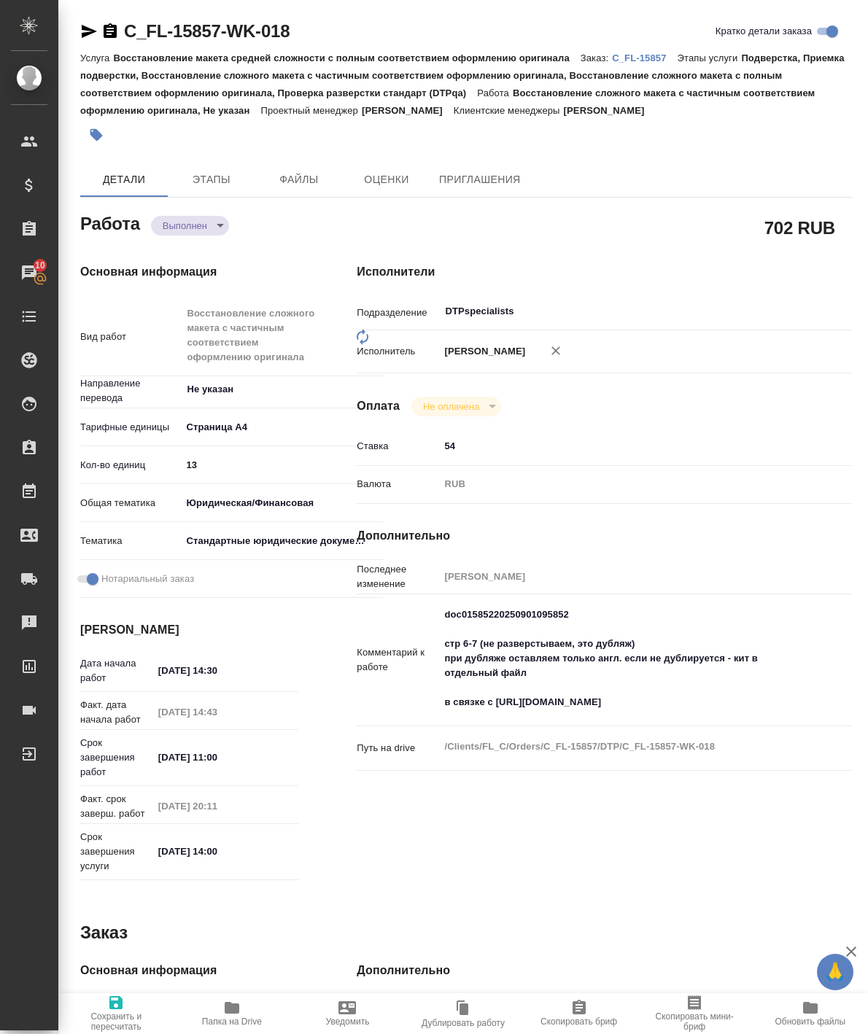
type textarea "x"
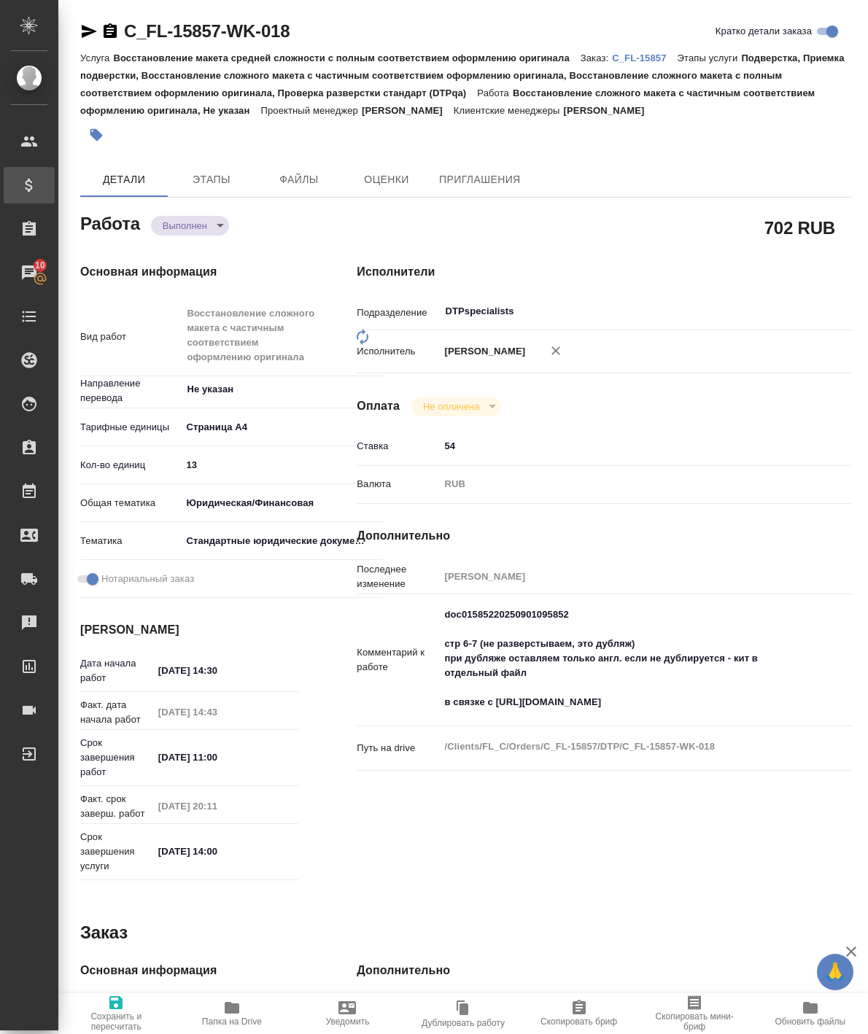
type textarea "x"
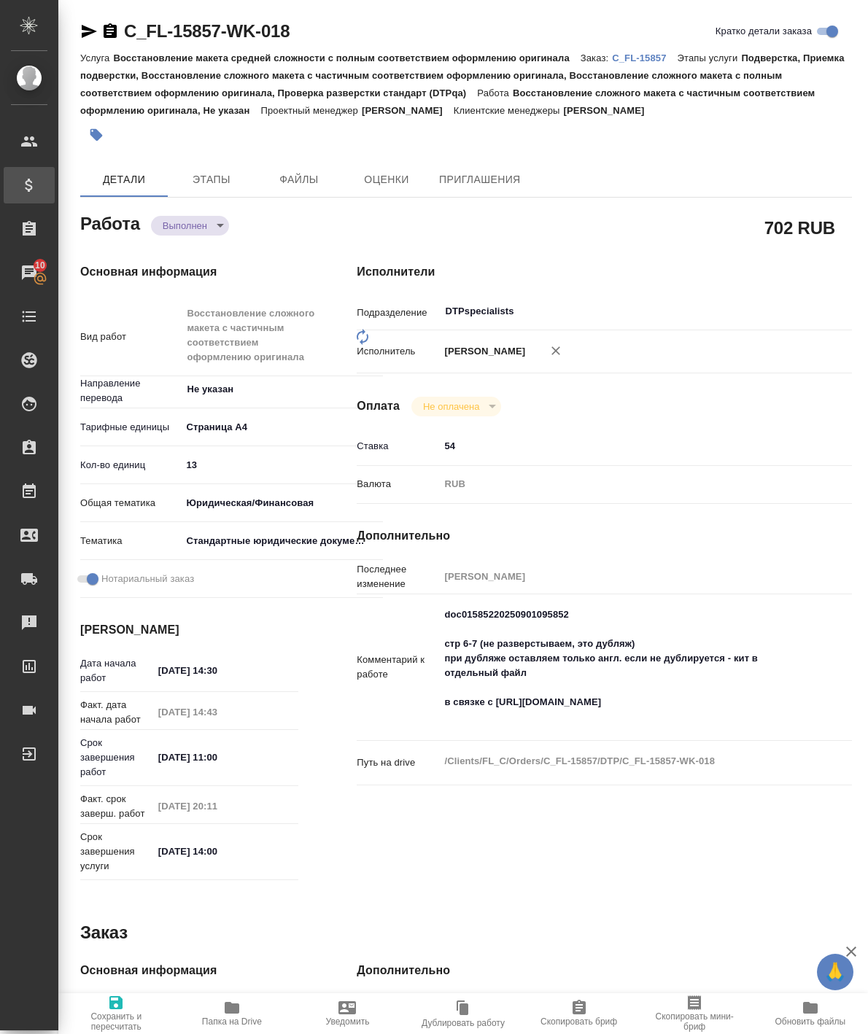
type textarea "x"
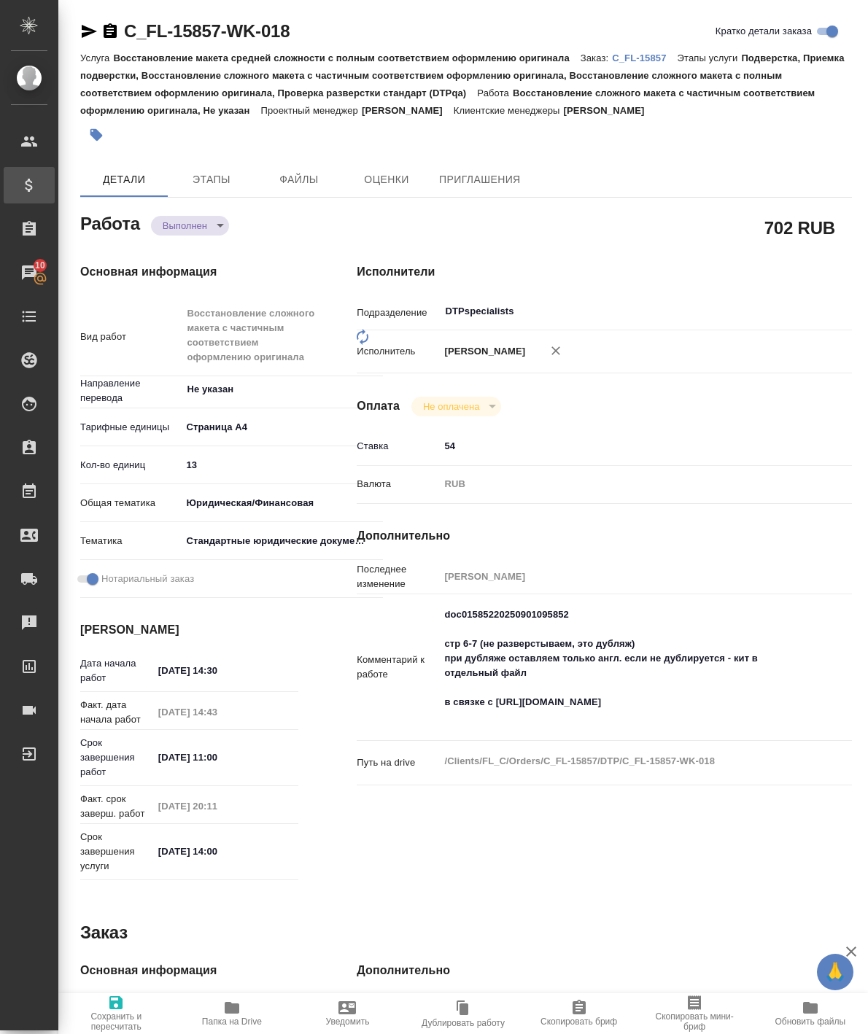
type textarea "x"
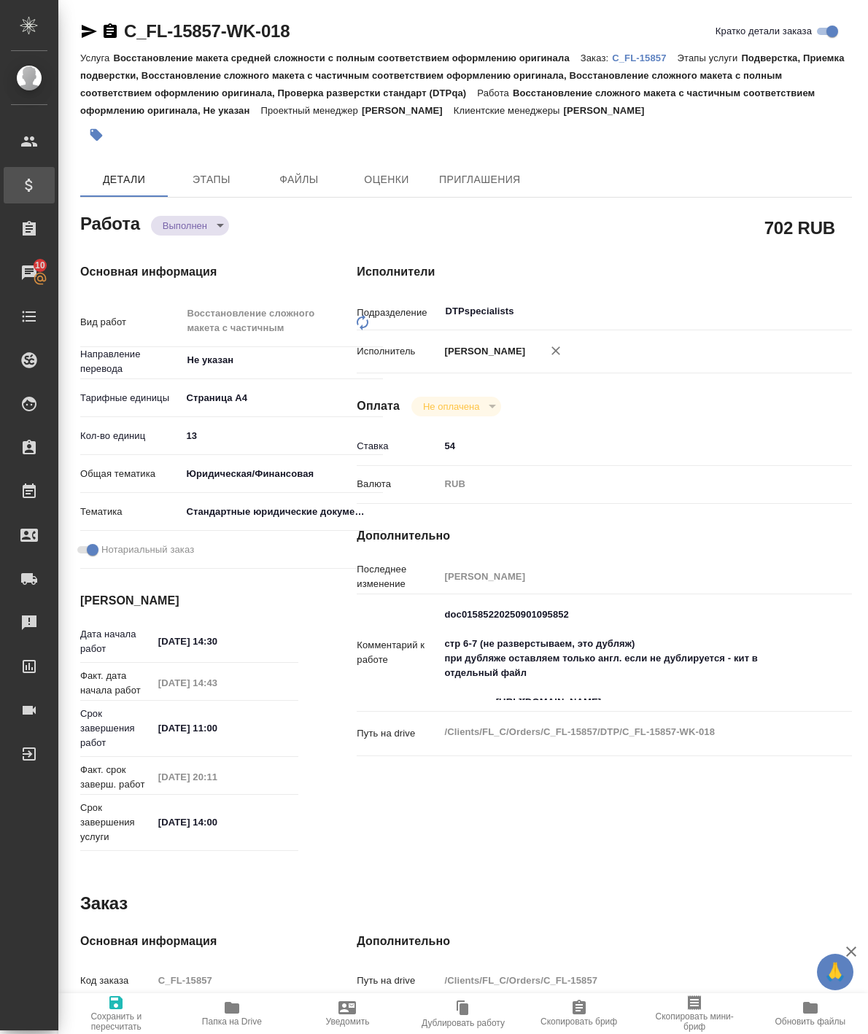
type textarea "x"
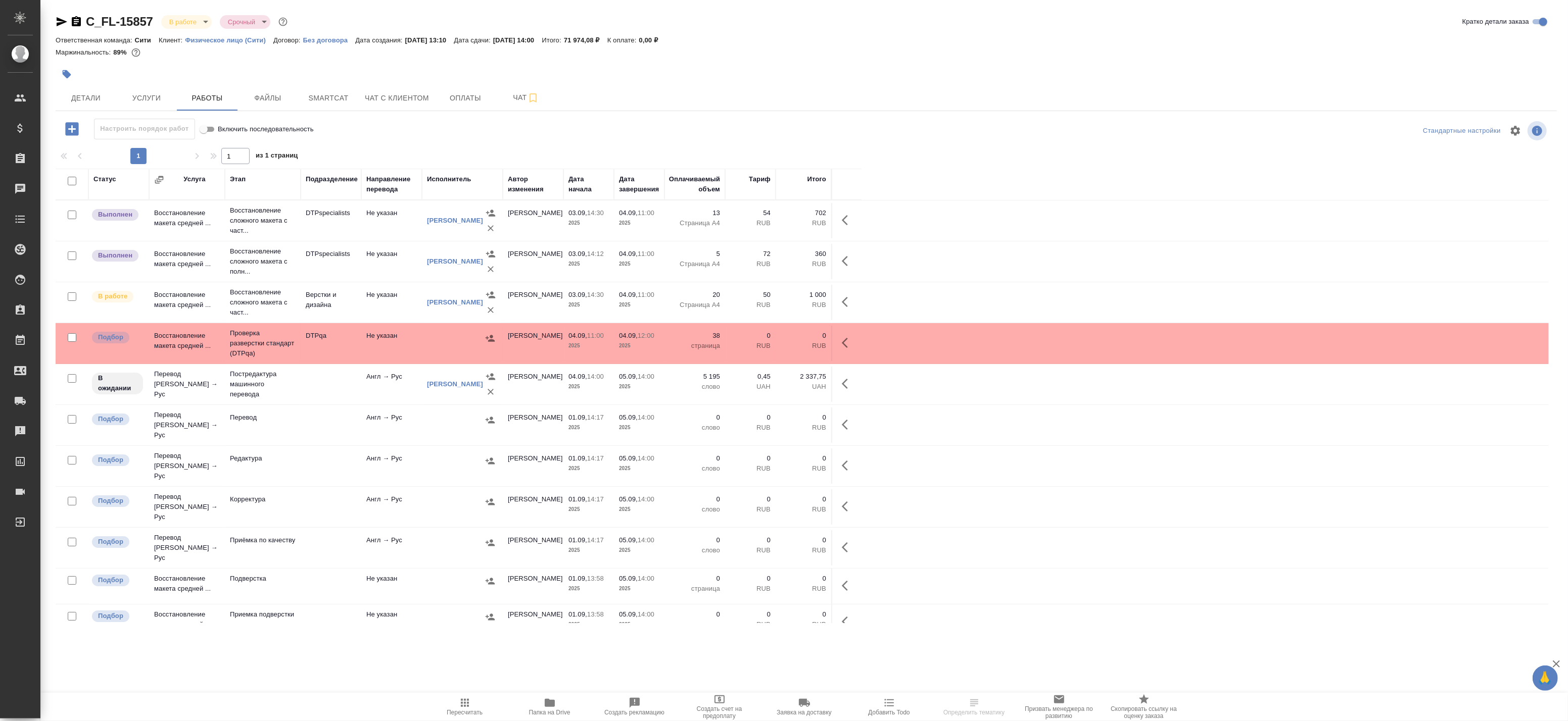
click at [356, 265] on td "DTPspecialists" at bounding box center [331, 261] width 61 height 35
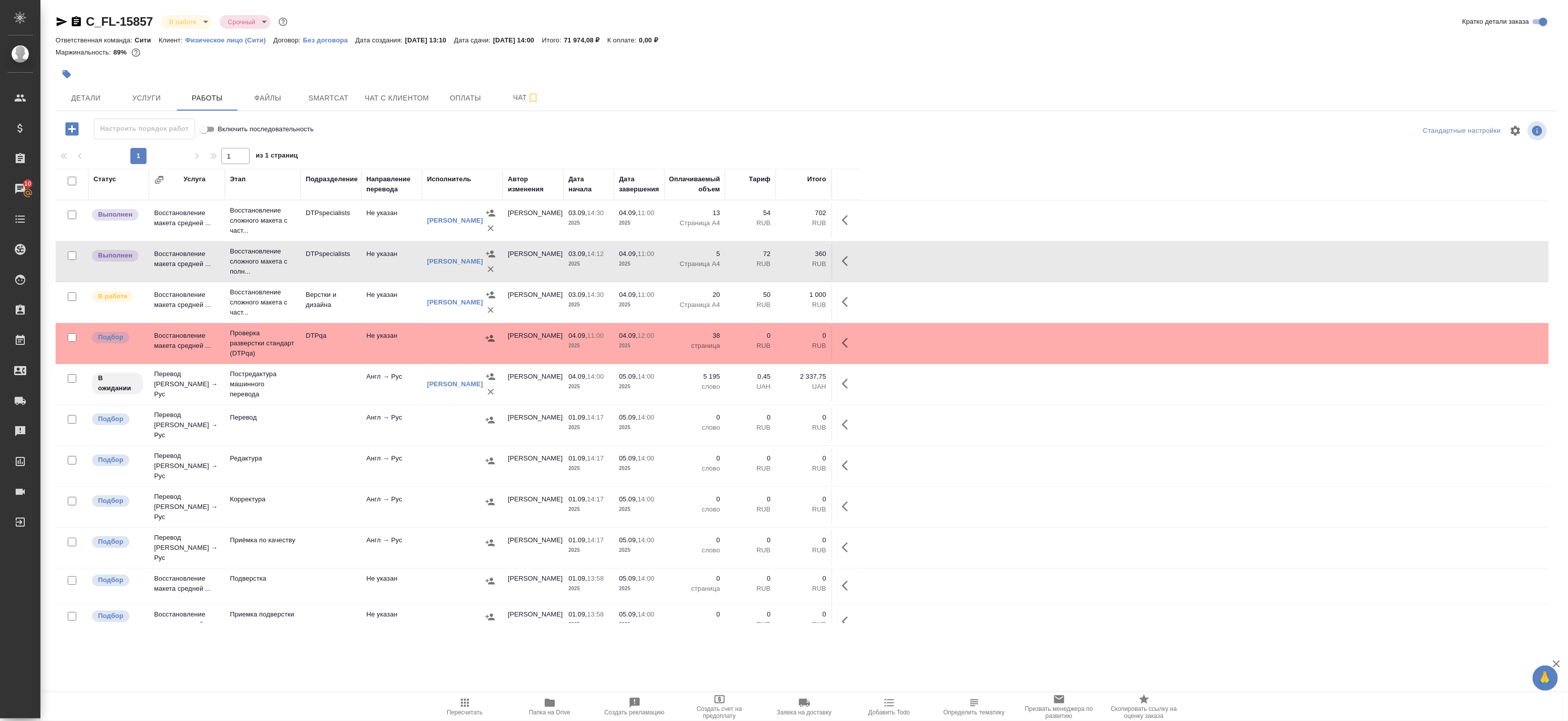
click at [369, 255] on td "Не указан" at bounding box center [391, 261] width 61 height 35
click at [106, 105] on button "Детали" at bounding box center [86, 98] width 61 height 25
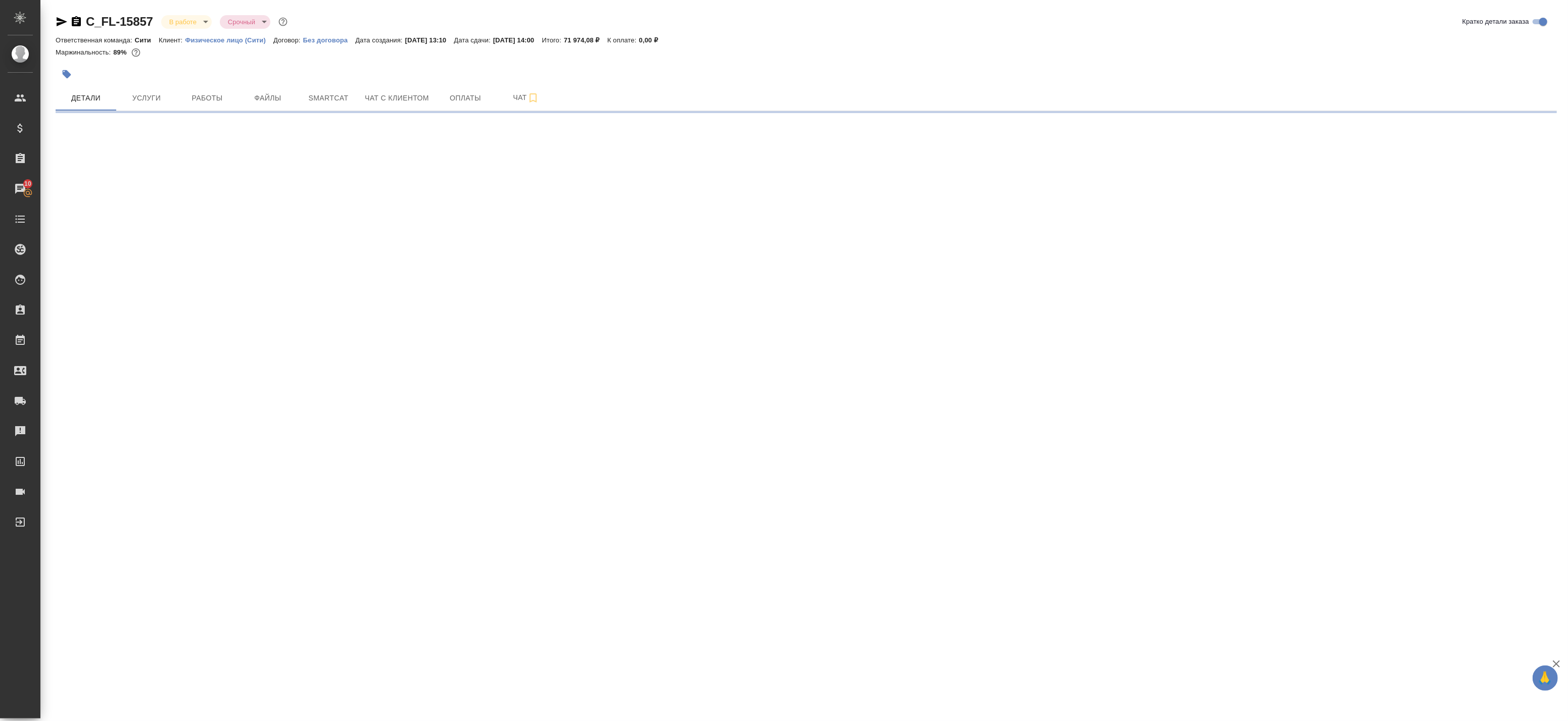
select select "RU"
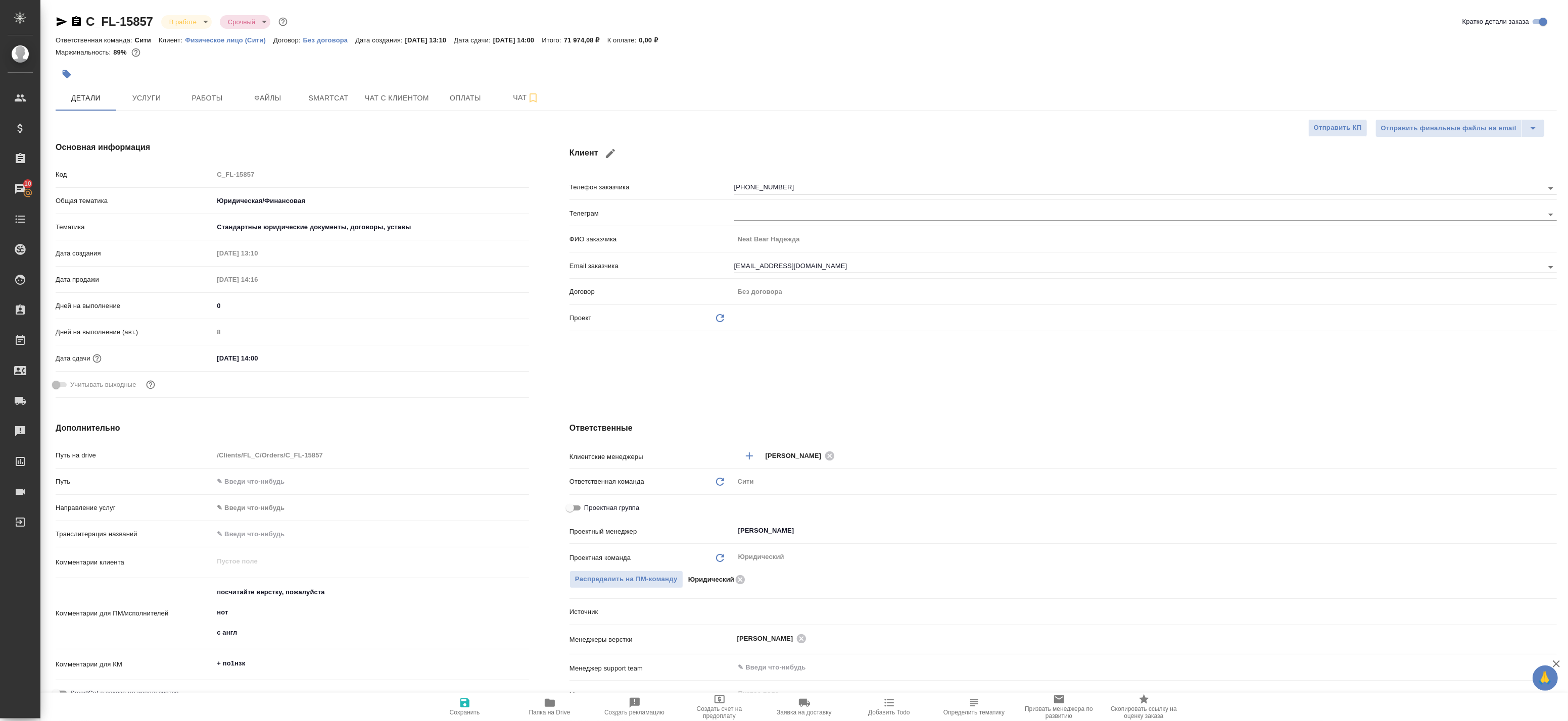
type textarea "x"
click at [264, 93] on span "Файлы" at bounding box center [268, 98] width 49 height 12
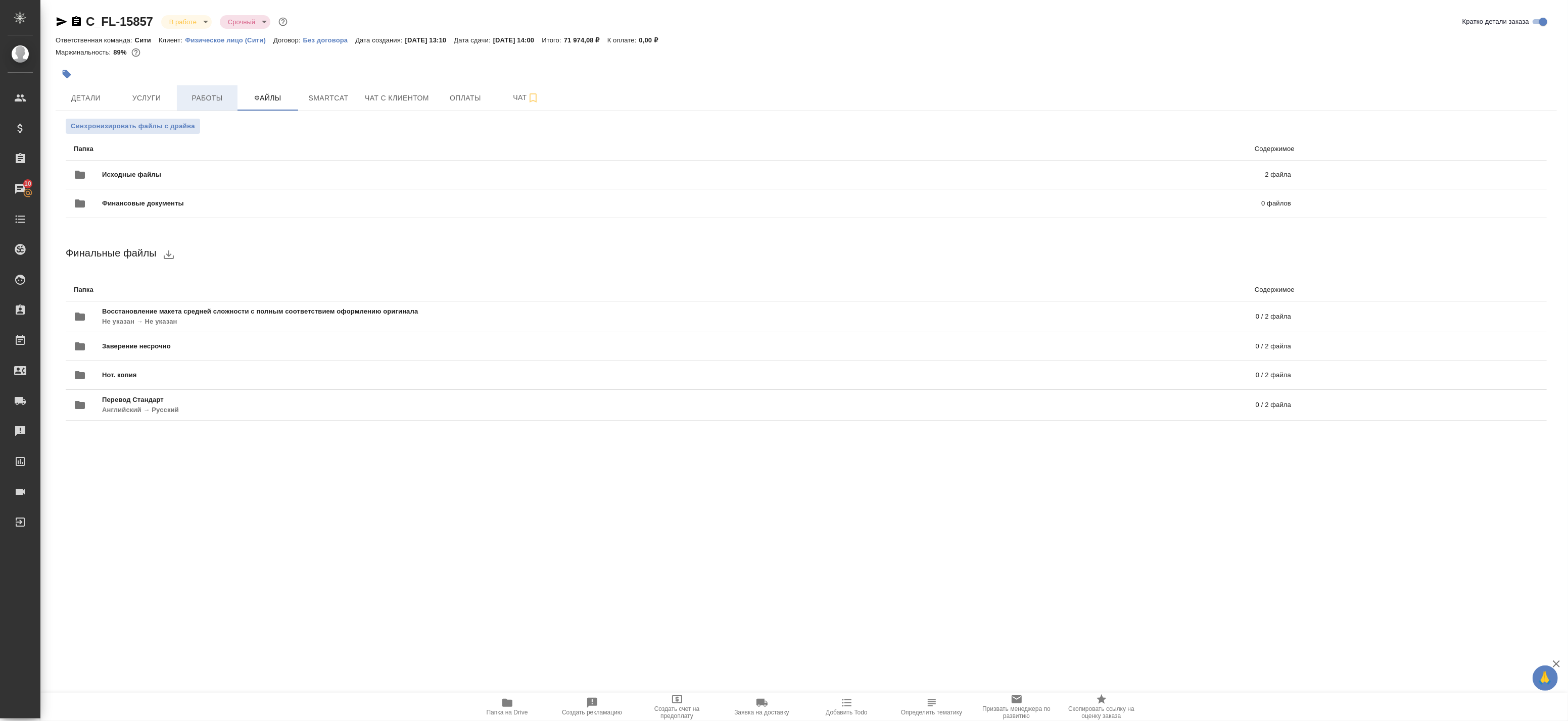
click at [199, 95] on span "Работы" at bounding box center [207, 98] width 49 height 12
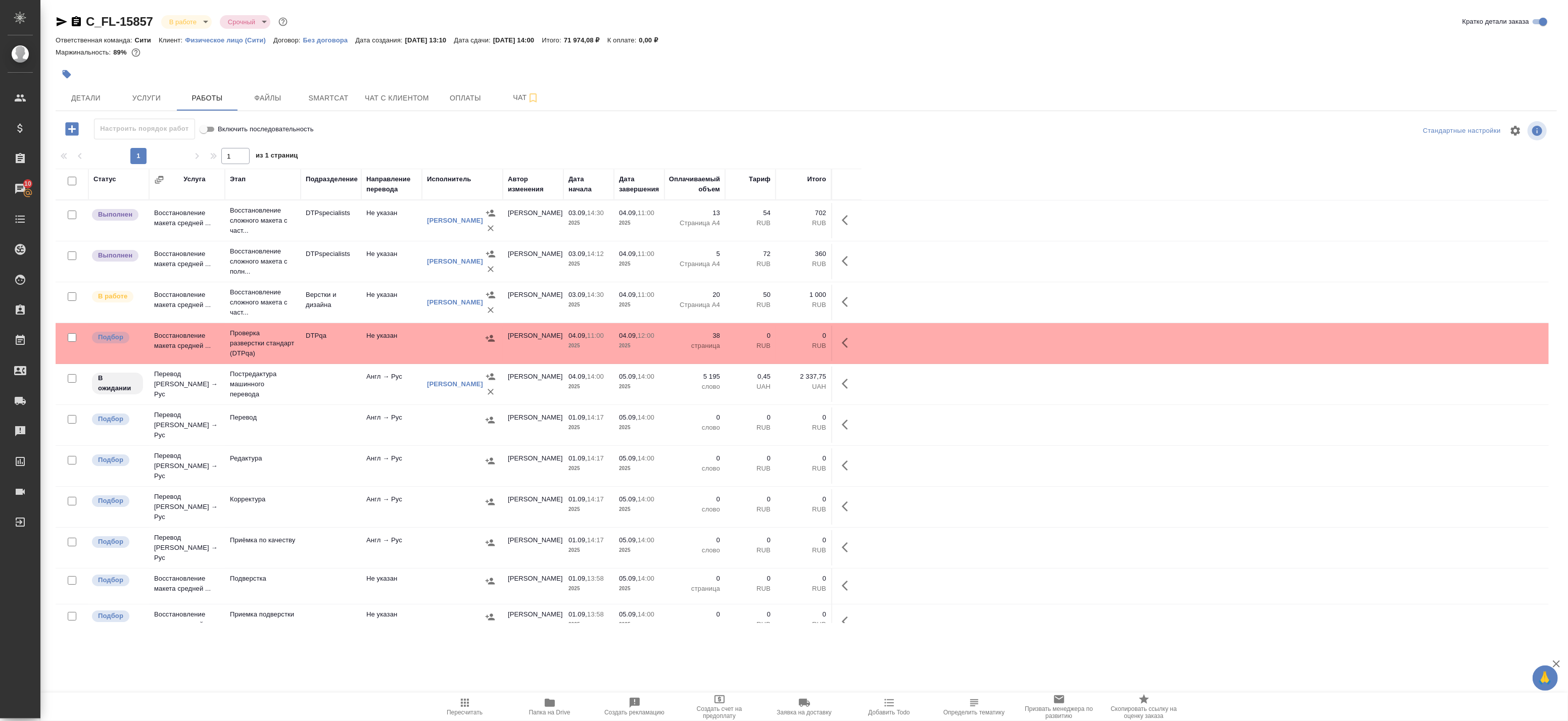
drag, startPoint x: 233, startPoint y: 671, endPoint x: 231, endPoint y: 664, distance: 7.3
click at [233, 670] on div ".cls-1 fill:#fff; AWATERA Badanyan [PERSON_NAME] Спецификации Заказы 10 Чаты To…" at bounding box center [784, 360] width 1568 height 721
click at [390, 223] on td "Не указан" at bounding box center [391, 220] width 61 height 35
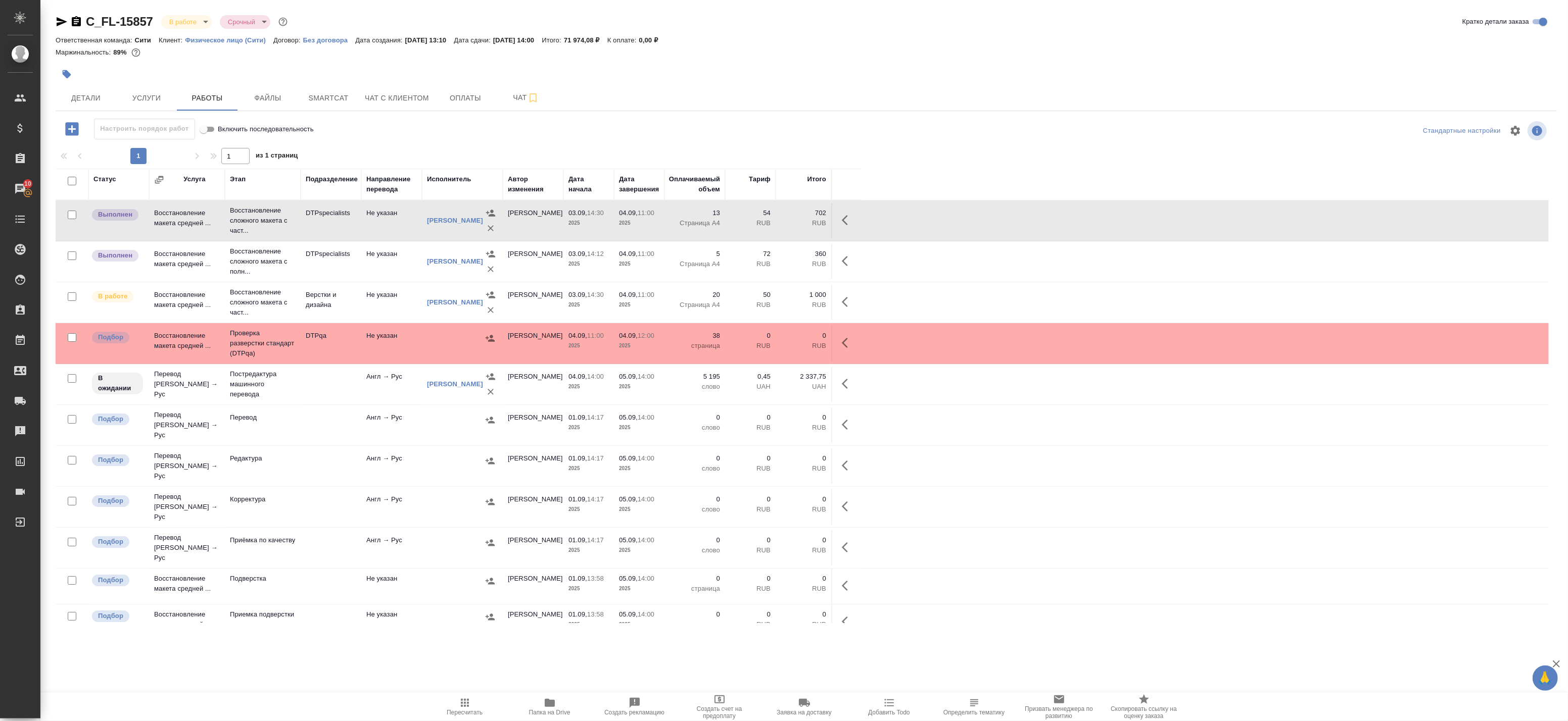
click at [373, 295] on td "Не указан" at bounding box center [391, 302] width 61 height 35
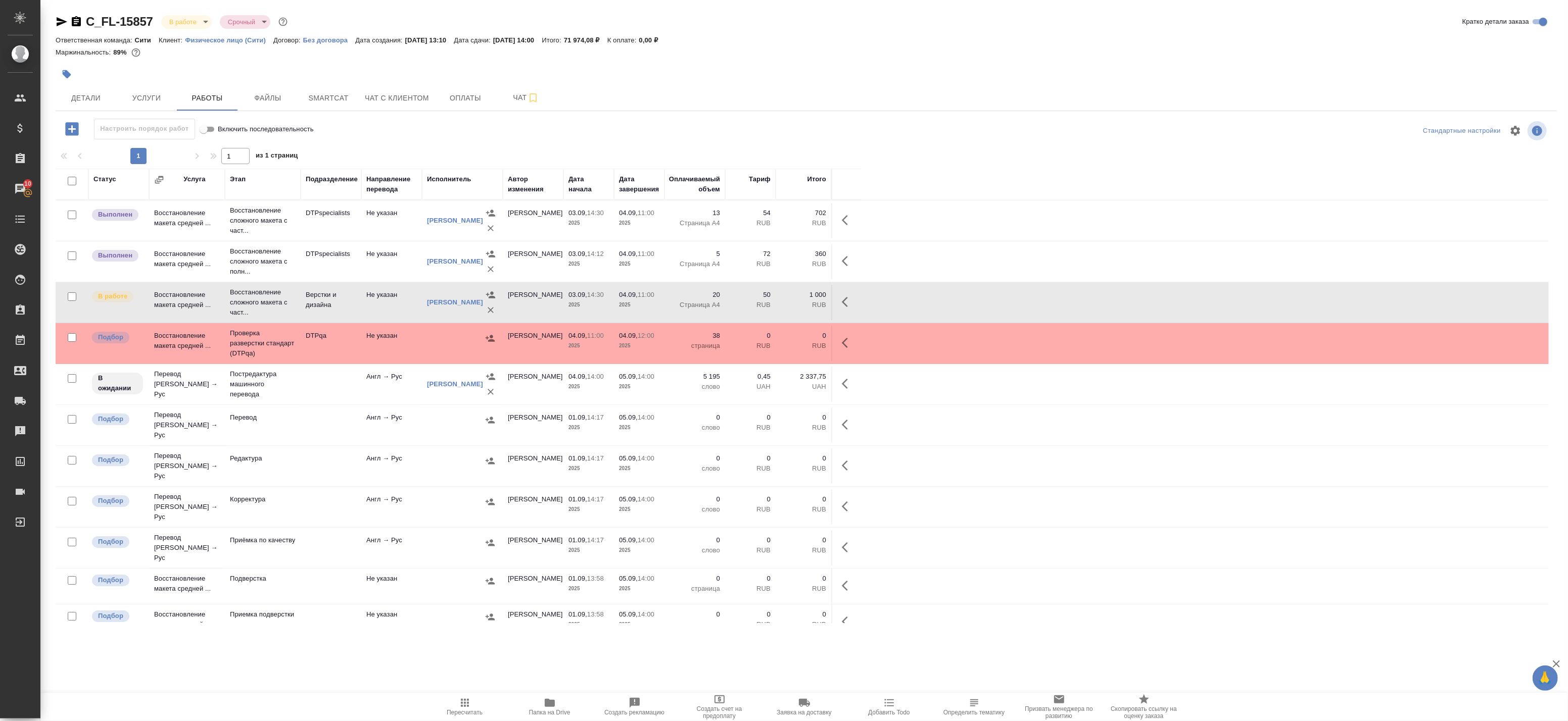
click at [373, 295] on td "Не указан" at bounding box center [391, 302] width 61 height 35
click at [392, 253] on td "Не указан" at bounding box center [391, 261] width 61 height 35
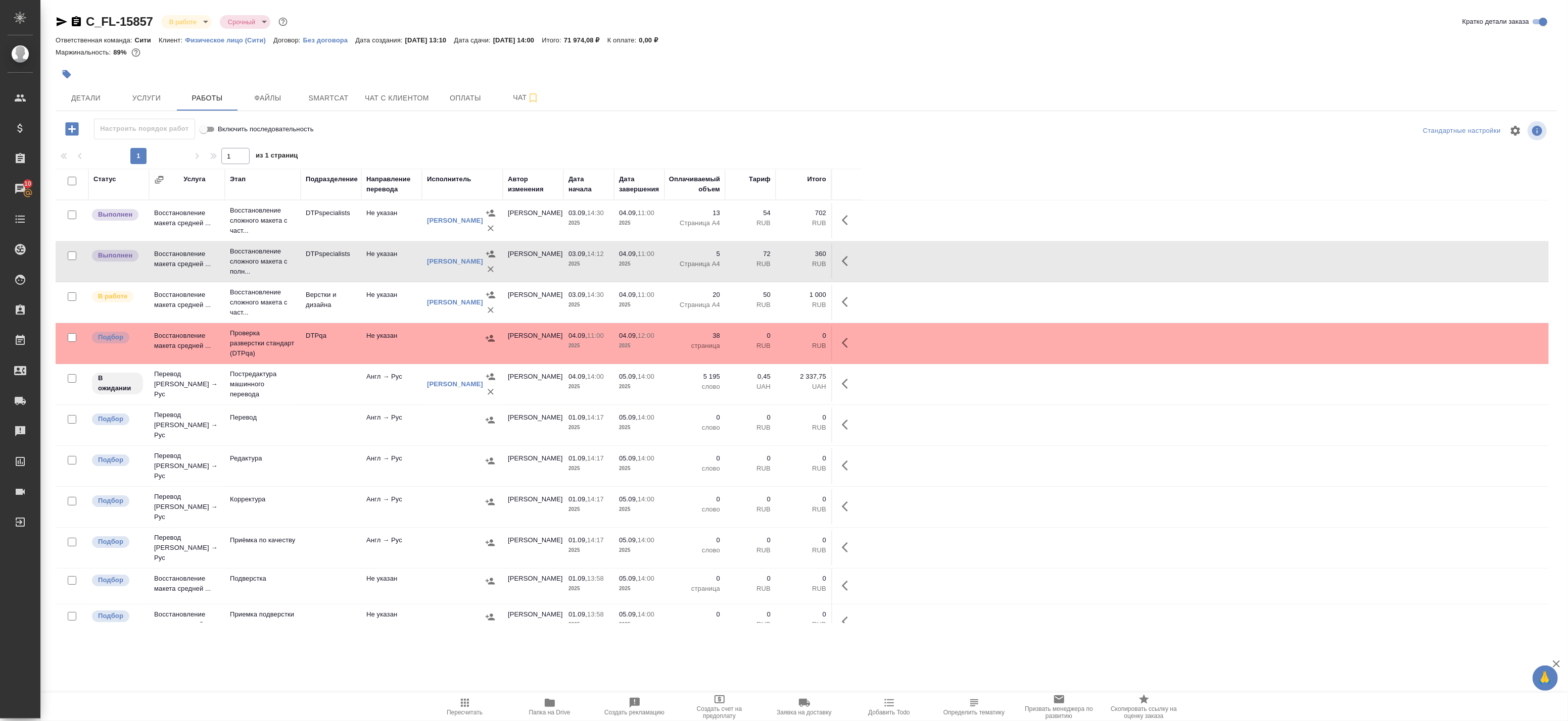
click at [392, 253] on td "Не указан" at bounding box center [391, 261] width 61 height 35
click at [764, 256] on p "72" at bounding box center [750, 254] width 40 height 10
click at [770, 256] on p "72" at bounding box center [750, 254] width 40 height 10
click at [703, 225] on p "Страница А4" at bounding box center [694, 223] width 51 height 10
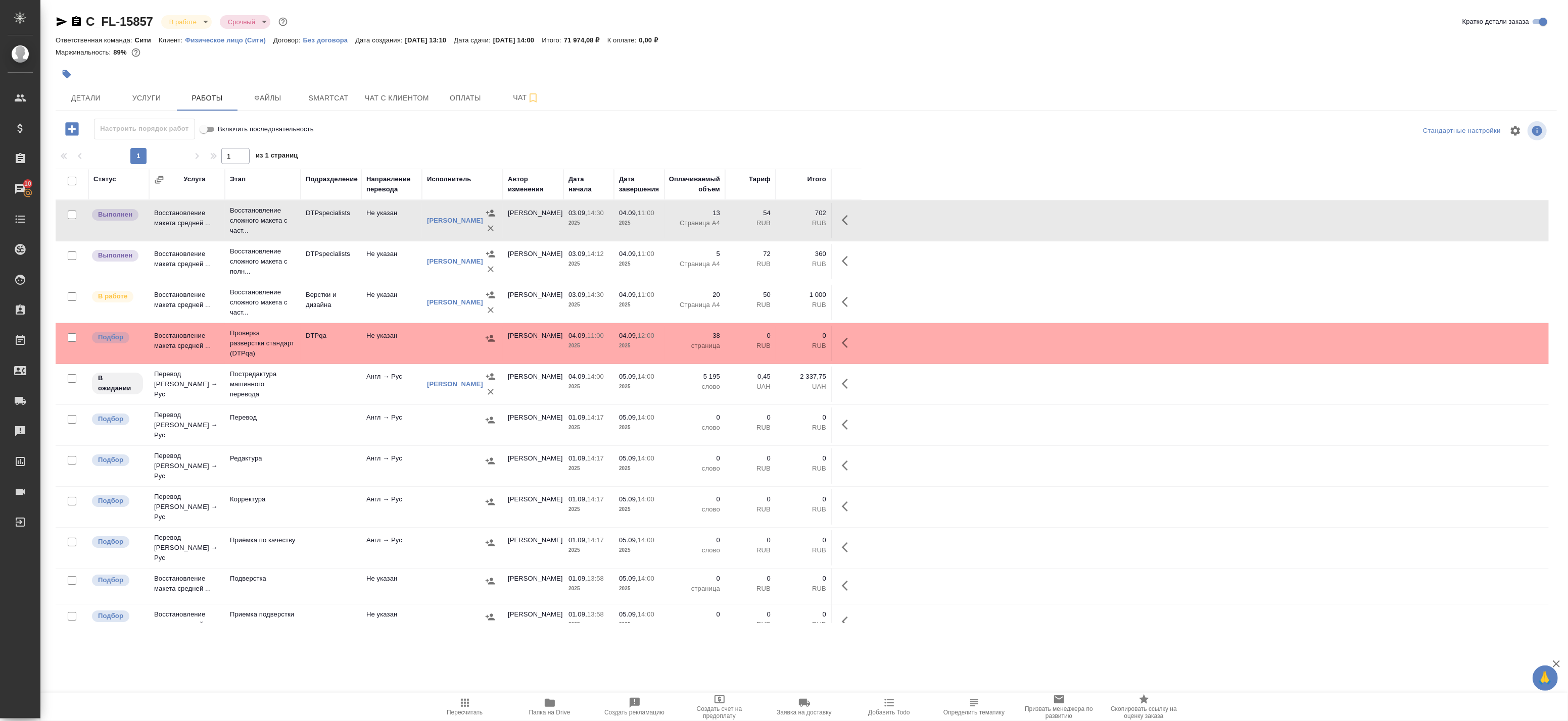
click at [700, 260] on p "Страница А4" at bounding box center [694, 264] width 51 height 10
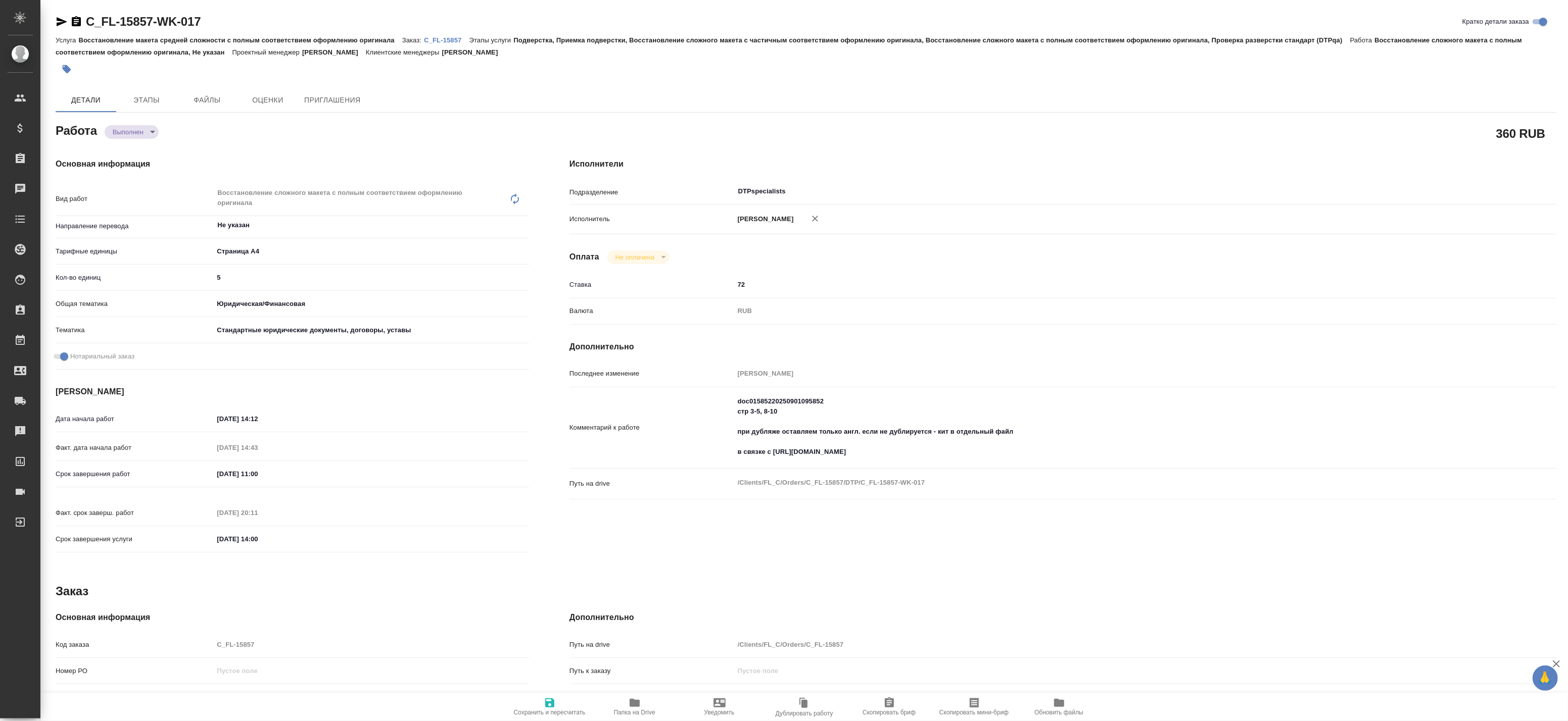
type textarea "x"
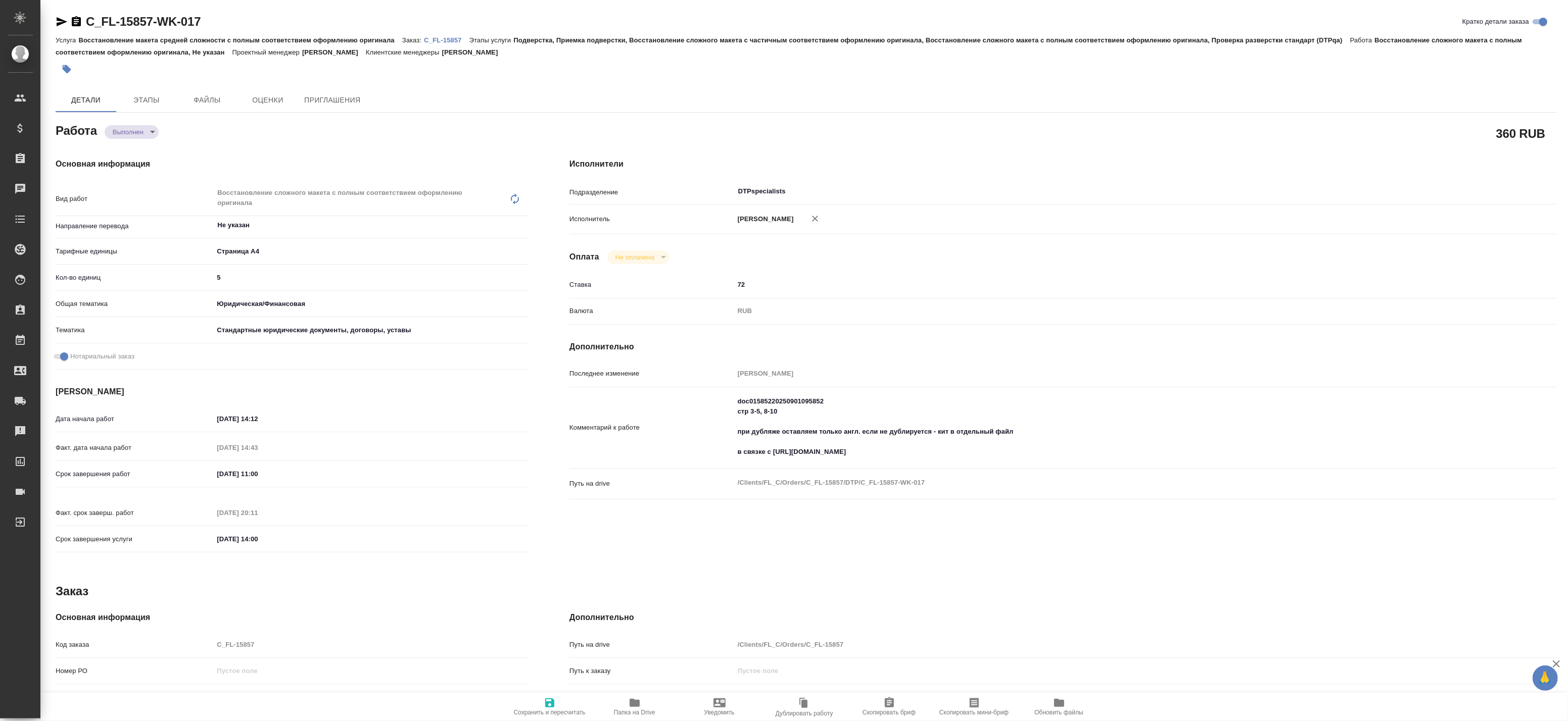
type textarea "x"
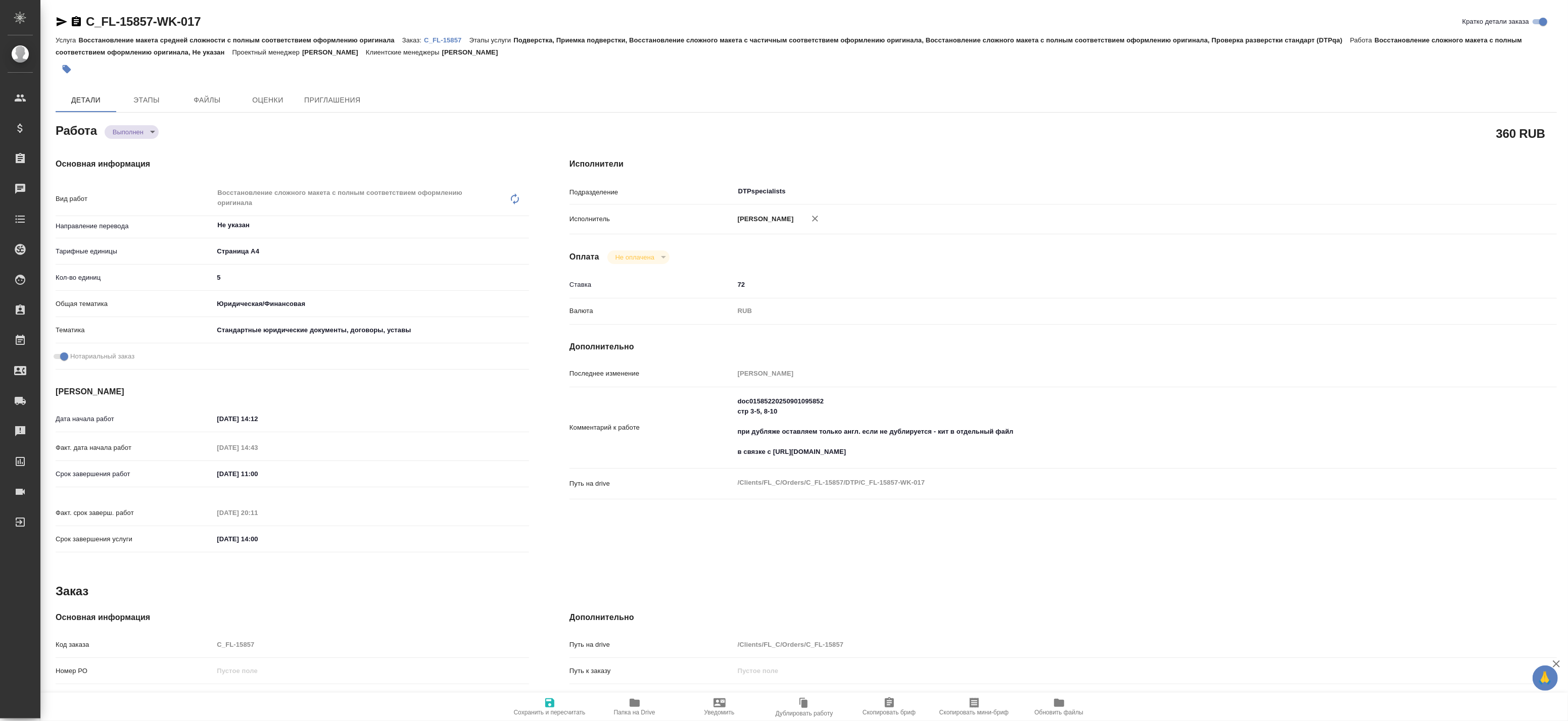
type textarea "x"
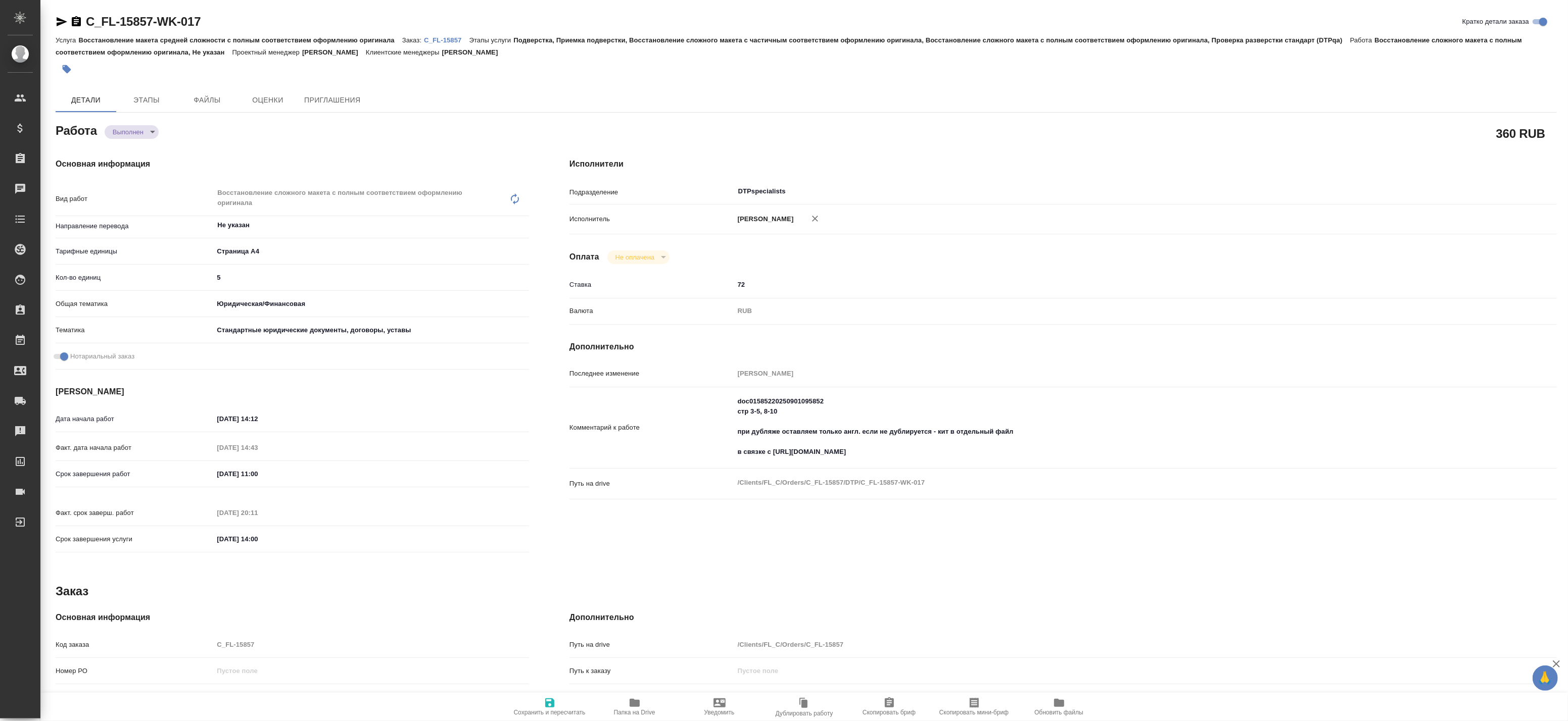
type textarea "x"
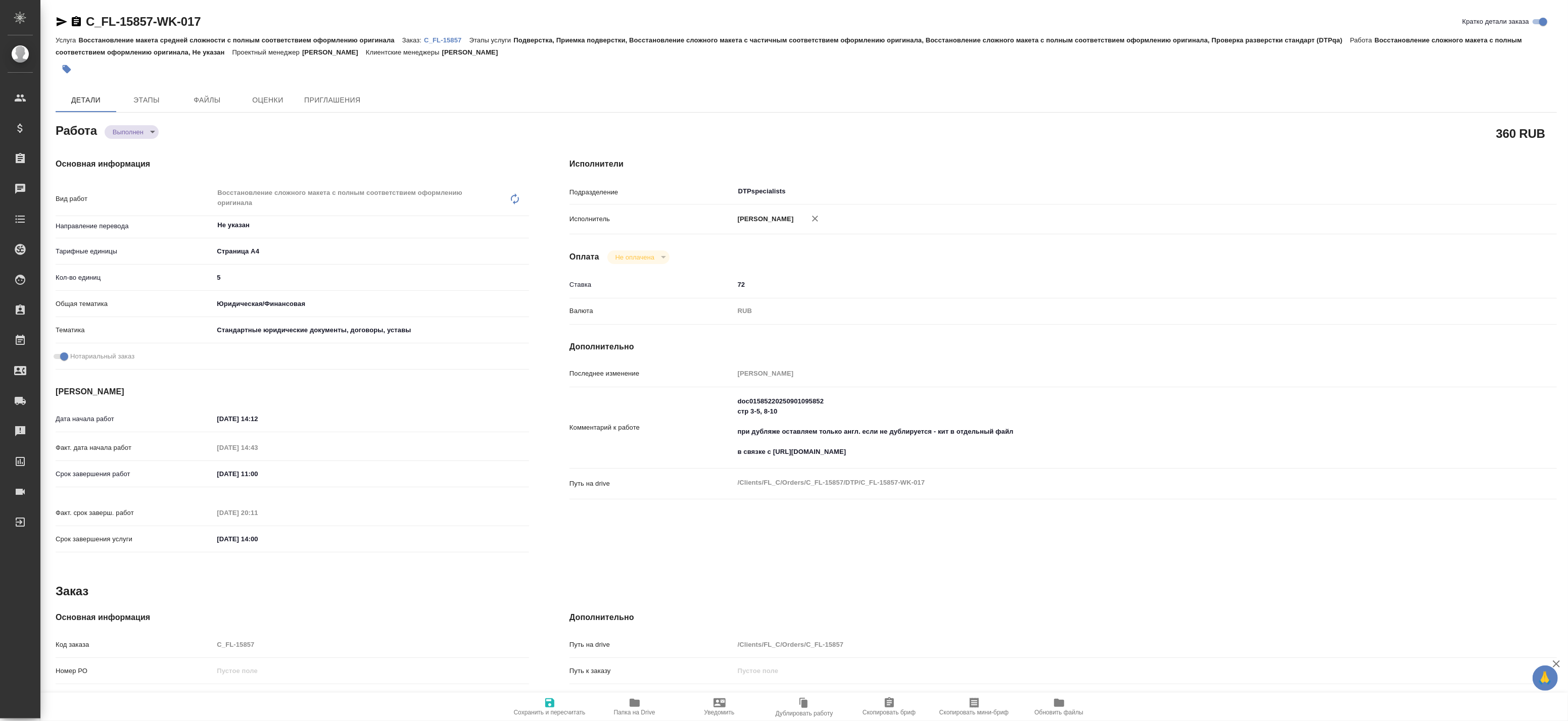
type textarea "x"
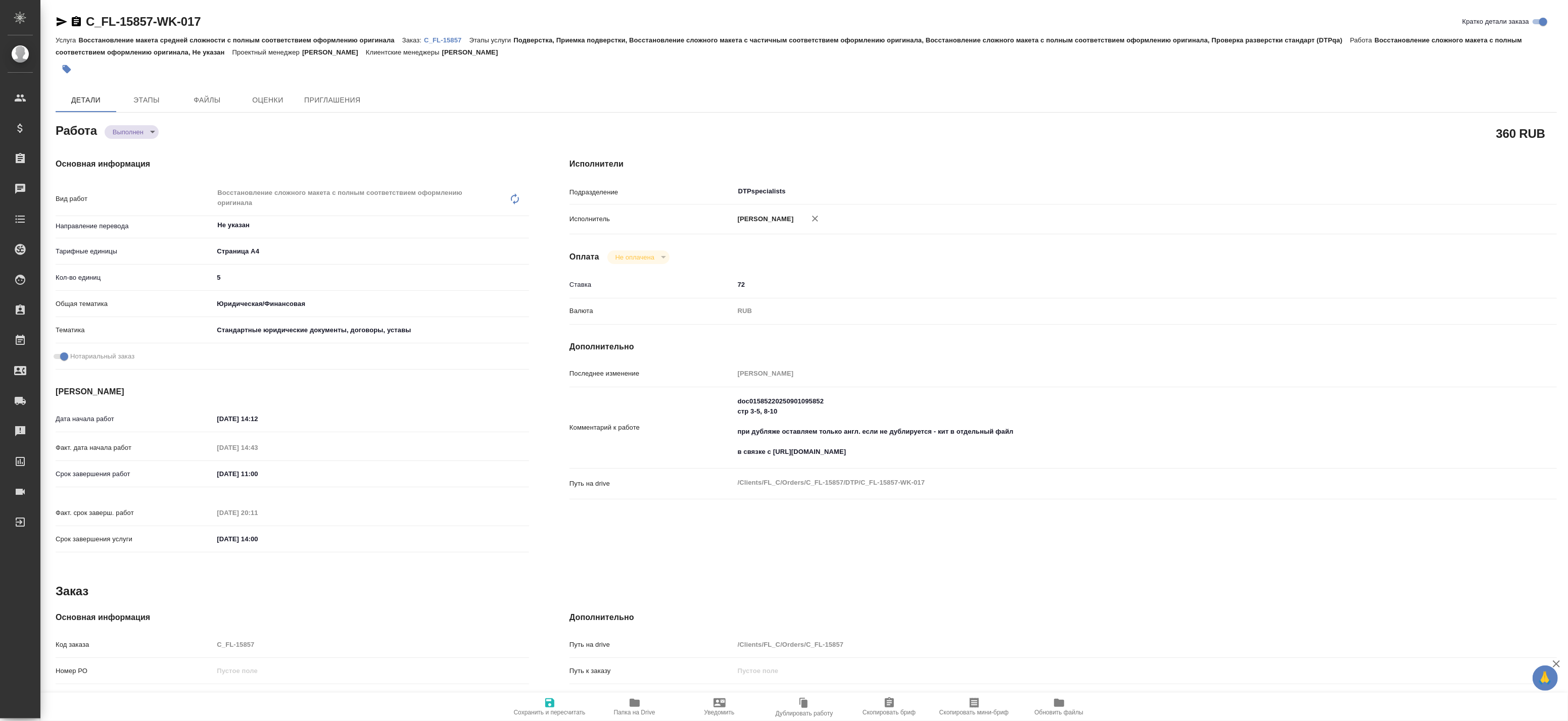
type textarea "x"
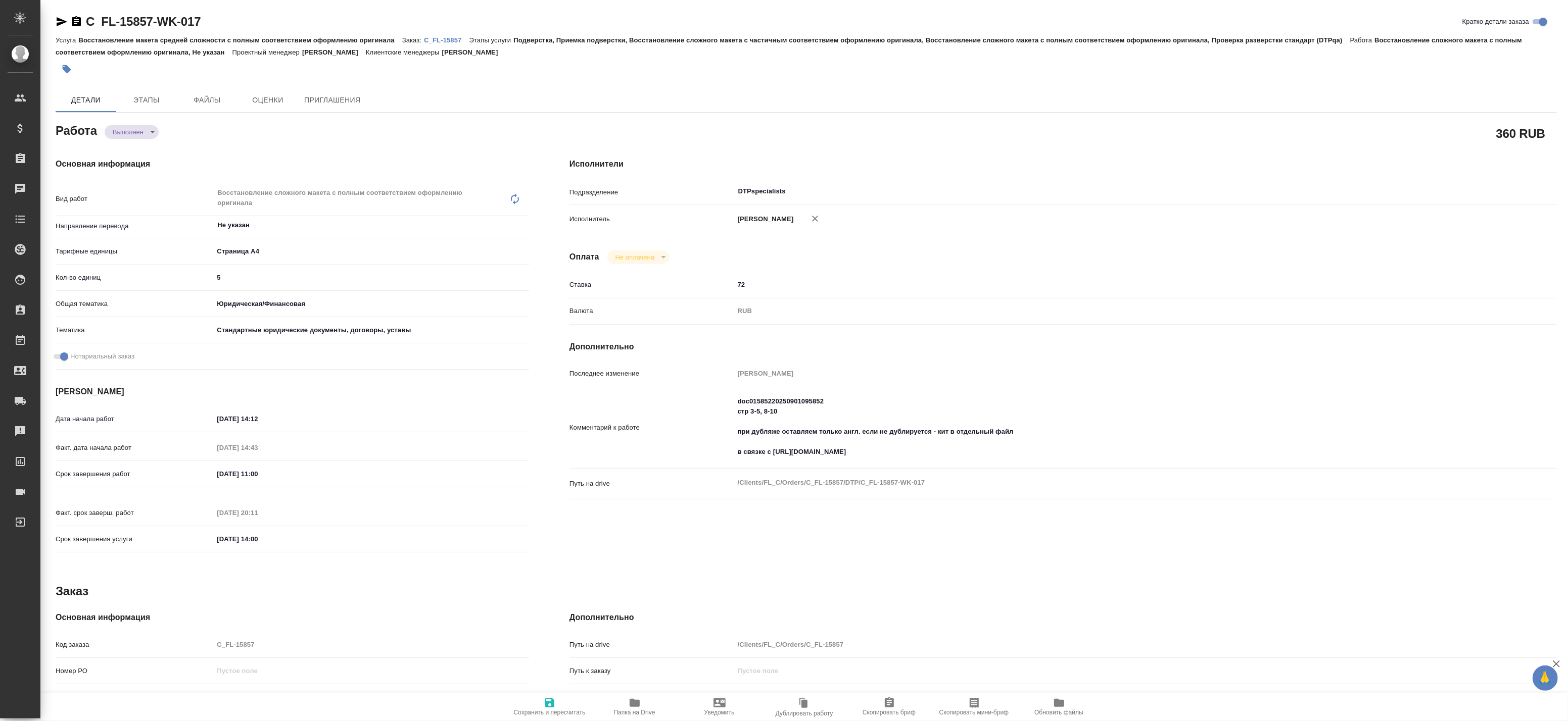
type textarea "x"
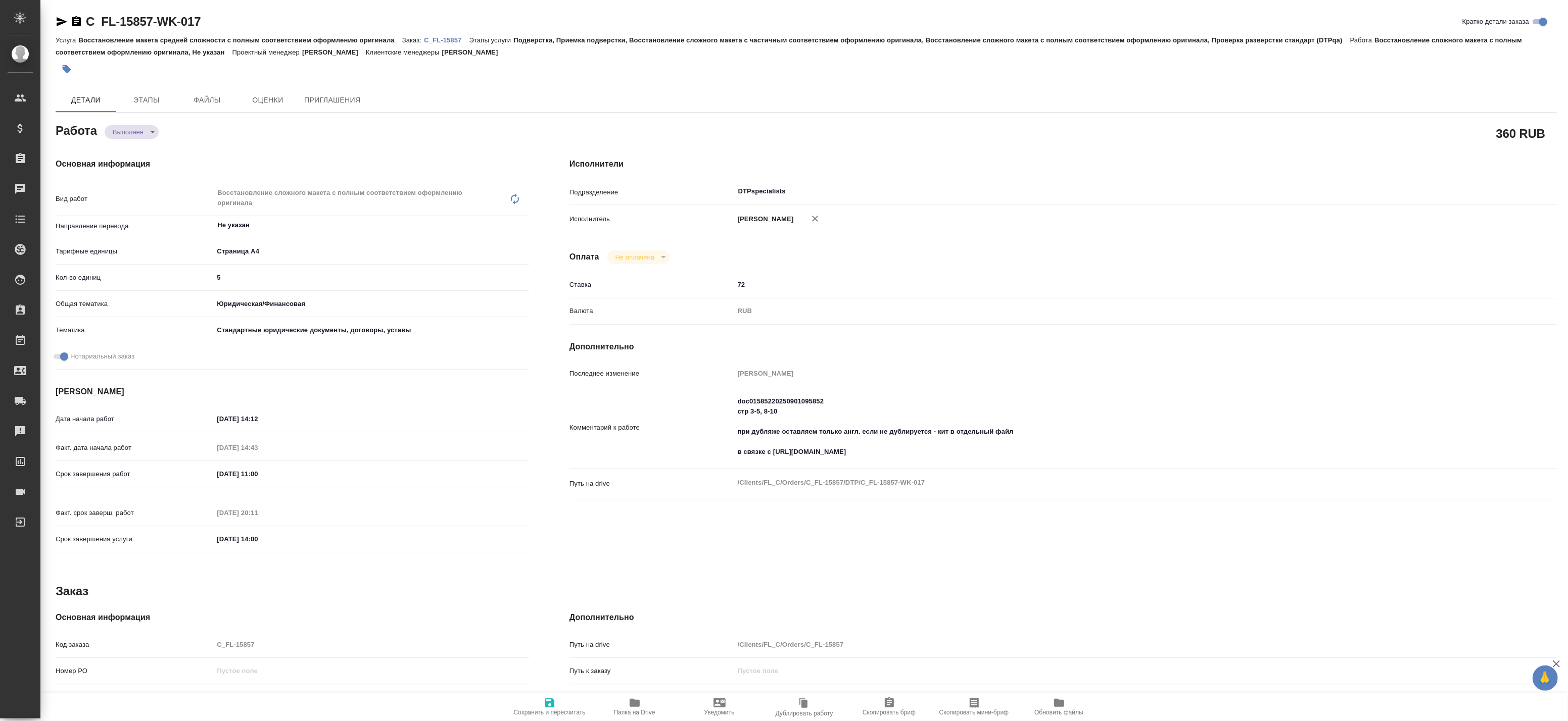
click at [654, 711] on span "Папка на Drive" at bounding box center [635, 713] width 42 height 7
type textarea "x"
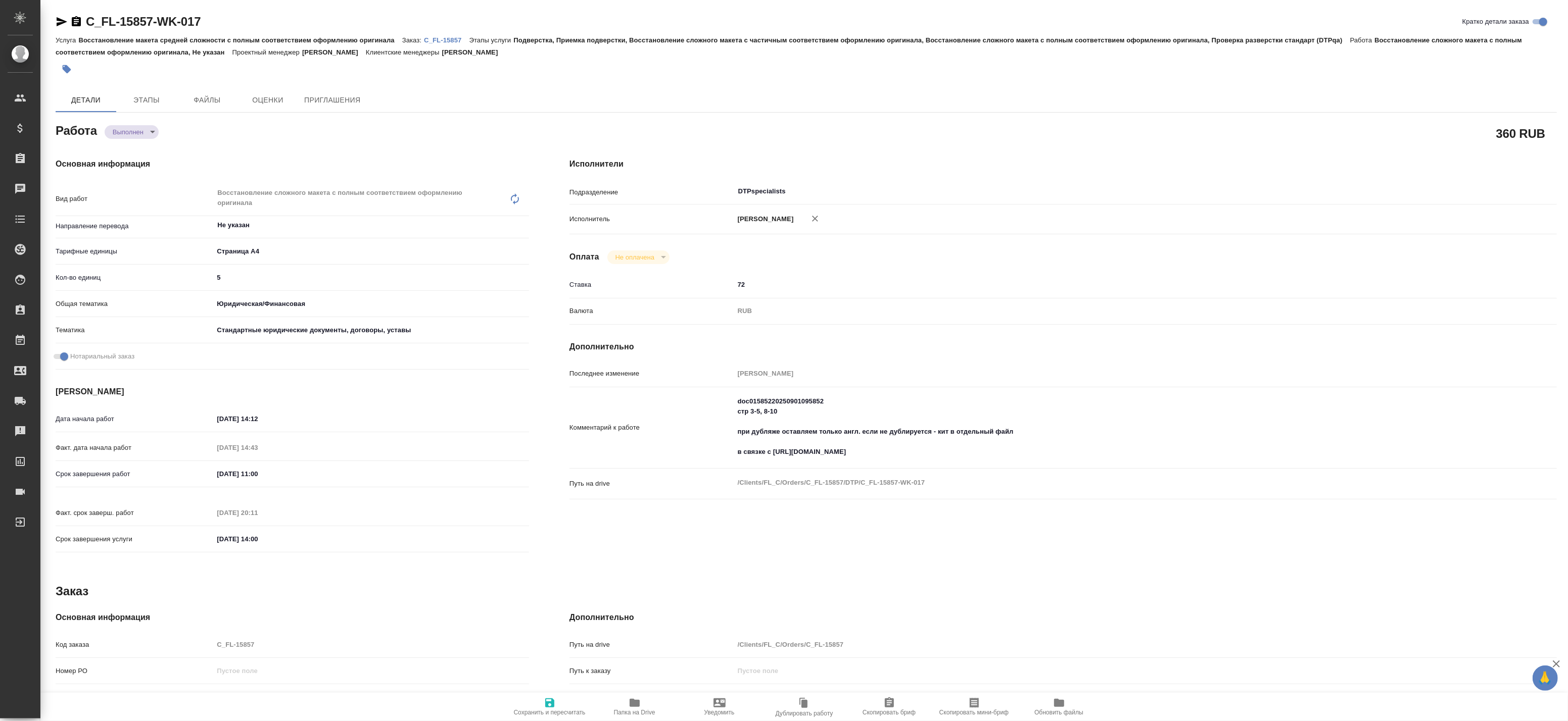
type textarea "x"
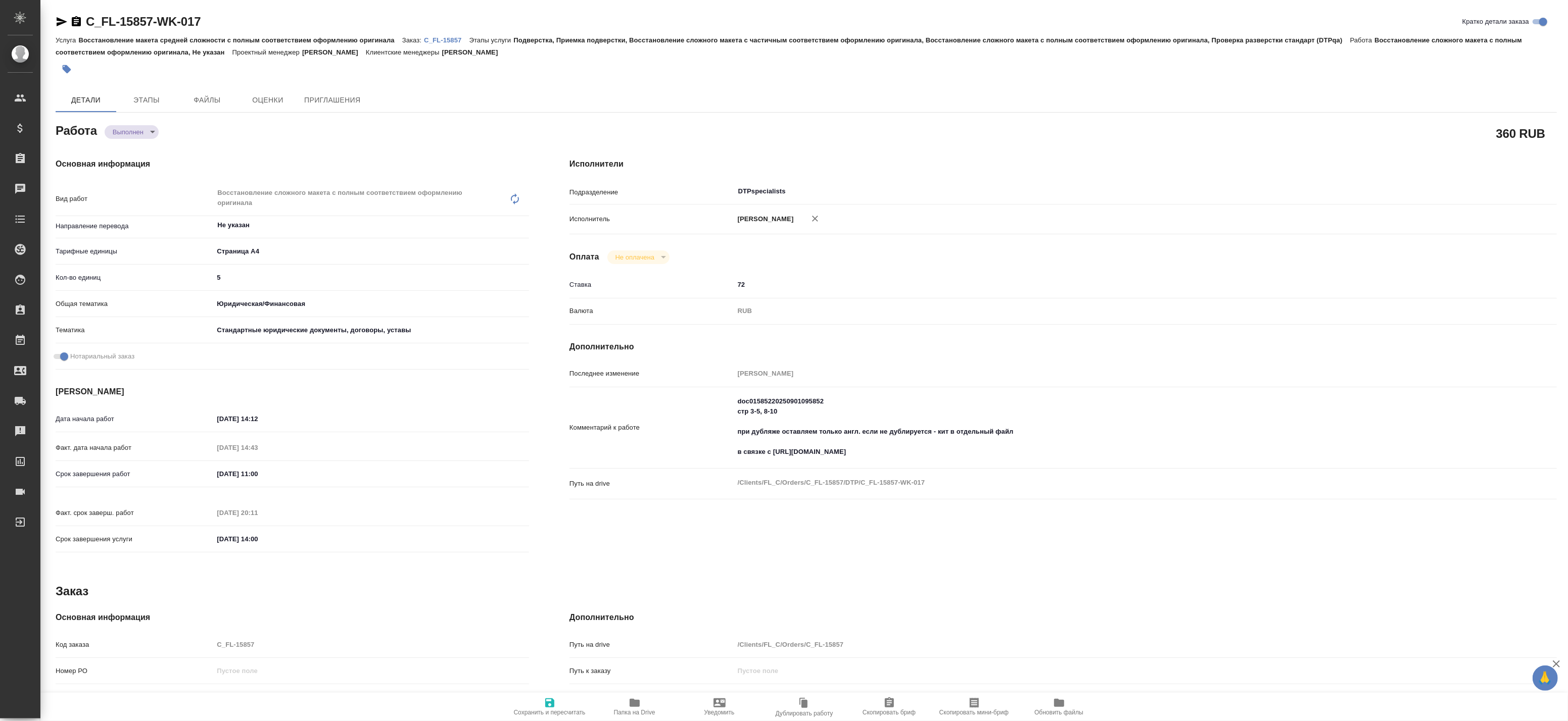
type textarea "x"
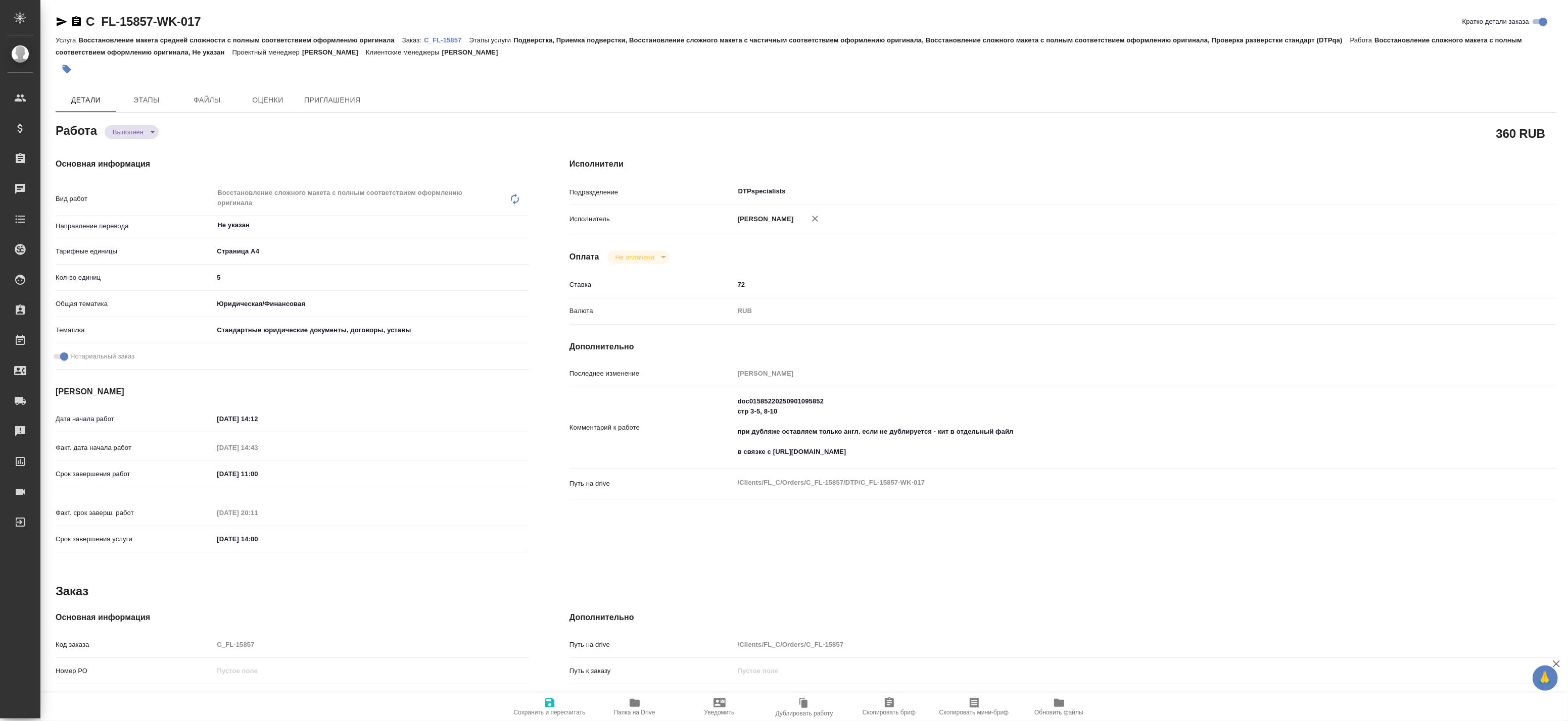
type textarea "x"
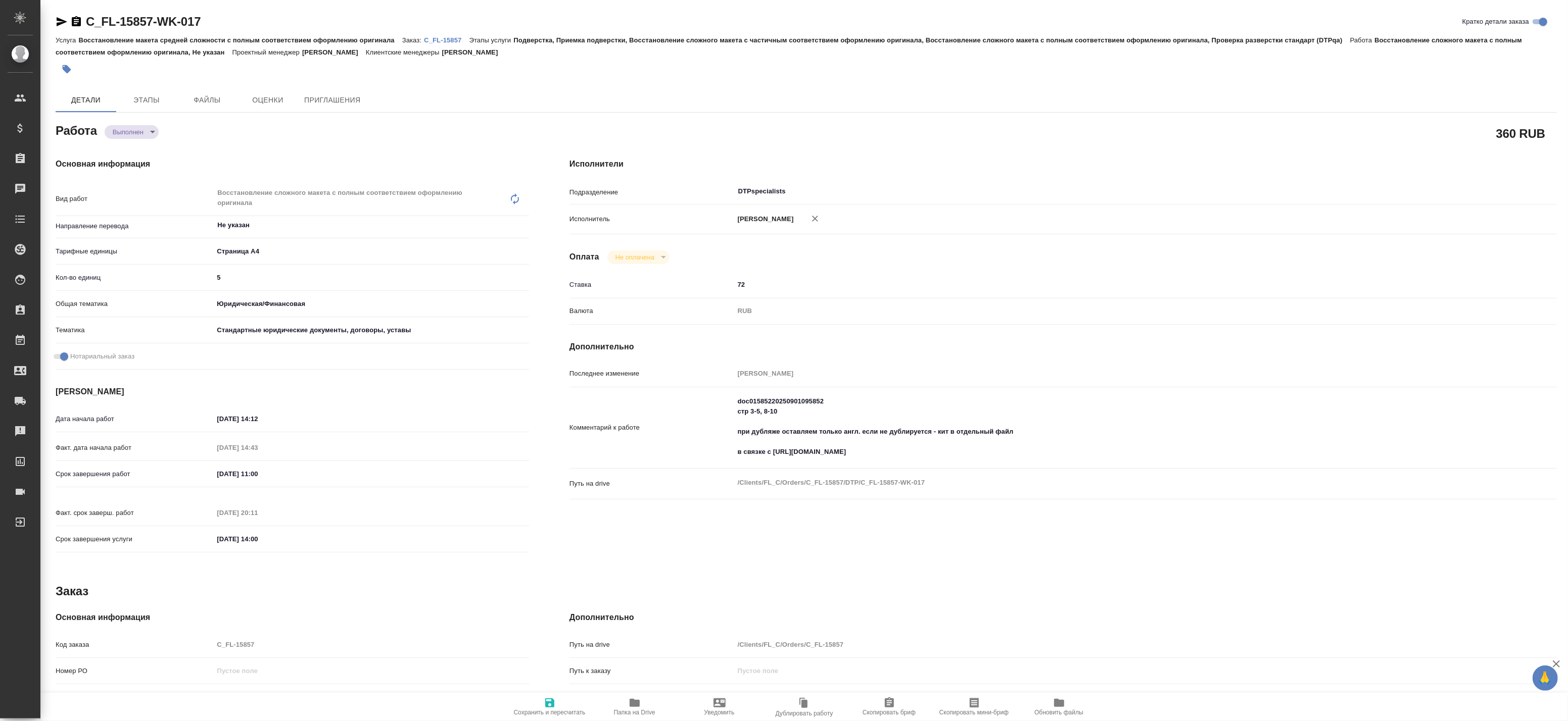
type textarea "x"
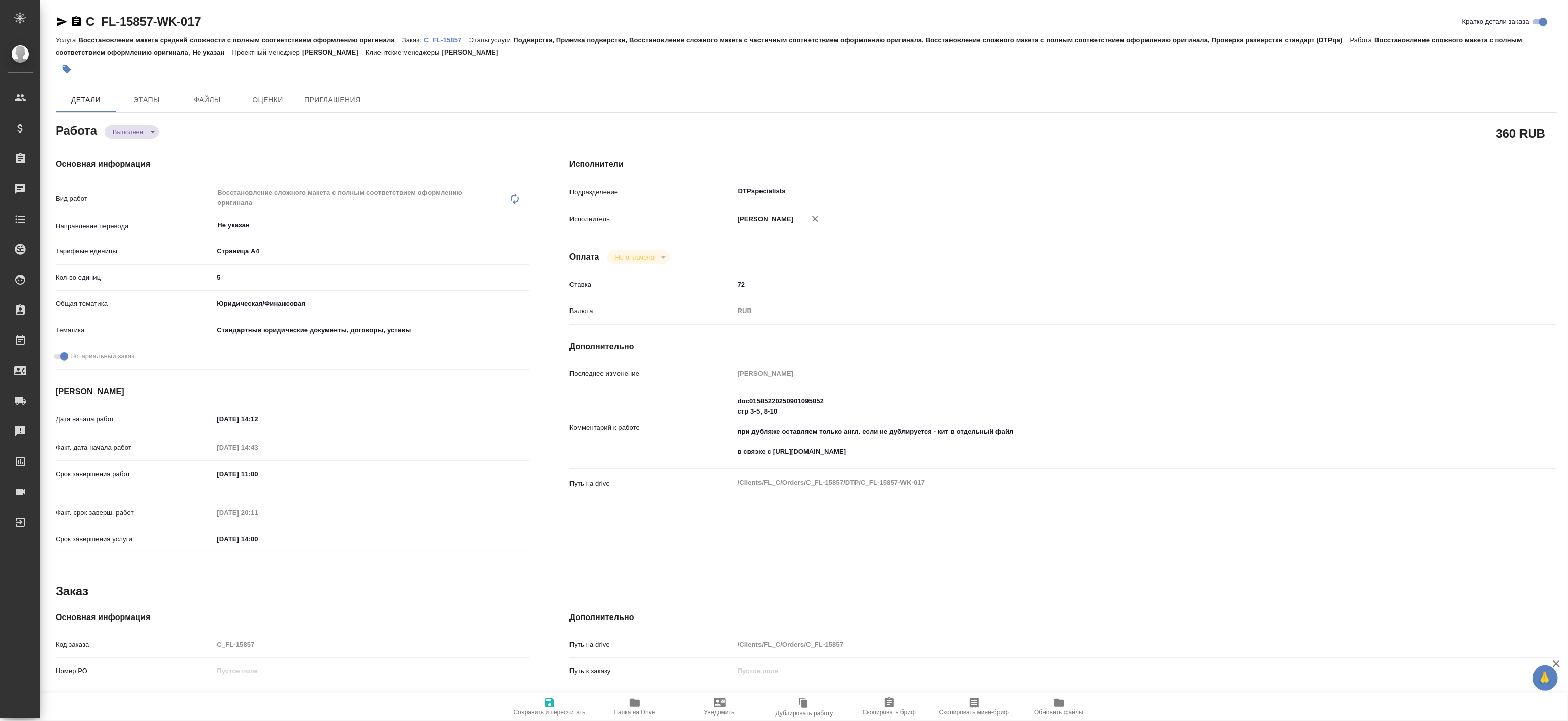
type textarea "x"
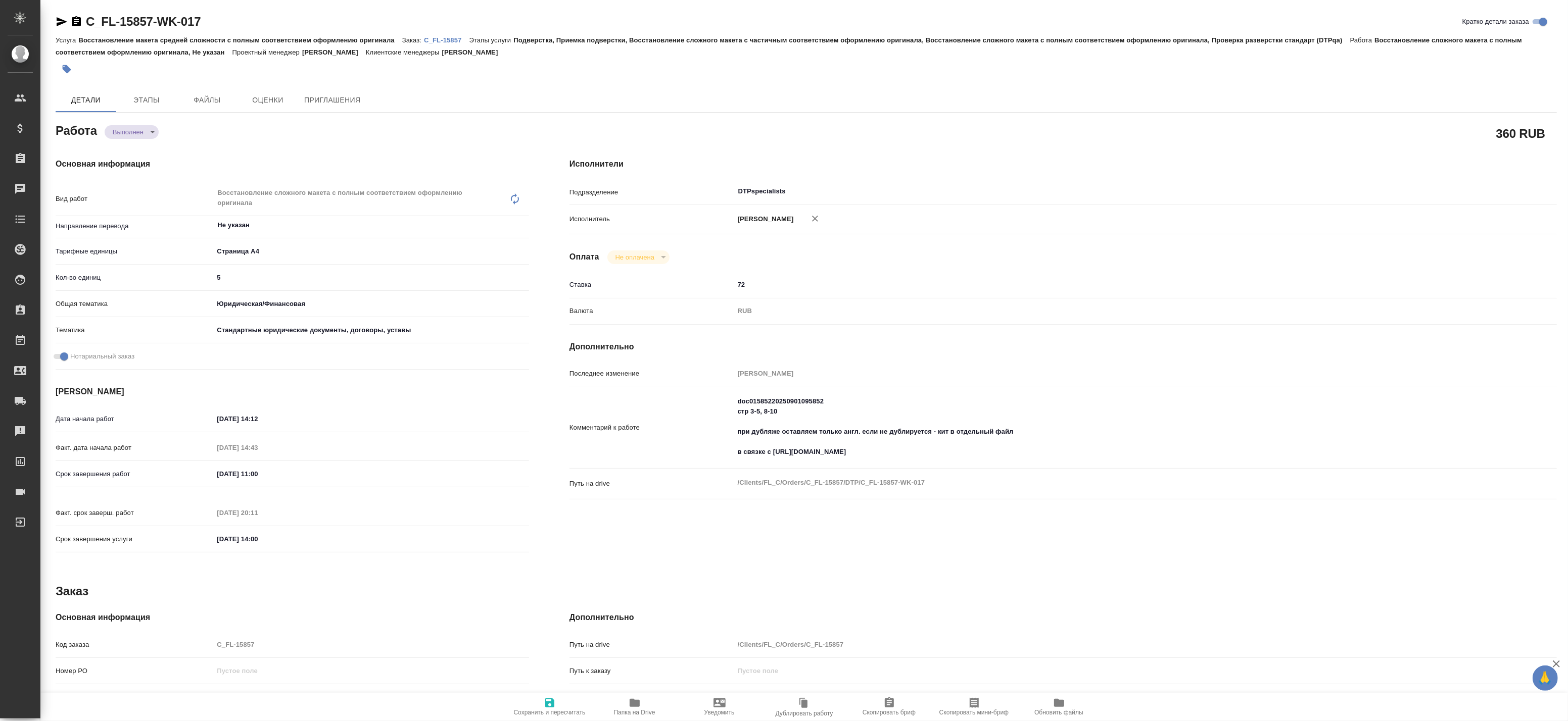
type textarea "x"
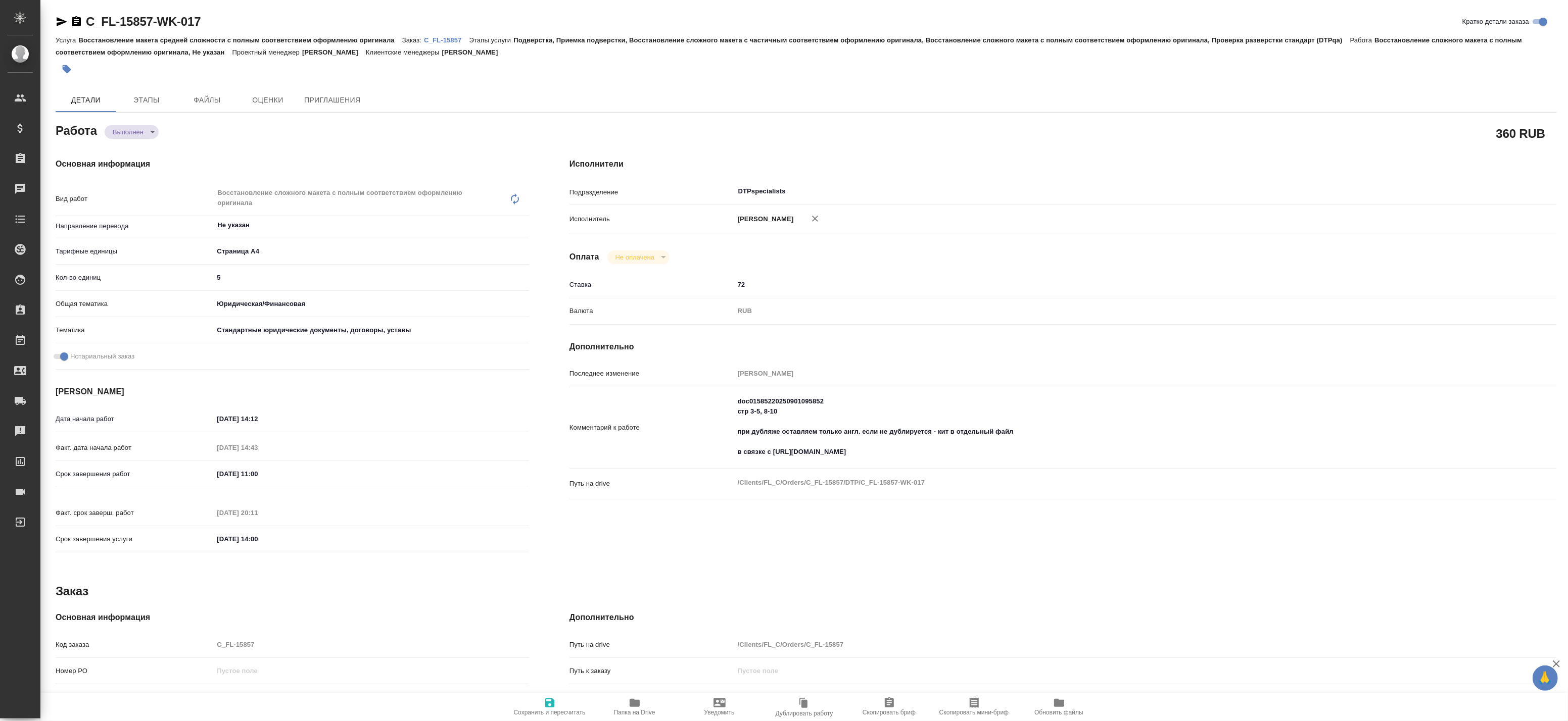
type textarea "x"
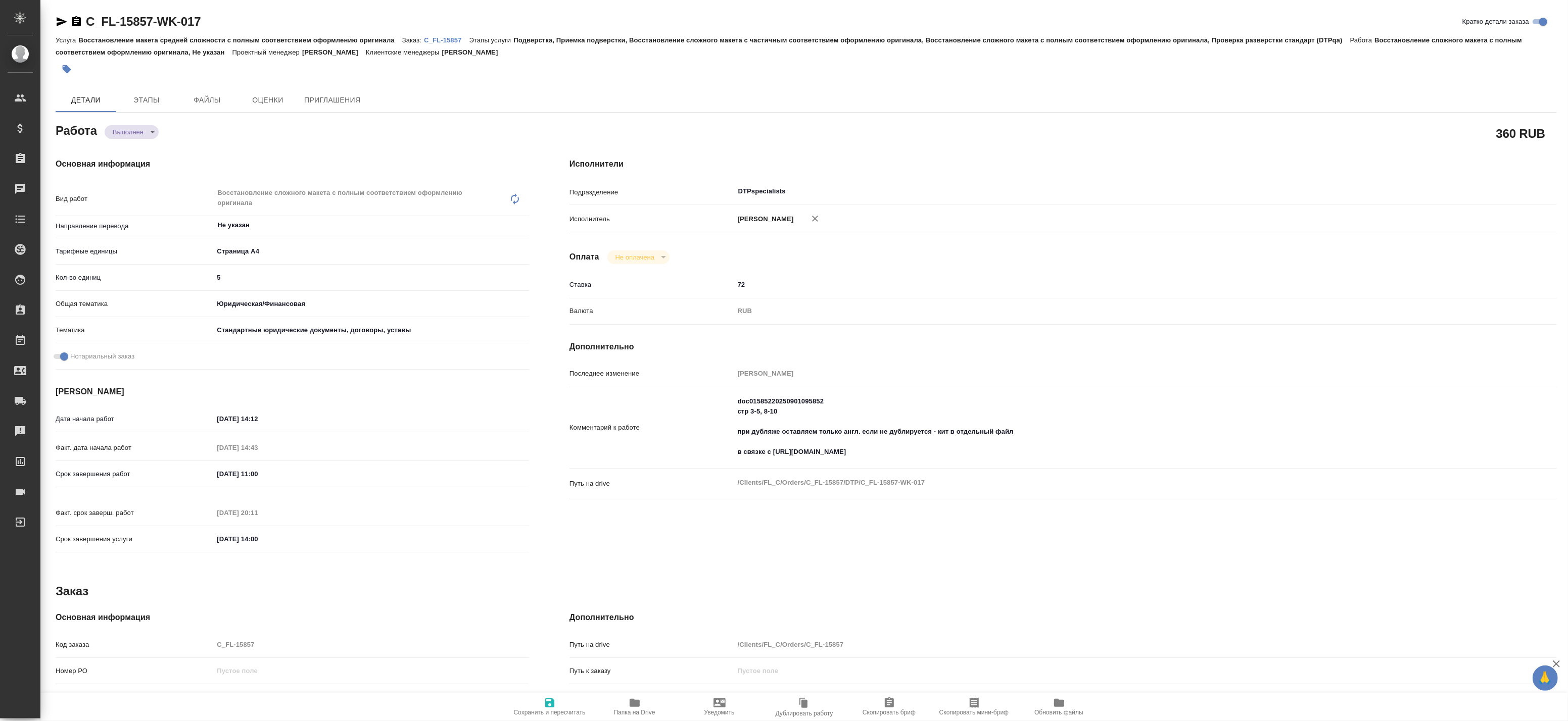
type textarea "x"
drag, startPoint x: 750, startPoint y: 421, endPoint x: 759, endPoint y: 421, distance: 9.0
click at [759, 421] on textarea "doc01585220250901095852 стр 3-5, 8-10 при дубляже оставляем только англ. если н…" at bounding box center [1104, 427] width 740 height 68
type textarea "x"
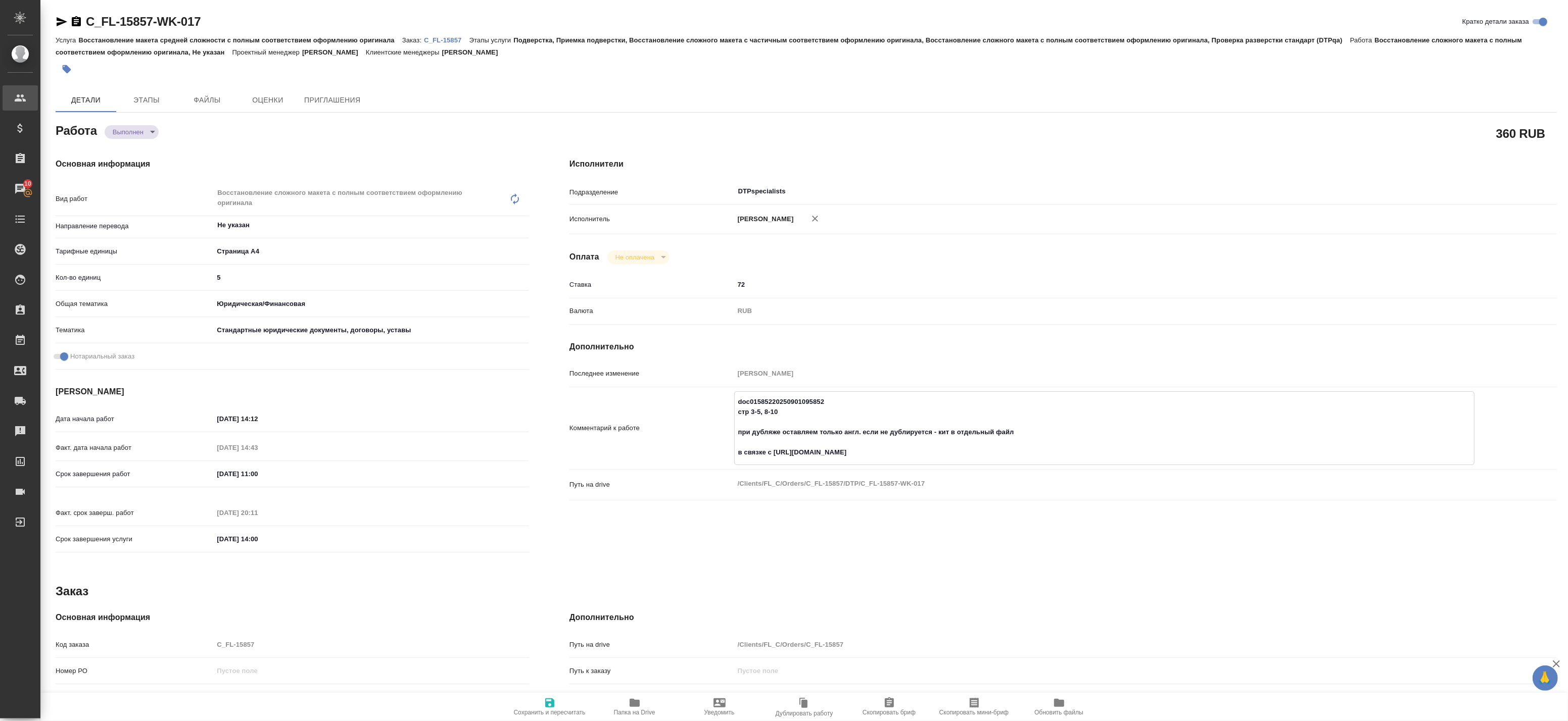
type textarea "x"
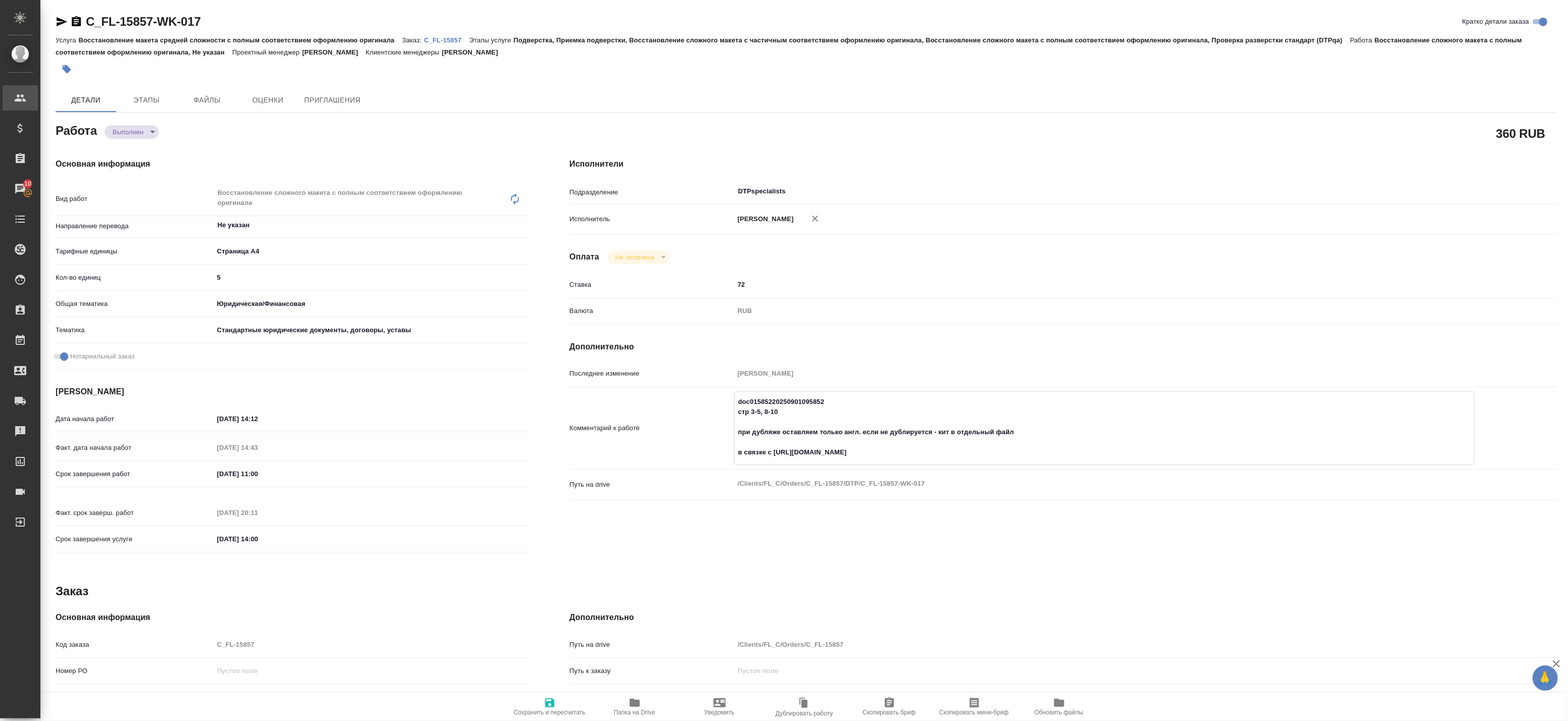
type textarea "x"
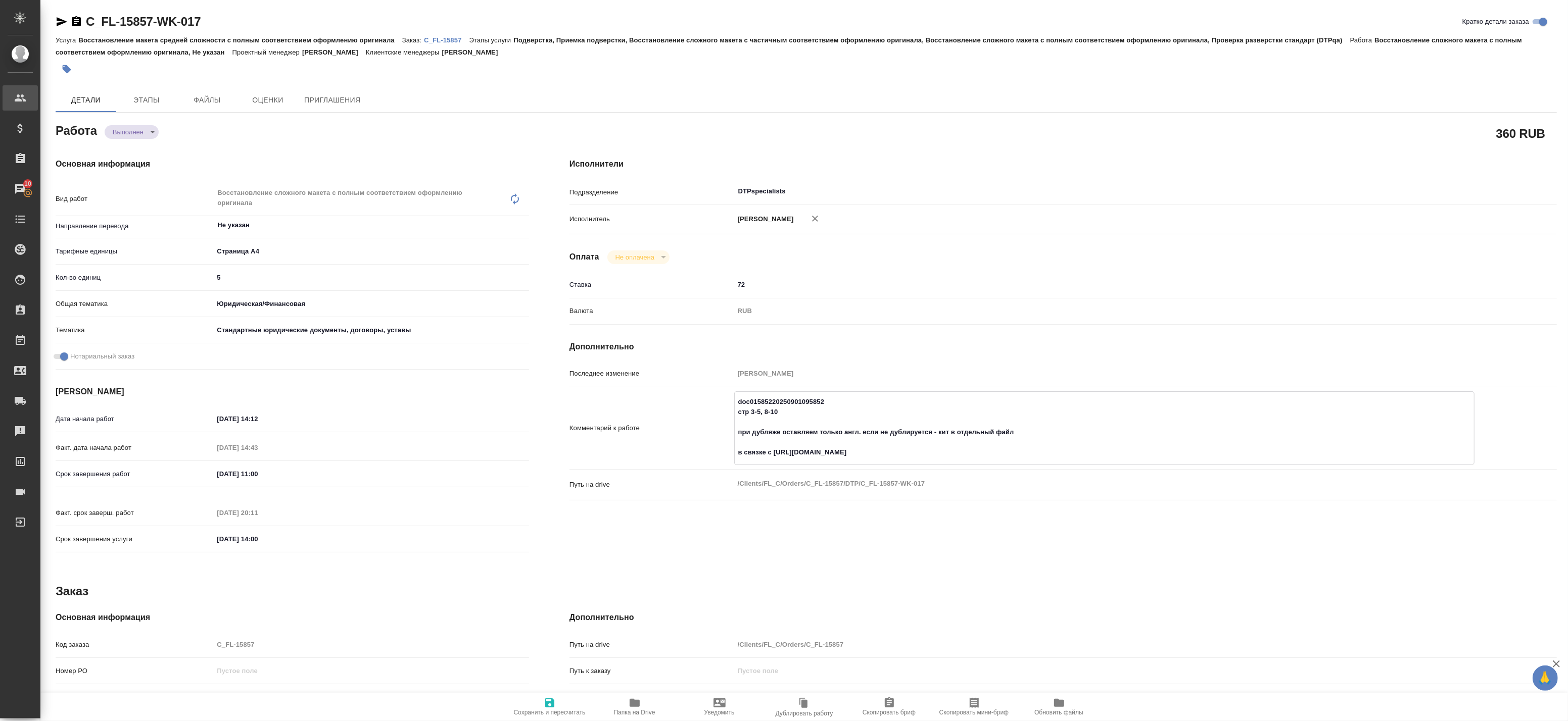
type textarea "x"
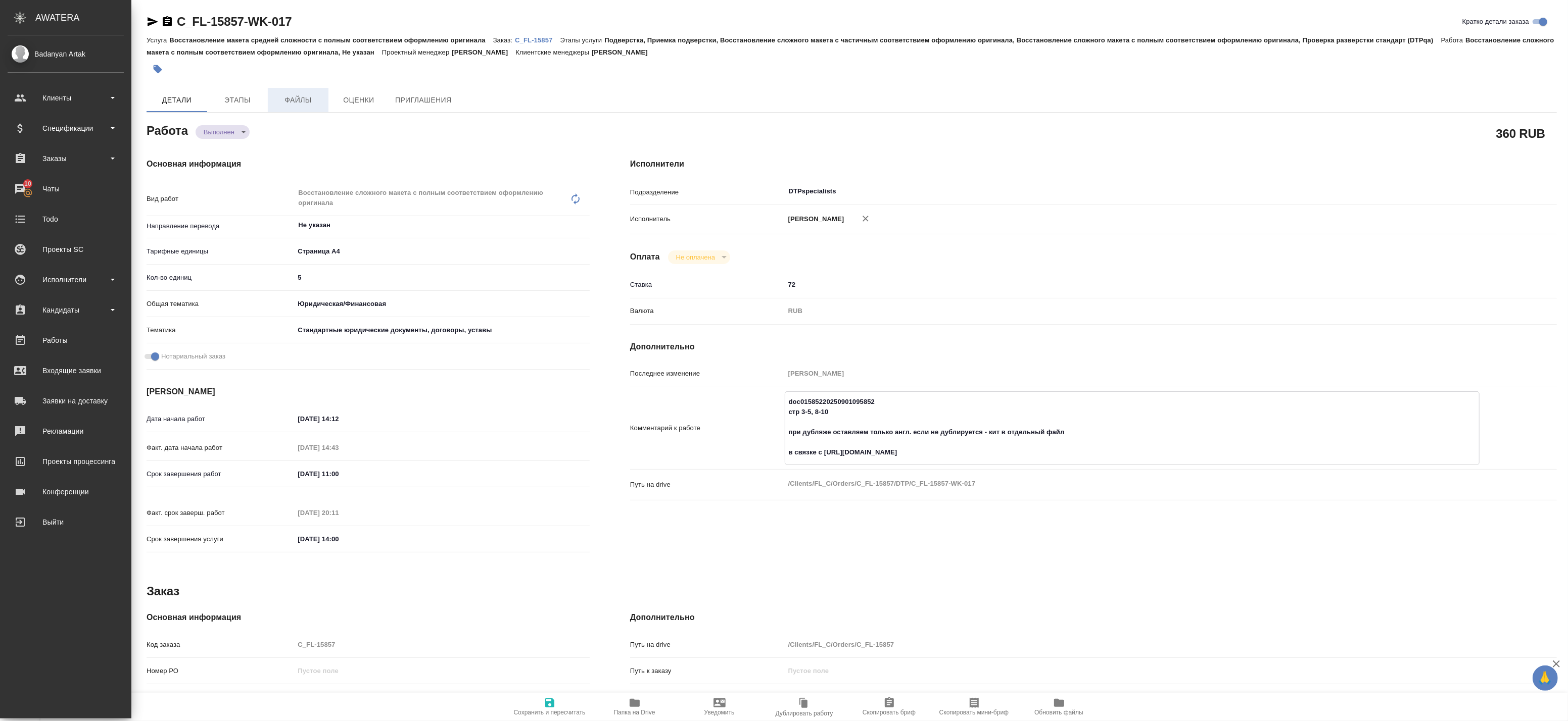
type textarea "x"
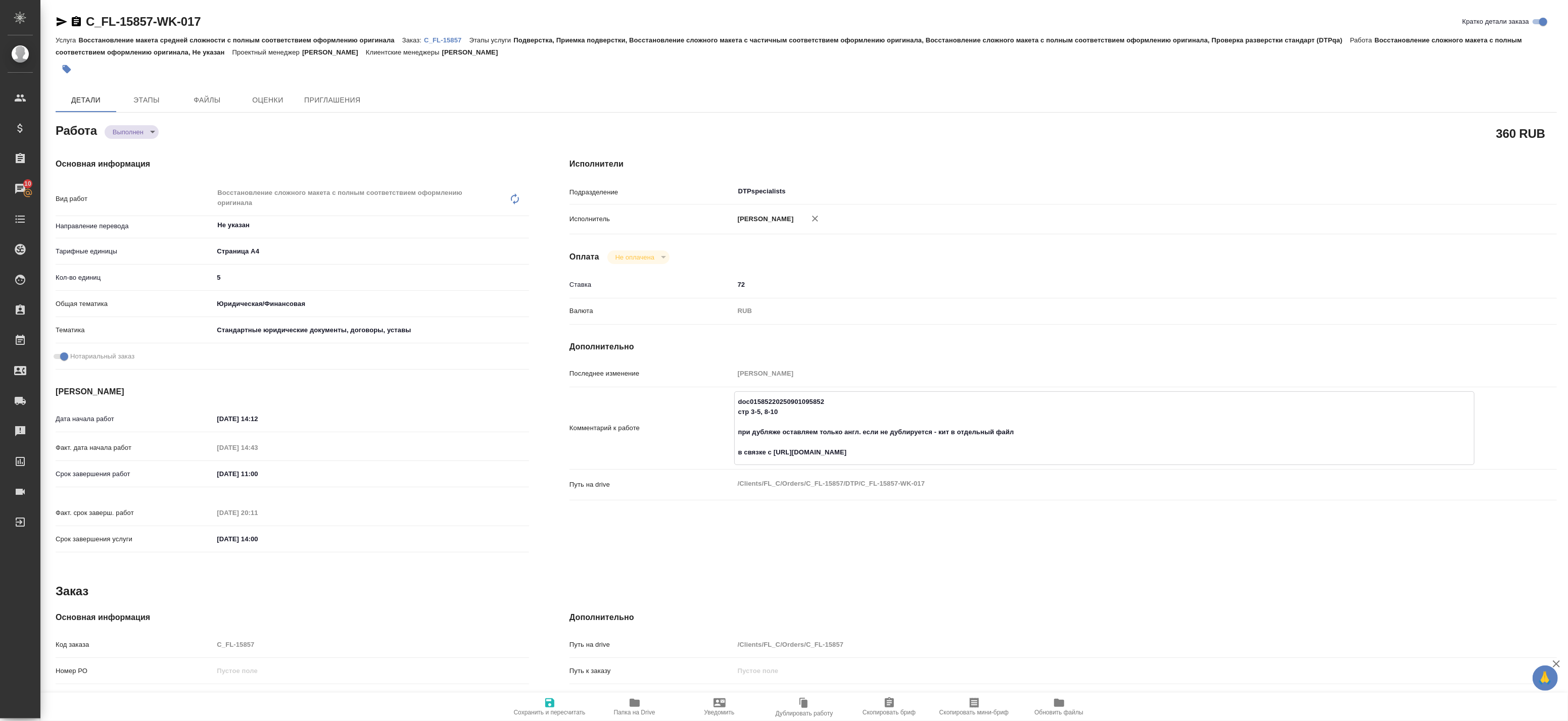
type textarea "x"
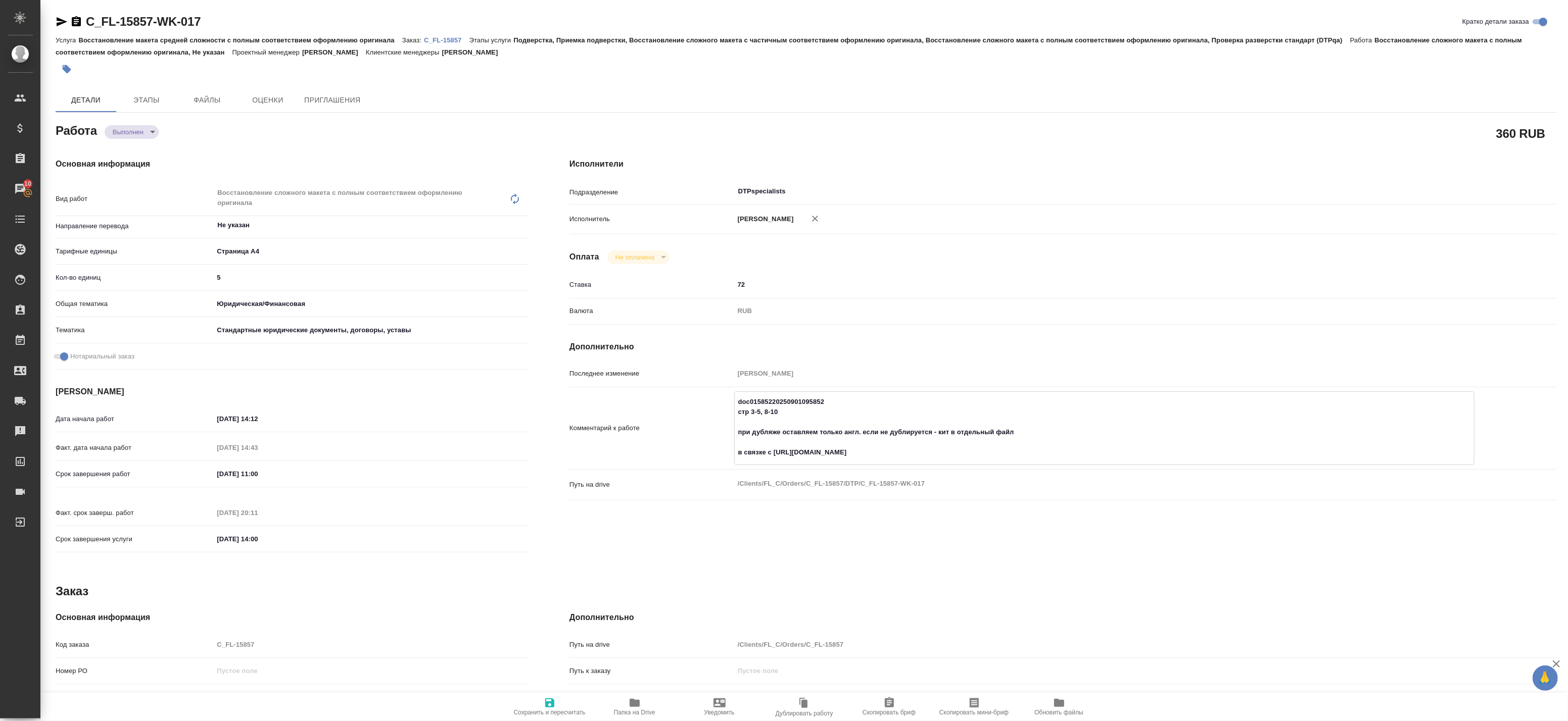
type textarea "x"
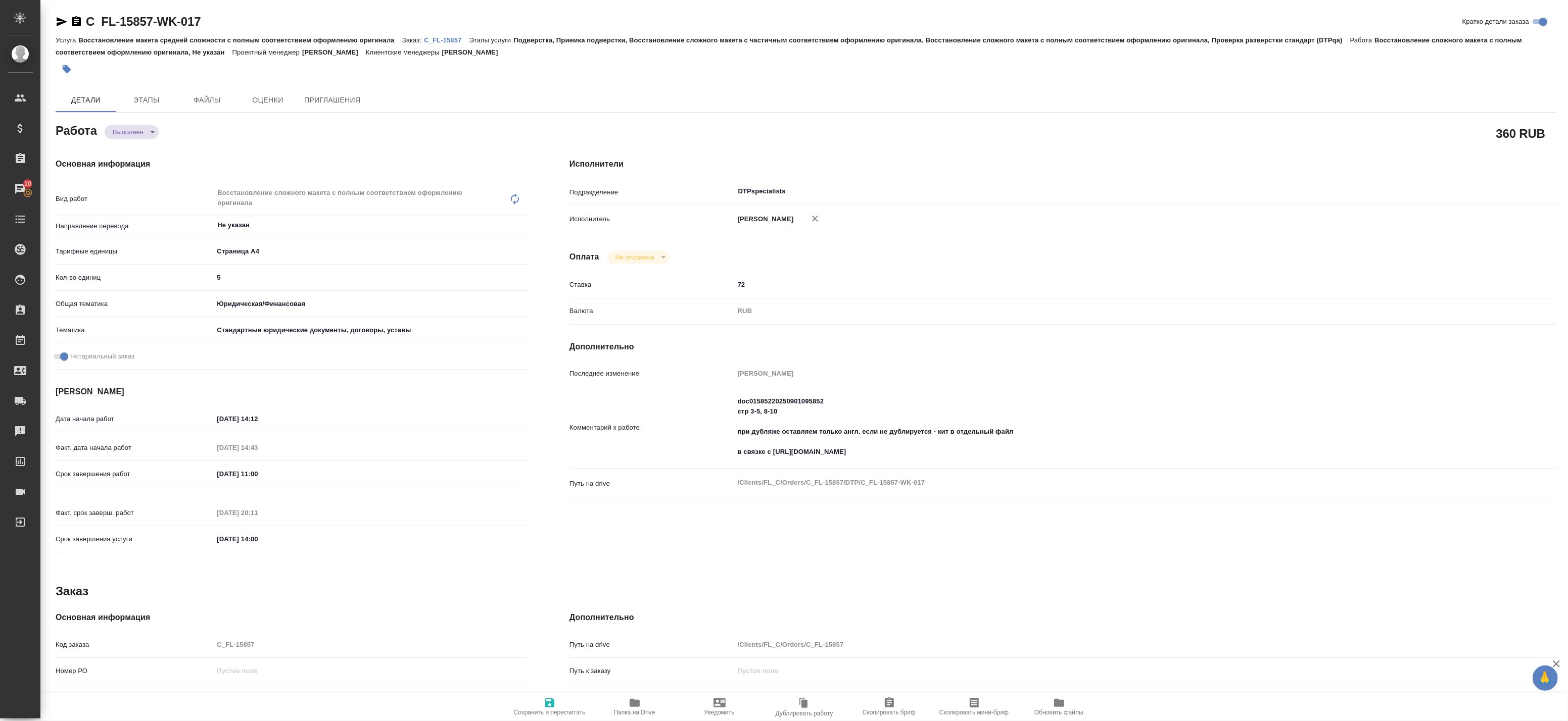
type textarea "x"
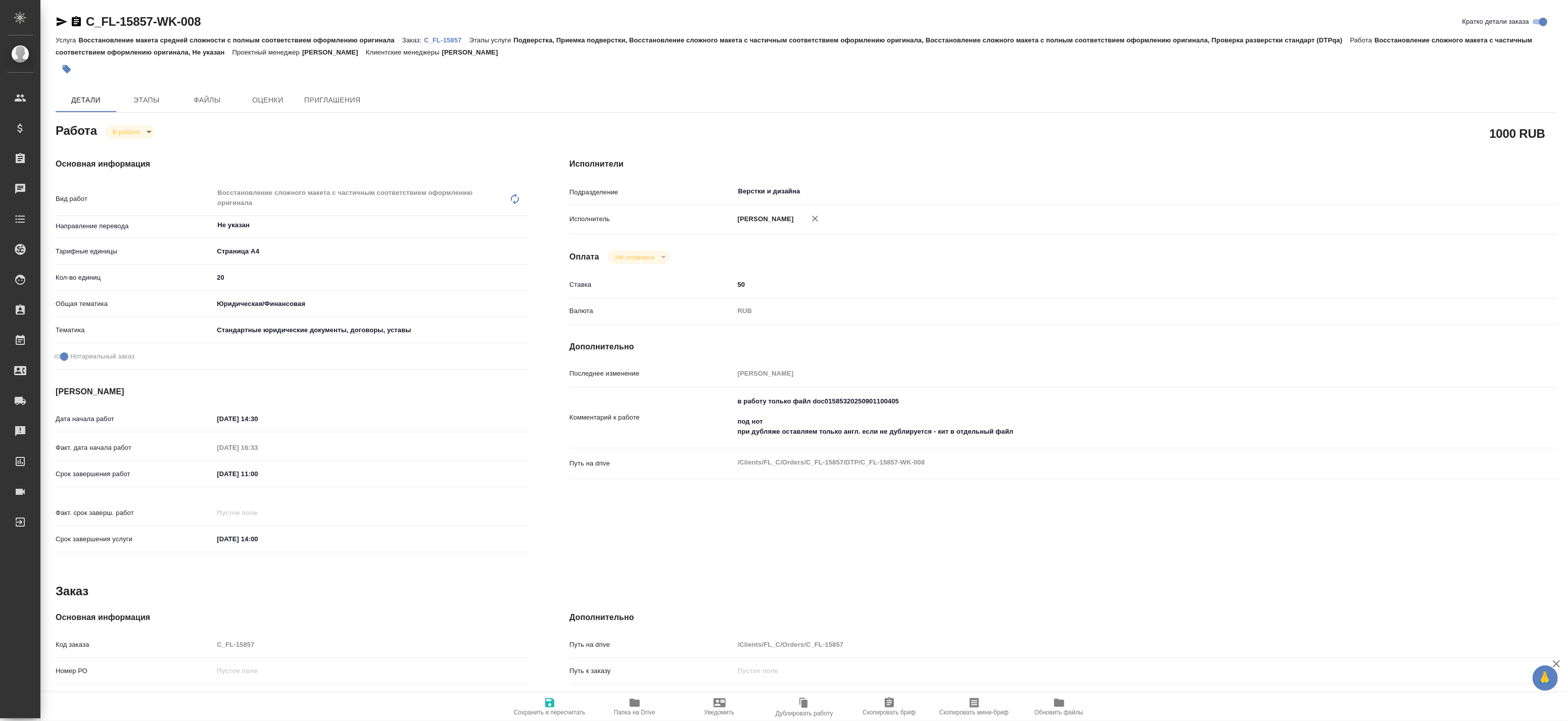
type textarea "x"
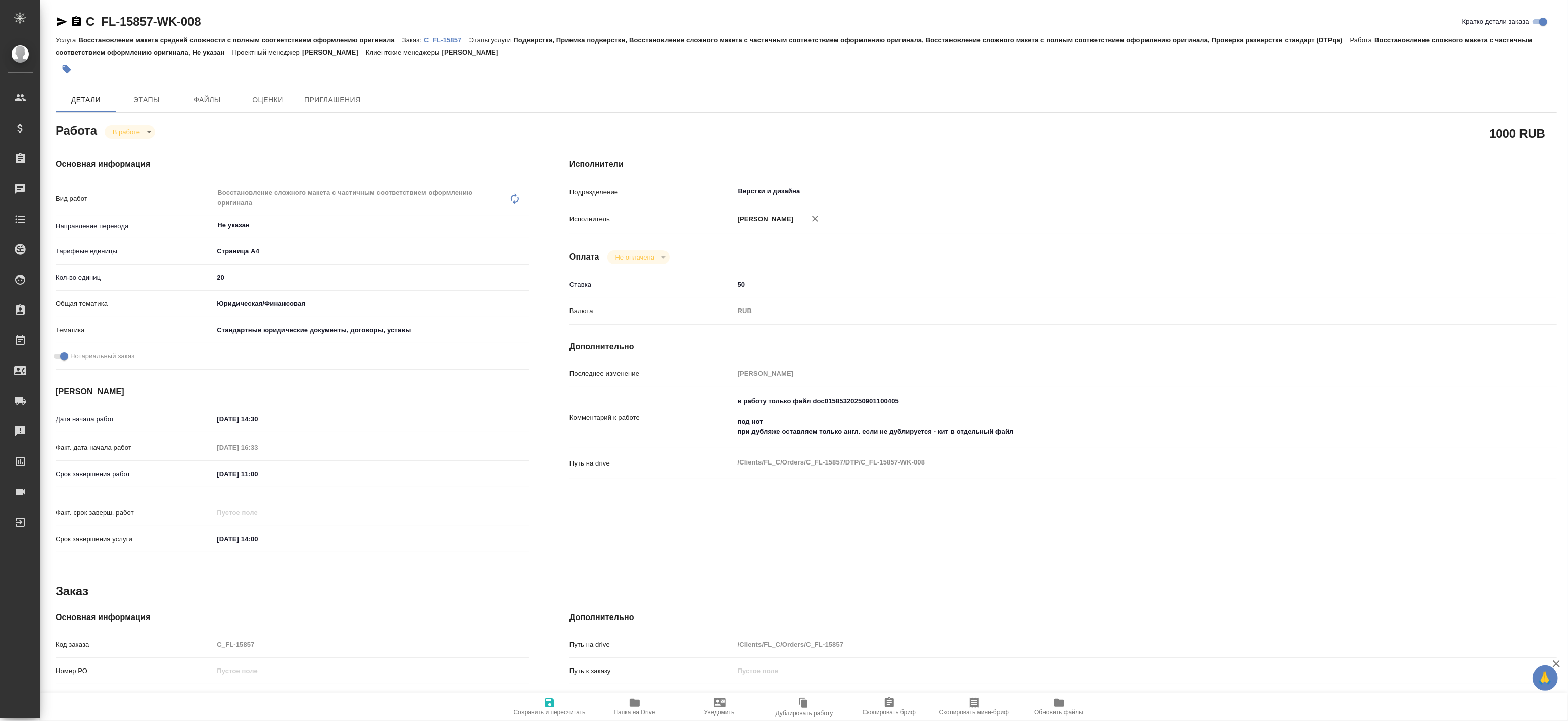
type textarea "x"
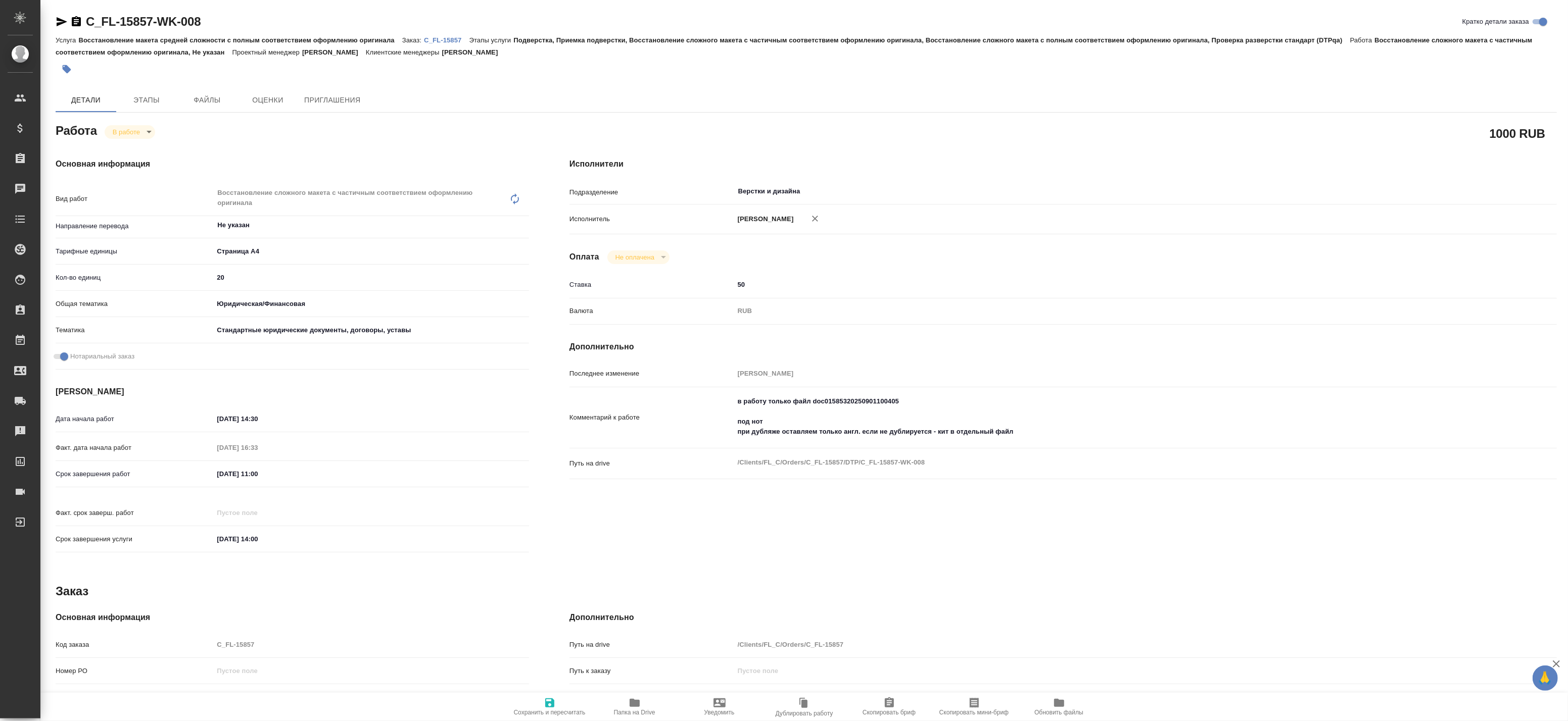
type textarea "x"
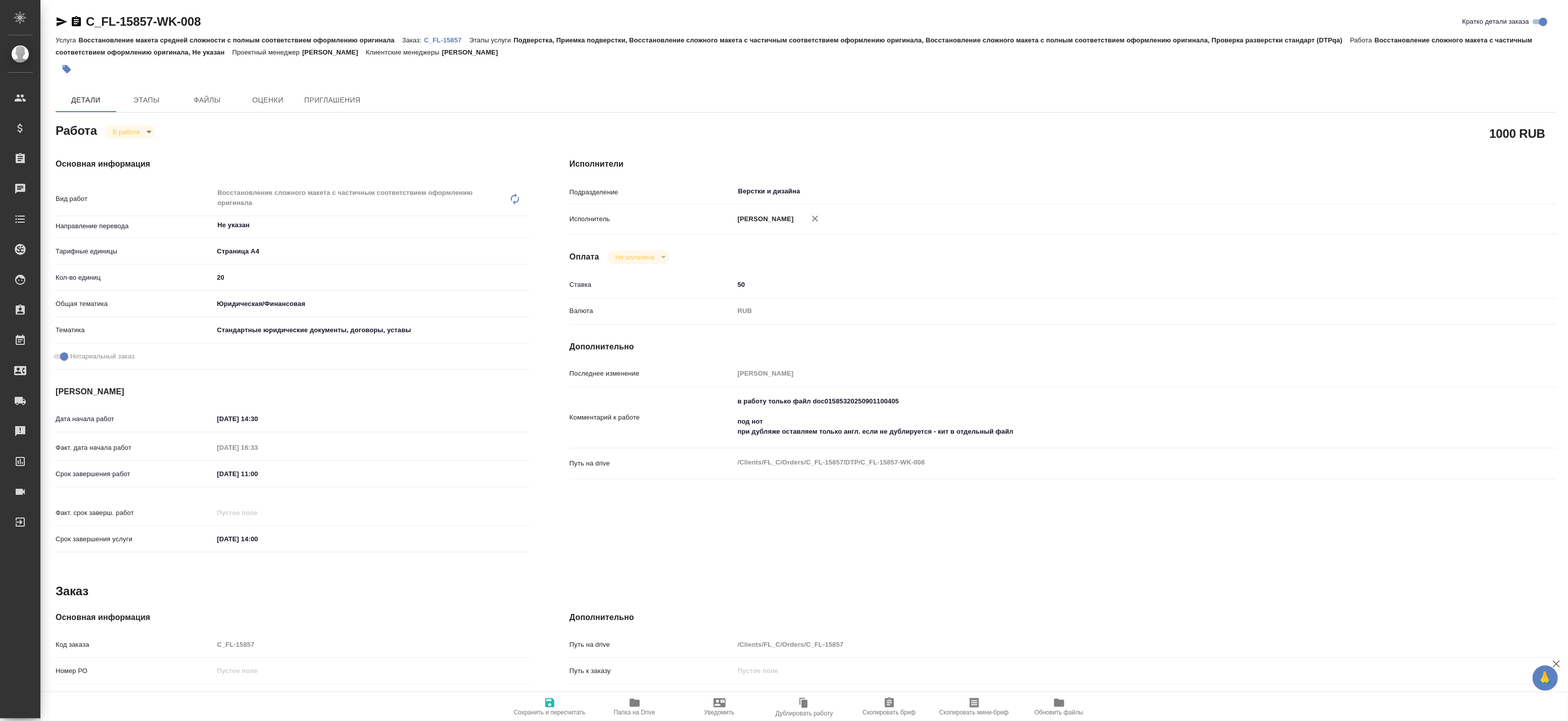
type textarea "x"
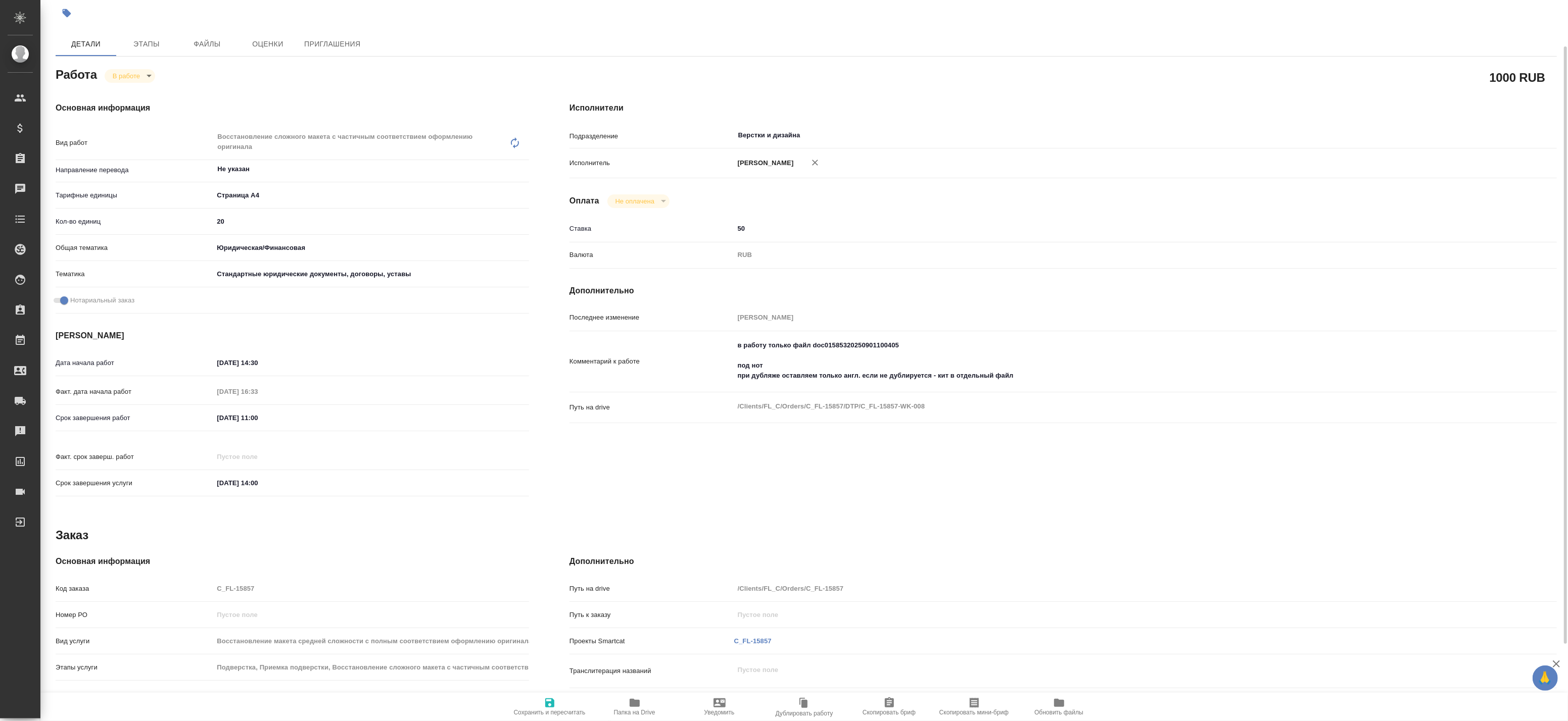
type textarea "x"
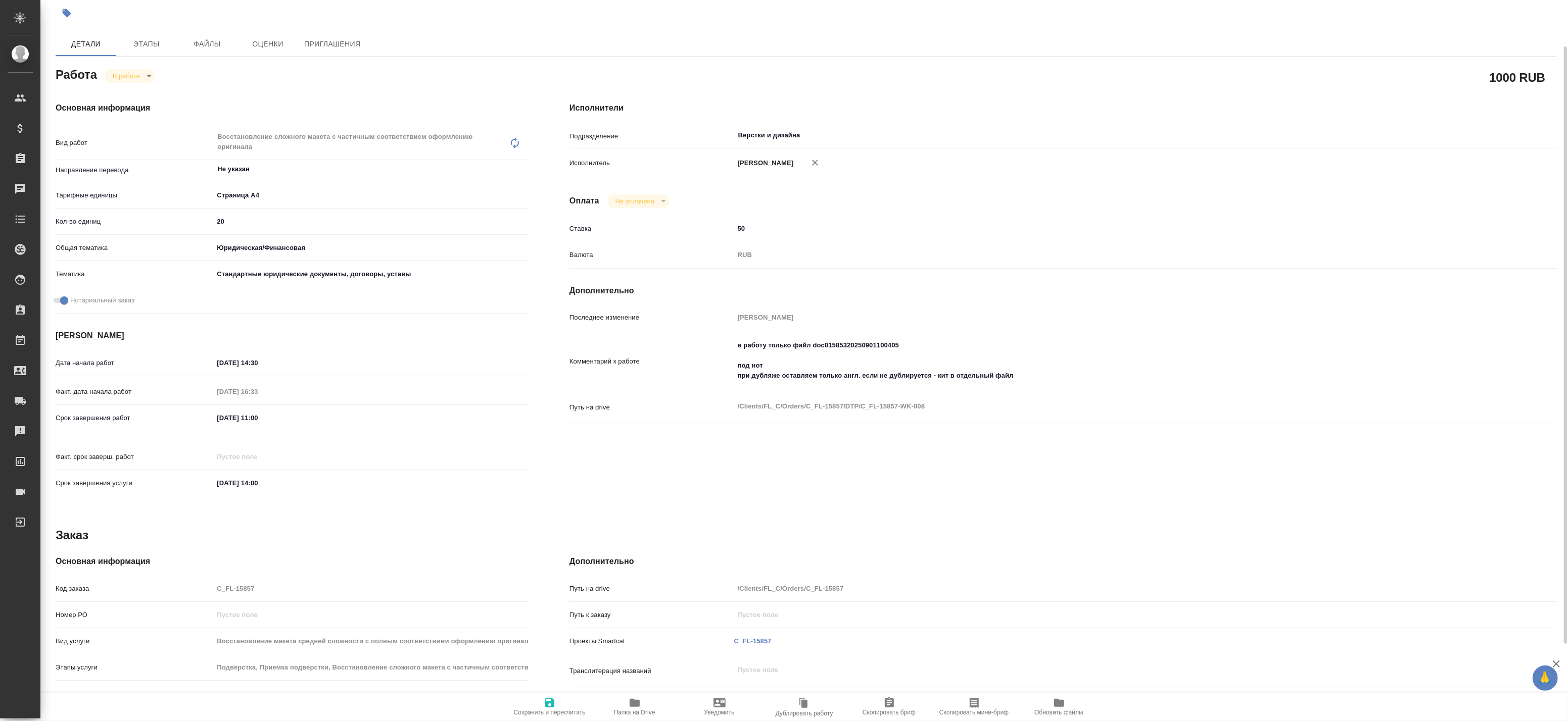
type textarea "x"
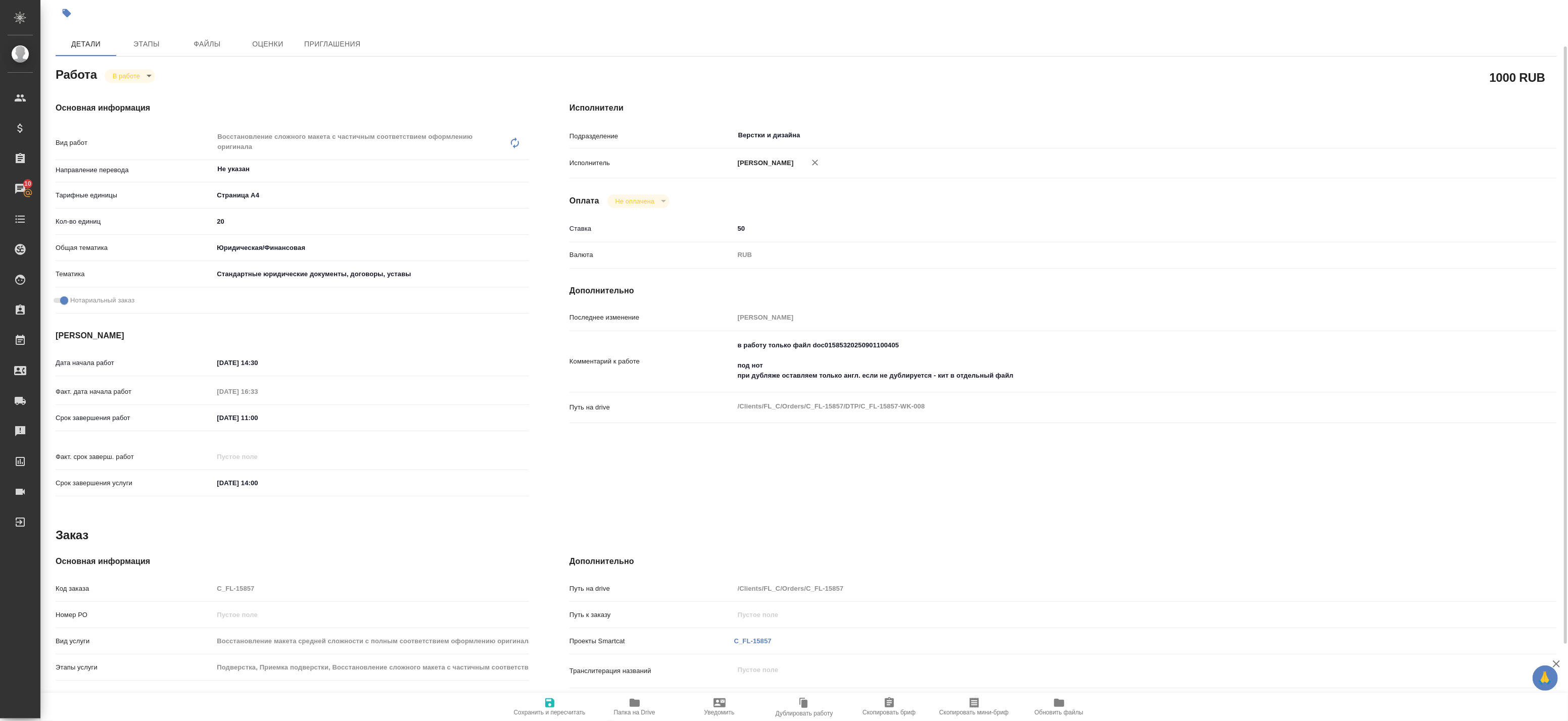
scroll to position [0, 0]
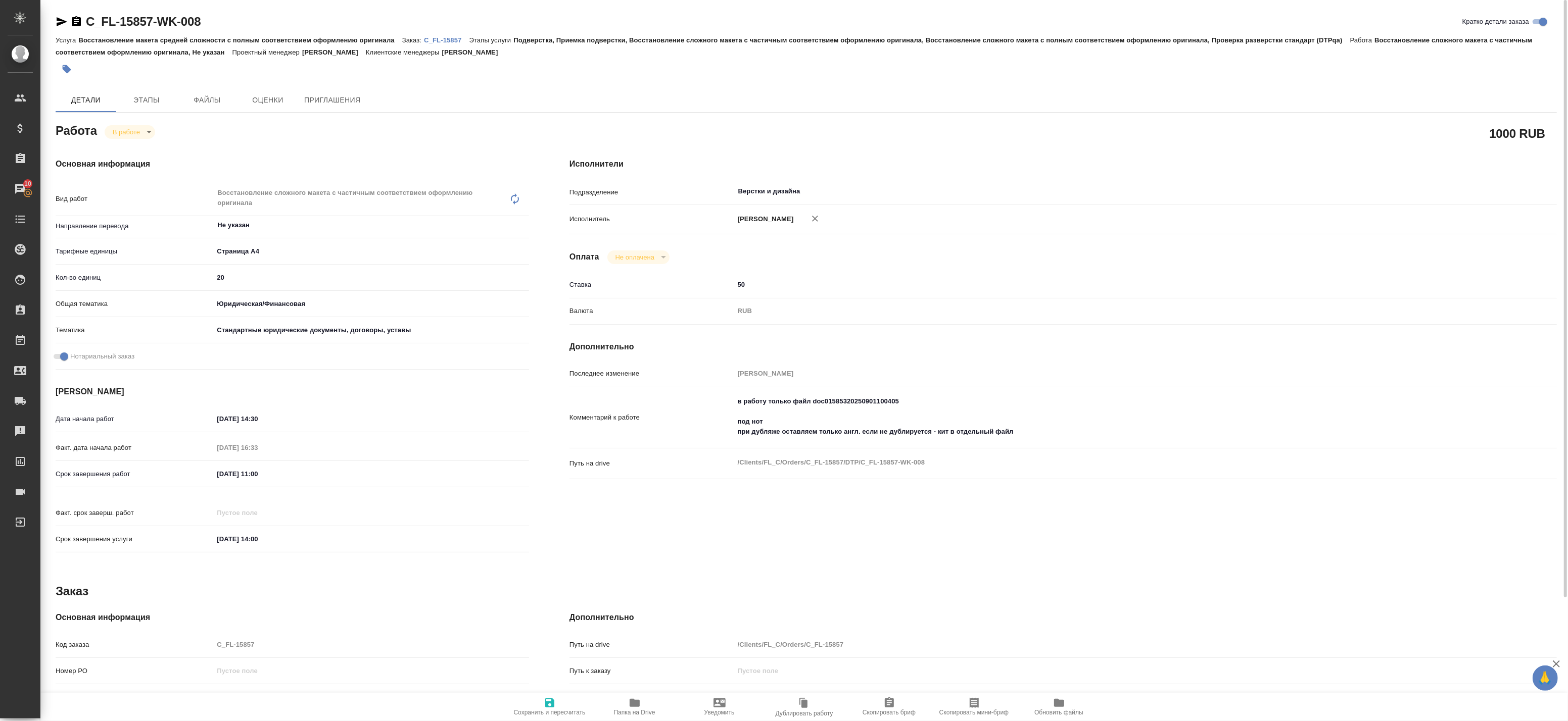
type textarea "x"
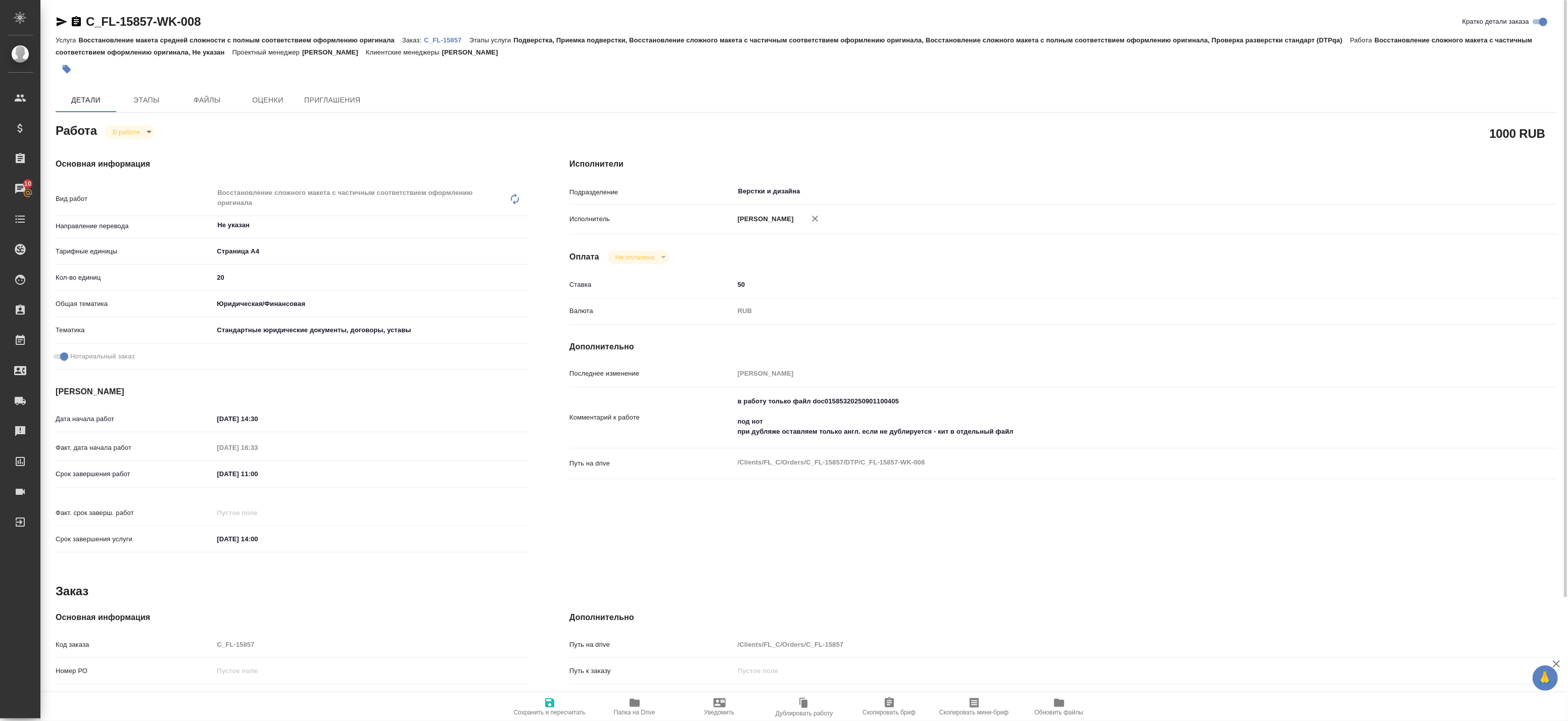
type textarea "x"
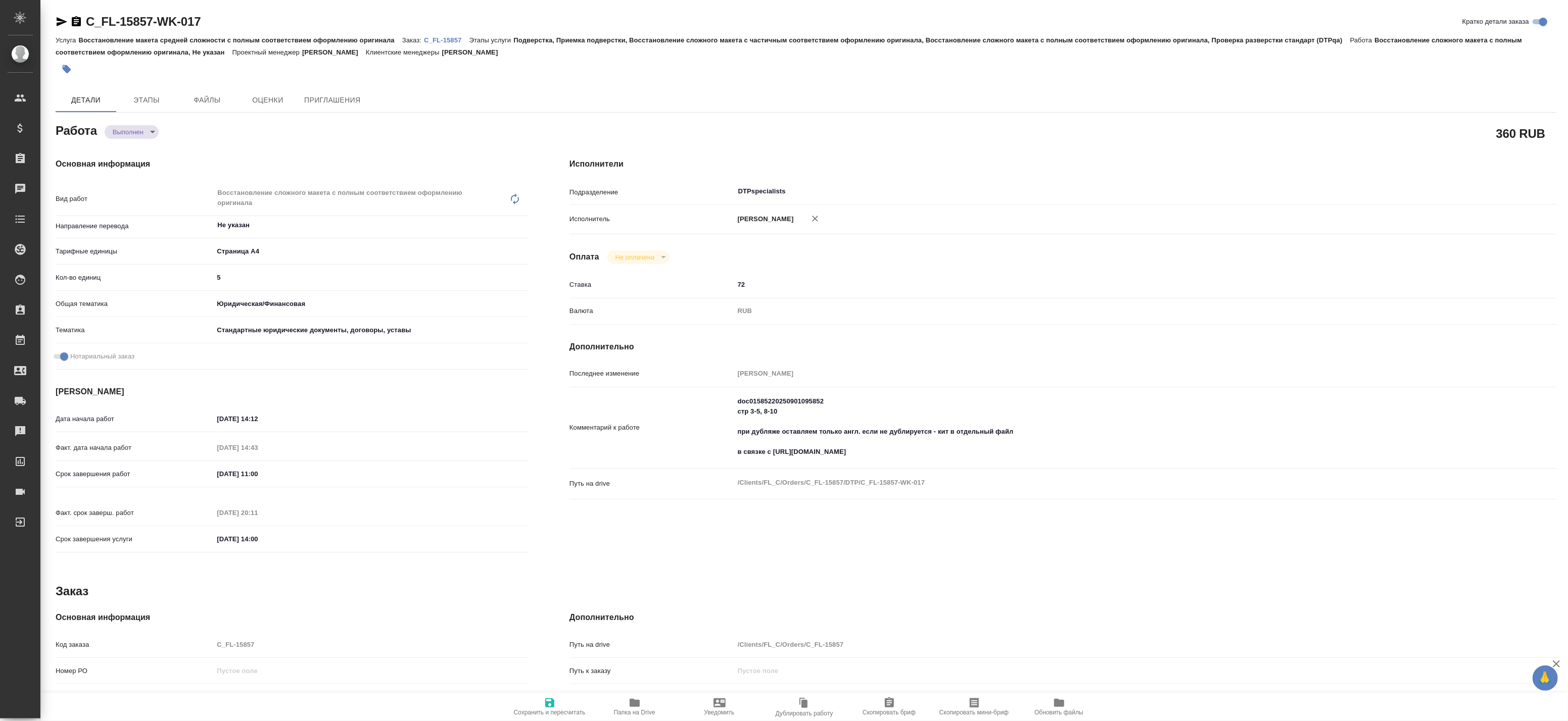
type textarea "x"
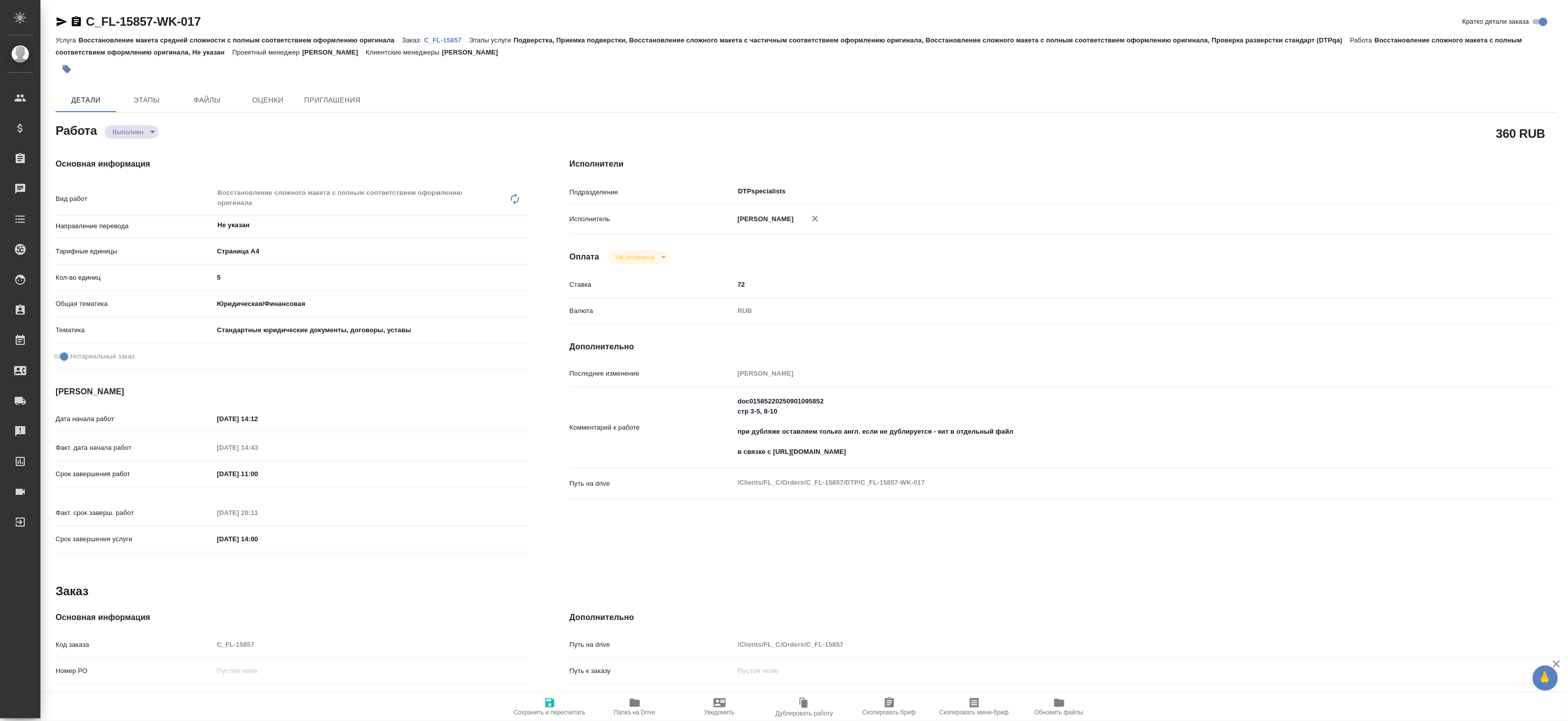
type textarea "x"
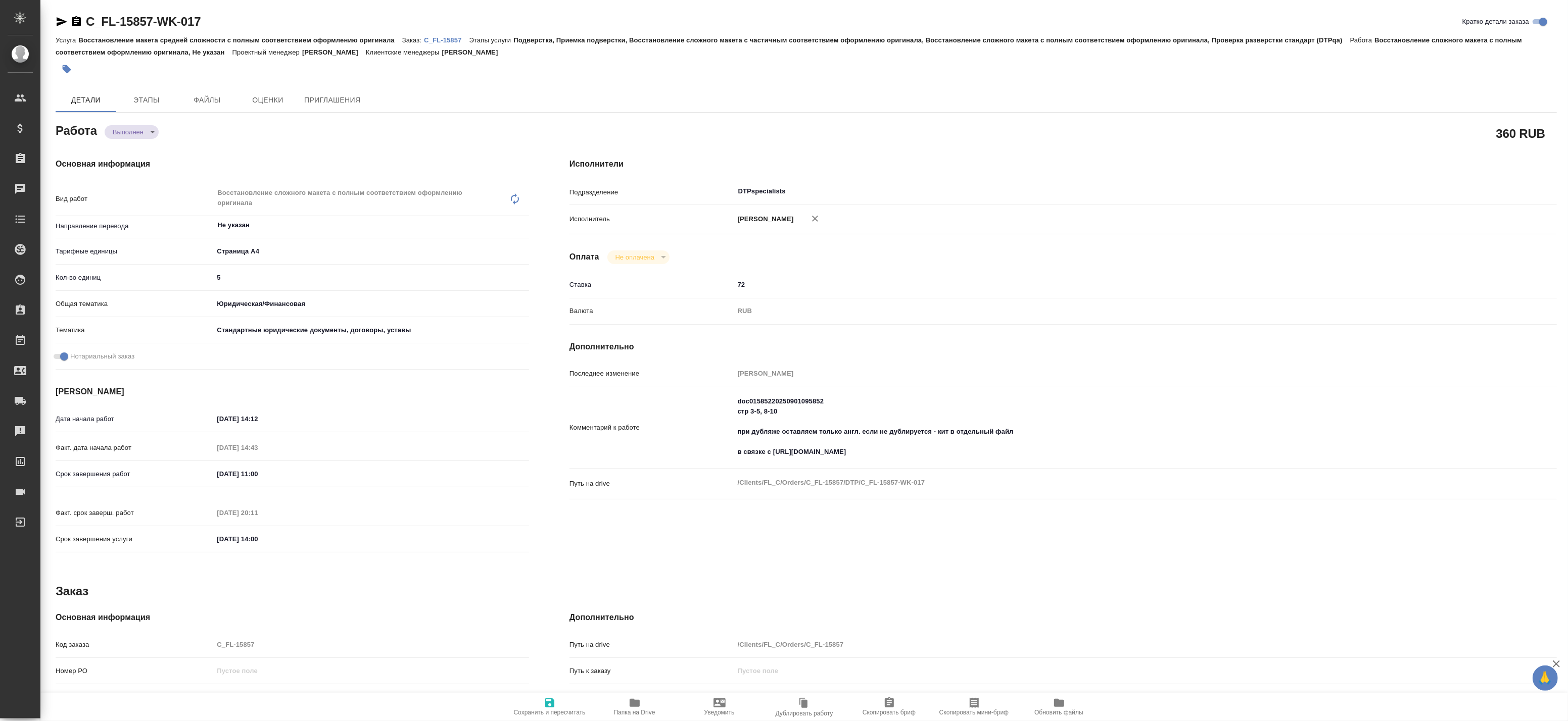
type textarea "x"
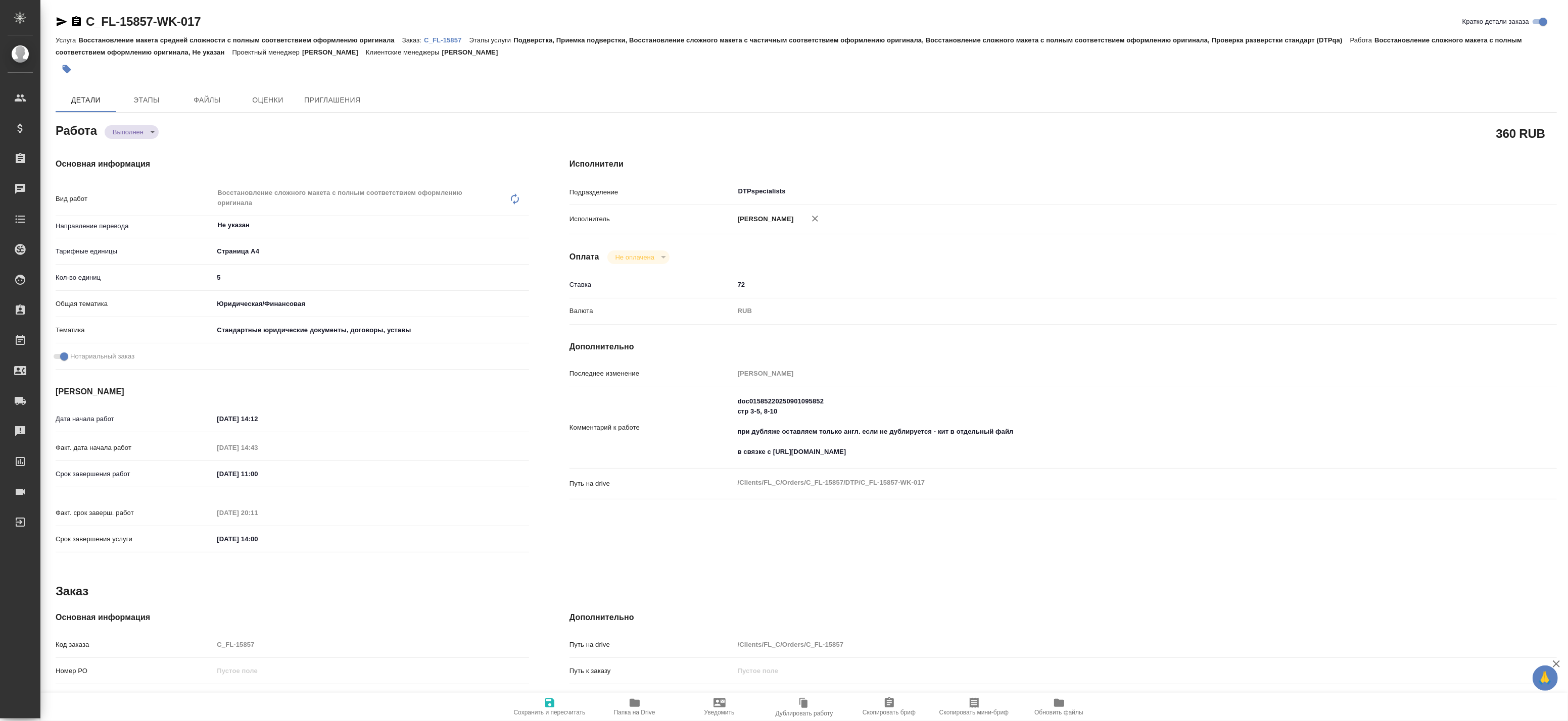
type textarea "x"
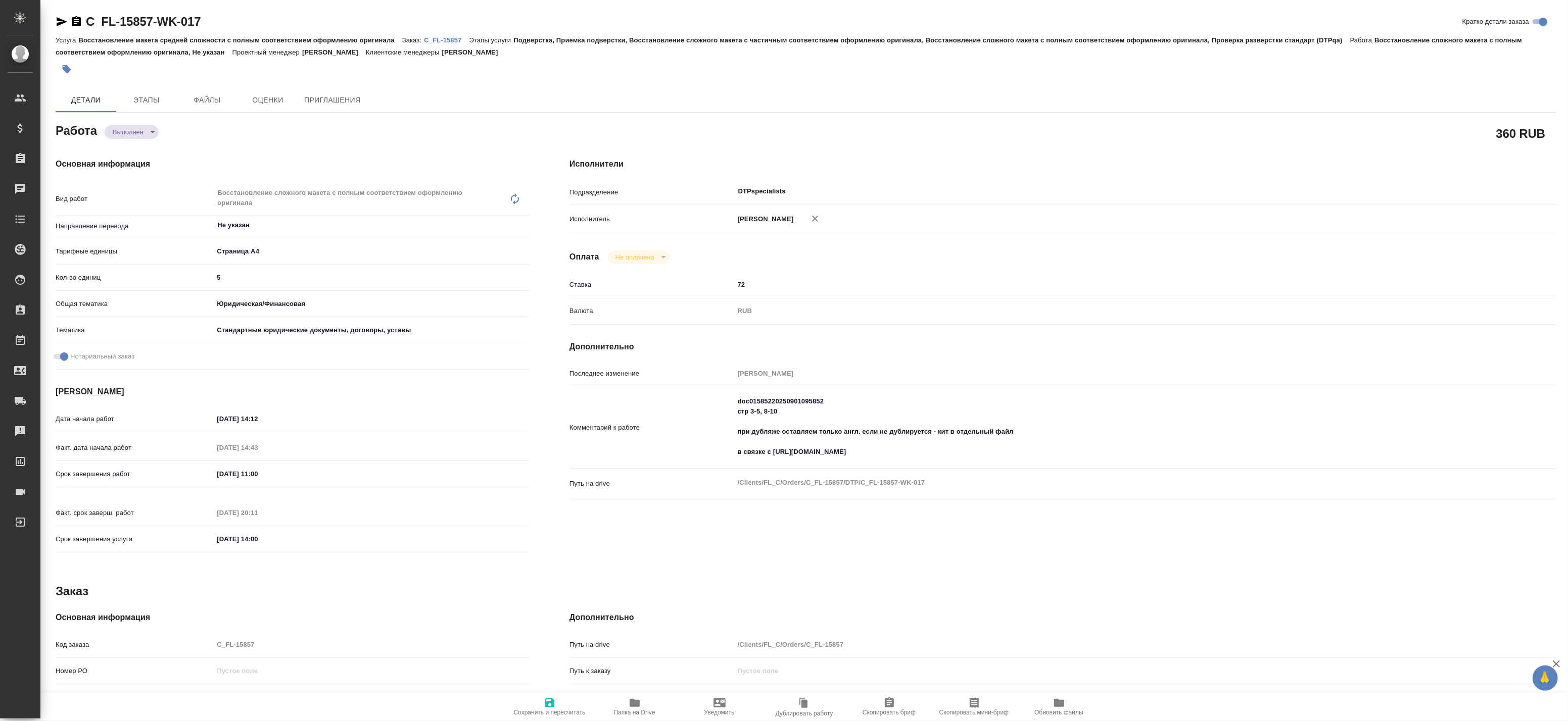
type textarea "x"
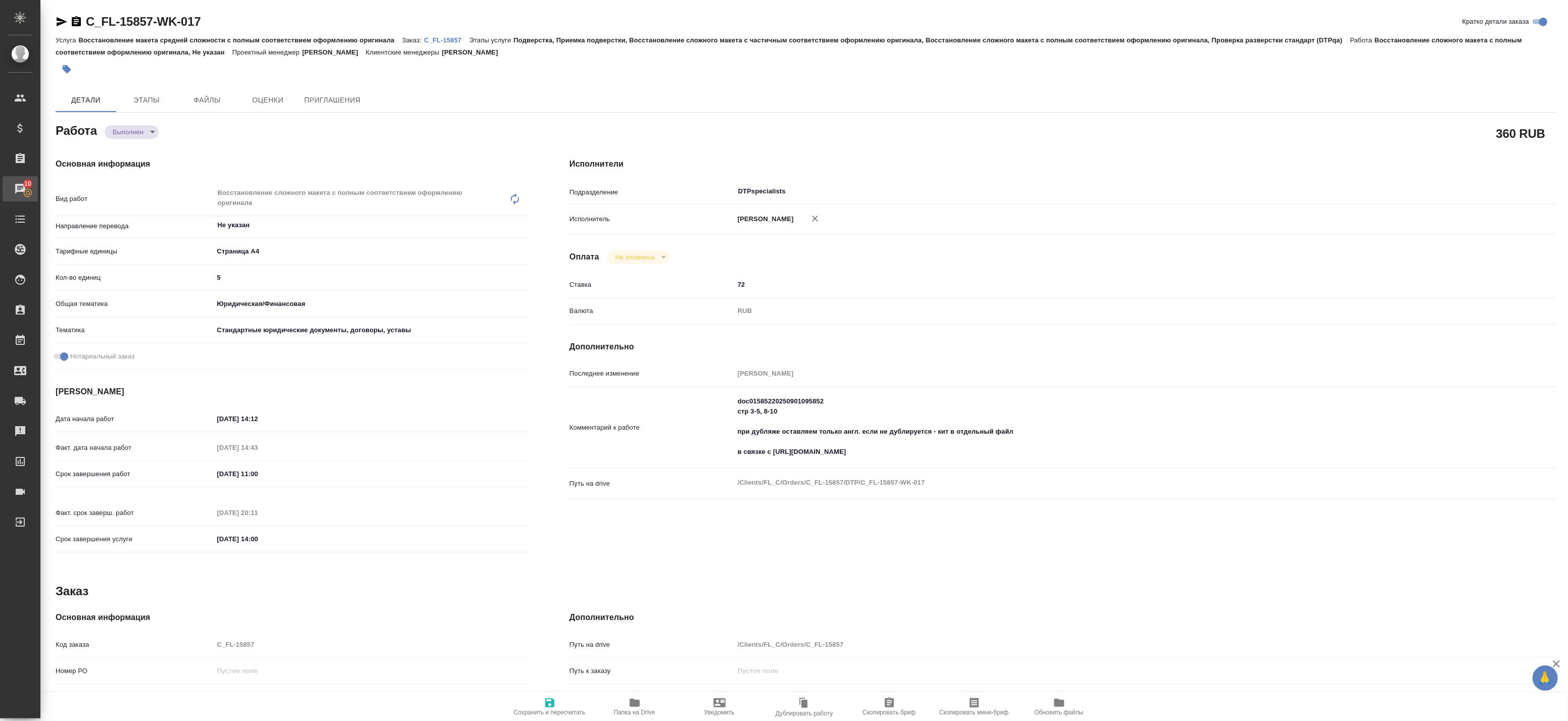
type textarea "x"
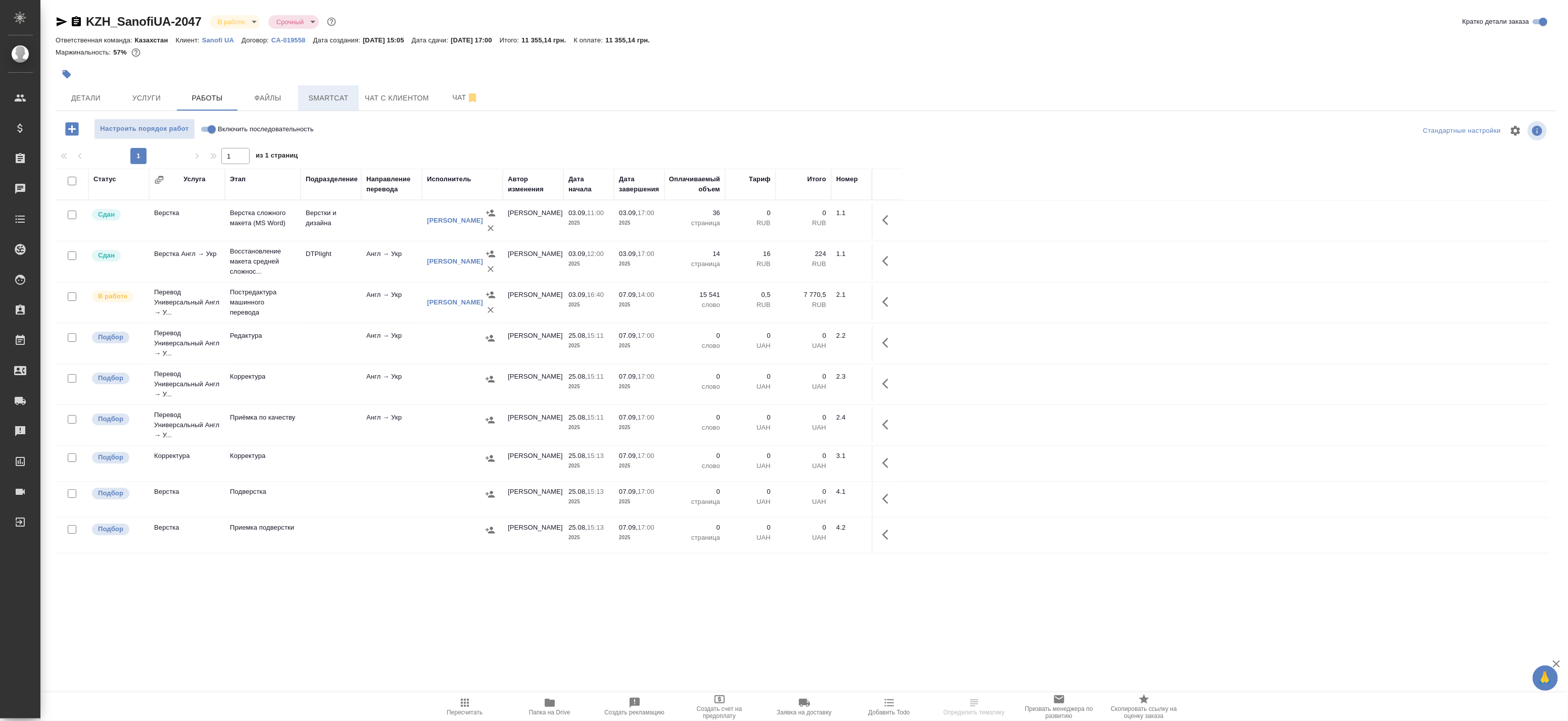
click at [324, 94] on span "Smartcat" at bounding box center [328, 98] width 49 height 12
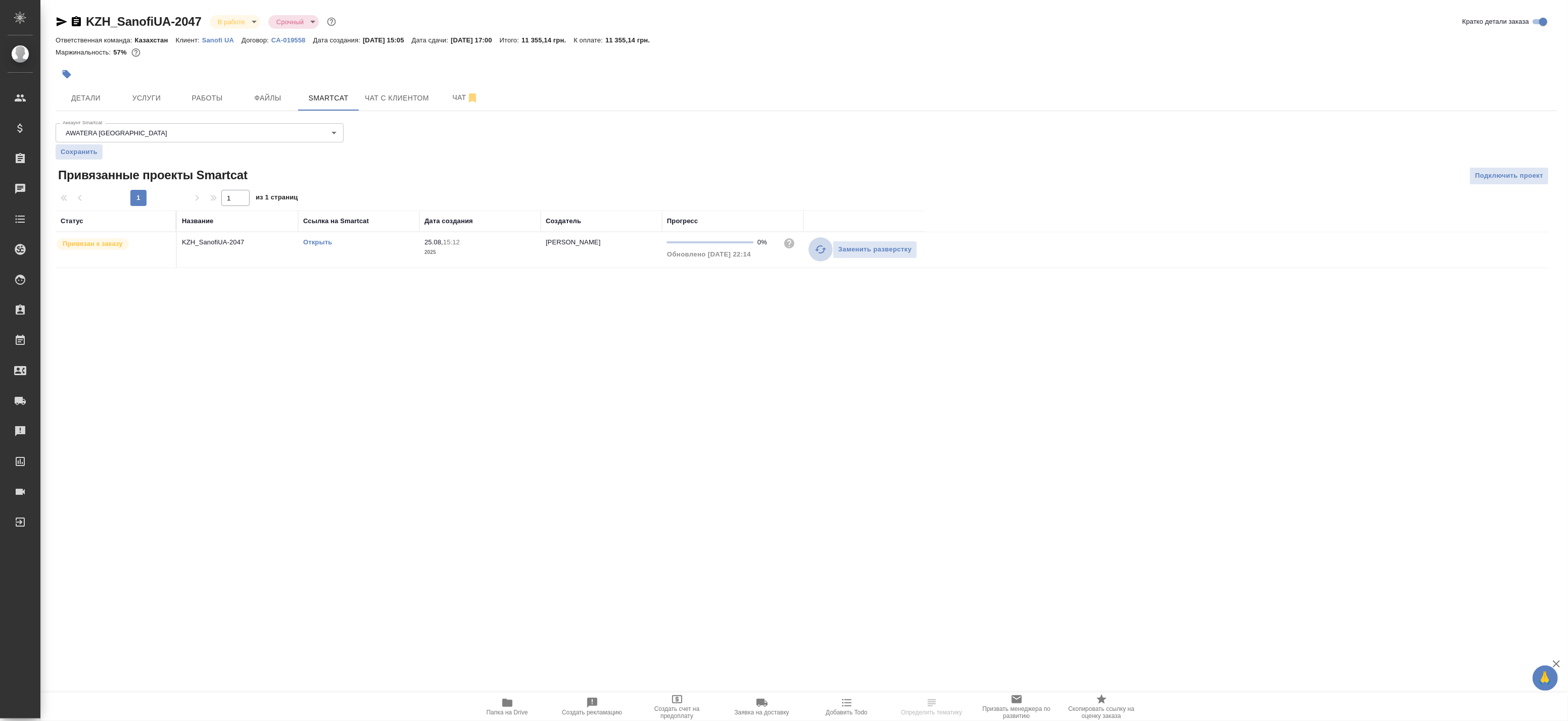
click at [817, 256] on button "button" at bounding box center [820, 249] width 24 height 24
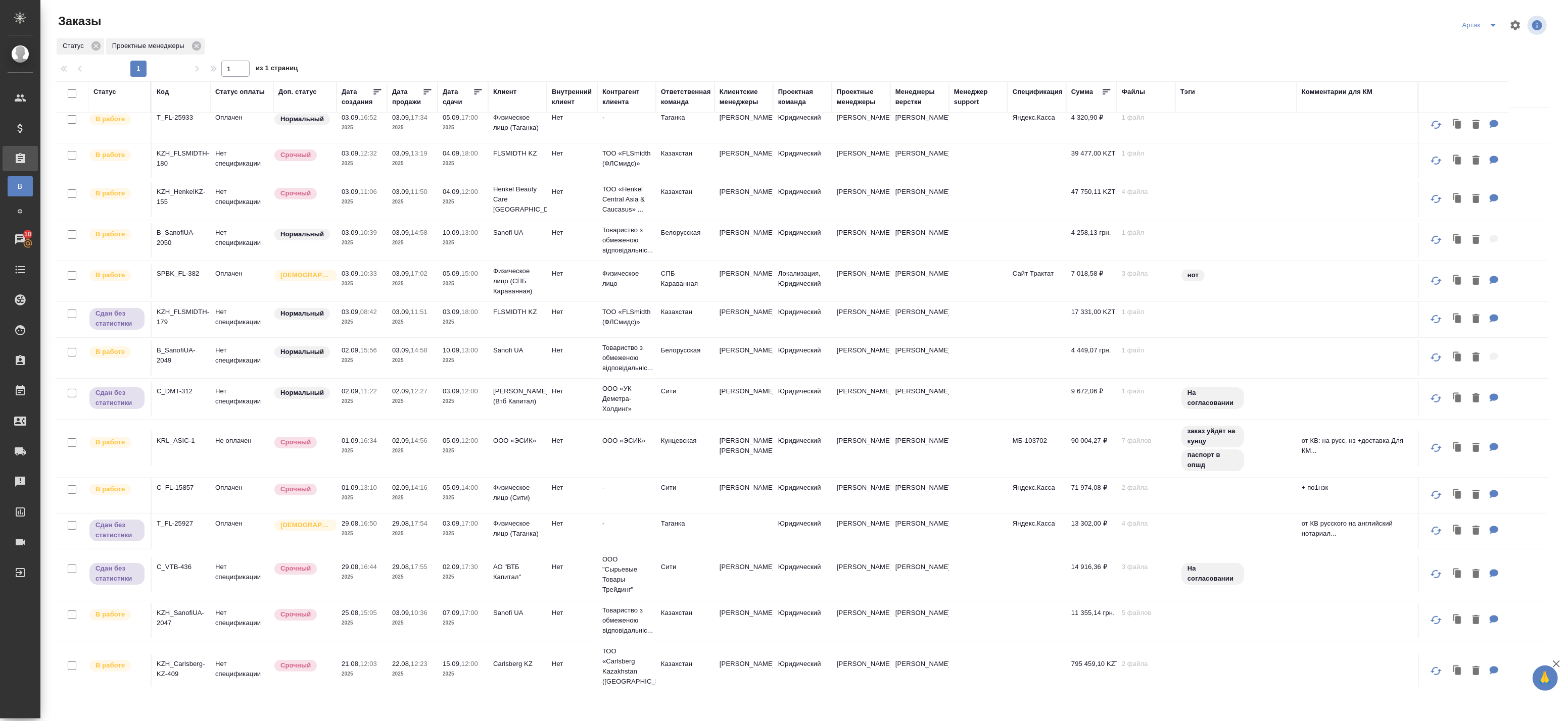
scroll to position [11, 0]
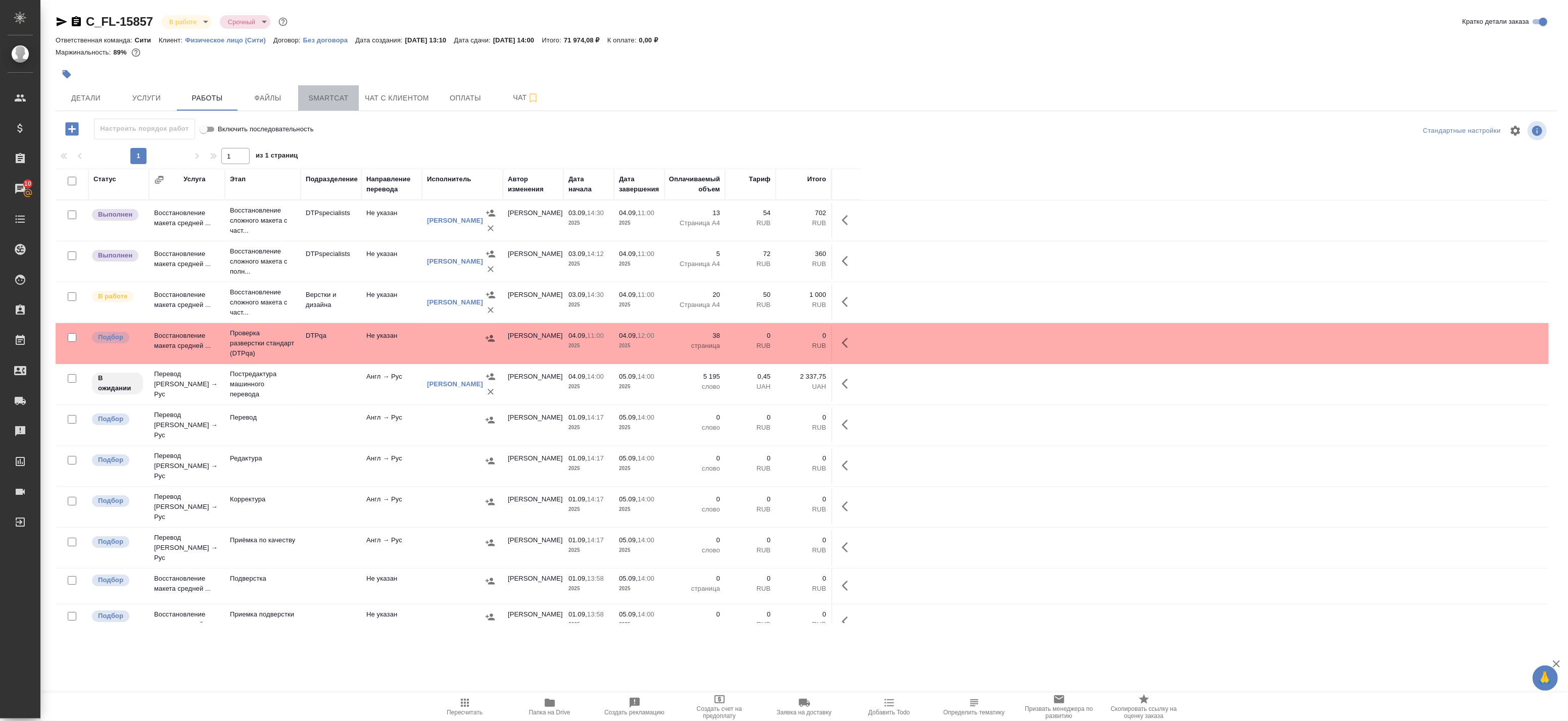
click at [319, 103] on span "Smartcat" at bounding box center [328, 98] width 49 height 12
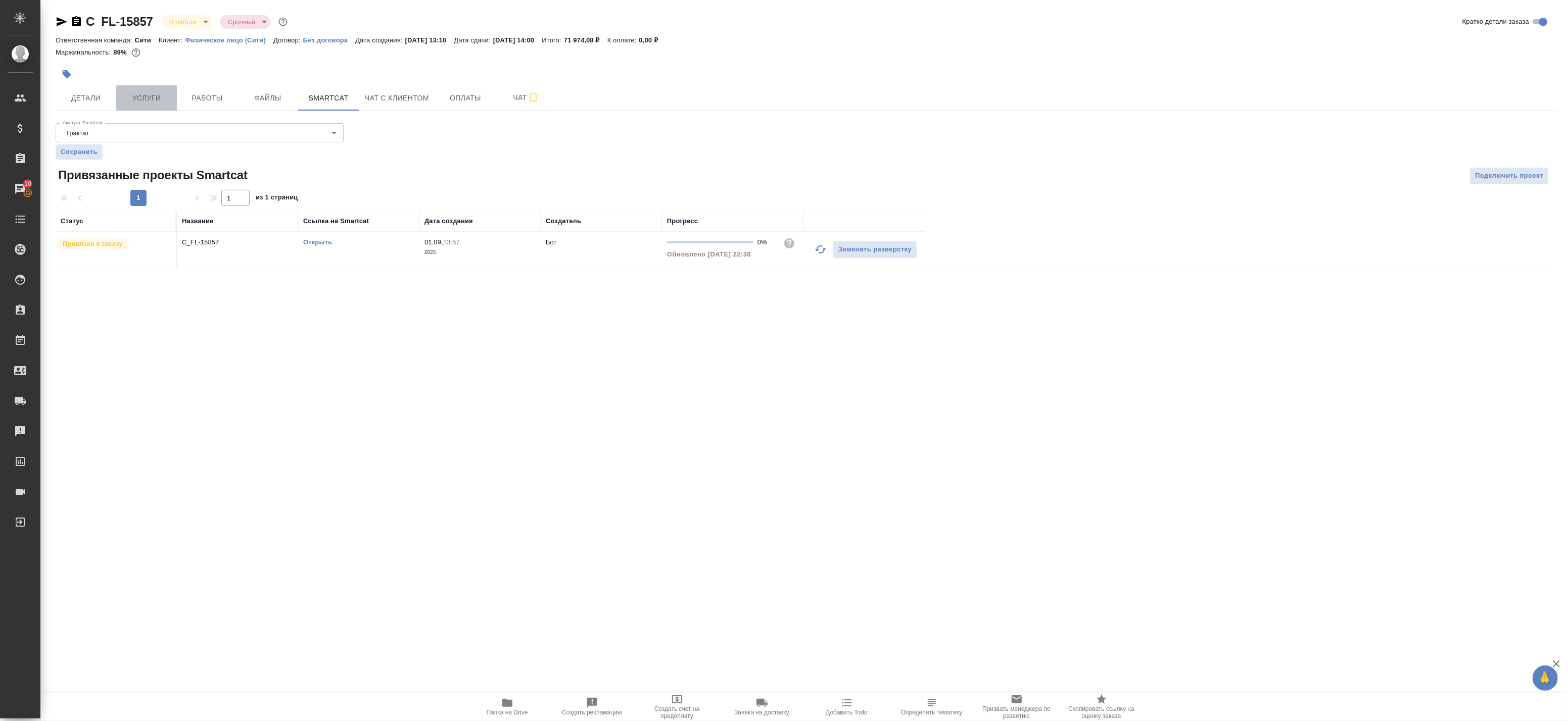
click at [164, 93] on span "Услуги" at bounding box center [146, 98] width 49 height 12
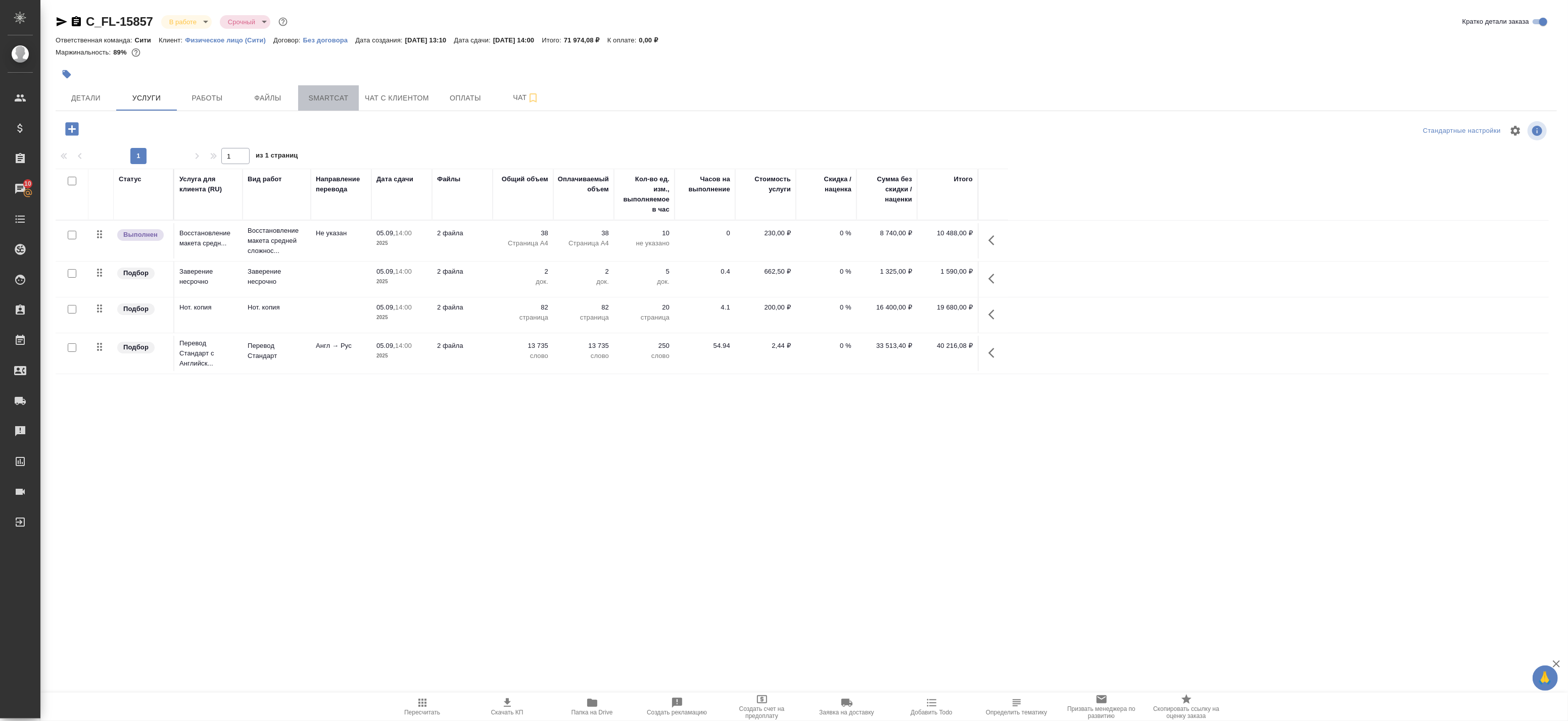
click at [304, 103] on span "Smartcat" at bounding box center [328, 98] width 49 height 12
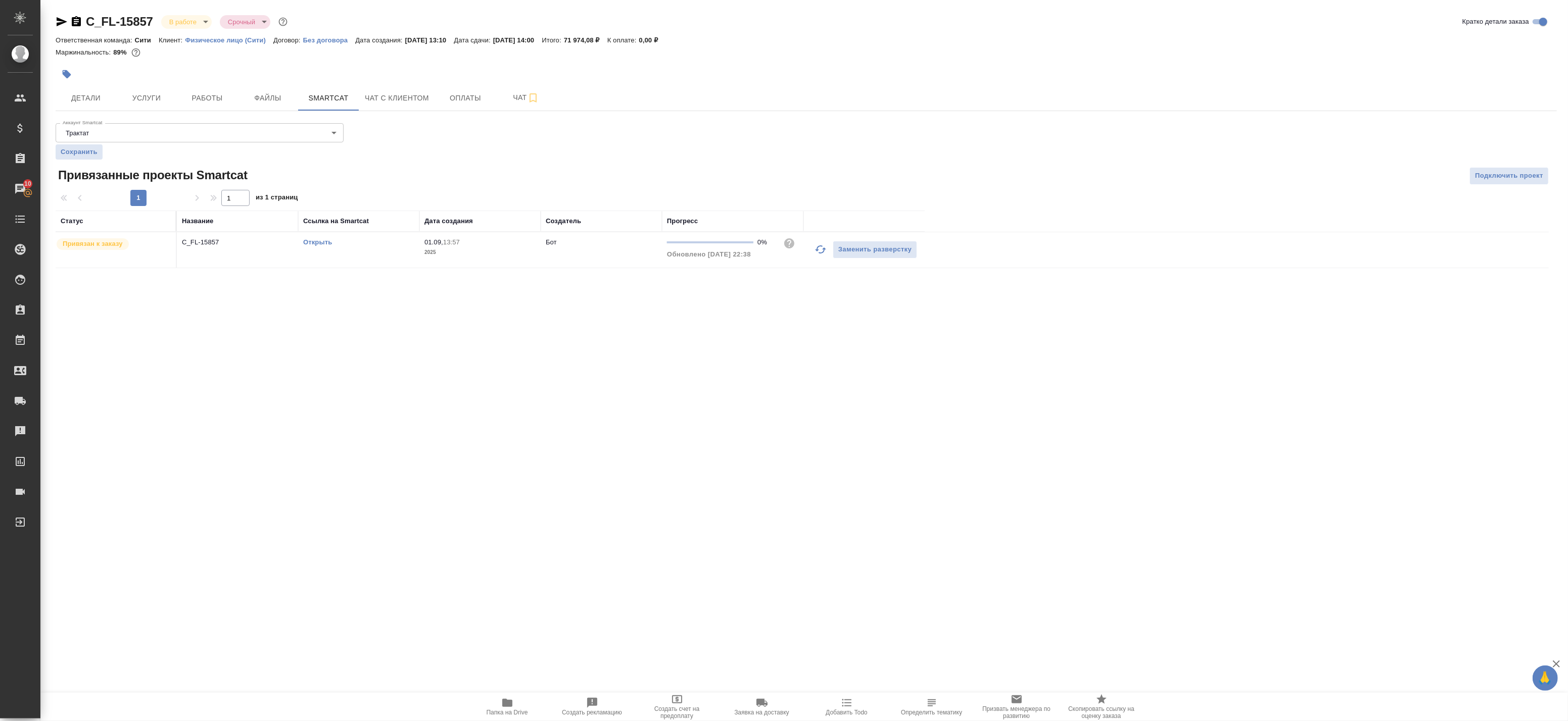
click at [320, 240] on link "Открыть" at bounding box center [318, 242] width 29 height 8
click at [179, 103] on button "Работы" at bounding box center [207, 98] width 61 height 25
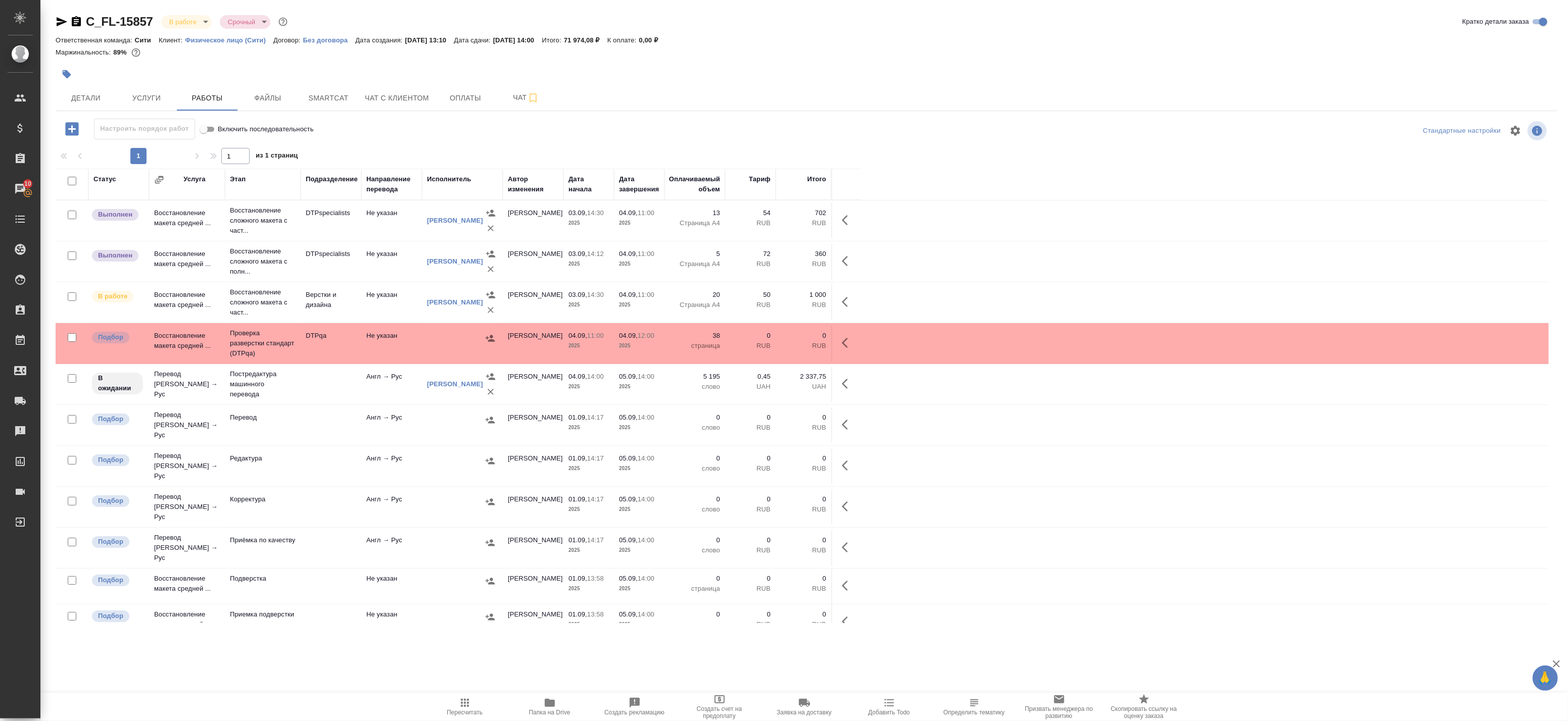
click at [842, 261] on icon "button" at bounding box center [848, 261] width 12 height 12
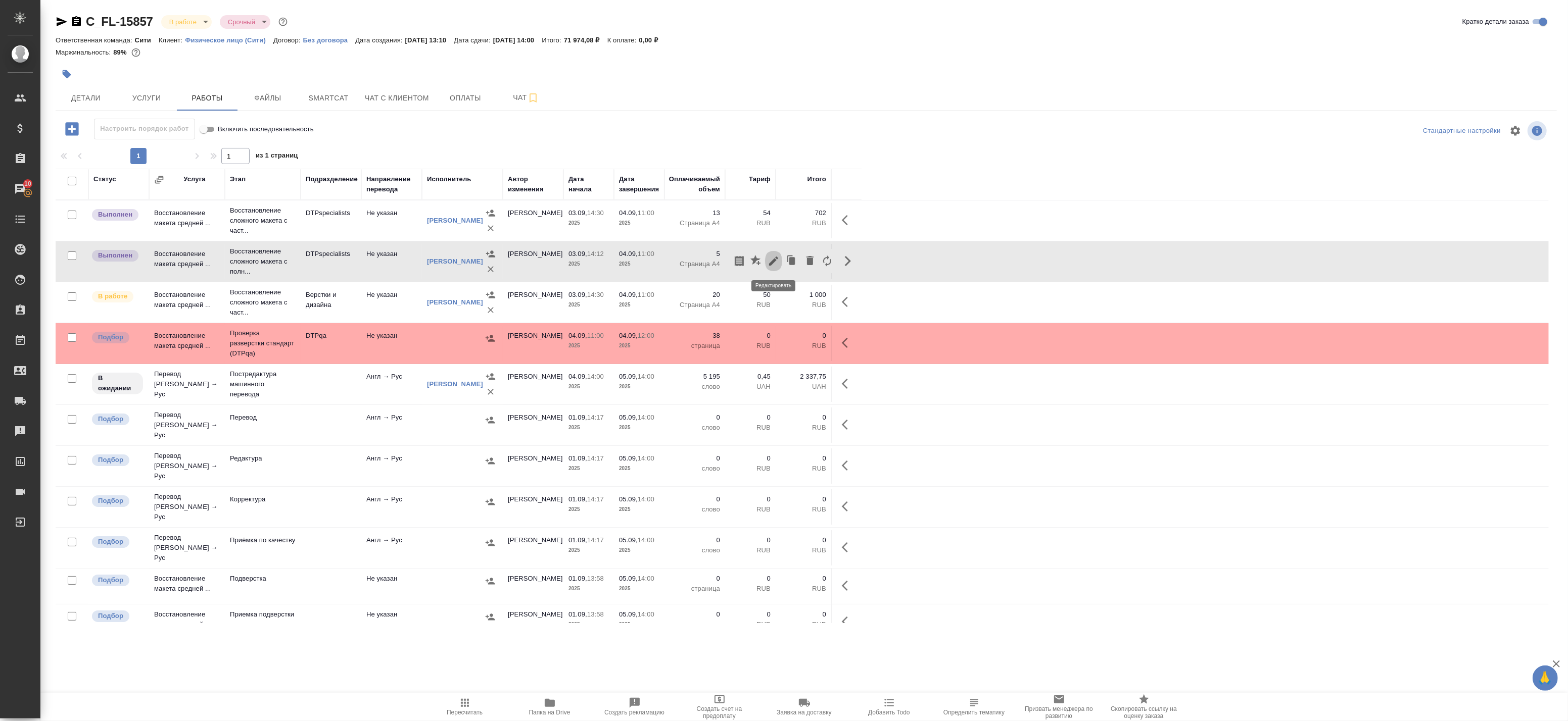
click at [772, 258] on icon "button" at bounding box center [774, 261] width 12 height 12
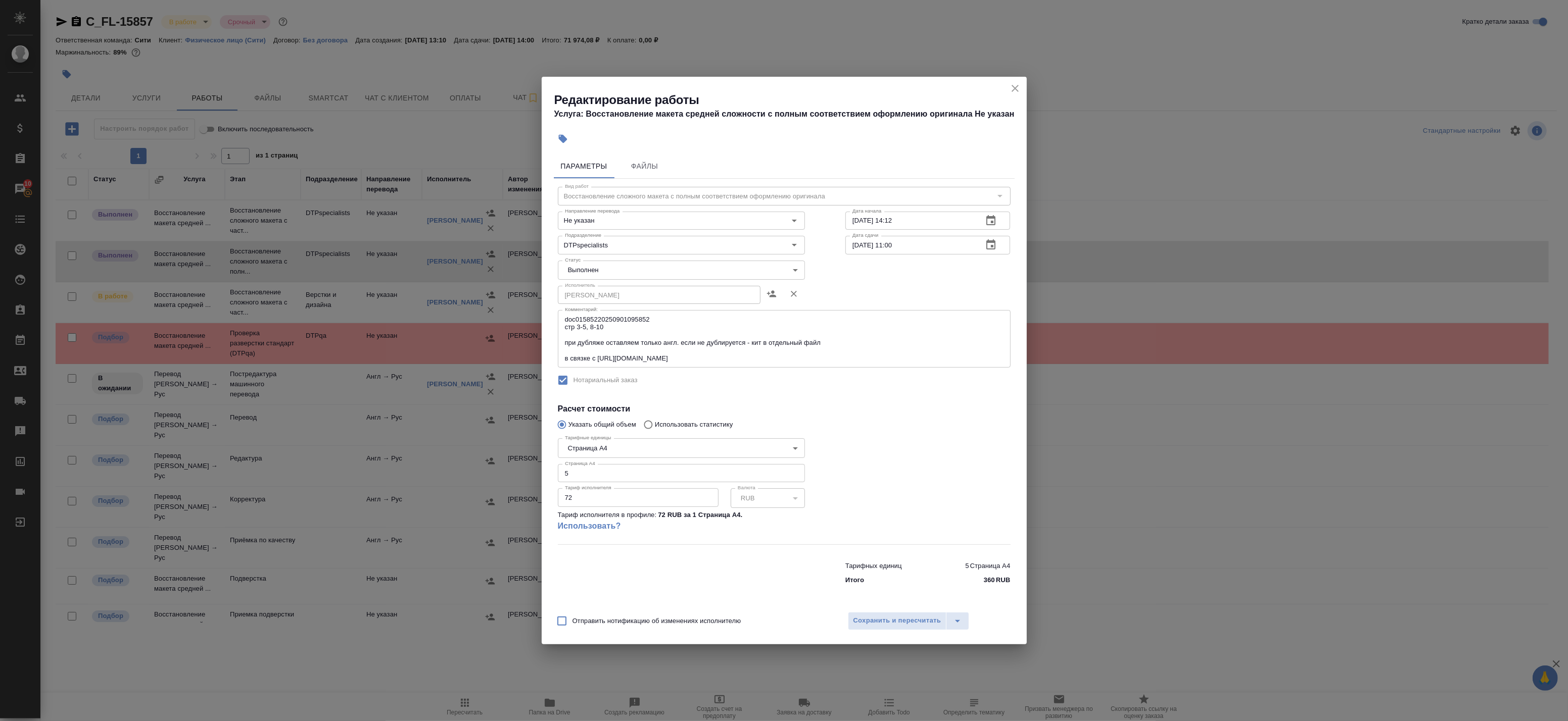
click at [611, 268] on body "🙏 .cls-1 fill:#fff; AWATERA Badanyan Artak Клиенты Спецификации Заказы 10 Чаты …" at bounding box center [784, 360] width 1568 height 721
click at [599, 282] on li "Сдан" at bounding box center [681, 287] width 247 height 17
type input "closed"
click at [897, 623] on span "Сохранить и пересчитать" at bounding box center [897, 621] width 88 height 12
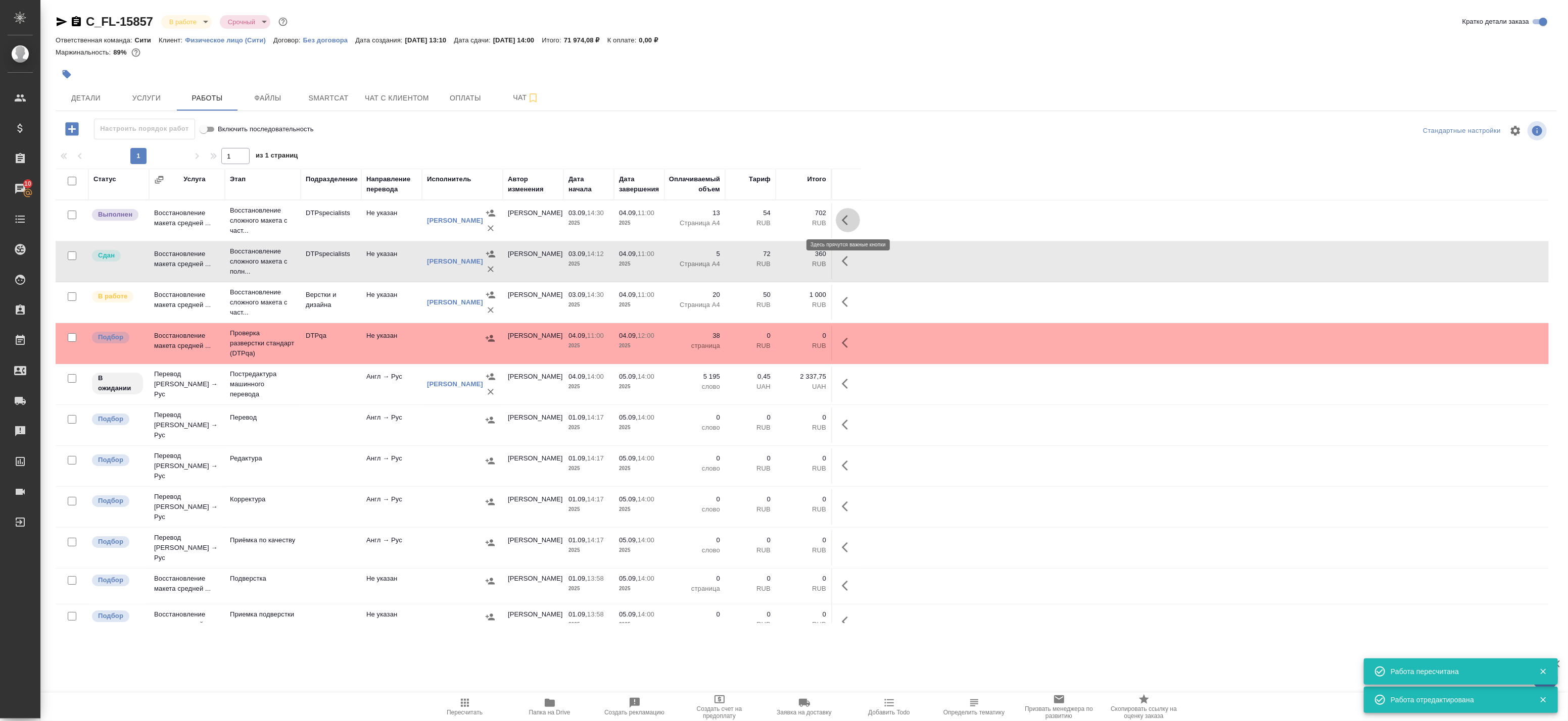
click at [846, 222] on icon "button" at bounding box center [848, 220] width 12 height 12
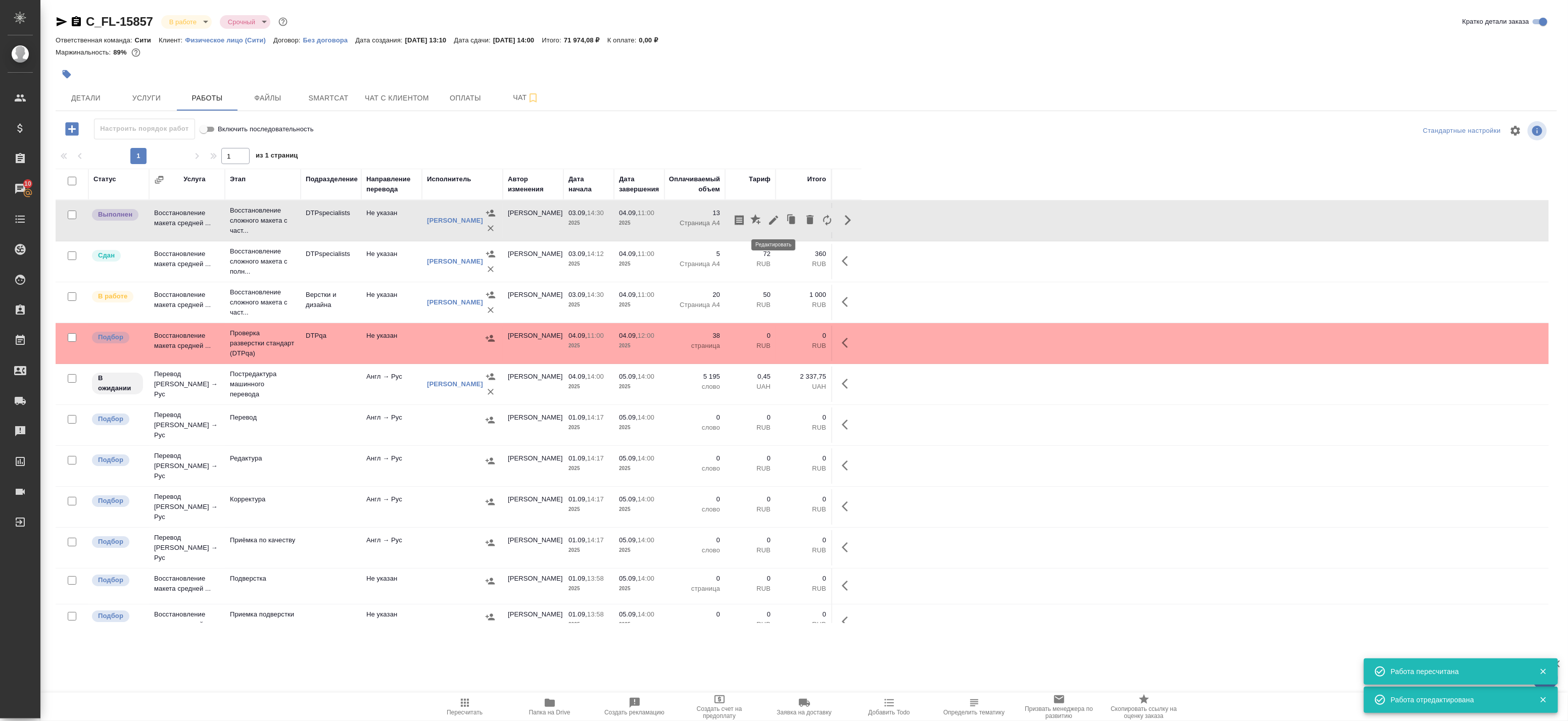
click at [776, 218] on icon "button" at bounding box center [774, 220] width 12 height 12
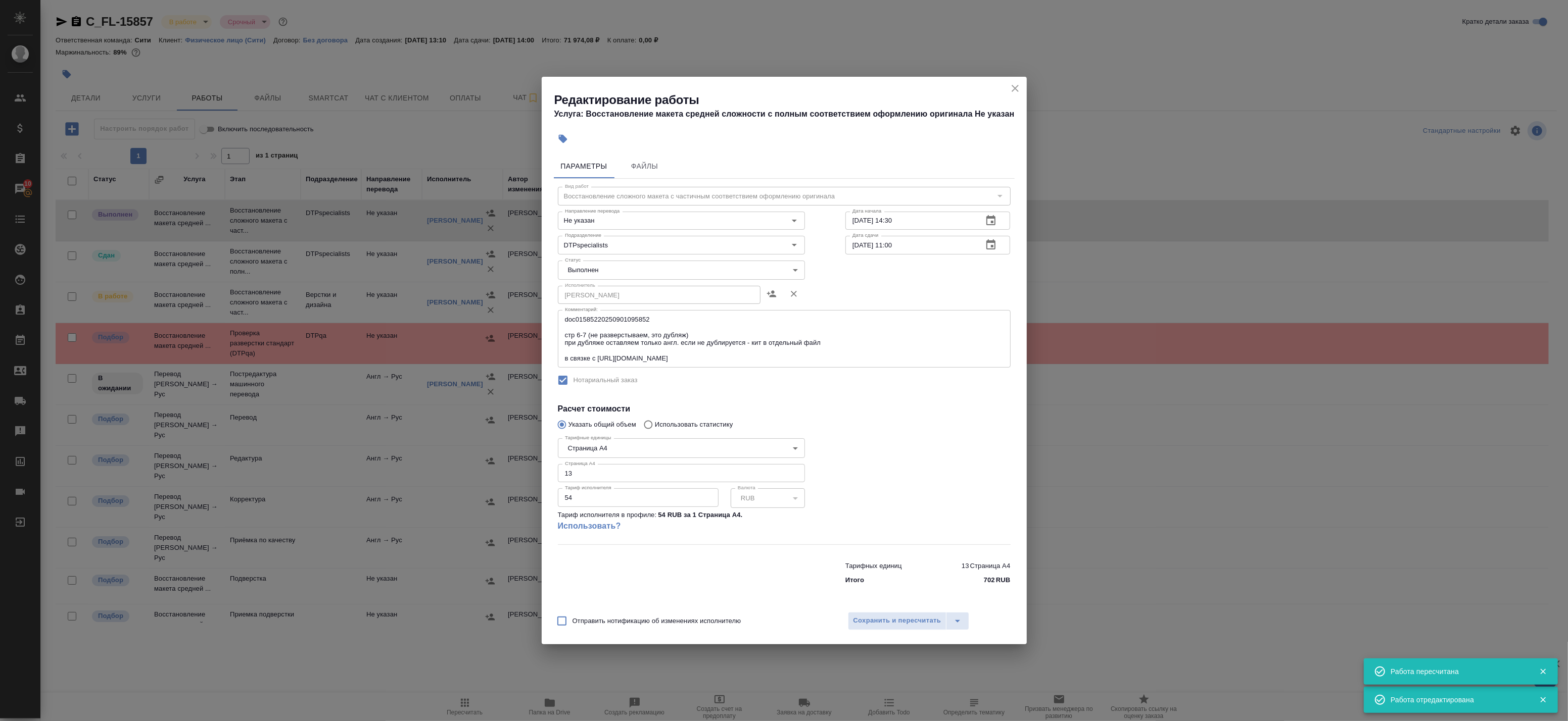
click at [602, 274] on body "🙏 .cls-1 fill:#fff; AWATERA Badanyan Artak Клиенты Спецификации Заказы 10 Чаты …" at bounding box center [784, 360] width 1568 height 721
click at [598, 292] on li "Сдан" at bounding box center [681, 287] width 247 height 17
type input "closed"
click at [868, 621] on span "Сохранить и пересчитать" at bounding box center [897, 621] width 88 height 12
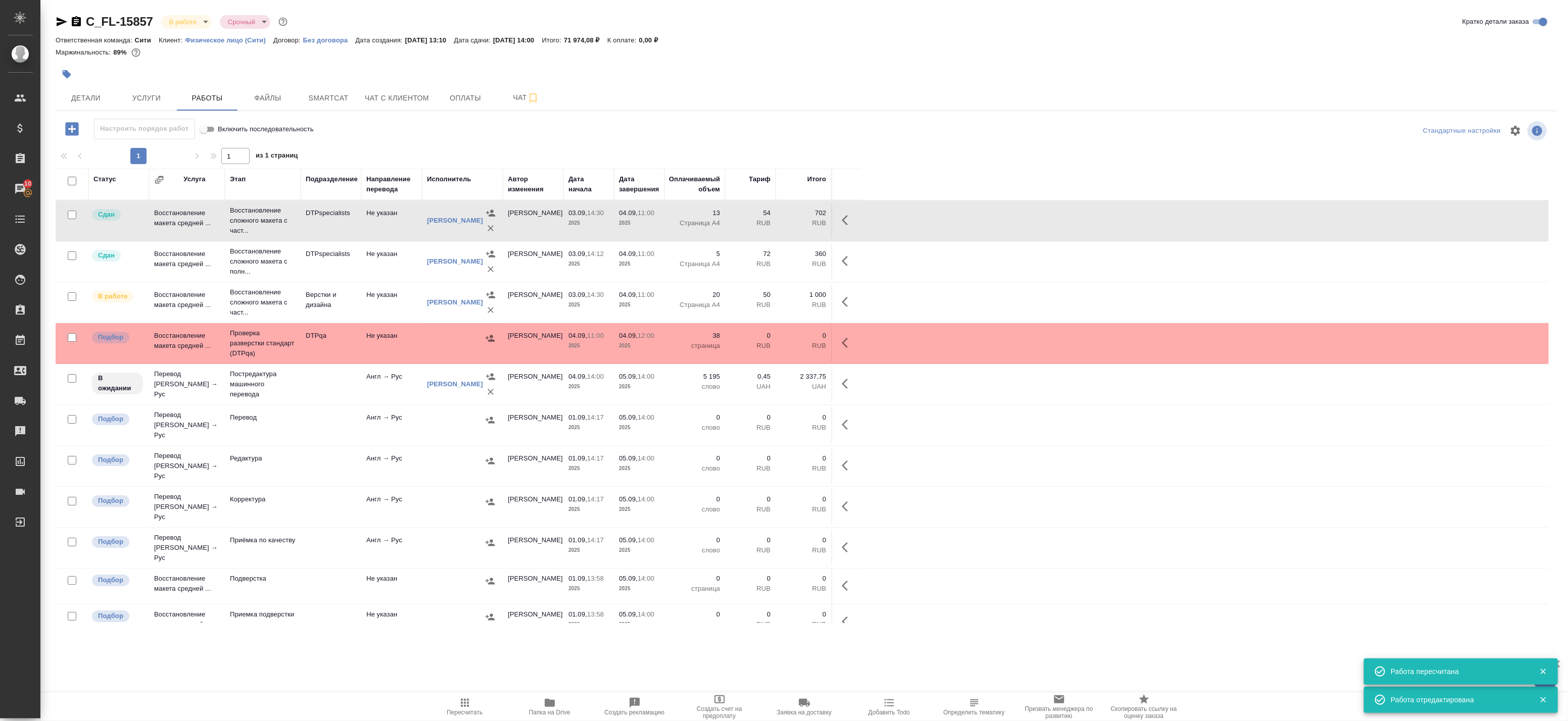
click at [842, 217] on icon "button" at bounding box center [848, 220] width 12 height 12
click at [768, 221] on icon "button" at bounding box center [774, 220] width 12 height 12
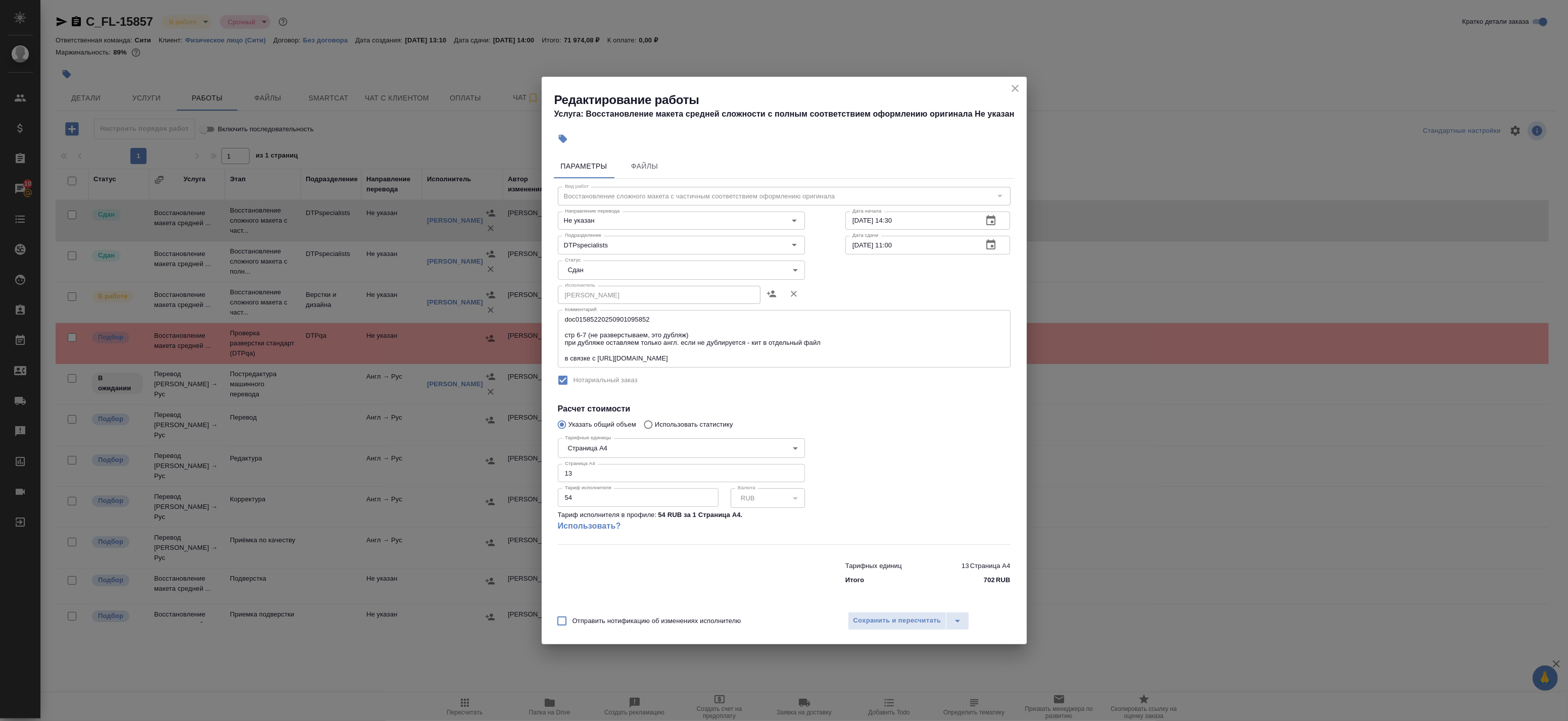
click at [1016, 90] on icon "close" at bounding box center [1015, 89] width 12 height 12
